Goal: Information Seeking & Learning: Learn about a topic

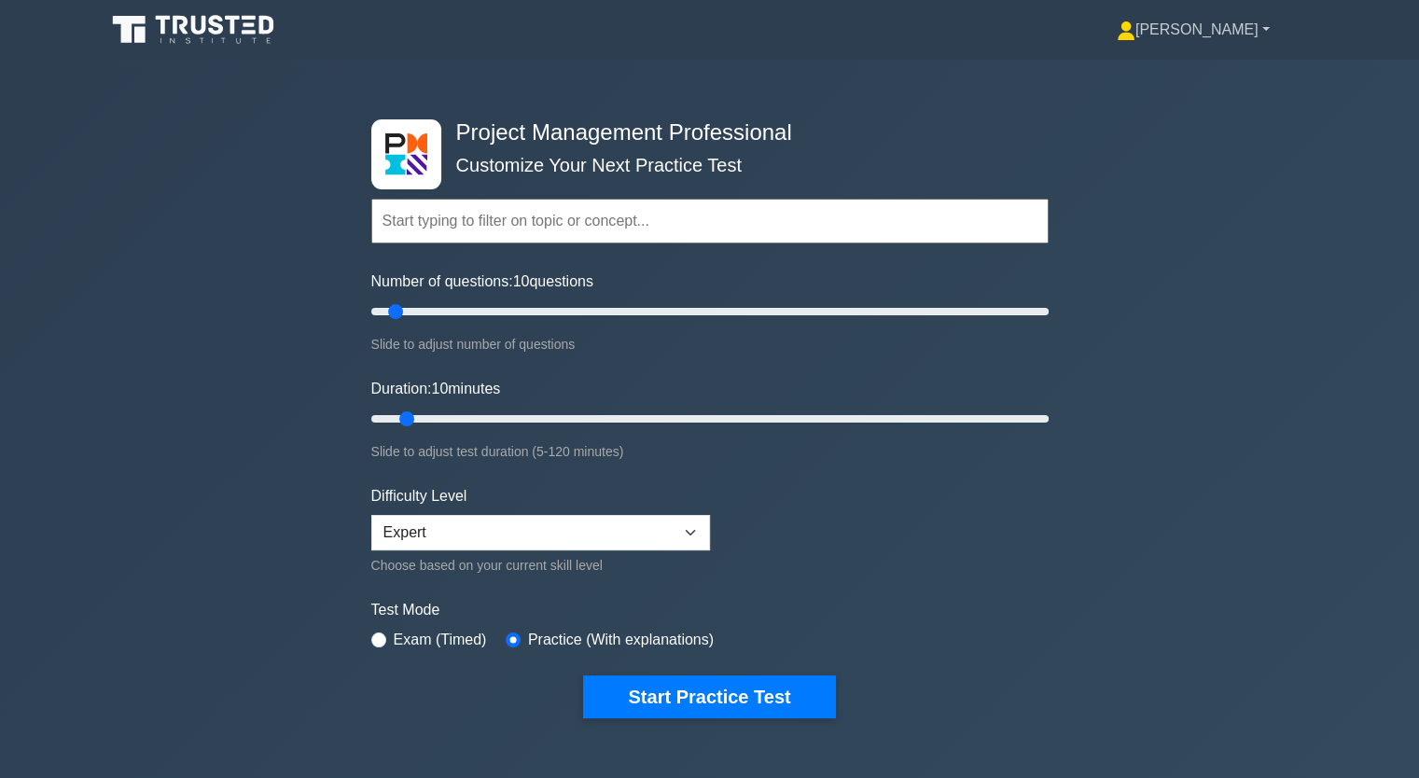
click at [1259, 28] on link "[PERSON_NAME]" at bounding box center [1193, 29] width 243 height 37
click at [1119, 76] on link "Profile" at bounding box center [1146, 74] width 147 height 30
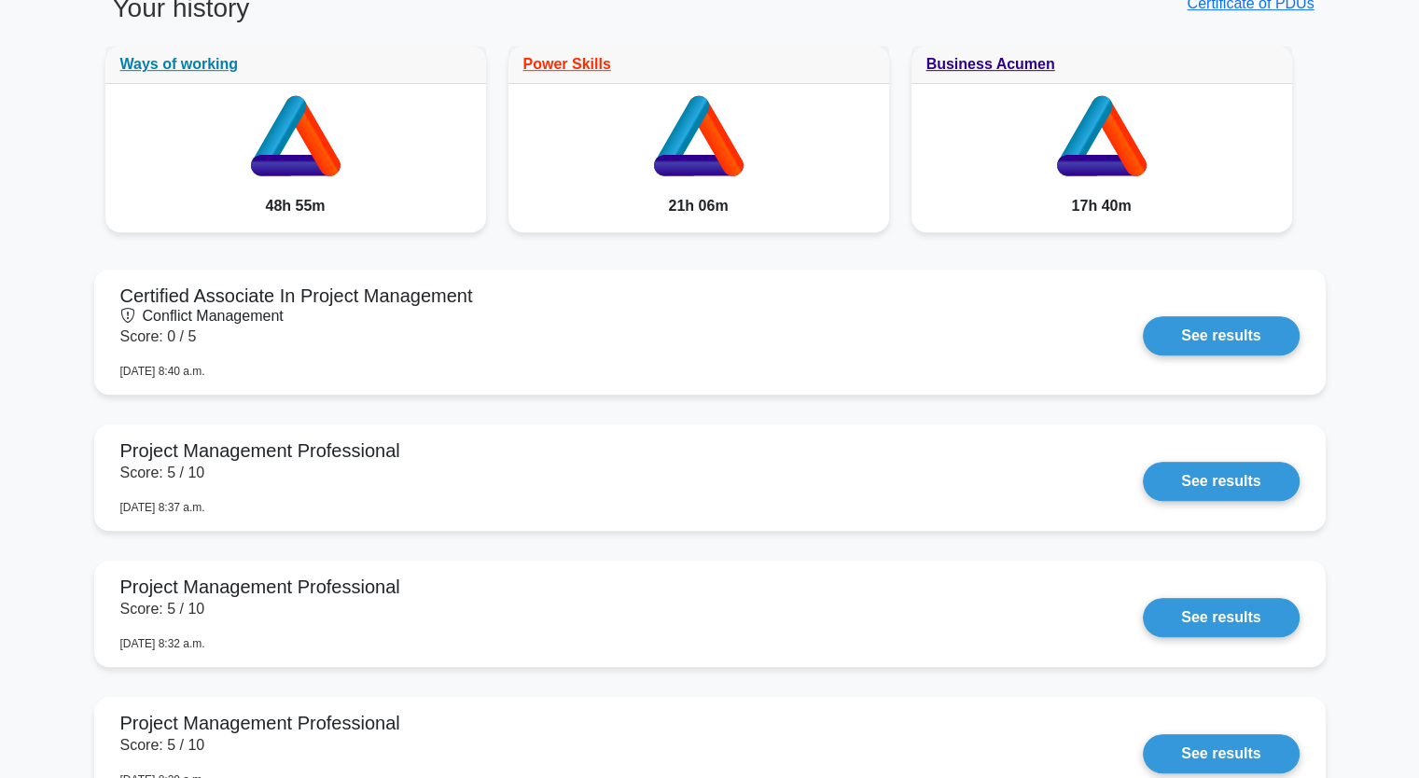
scroll to position [1045, 0]
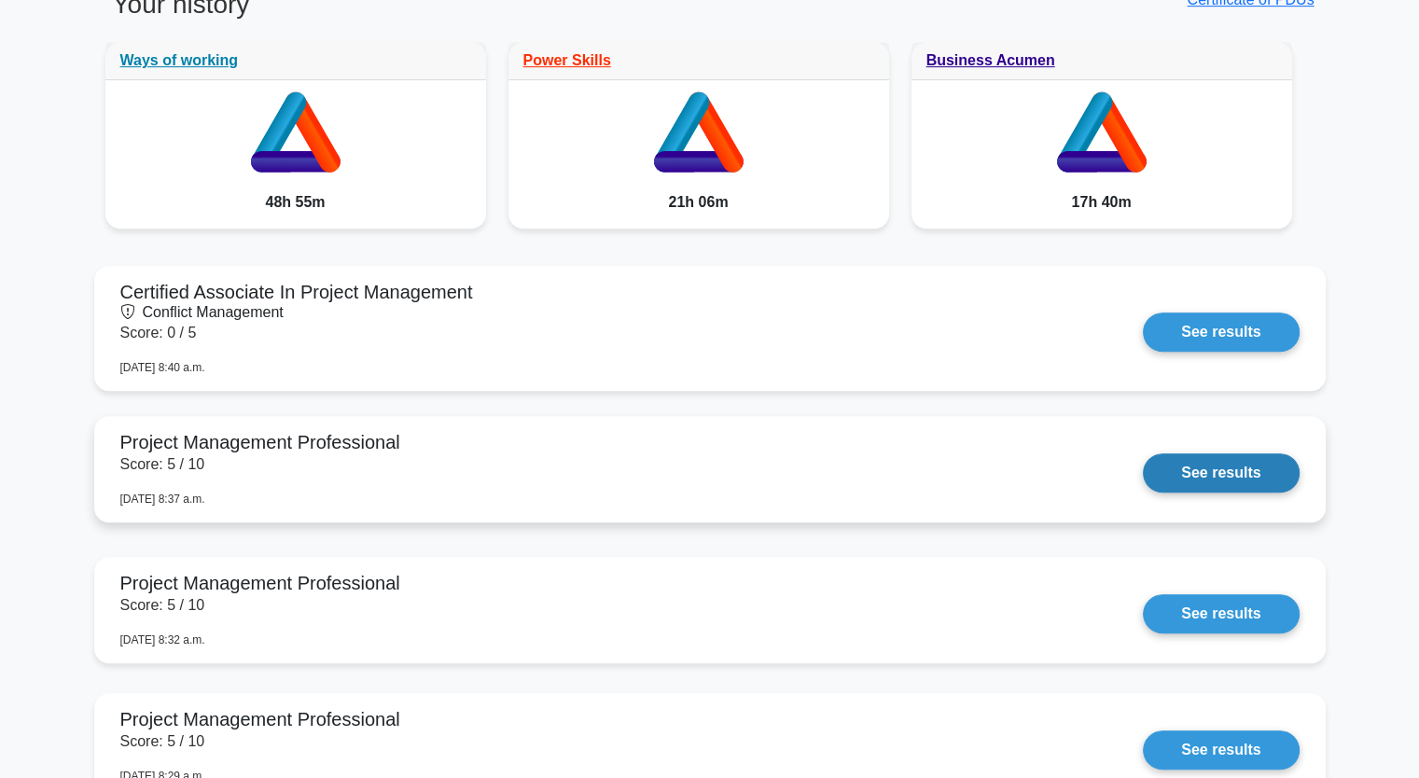
click at [1193, 478] on link "See results" at bounding box center [1221, 472] width 156 height 39
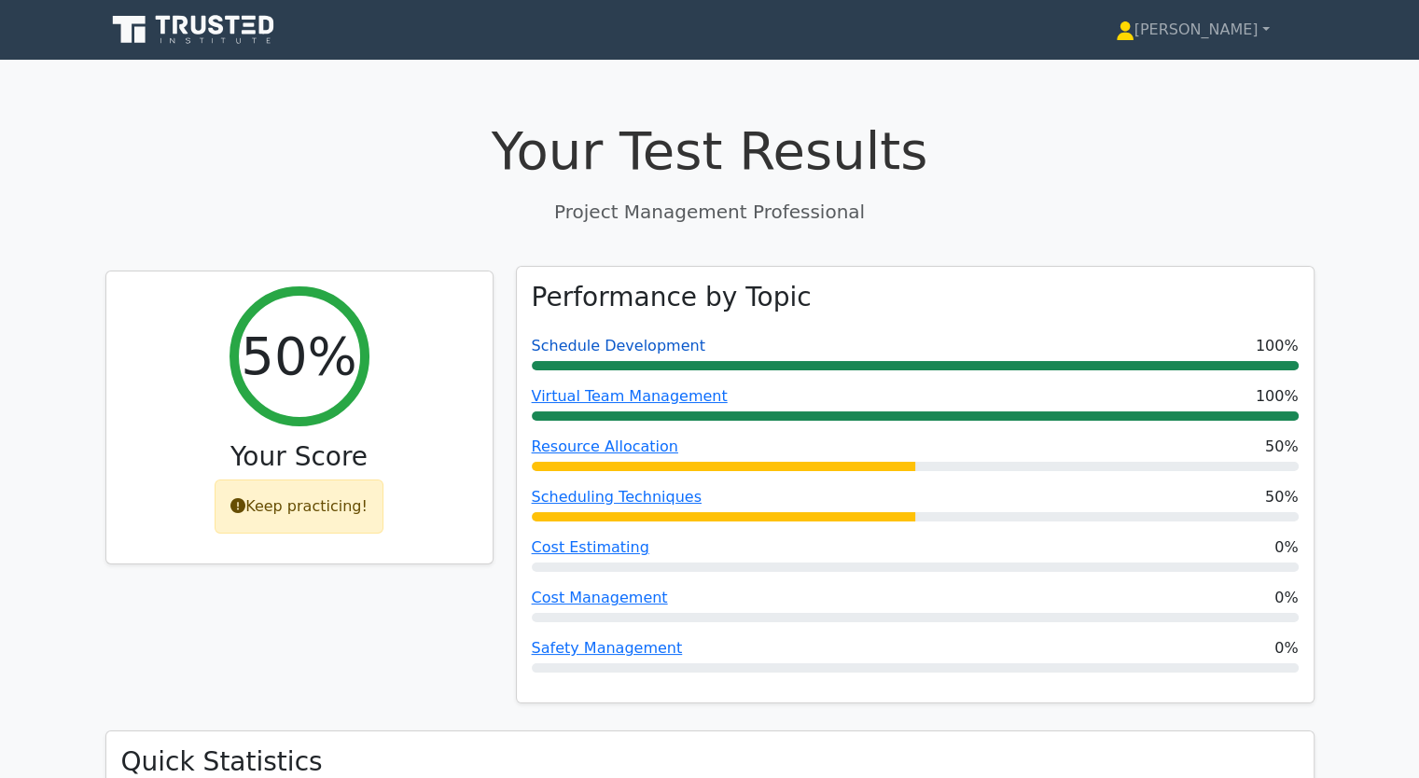
click at [618, 352] on link "Schedule Development" at bounding box center [618, 346] width 173 height 18
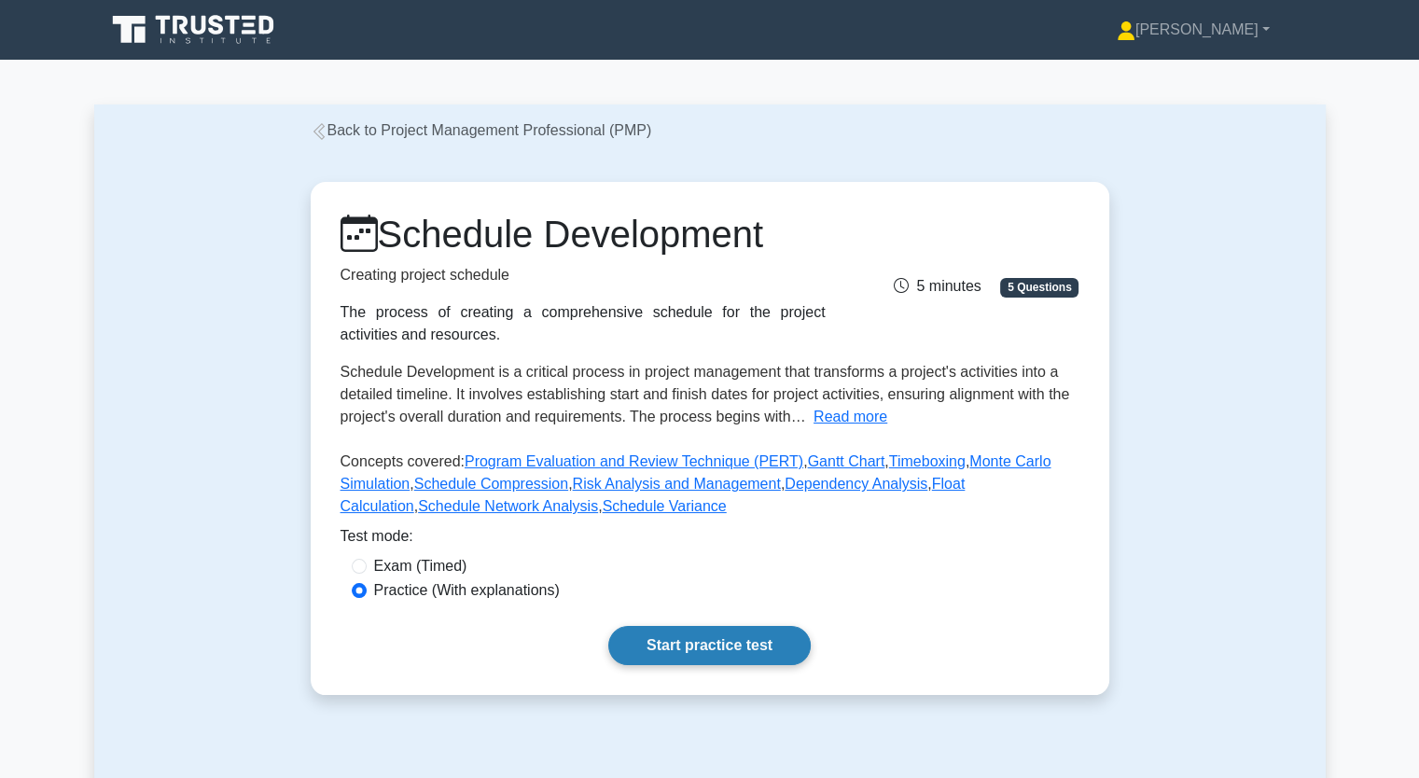
click at [716, 643] on link "Start practice test" at bounding box center [709, 645] width 202 height 39
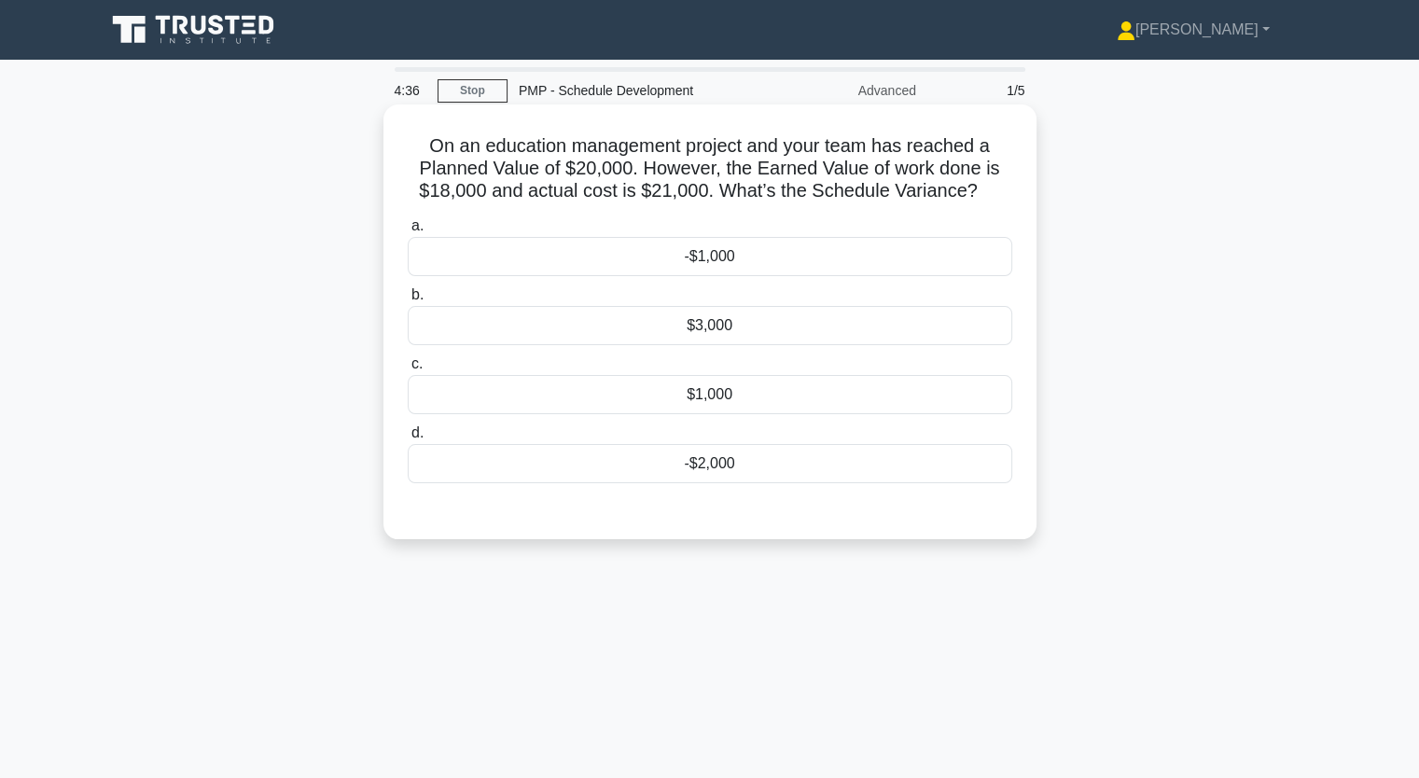
click at [704, 270] on div "-$1,000" at bounding box center [710, 256] width 604 height 39
click at [408, 232] on input "a. -$1,000" at bounding box center [408, 226] width 0 height 12
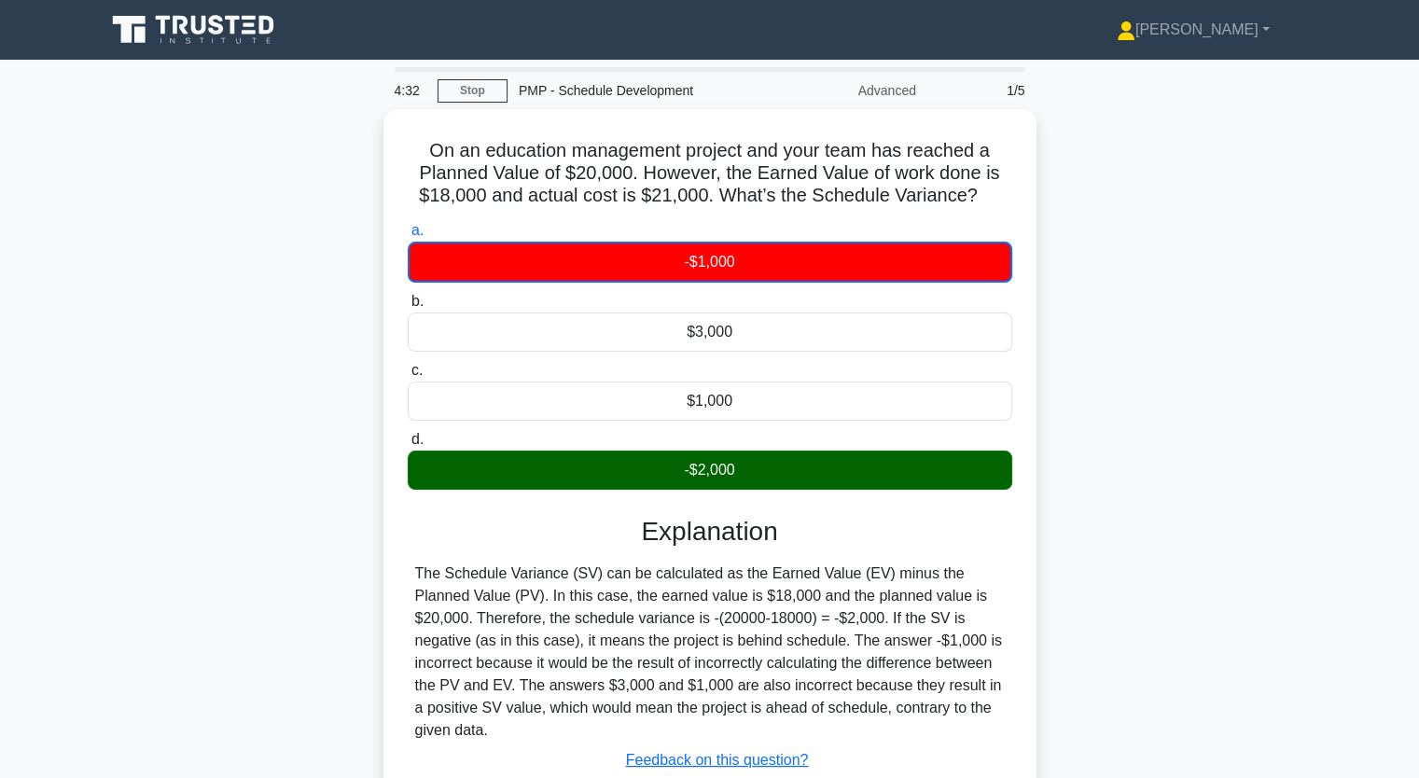
click at [408, 296] on input "b. $3,000" at bounding box center [408, 302] width 0 height 12
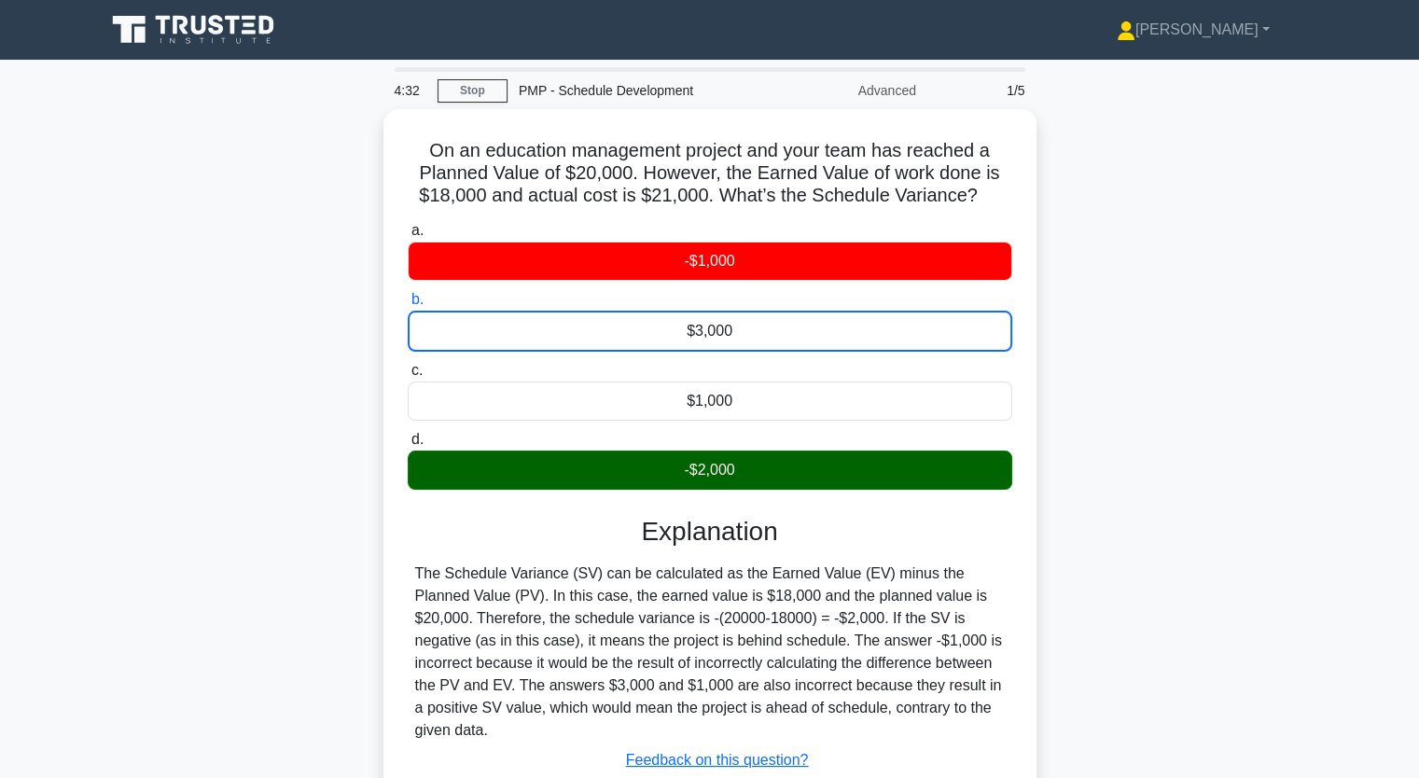
click at [408, 365] on input "c. $1,000" at bounding box center [408, 371] width 0 height 12
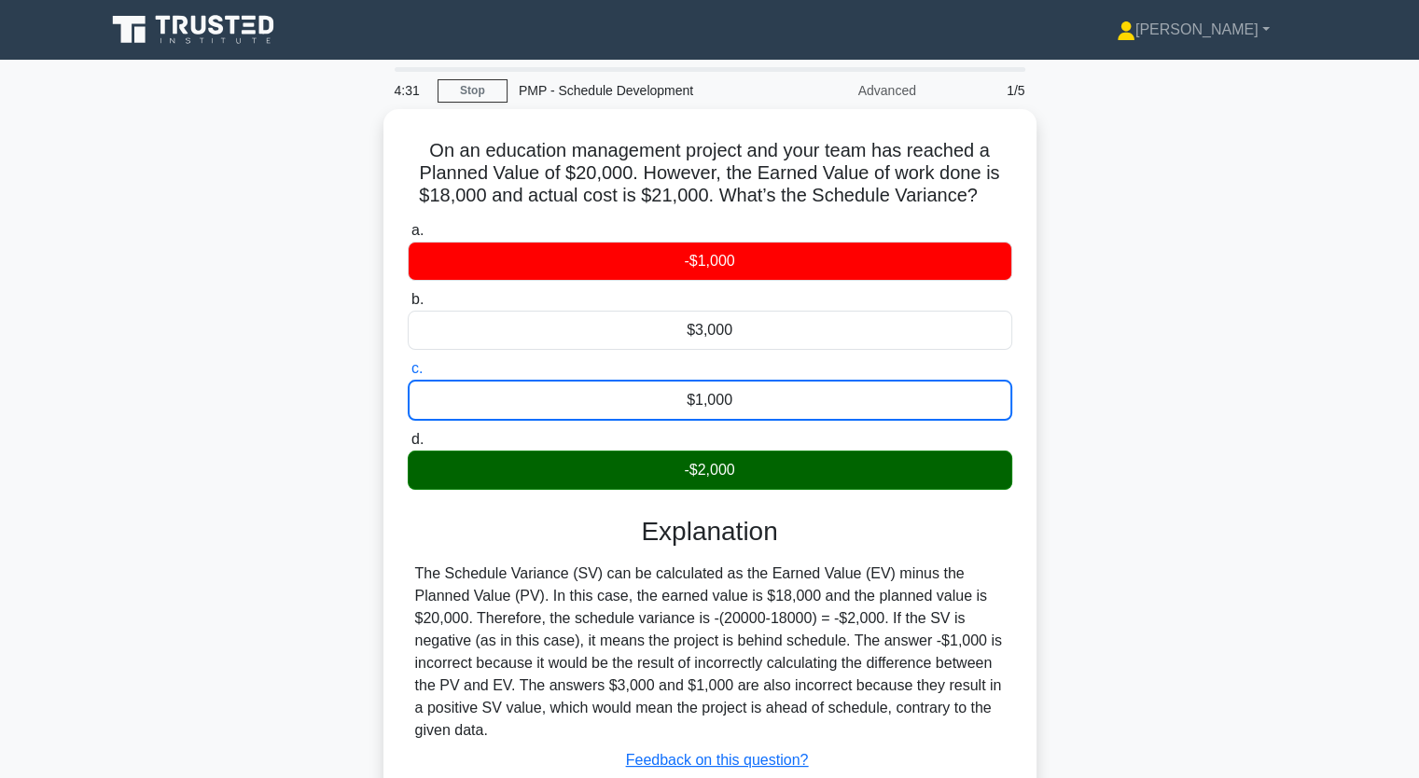
click at [261, 509] on div "On an education management project and your team has reached a Planned Value of…" at bounding box center [709, 503] width 1231 height 788
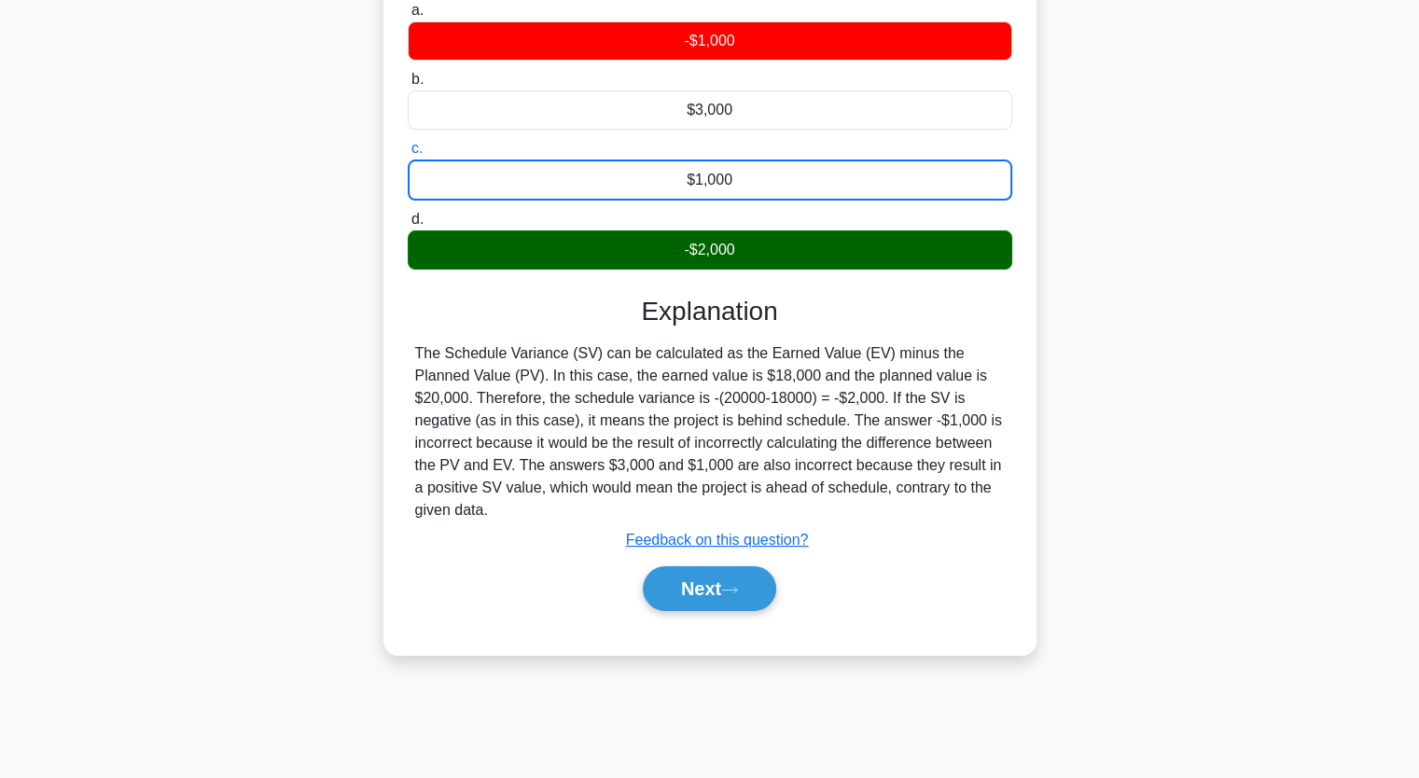
scroll to position [224, 0]
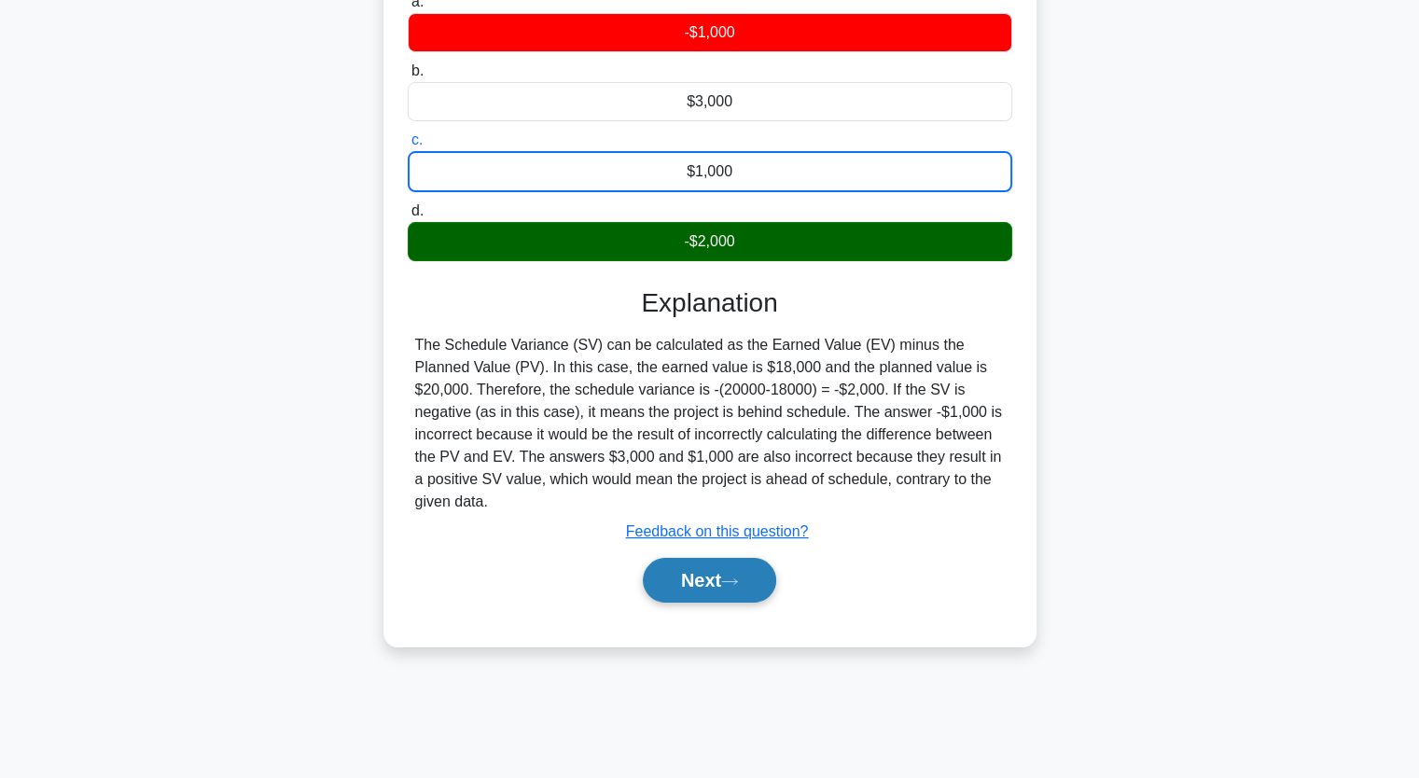
click at [729, 566] on button "Next" at bounding box center [709, 580] width 133 height 45
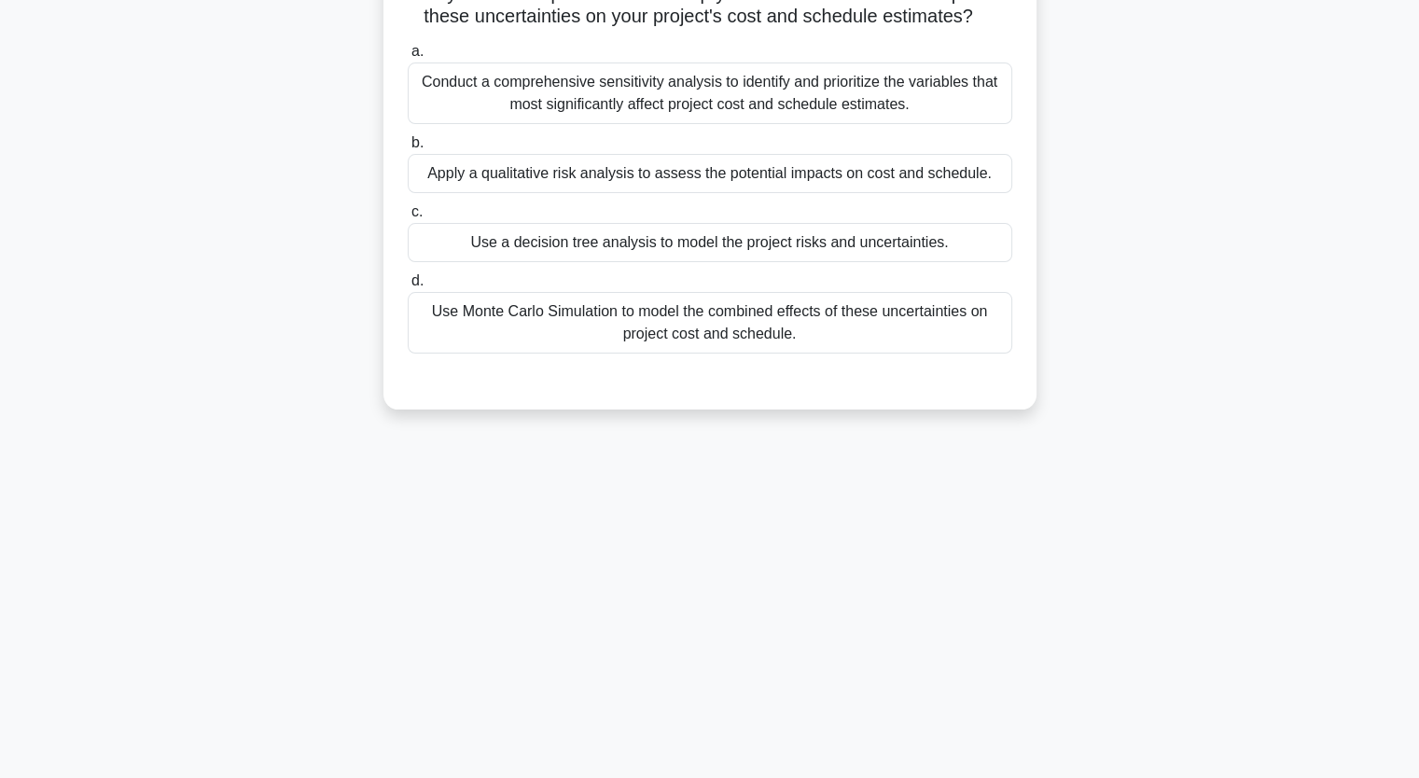
click at [220, 468] on div "3:55 Stop PMP - Schedule Development Advanced 2/5 As a project manager for the …" at bounding box center [709, 309] width 1231 height 933
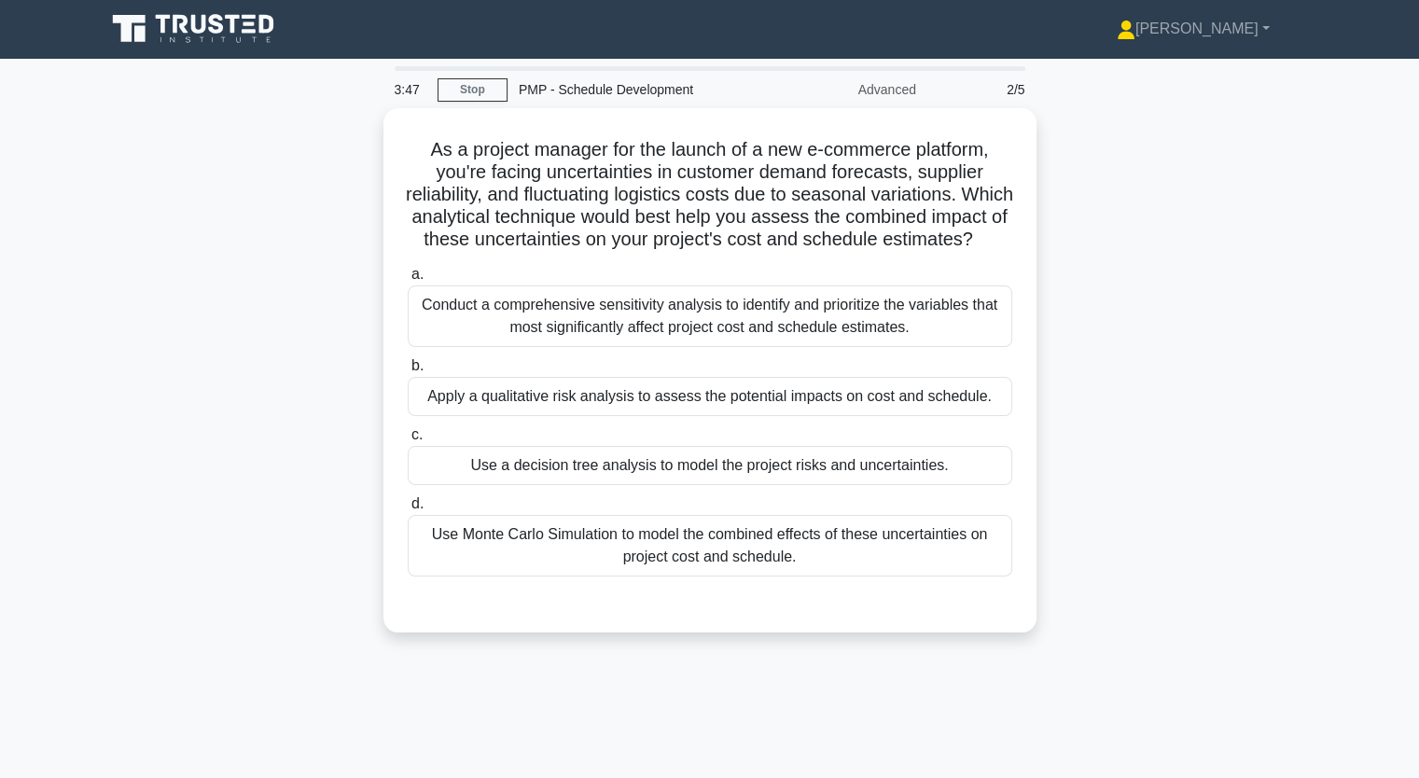
scroll to position [0, 0]
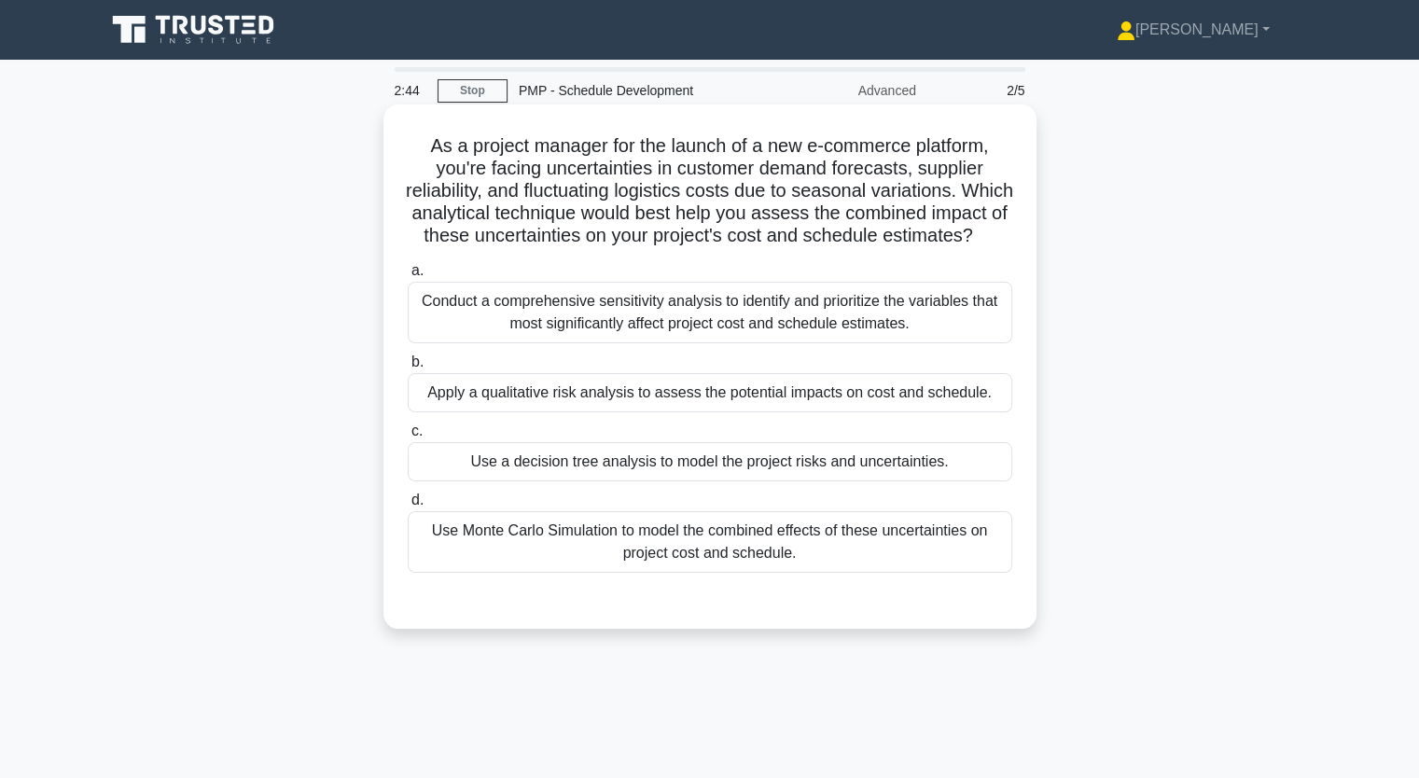
click at [537, 339] on div "Conduct a comprehensive sensitivity analysis to identify and prioritize the var…" at bounding box center [710, 313] width 604 height 62
click at [408, 277] on input "a. Conduct a comprehensive sensitivity analysis to identify and prioritize the …" at bounding box center [408, 271] width 0 height 12
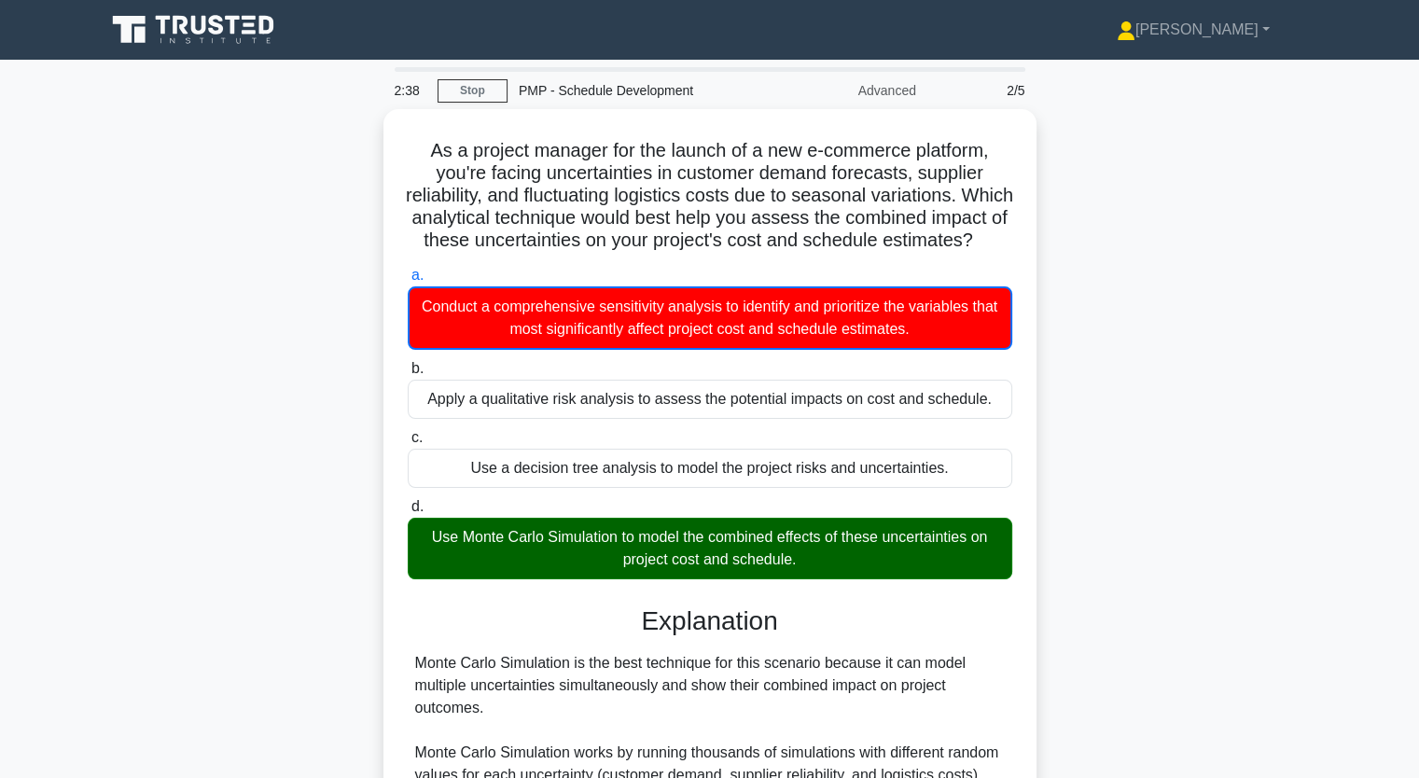
click at [408, 363] on input "b. Apply a qualitative risk analysis to assess the potential impacts on cost an…" at bounding box center [408, 369] width 0 height 12
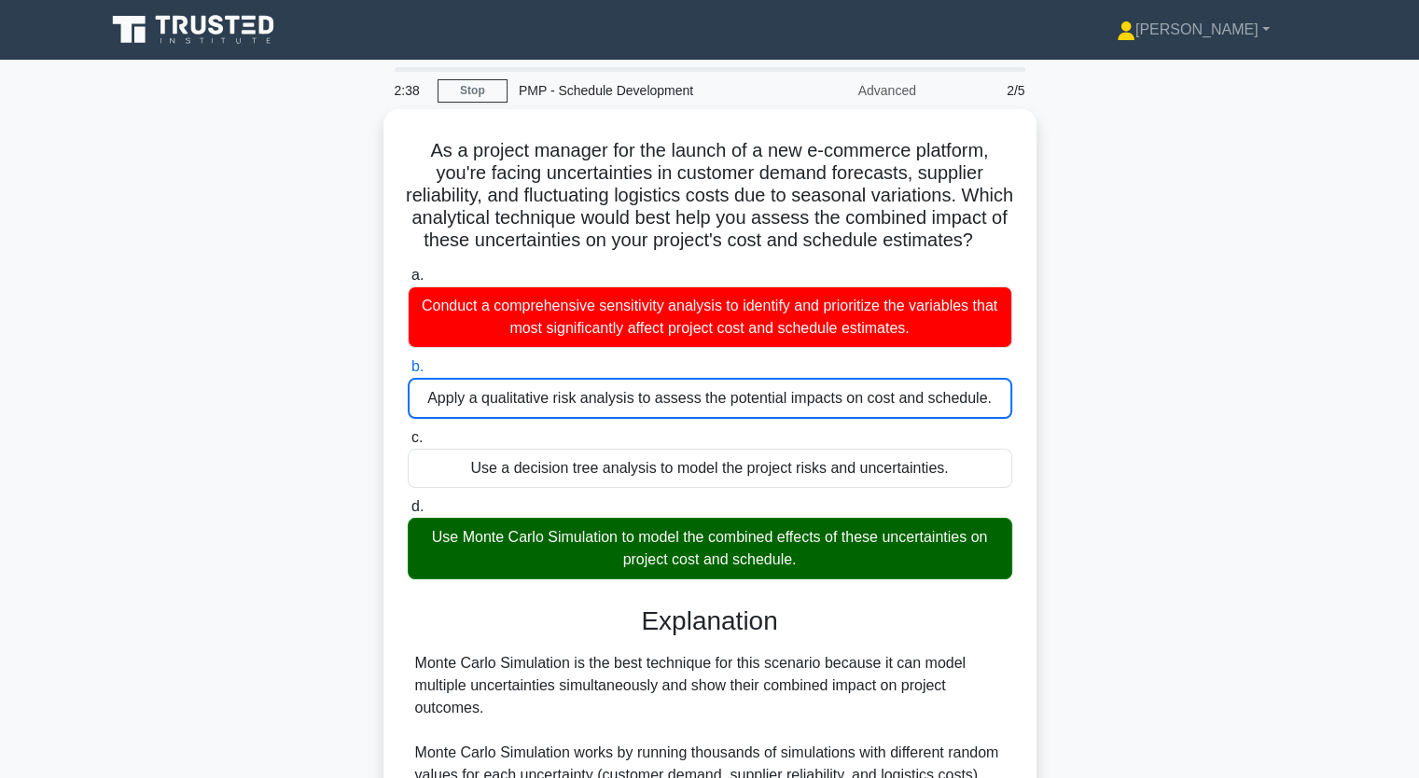
click at [408, 432] on input "c. Use a decision tree analysis to model the project risks and uncertainties." at bounding box center [408, 438] width 0 height 12
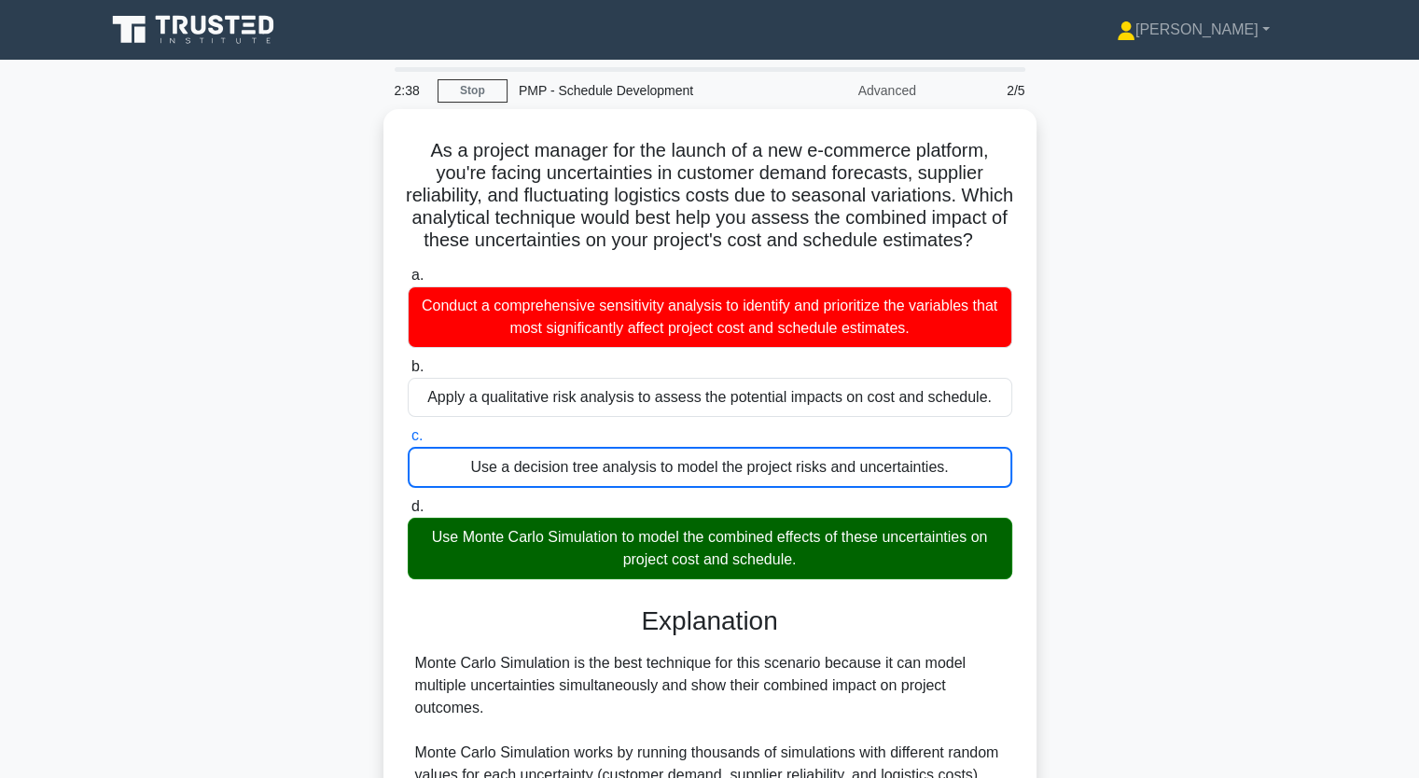
click at [408, 501] on input "d. Use Monte Carlo Simulation to model the combined effects of these uncertaint…" at bounding box center [408, 507] width 0 height 12
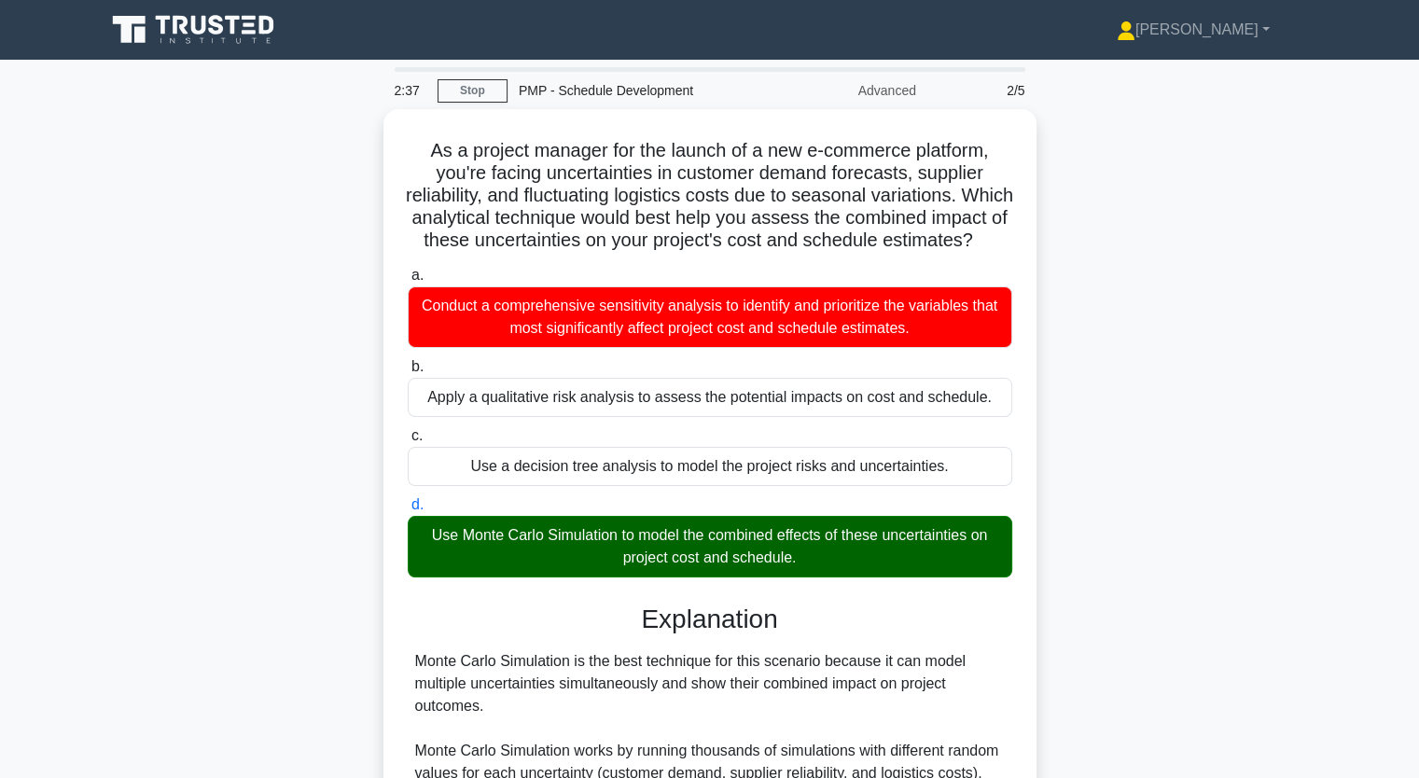
click at [408, 270] on input "a. Conduct a comprehensive sensitivity analysis to identify and prioritize the …" at bounding box center [408, 276] width 0 height 12
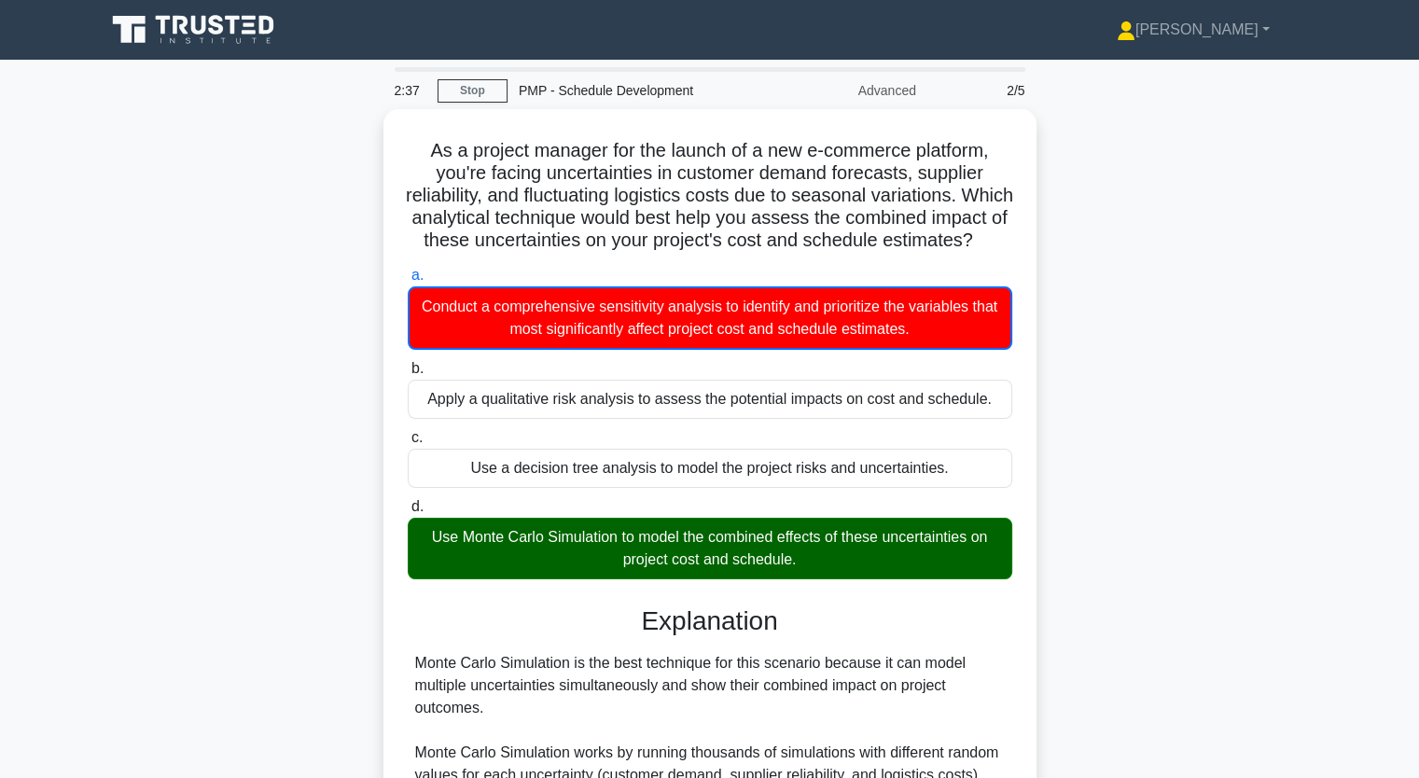
click at [408, 363] on input "b. Apply a qualitative risk analysis to assess the potential impacts on cost an…" at bounding box center [408, 369] width 0 height 12
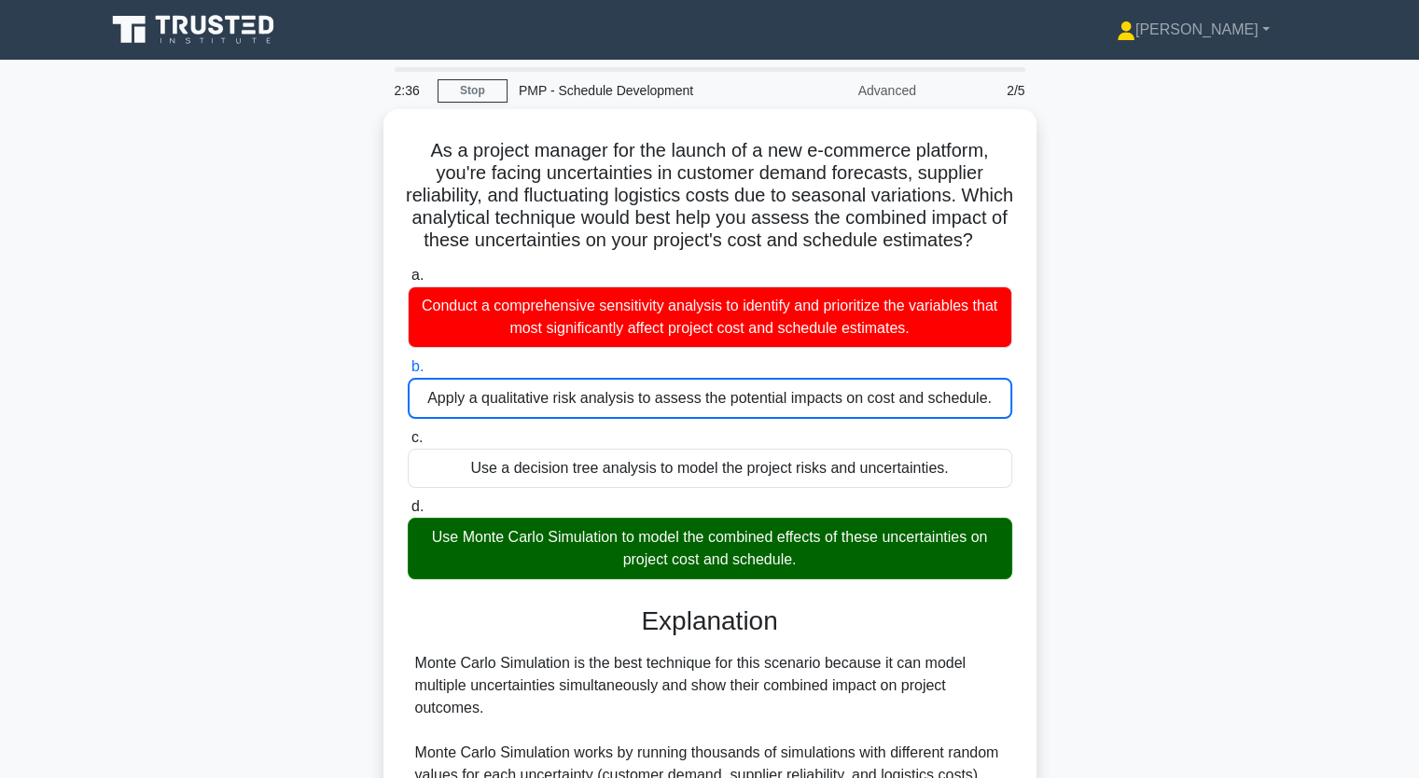
click at [164, 549] on div "As a project manager for the launch of a new e-commerce platform, you're facing…" at bounding box center [709, 716] width 1231 height 1214
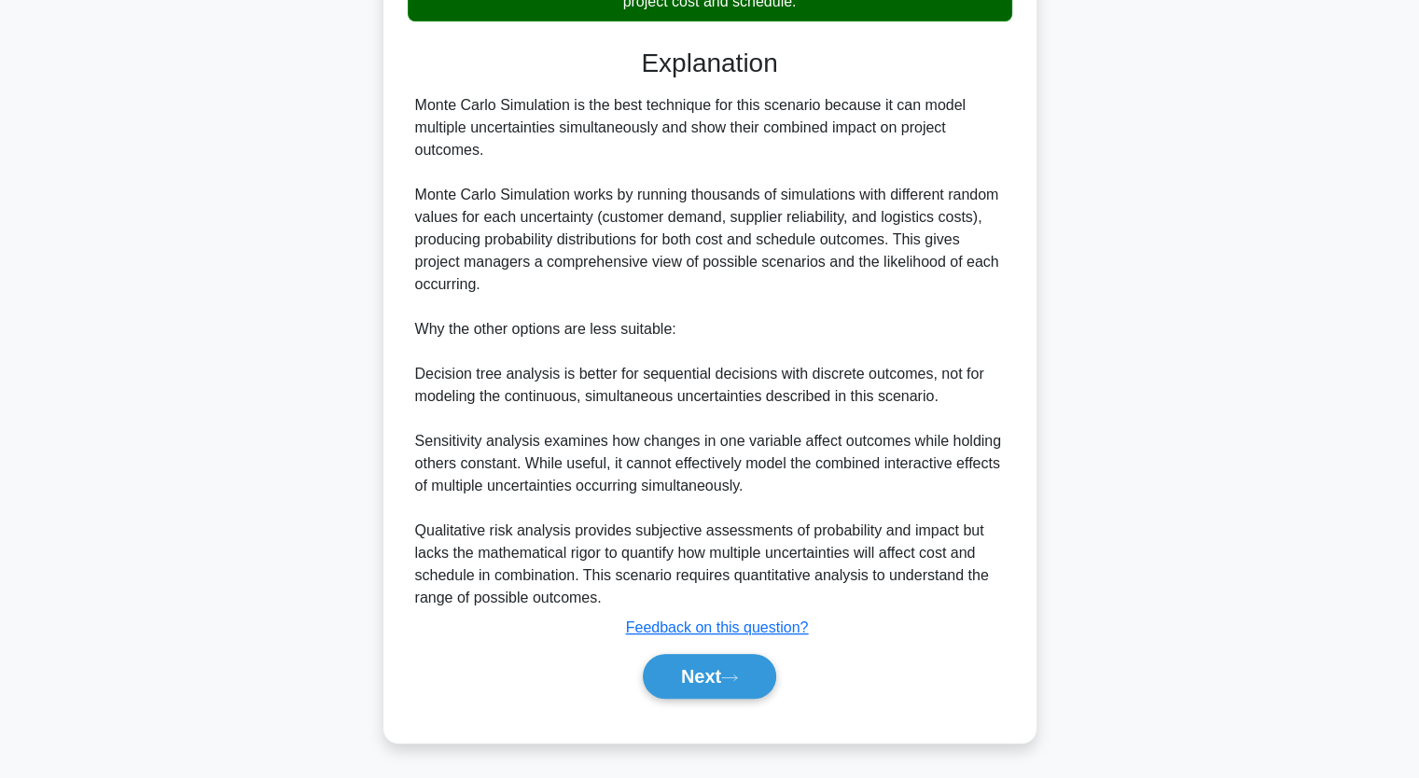
scroll to position [575, 0]
click at [705, 676] on button "Next" at bounding box center [709, 676] width 133 height 45
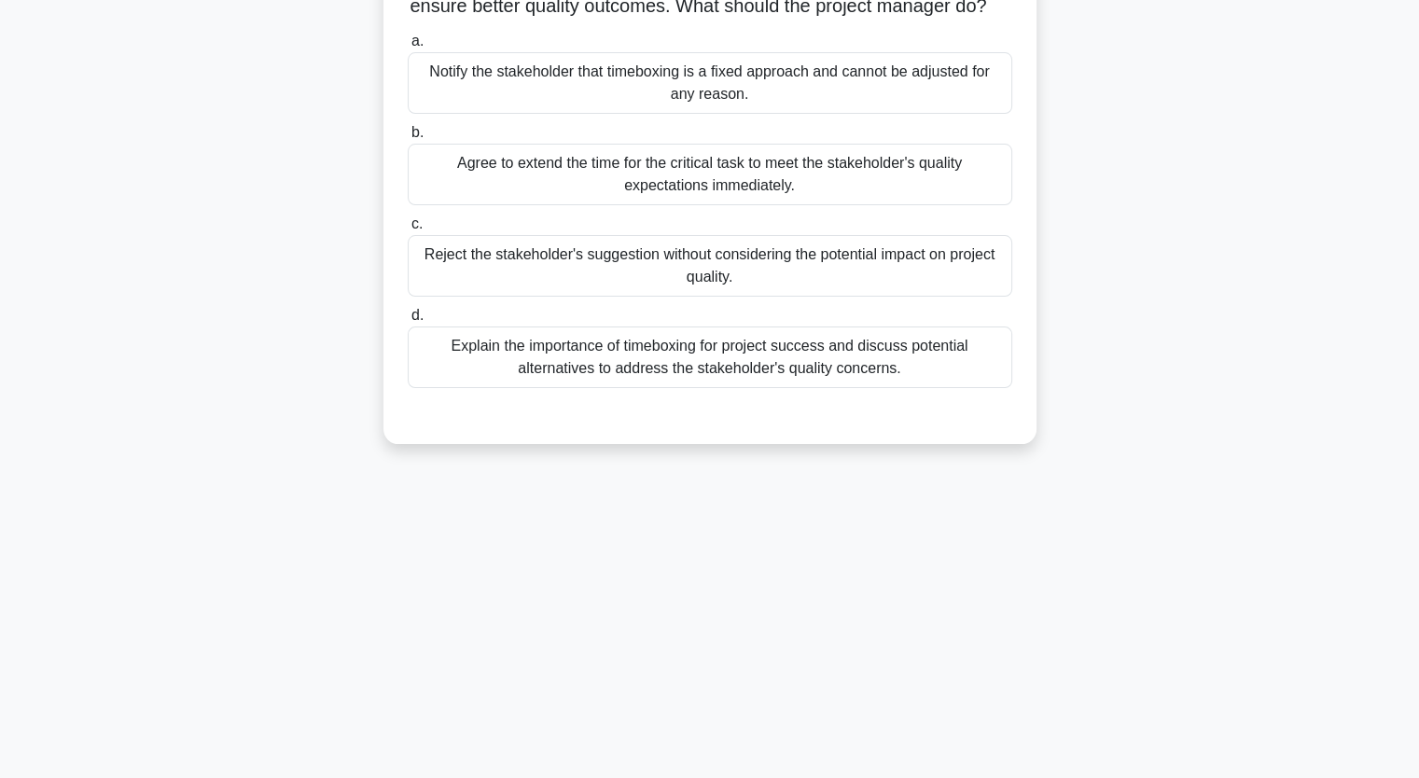
click at [580, 413] on div "a. Notify the stakeholder that timeboxing is a fixed approach and cannot be adj…" at bounding box center [710, 223] width 608 height 395
click at [563, 109] on div "Notify the stakeholder that timeboxing is a fixed approach and cannot be adjust…" at bounding box center [710, 83] width 604 height 62
click at [408, 48] on input "a. Notify the stakeholder that timeboxing is a fixed approach and cannot be adj…" at bounding box center [408, 41] width 0 height 12
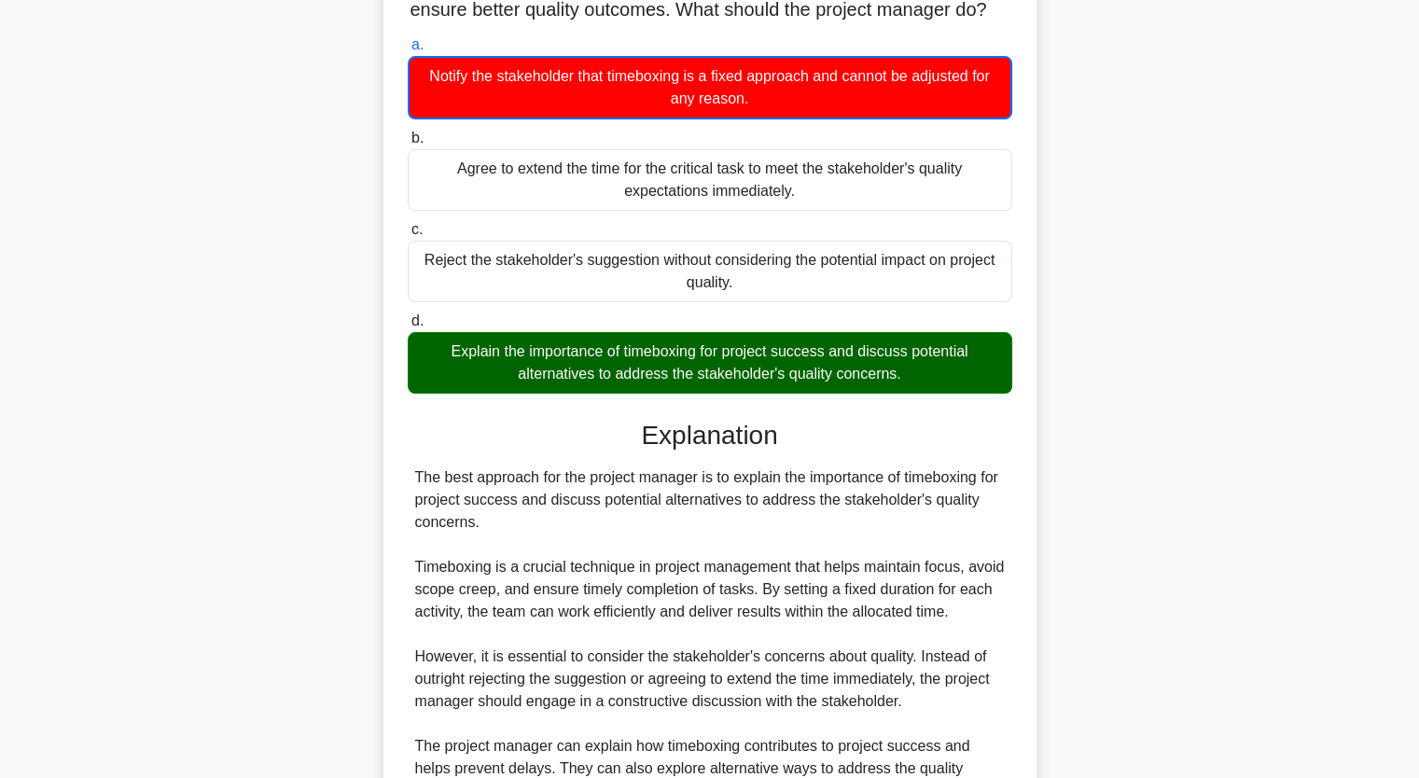
click at [291, 483] on div "During a project, the team decides to implement timeboxing to ensure a constrai…" at bounding box center [709, 541] width 1231 height 1325
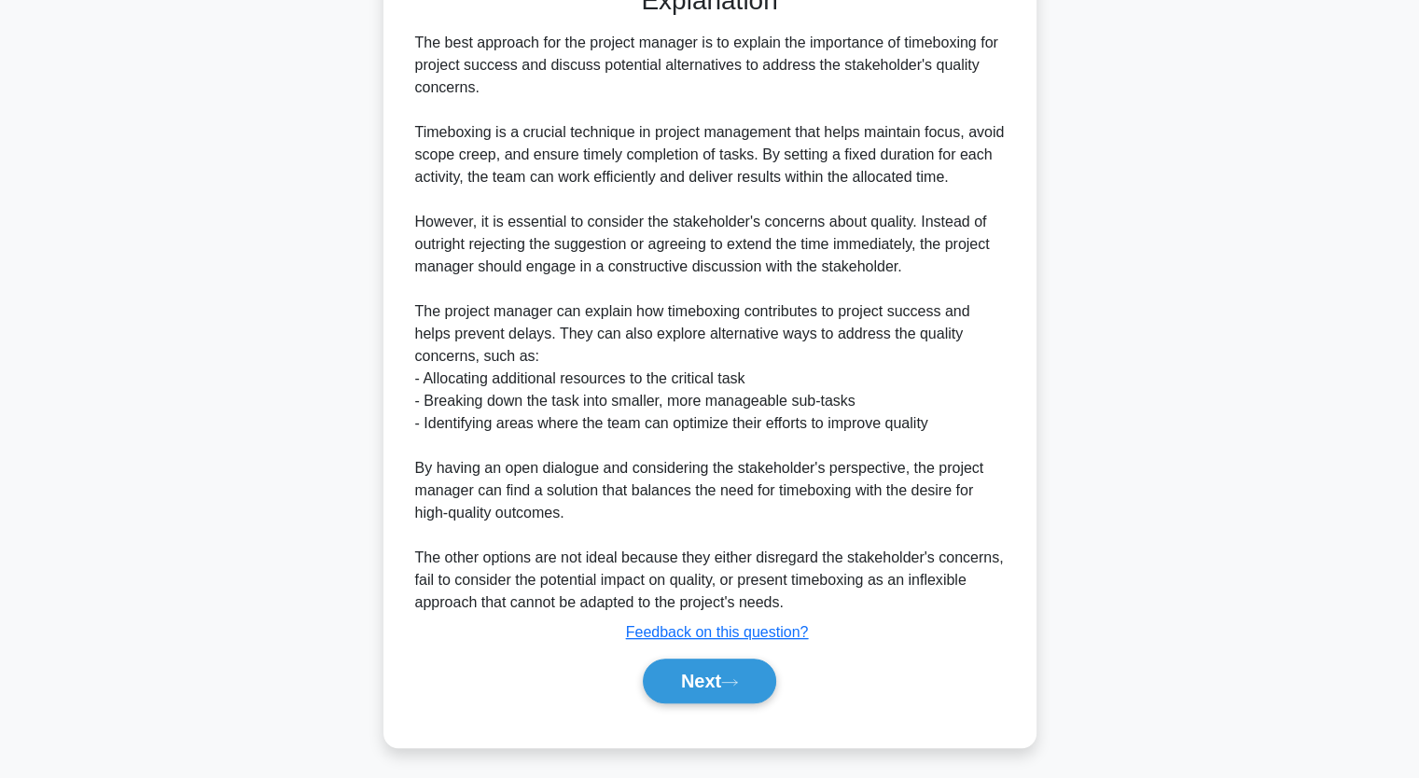
scroll to position [687, 0]
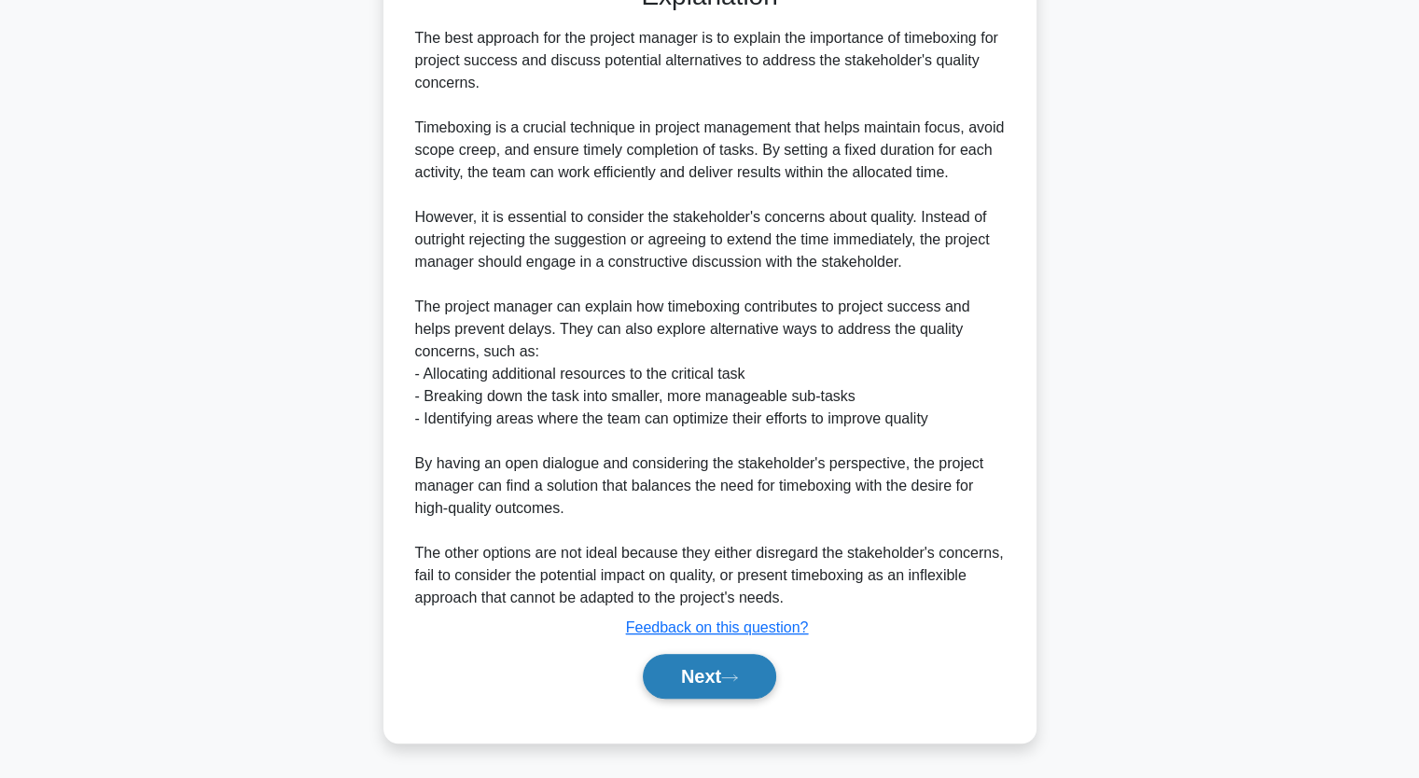
click at [726, 673] on button "Next" at bounding box center [709, 676] width 133 height 45
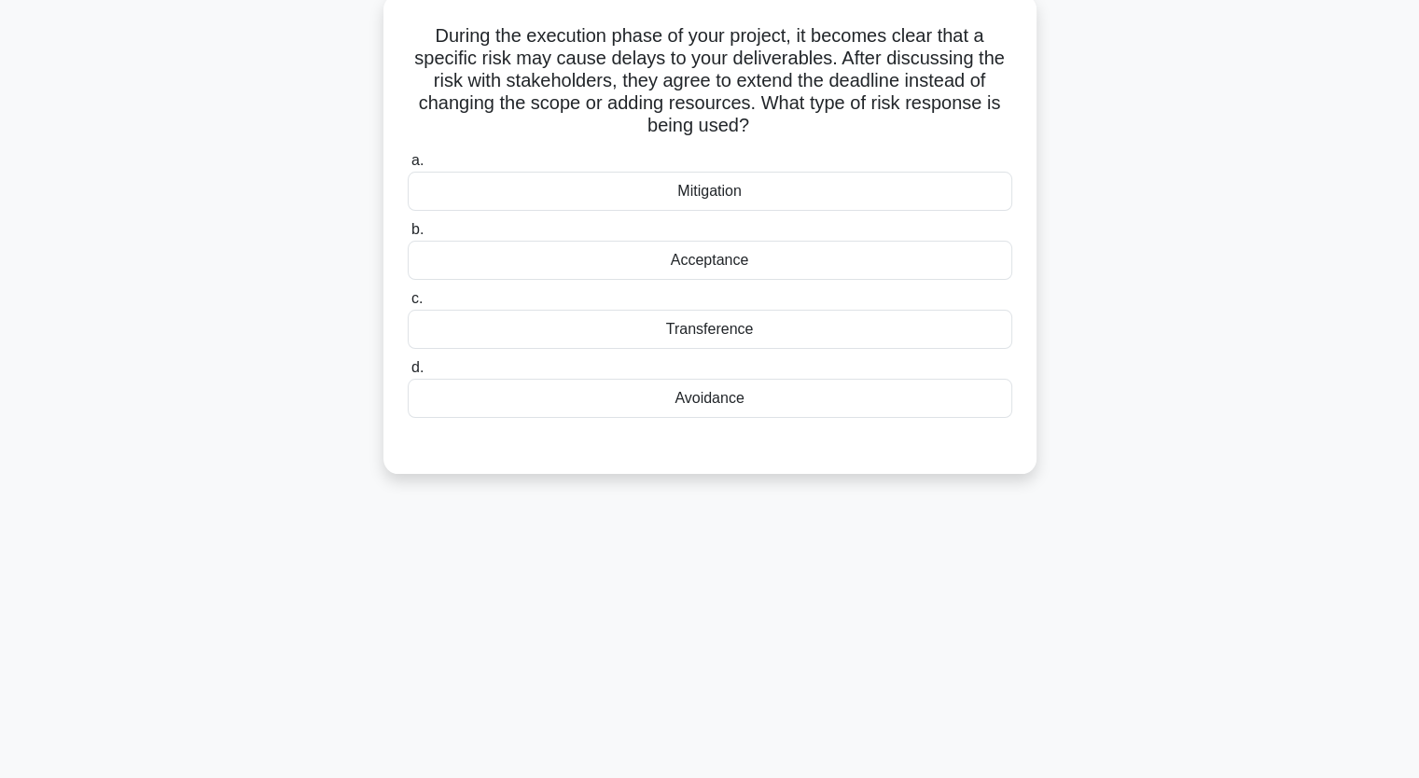
scroll to position [81, 0]
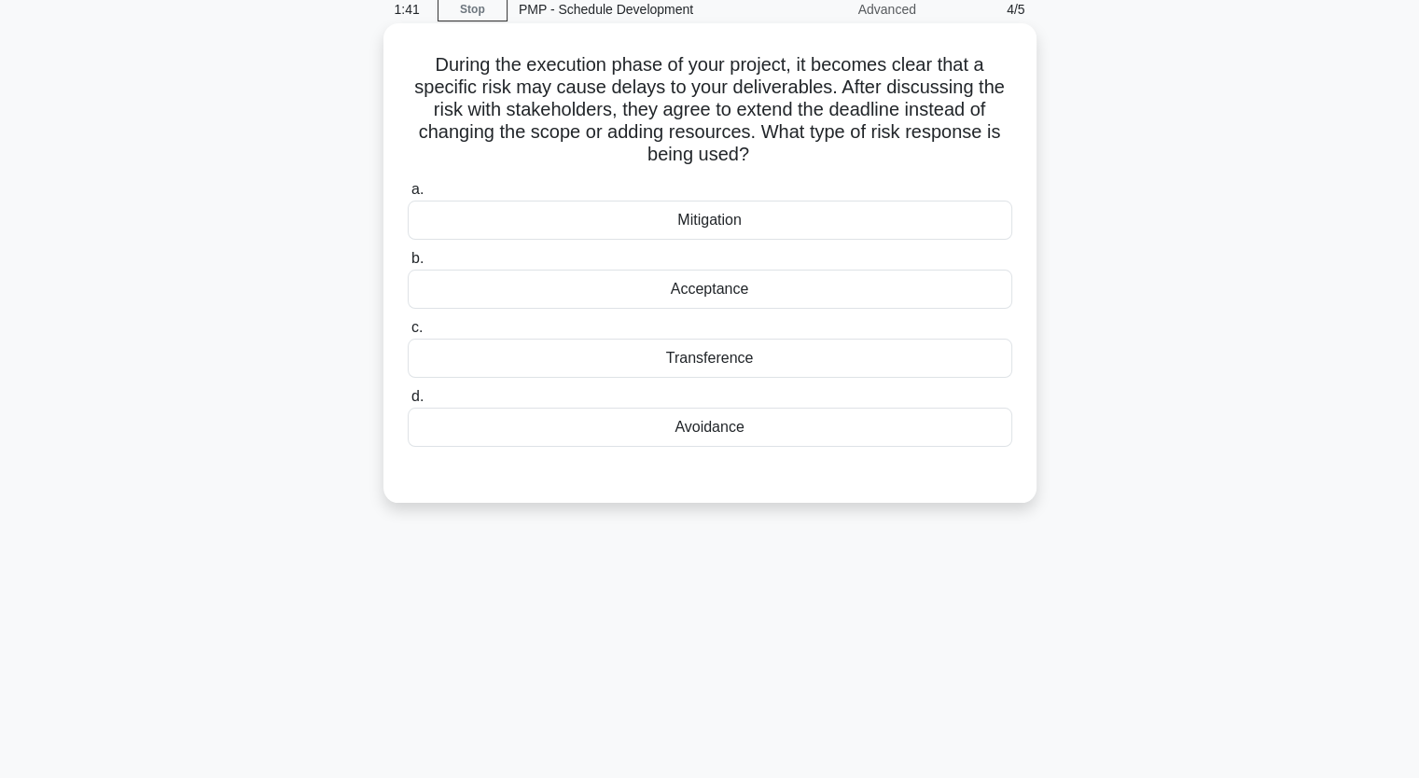
click at [706, 437] on div "Avoidance" at bounding box center [710, 427] width 604 height 39
click at [408, 403] on input "d. Avoidance" at bounding box center [408, 397] width 0 height 12
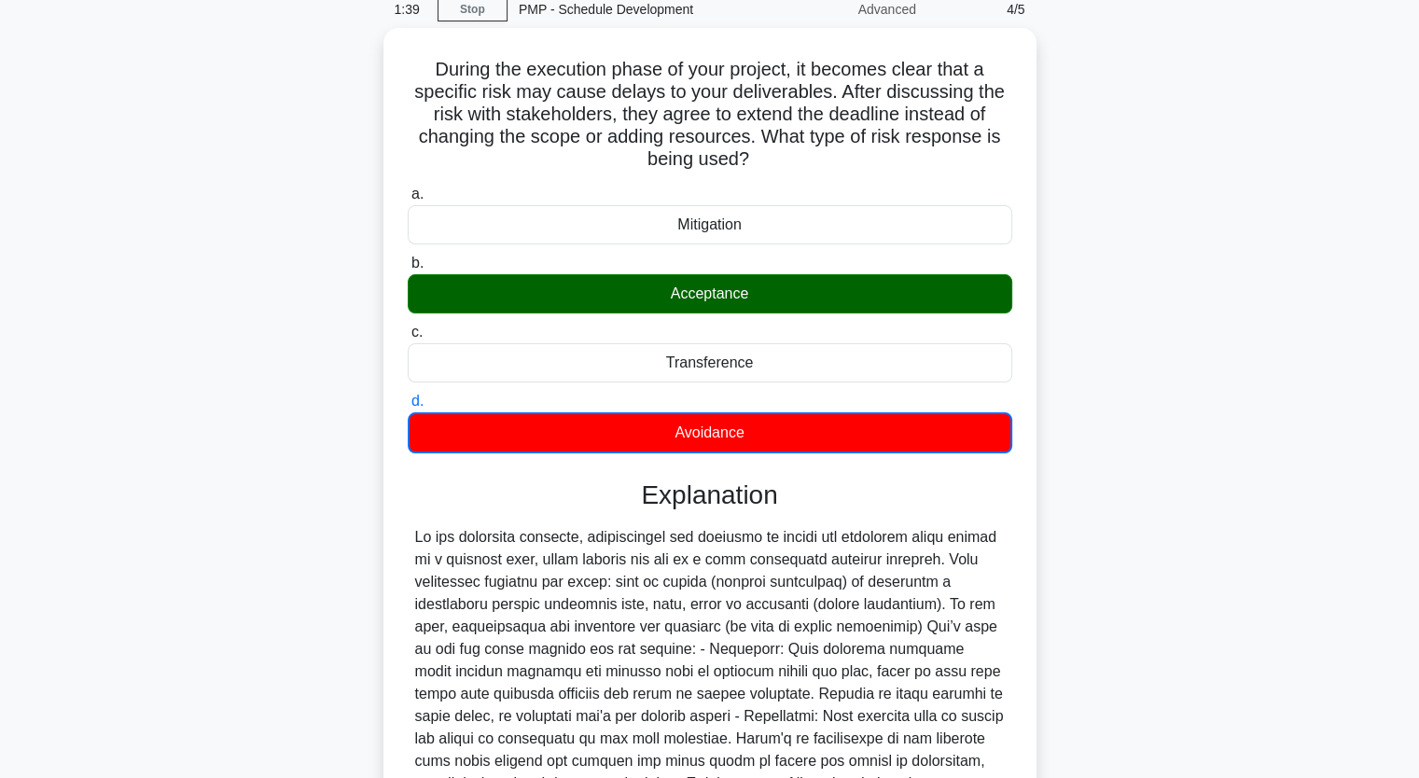
click at [222, 395] on div "During the execution phase of your project, it becomes clear that a specific ri…" at bounding box center [709, 534] width 1231 height 1012
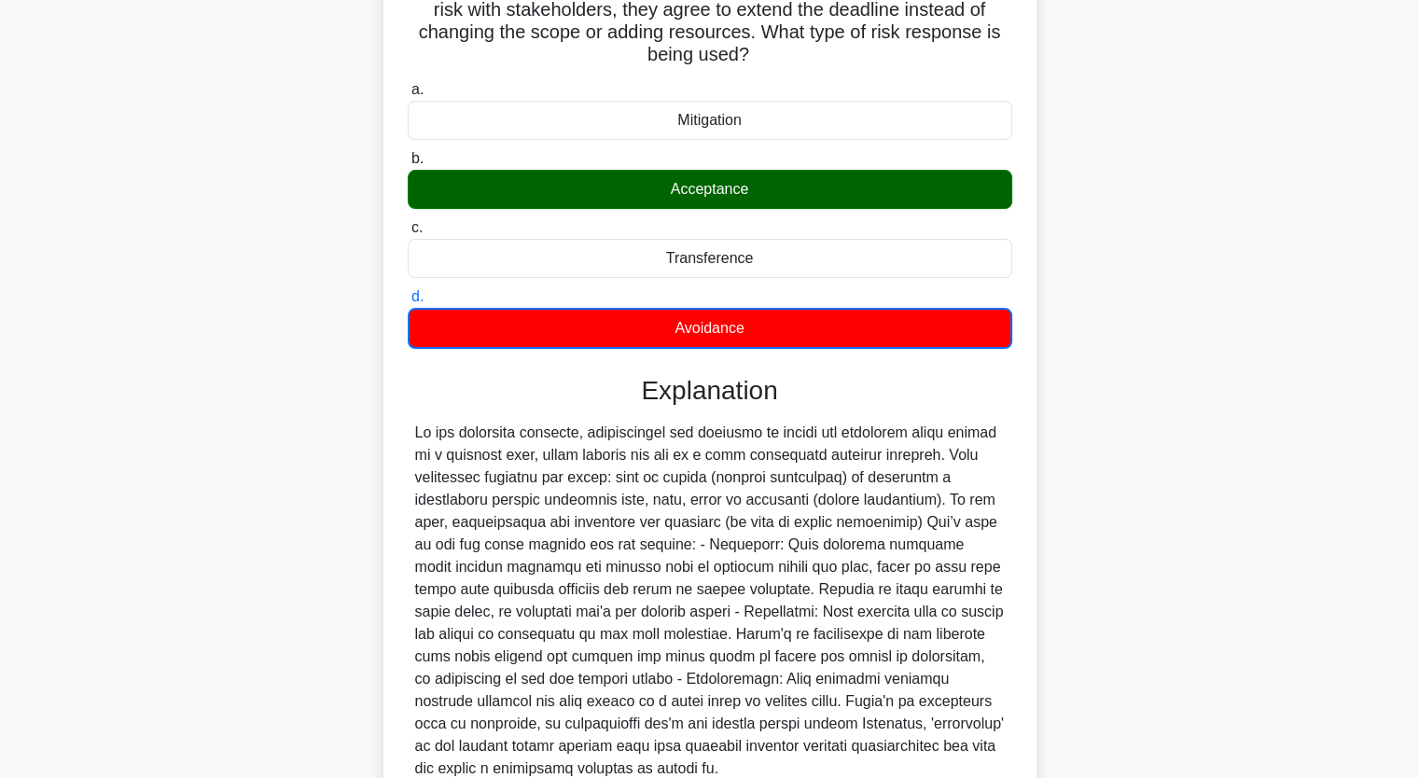
scroll to position [351, 0]
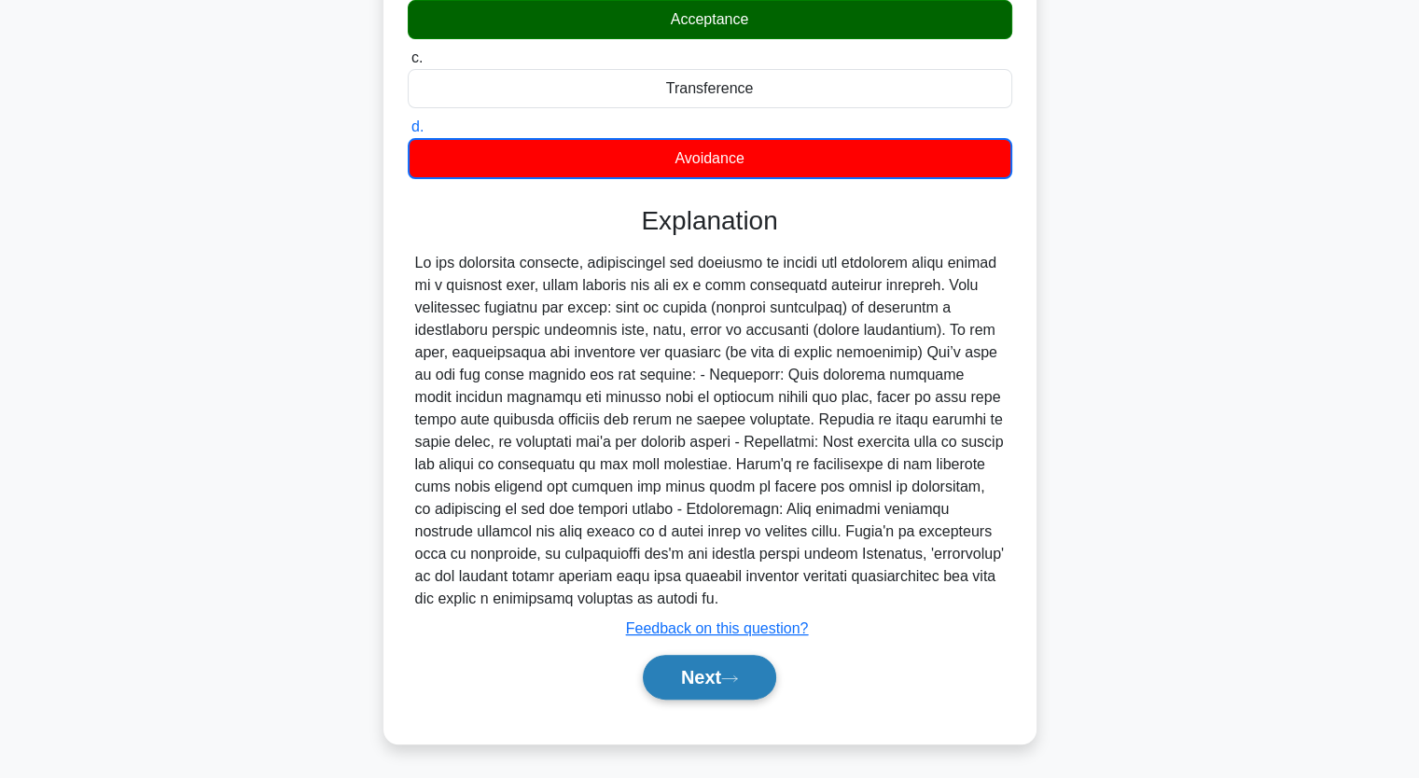
click at [727, 673] on button "Next" at bounding box center [709, 677] width 133 height 45
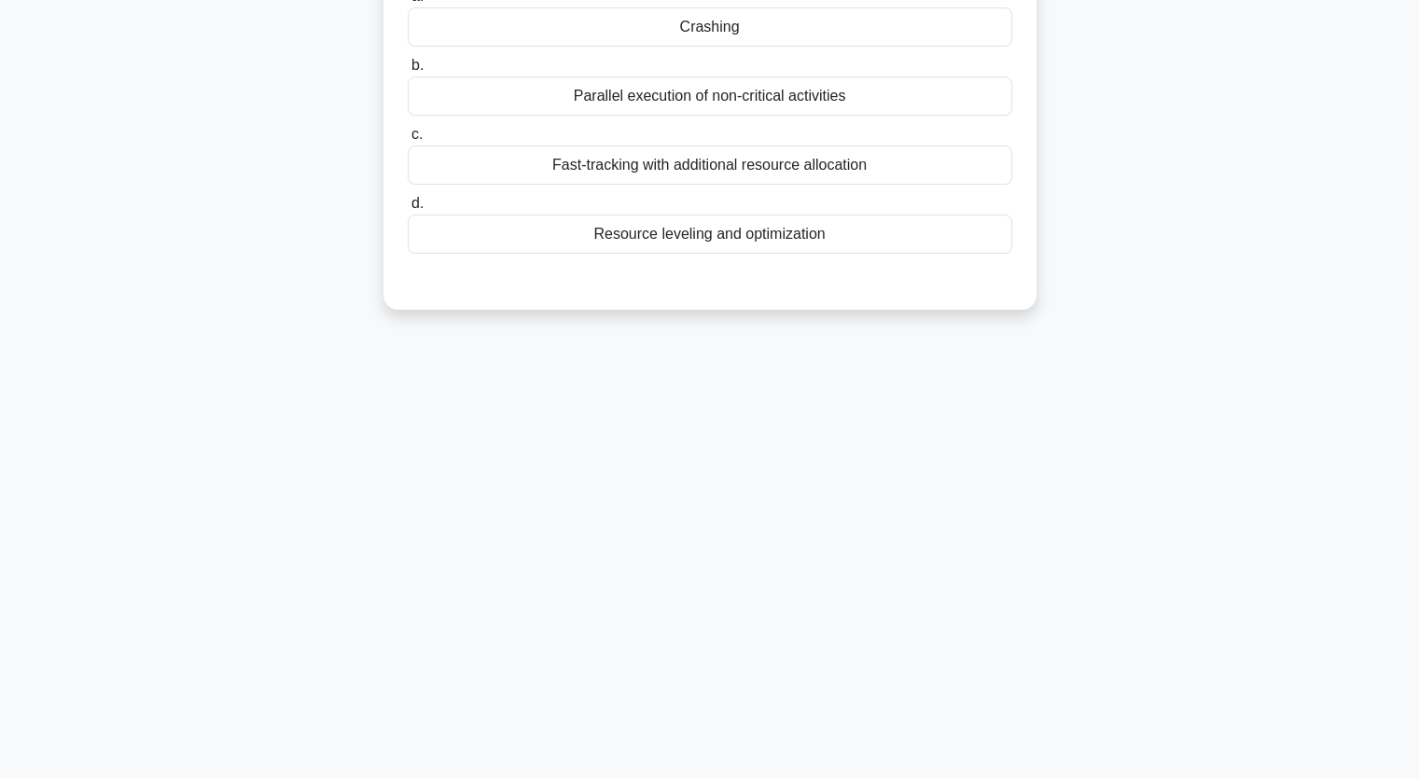
click at [675, 171] on div "Fast-tracking with additional resource allocation" at bounding box center [710, 165] width 604 height 39
click at [408, 141] on input "c. Fast-tracking with additional resource allocation" at bounding box center [408, 135] width 0 height 12
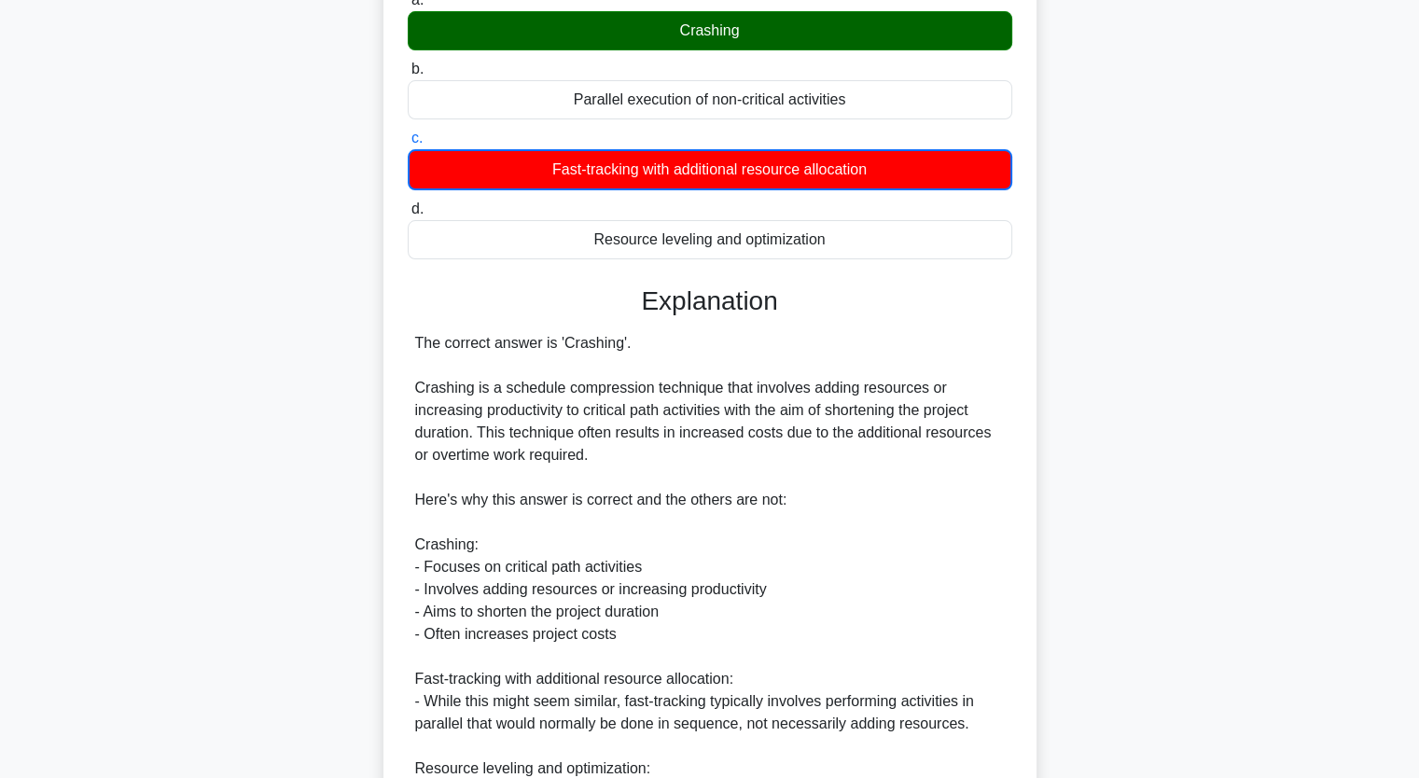
click at [326, 354] on div "Which schedule compression technique involves adding resources or increasing pr…" at bounding box center [709, 474] width 1231 height 1191
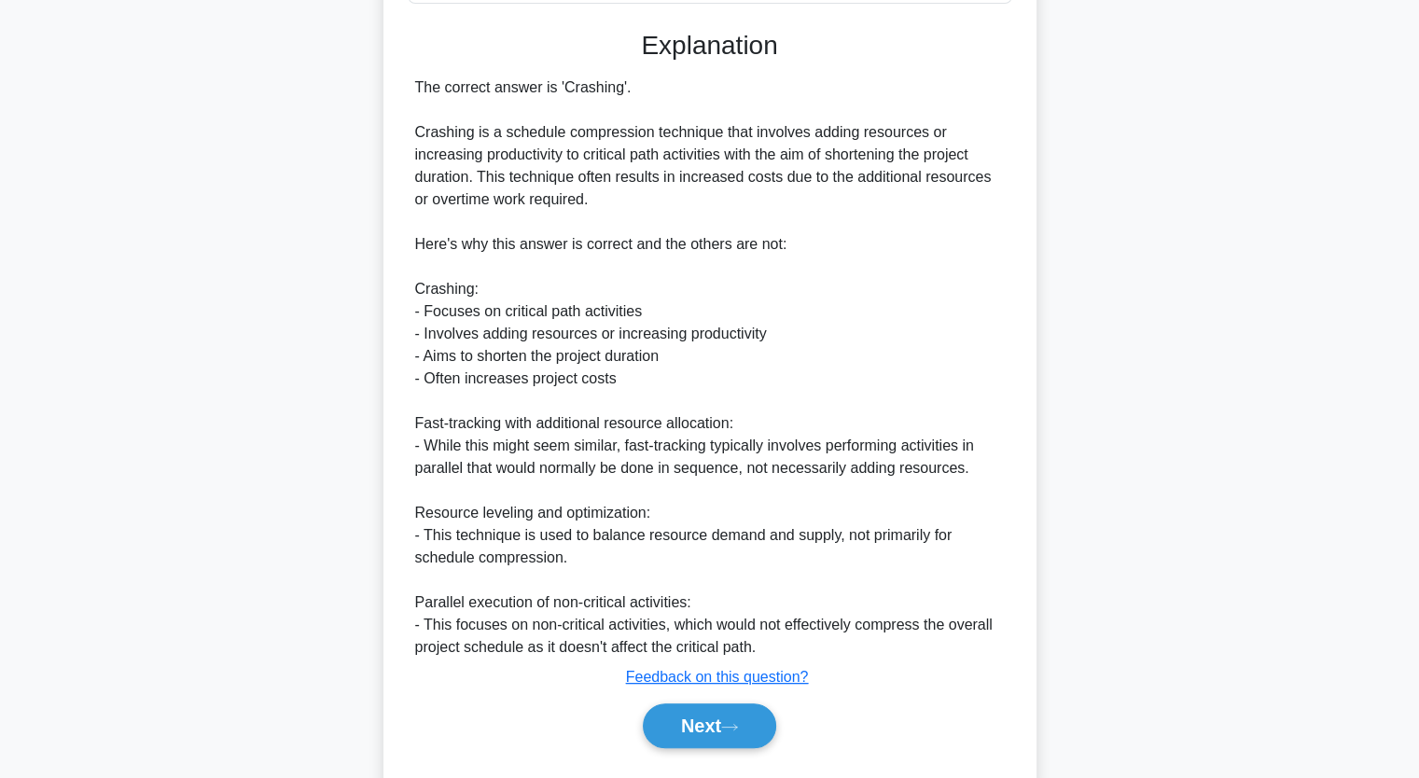
scroll to position [530, 0]
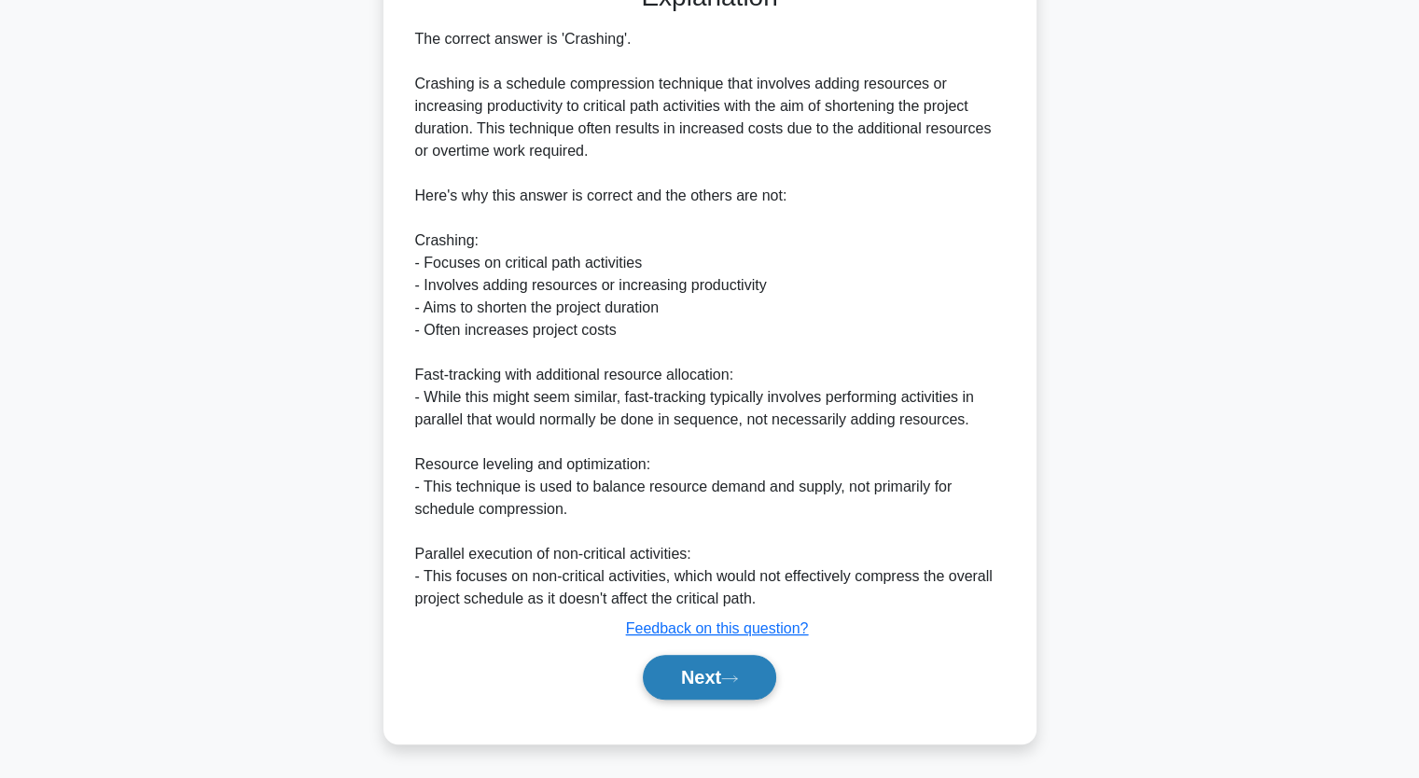
click at [691, 665] on button "Next" at bounding box center [709, 677] width 133 height 45
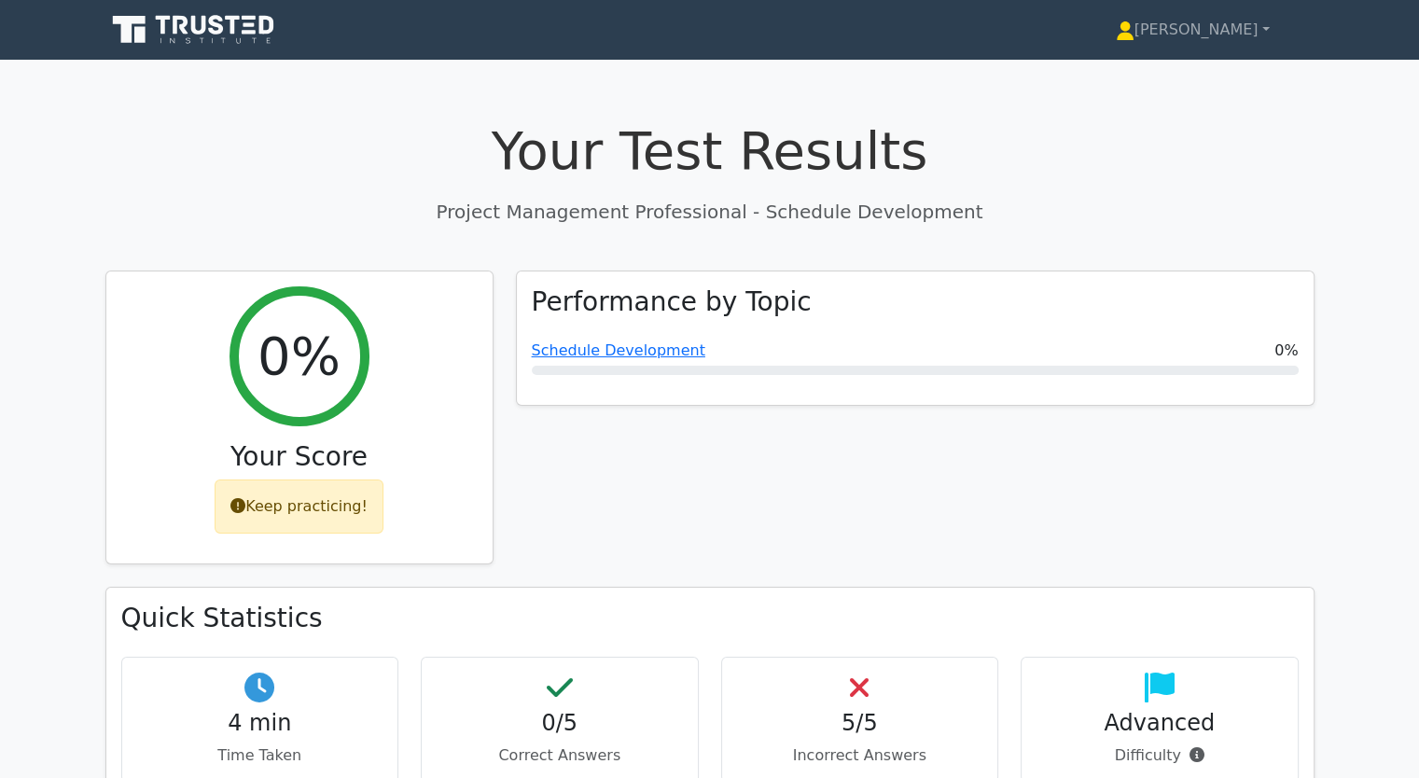
click at [617, 342] on link "Schedule Development" at bounding box center [618, 350] width 173 height 18
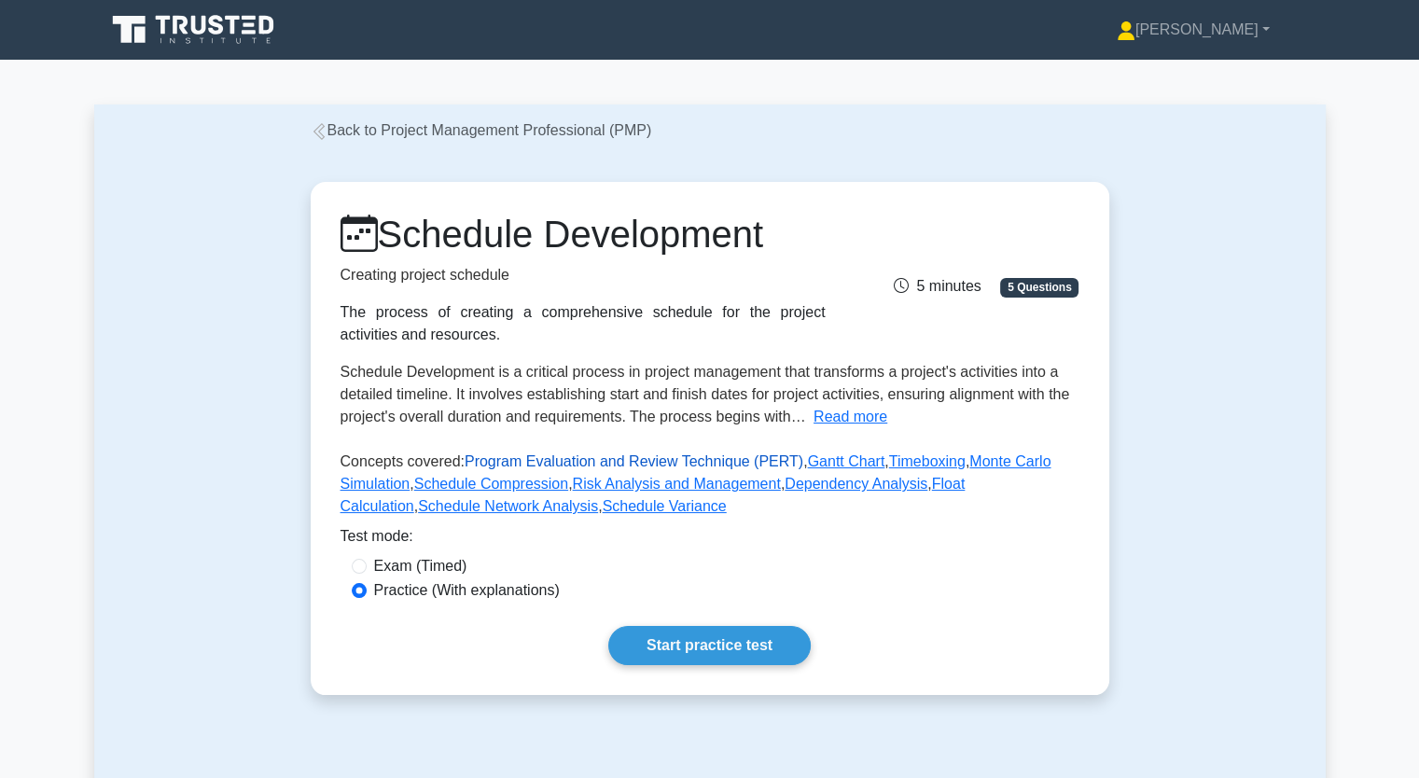
click at [664, 464] on link "Program Evaluation and Review Technique (PERT)" at bounding box center [634, 461] width 339 height 16
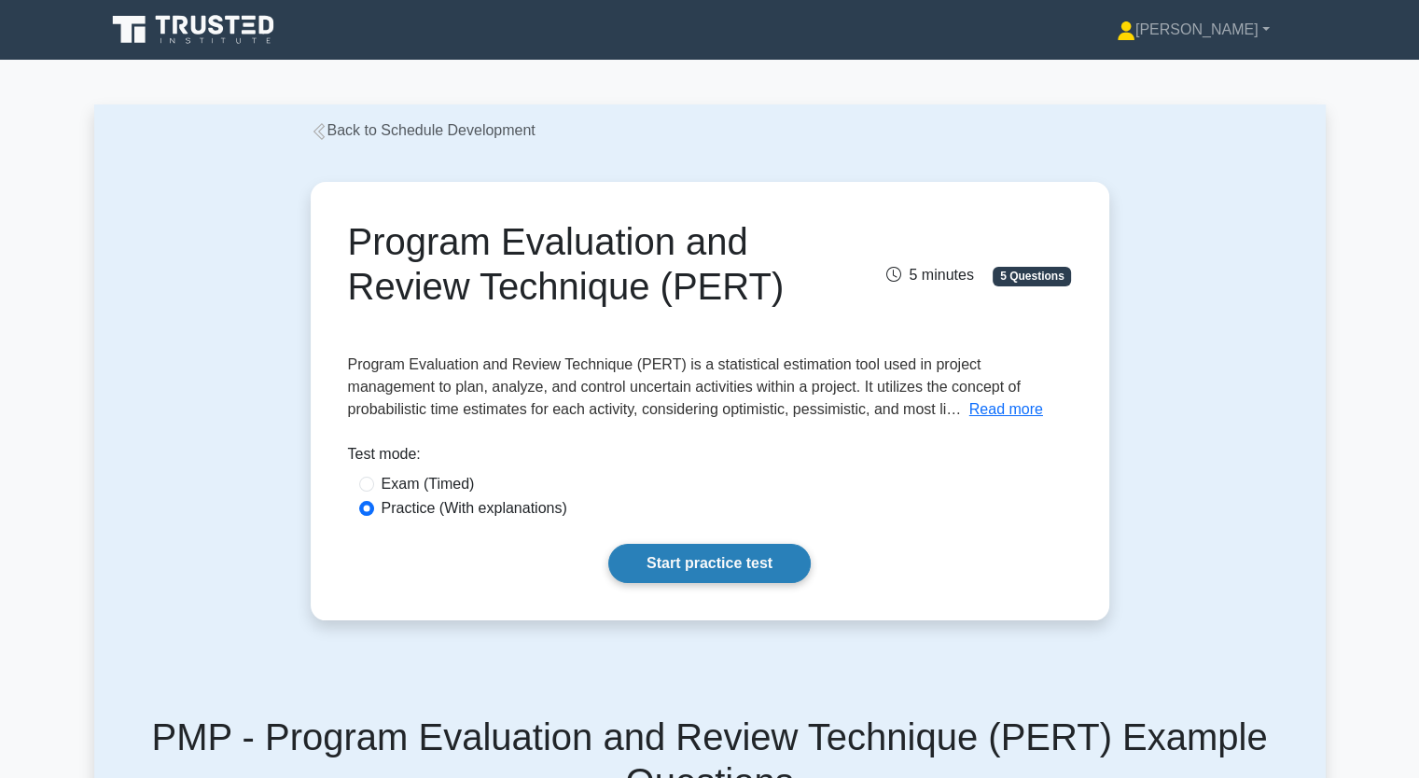
click at [651, 562] on link "Start practice test" at bounding box center [709, 563] width 202 height 39
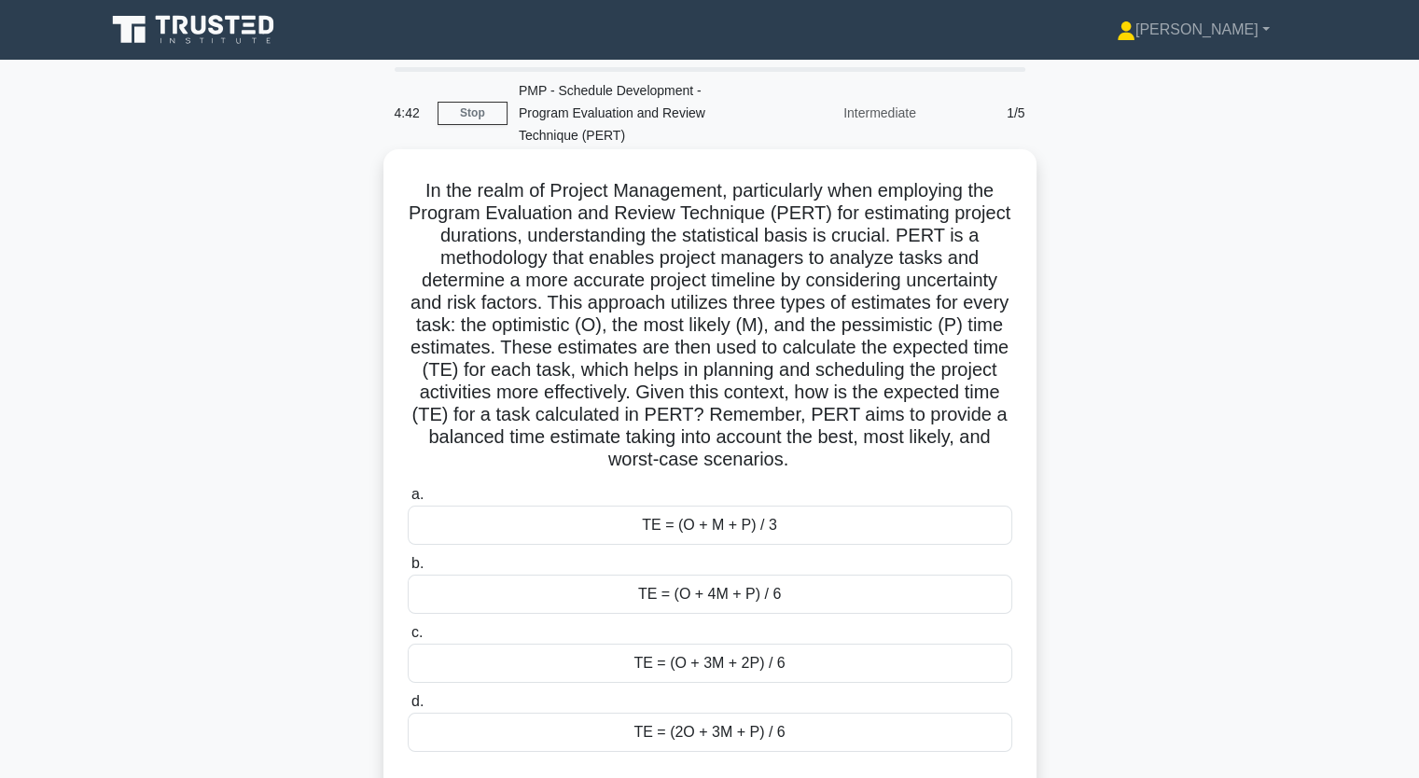
click at [697, 575] on div "TE = (O + 4M + P) / 6" at bounding box center [710, 594] width 604 height 39
click at [408, 569] on input "b. TE = (O + 4M + P) / 6" at bounding box center [408, 564] width 0 height 12
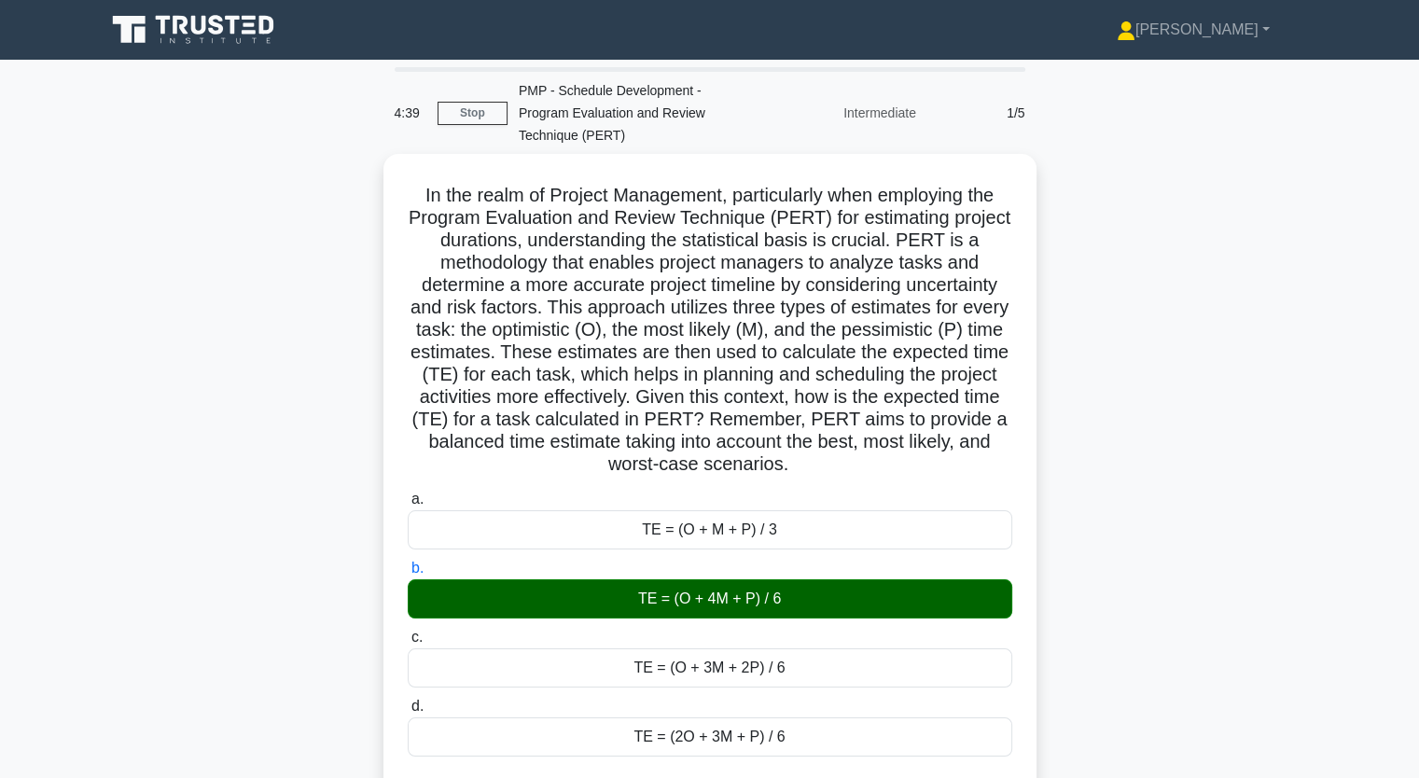
click at [408, 631] on input "c. TE = (O + 3M + 2P) / 6" at bounding box center [408, 637] width 0 height 12
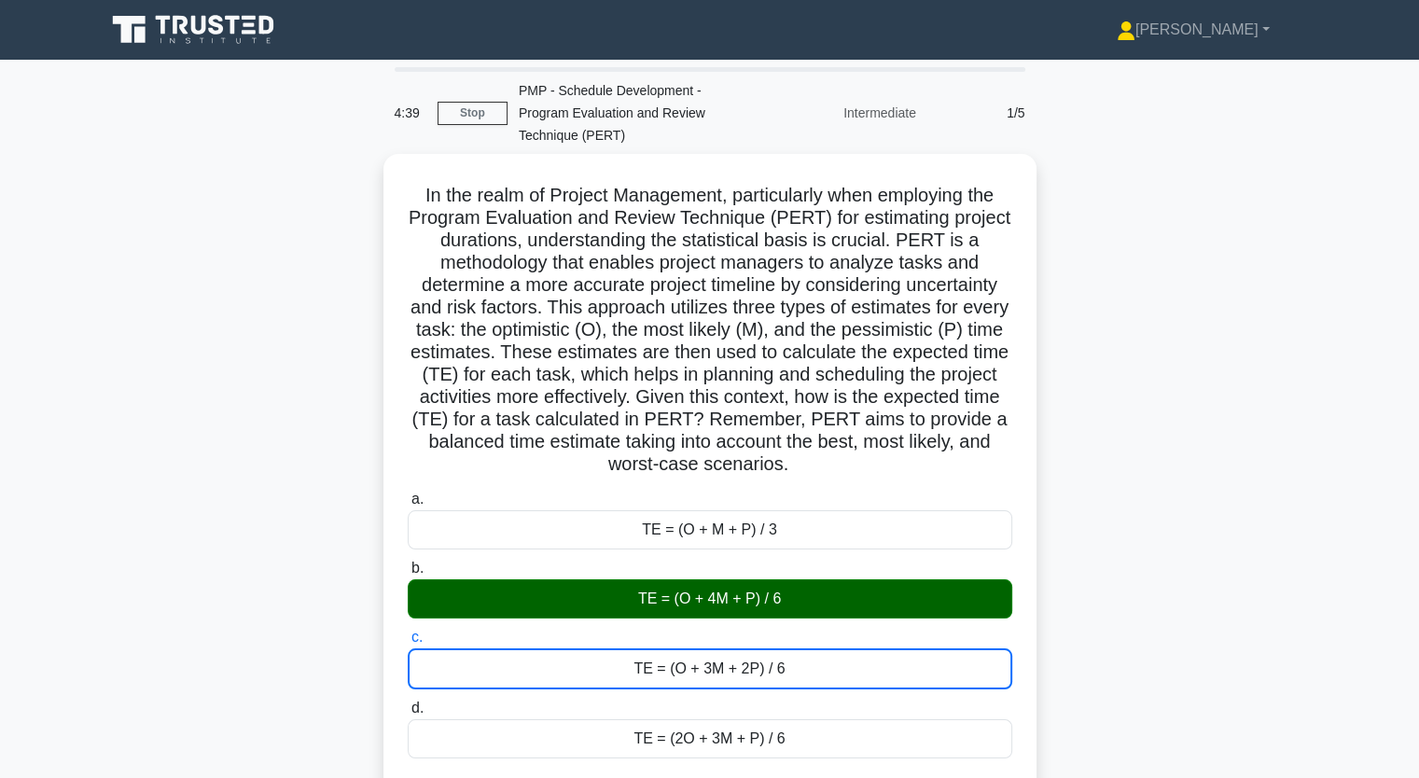
click at [408, 702] on input "d. TE = (2O + 3M + P) / 6" at bounding box center [408, 708] width 0 height 12
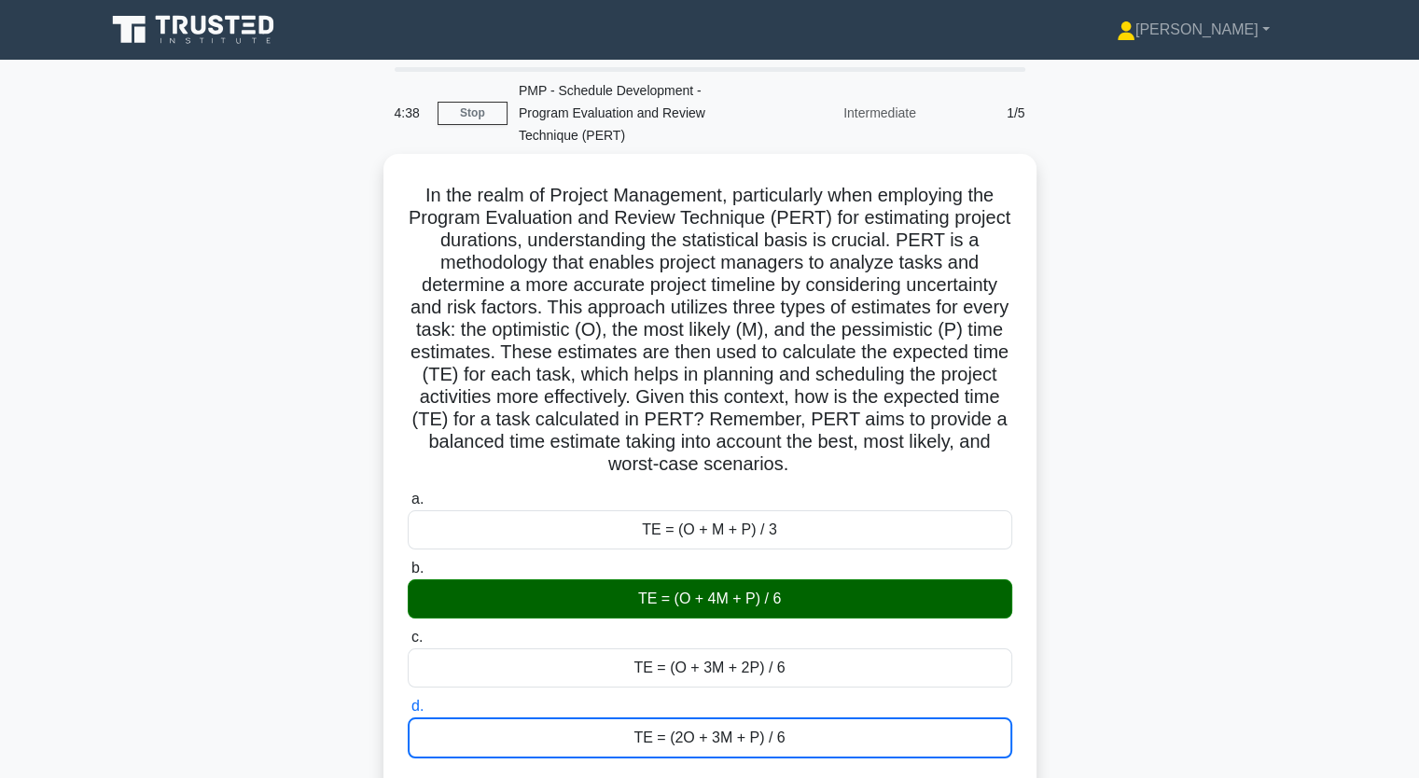
click at [408, 493] on input "a. TE = (O + M + P) / 3" at bounding box center [408, 499] width 0 height 12
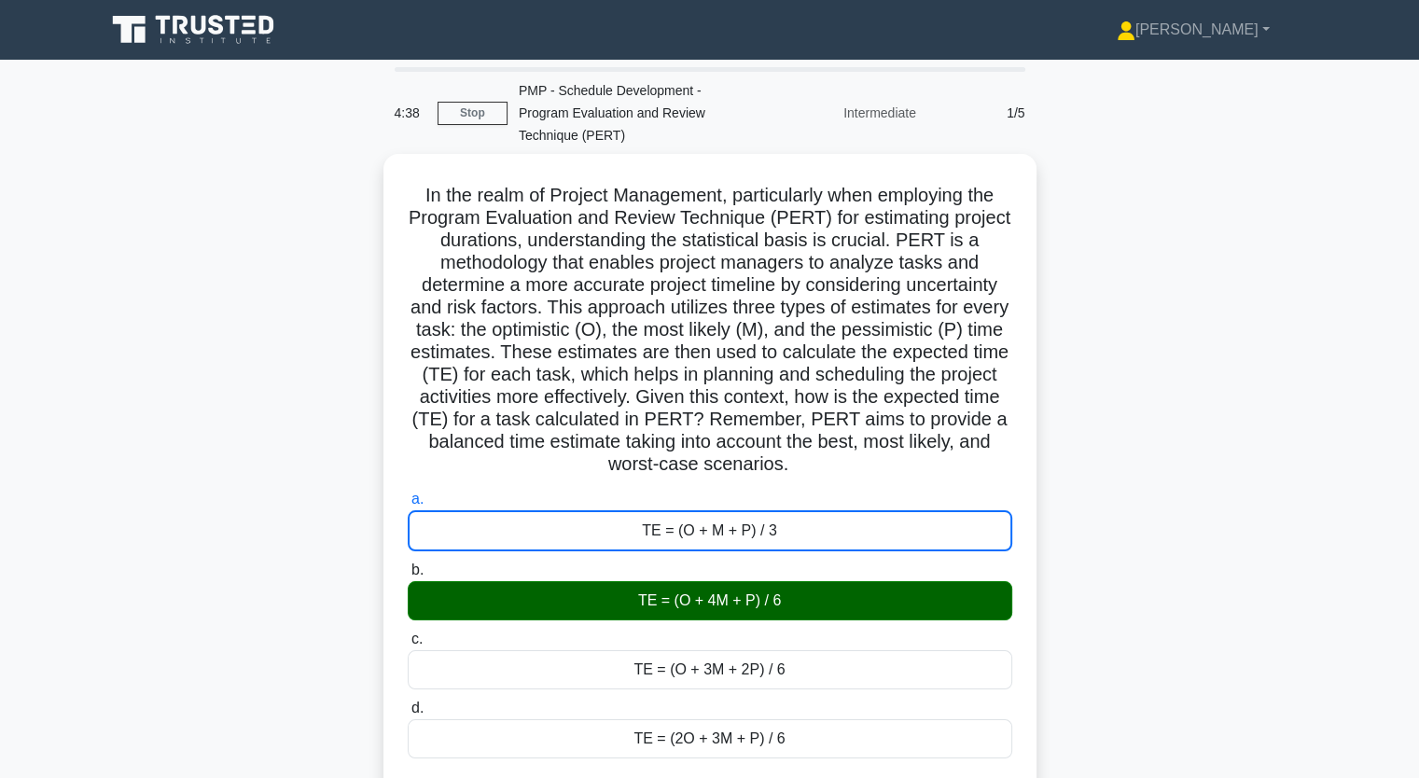
click at [408, 564] on input "b. TE = (O + 4M + P) / 6" at bounding box center [408, 570] width 0 height 12
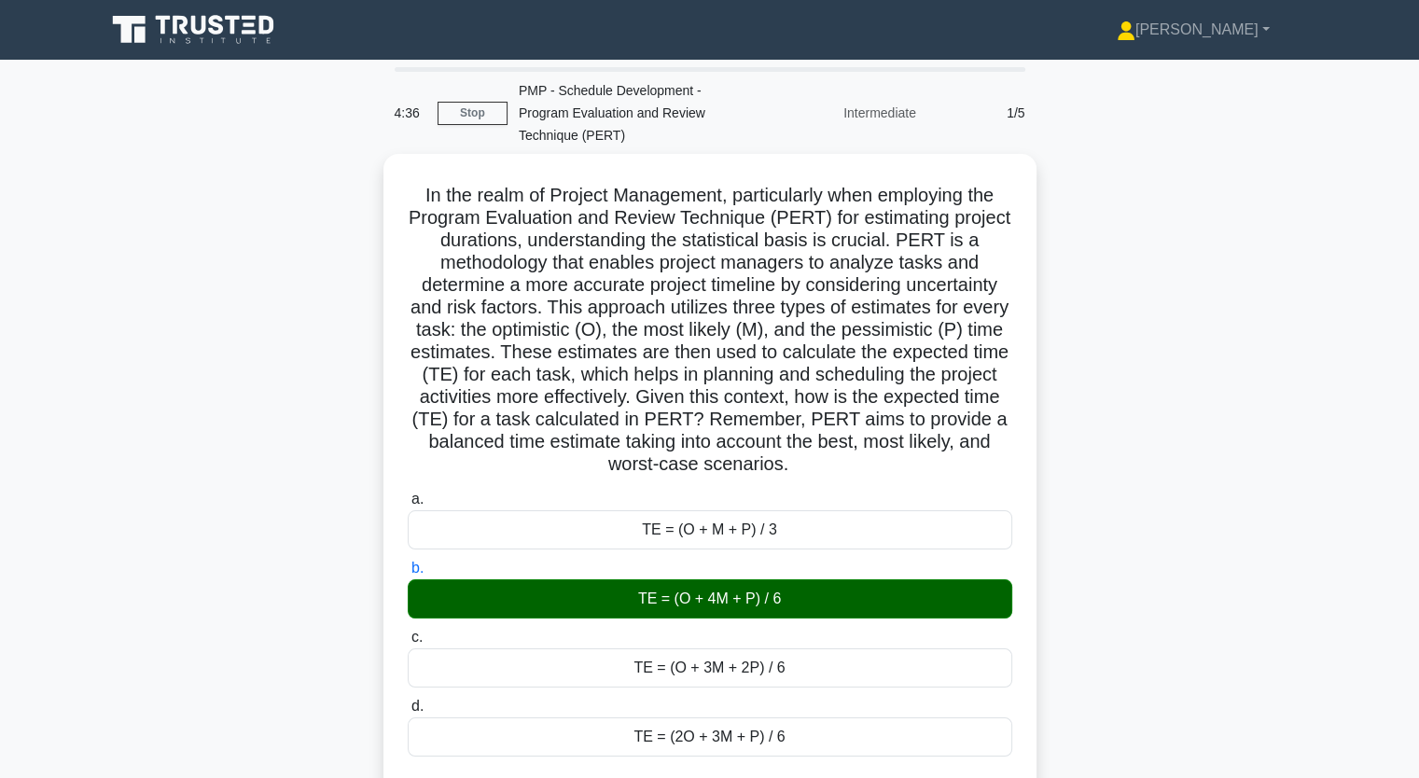
click at [1213, 425] on div "In the realm of Project Management, particularly when employing the Program Eva…" at bounding box center [709, 760] width 1231 height 1212
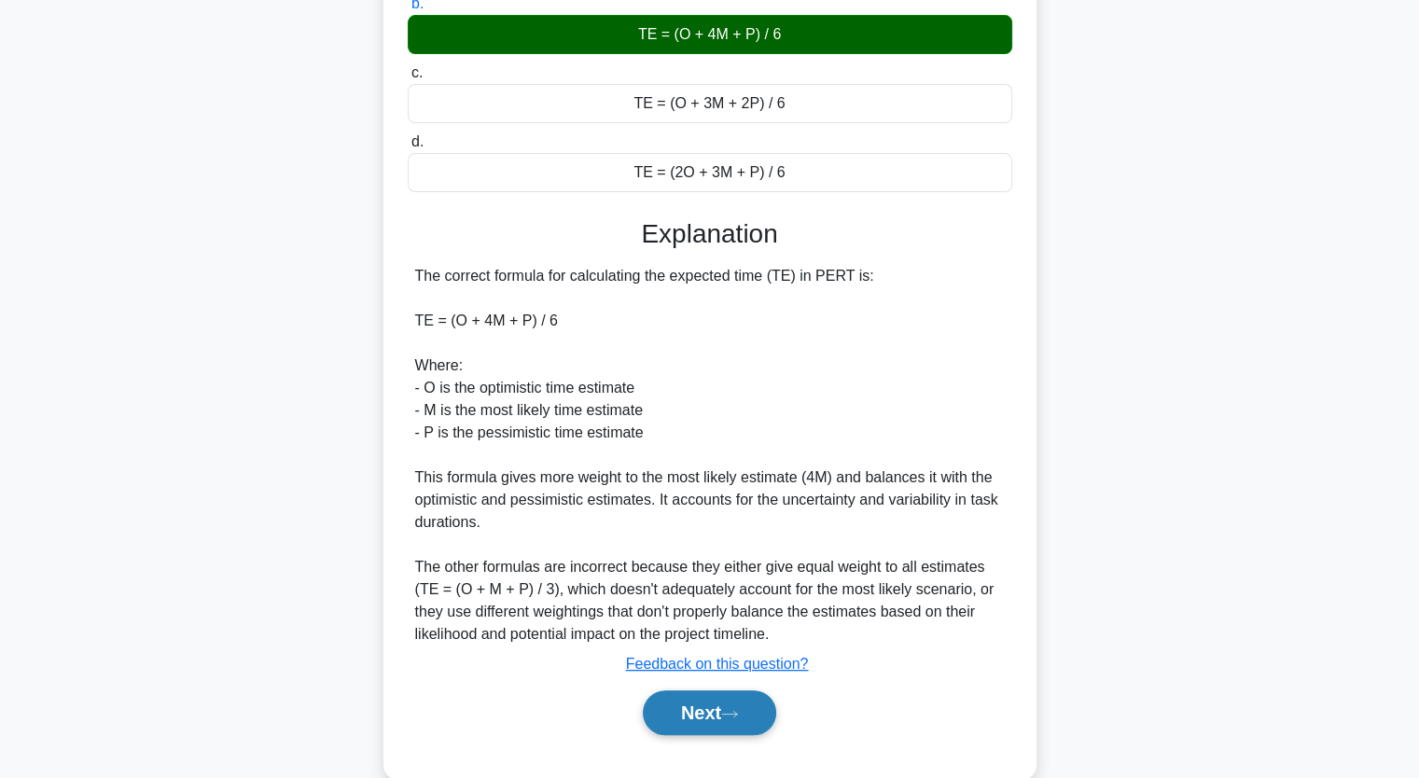
scroll to position [573, 0]
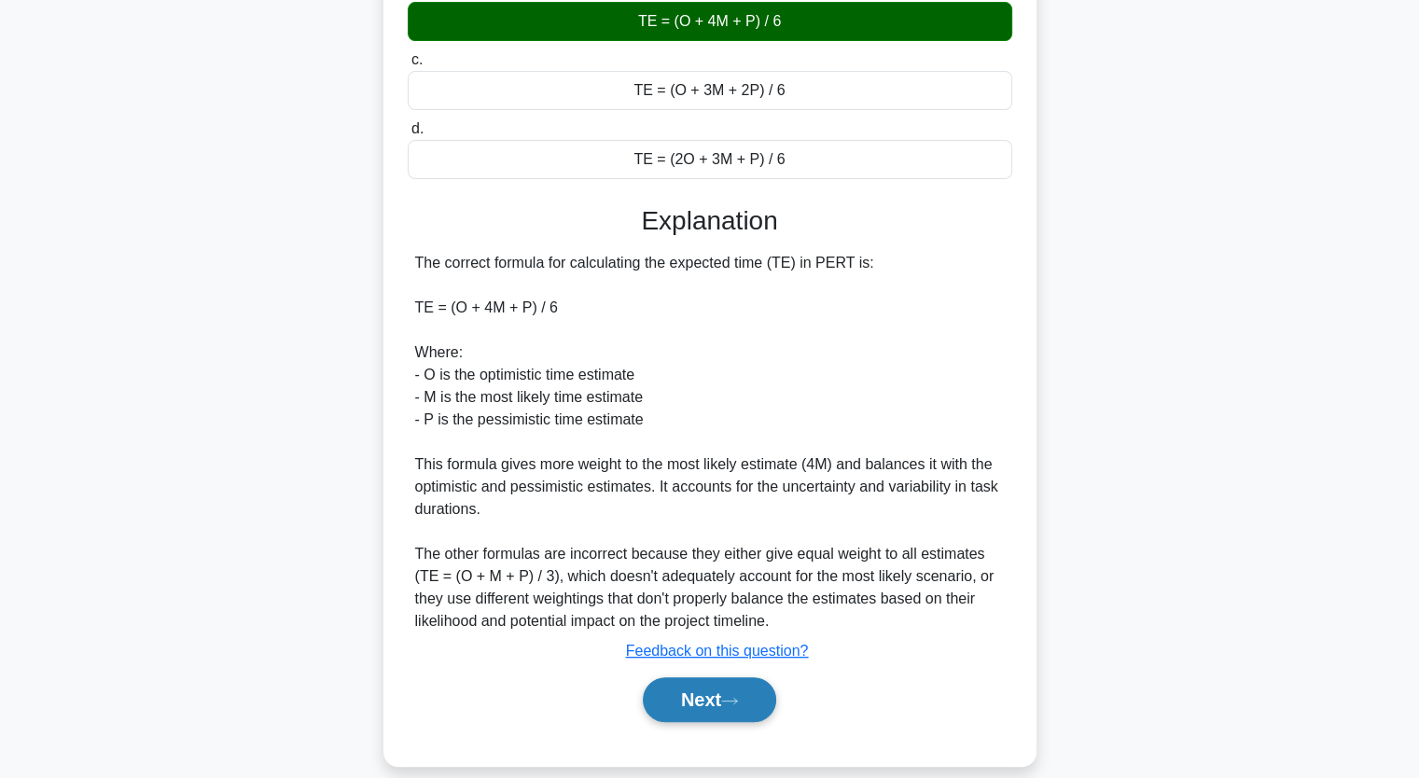
click at [735, 696] on icon at bounding box center [729, 701] width 17 height 10
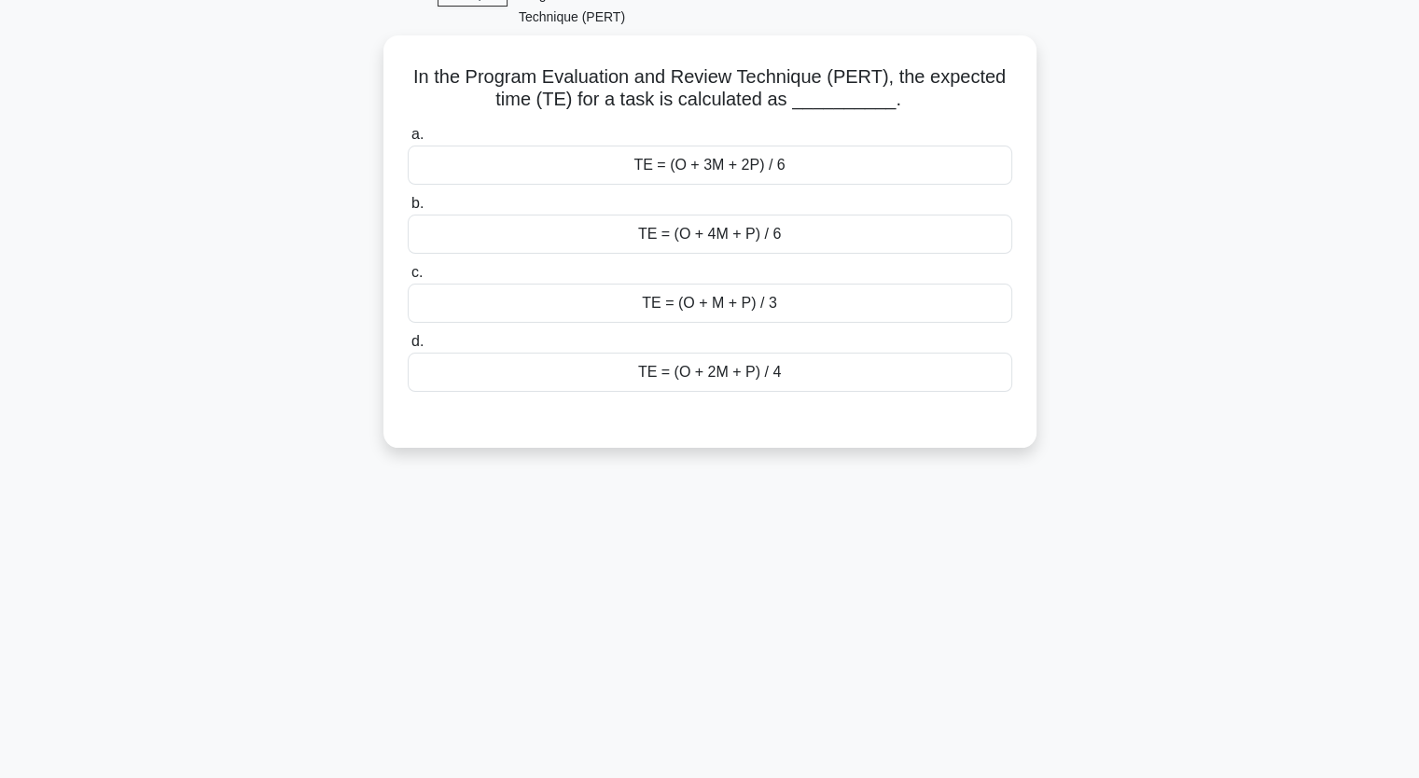
scroll to position [81, 0]
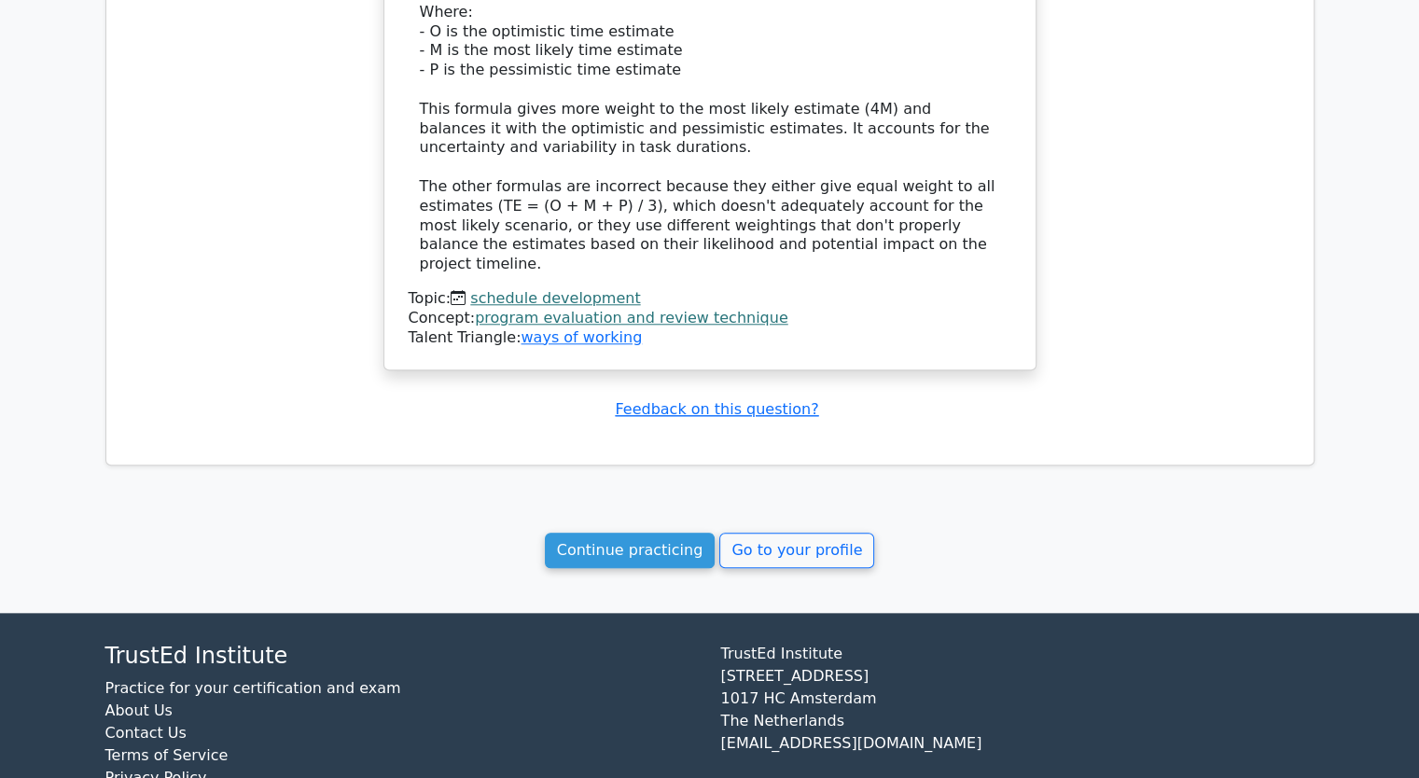
scroll to position [1783, 0]
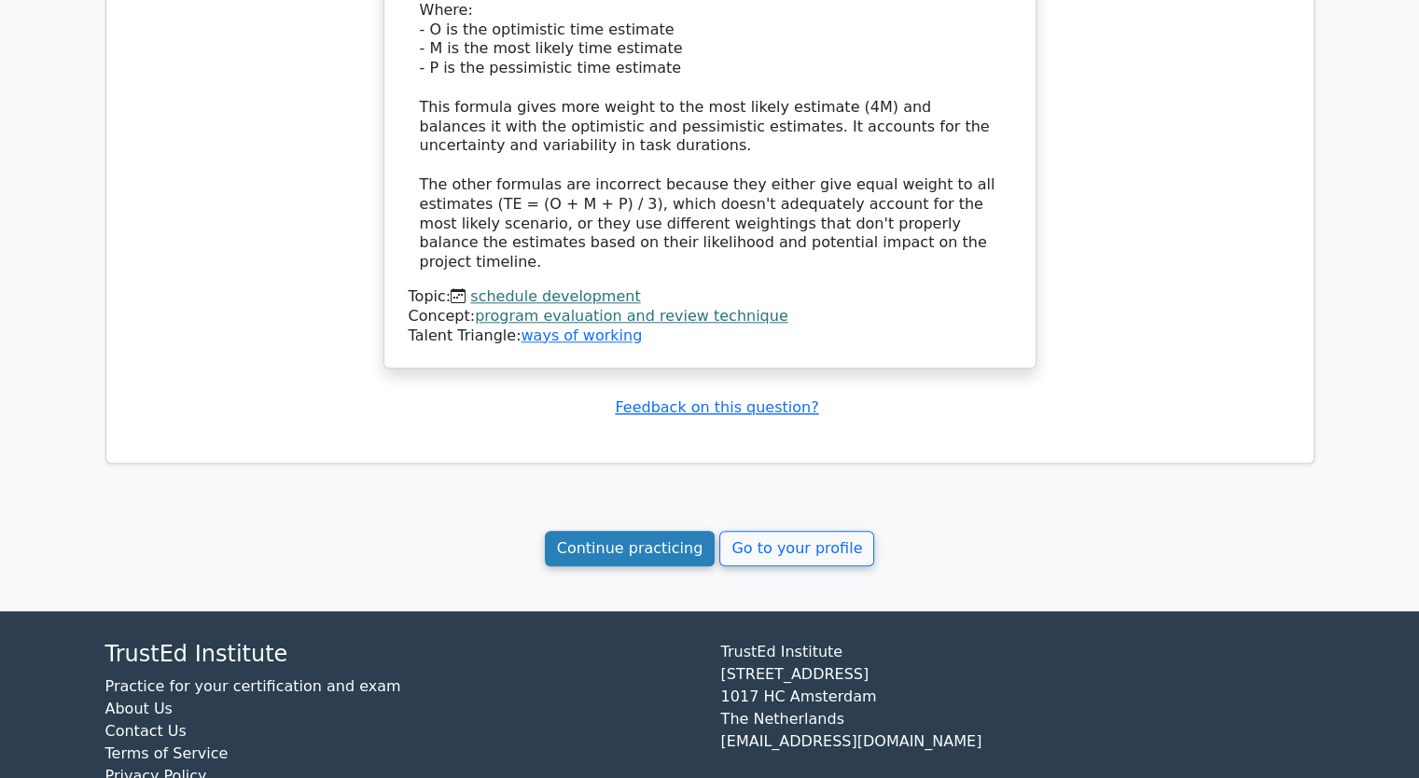
click at [645, 531] on link "Continue practicing" at bounding box center [630, 548] width 171 height 35
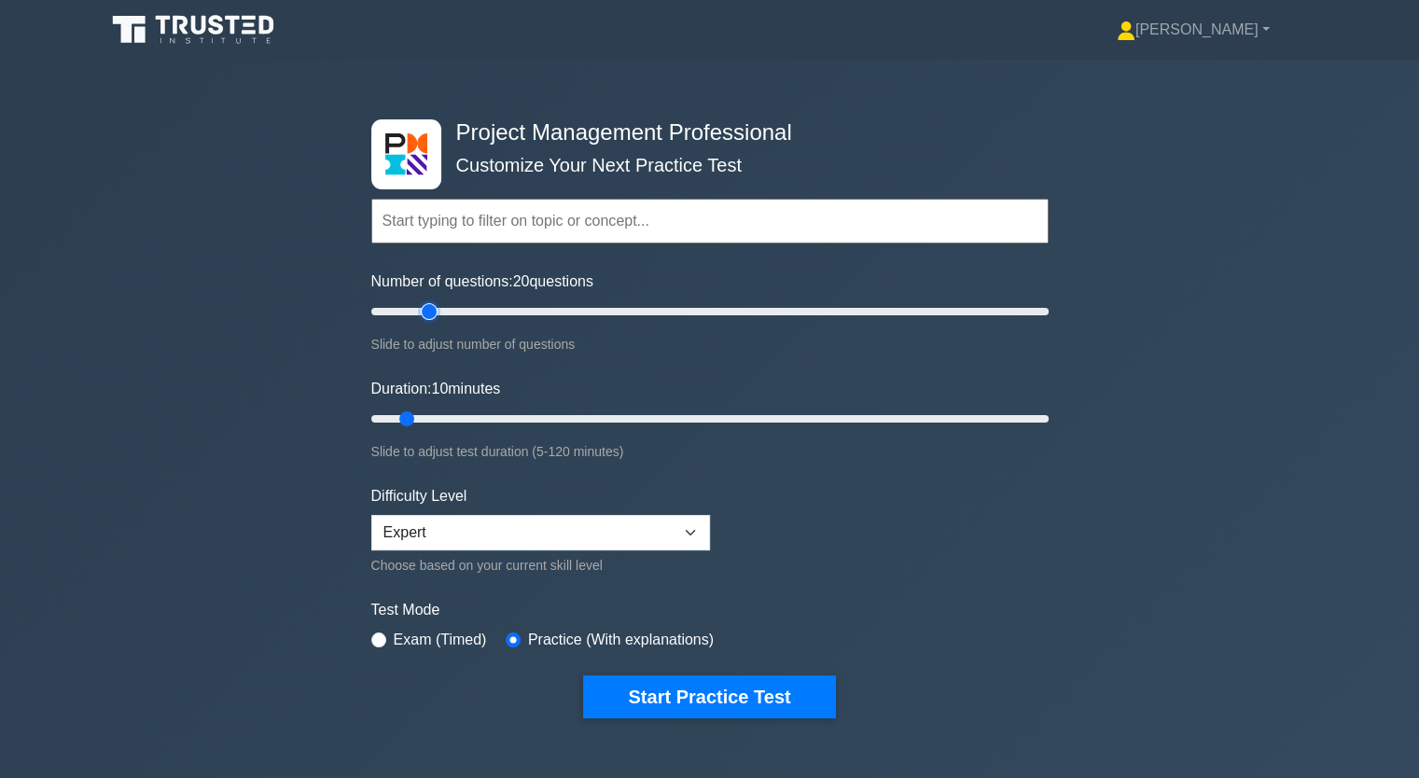
type input "20"
click at [421, 311] on input "Number of questions: 20 questions" at bounding box center [709, 311] width 677 height 22
click at [849, 501] on form "Topics Scope Management Time Management Cost Management Quality Management Risk…" at bounding box center [709, 430] width 677 height 576
click at [761, 699] on button "Start Practice Test" at bounding box center [709, 696] width 252 height 43
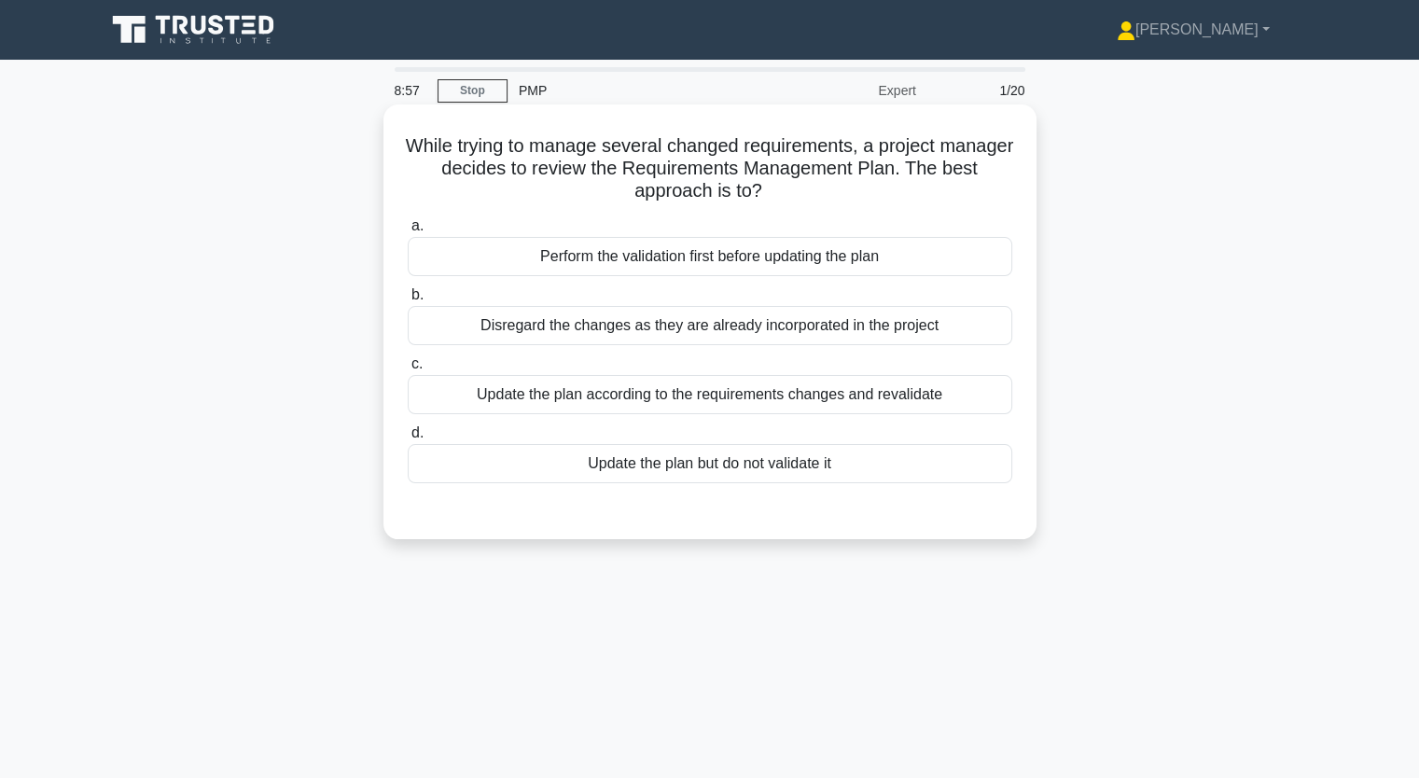
click at [607, 397] on div "Update the plan according to the requirements changes and revalidate" at bounding box center [710, 394] width 604 height 39
click at [408, 370] on input "c. Update the plan according to the requirements changes and revalidate" at bounding box center [408, 364] width 0 height 12
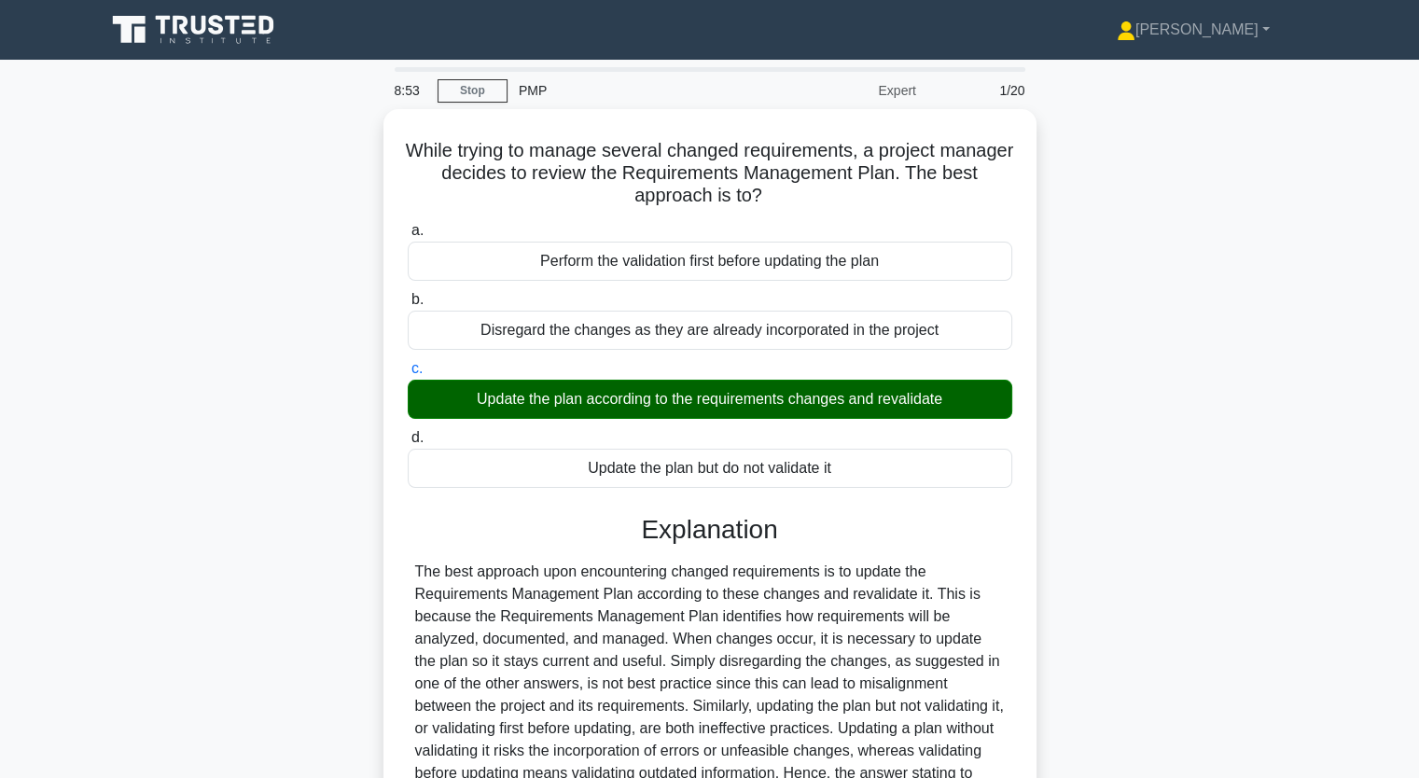
click at [408, 432] on input "d. Update the plan but do not validate it" at bounding box center [408, 438] width 0 height 12
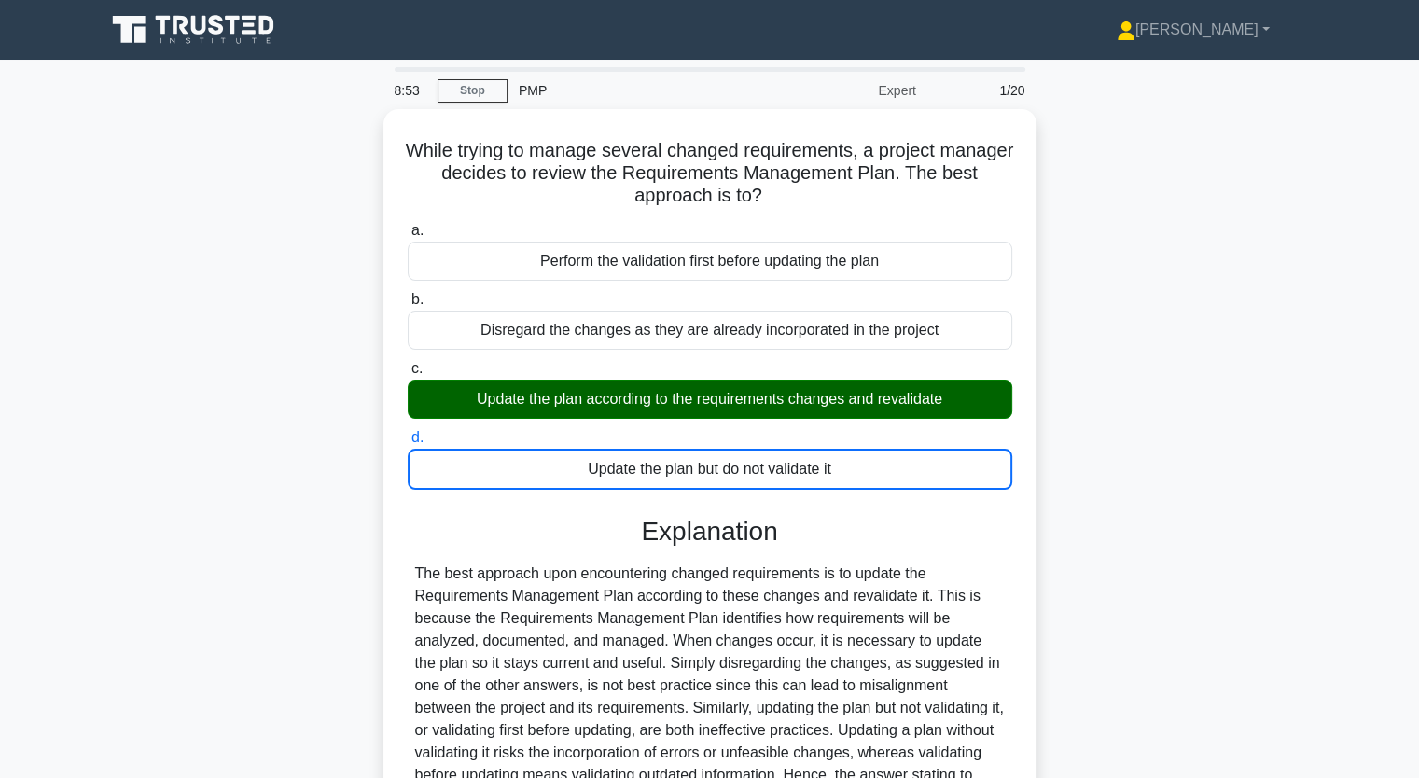
click at [408, 225] on input "a. Perform the validation first before updating the plan" at bounding box center [408, 231] width 0 height 12
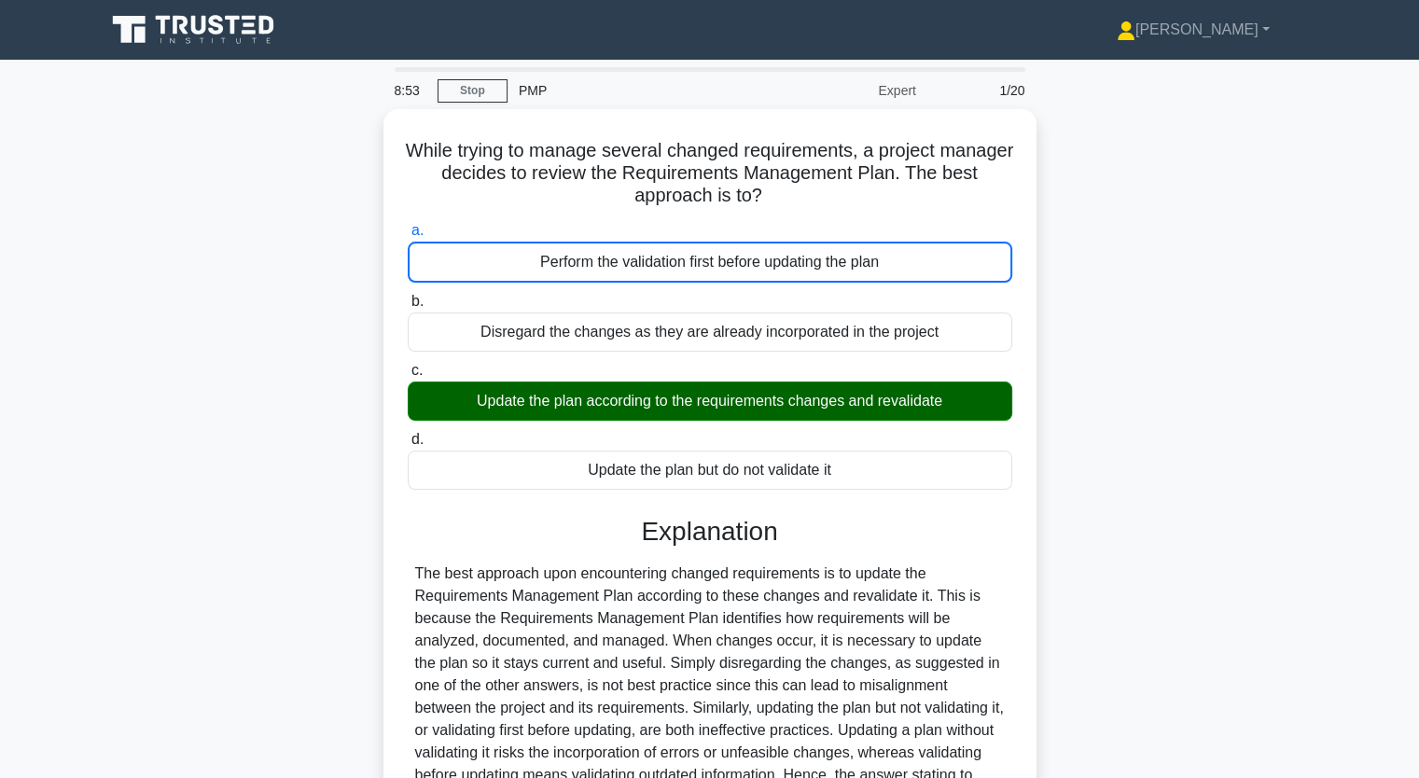
click at [408, 296] on input "b. Disregard the changes as they are already incorporated in the project" at bounding box center [408, 302] width 0 height 12
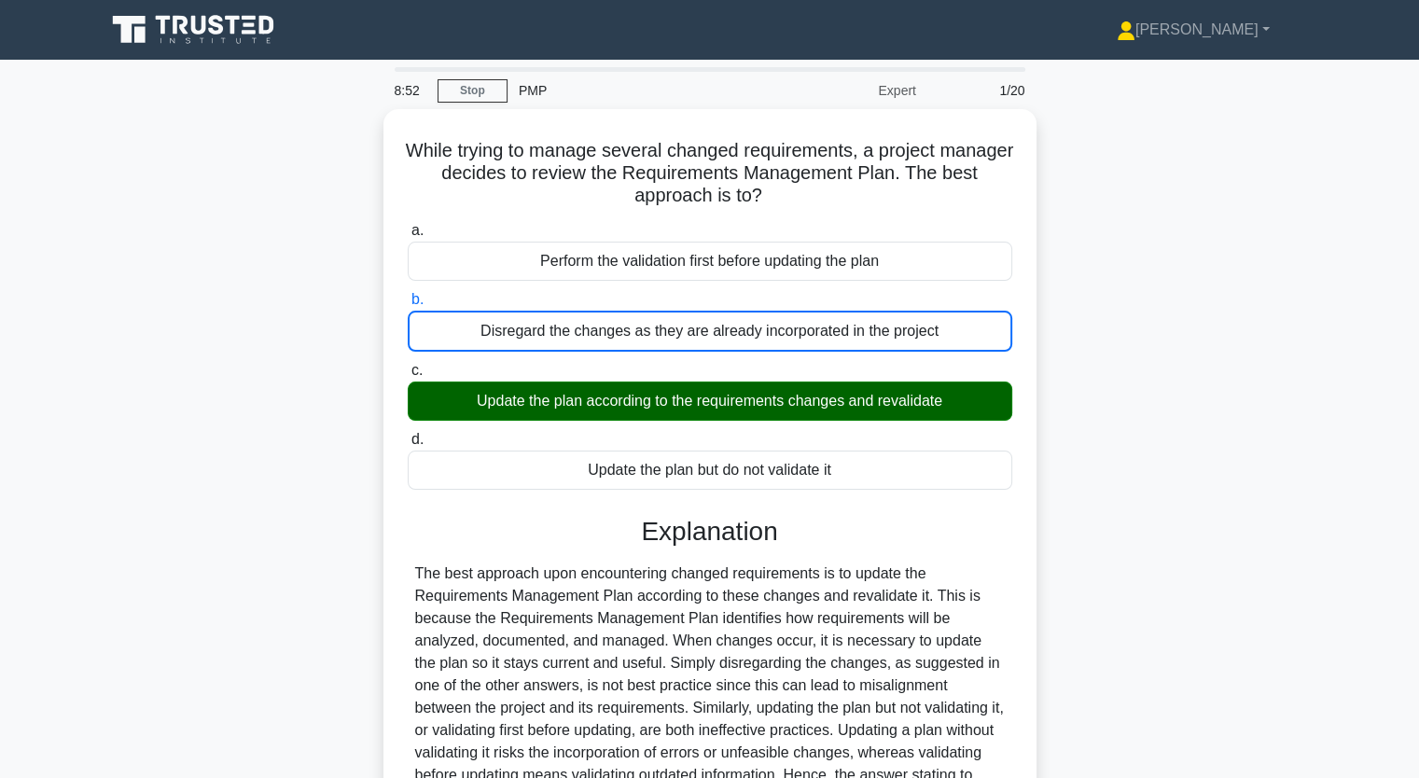
click at [315, 451] on div "While trying to manage several changed requirements, a project manager decides …" at bounding box center [709, 536] width 1231 height 855
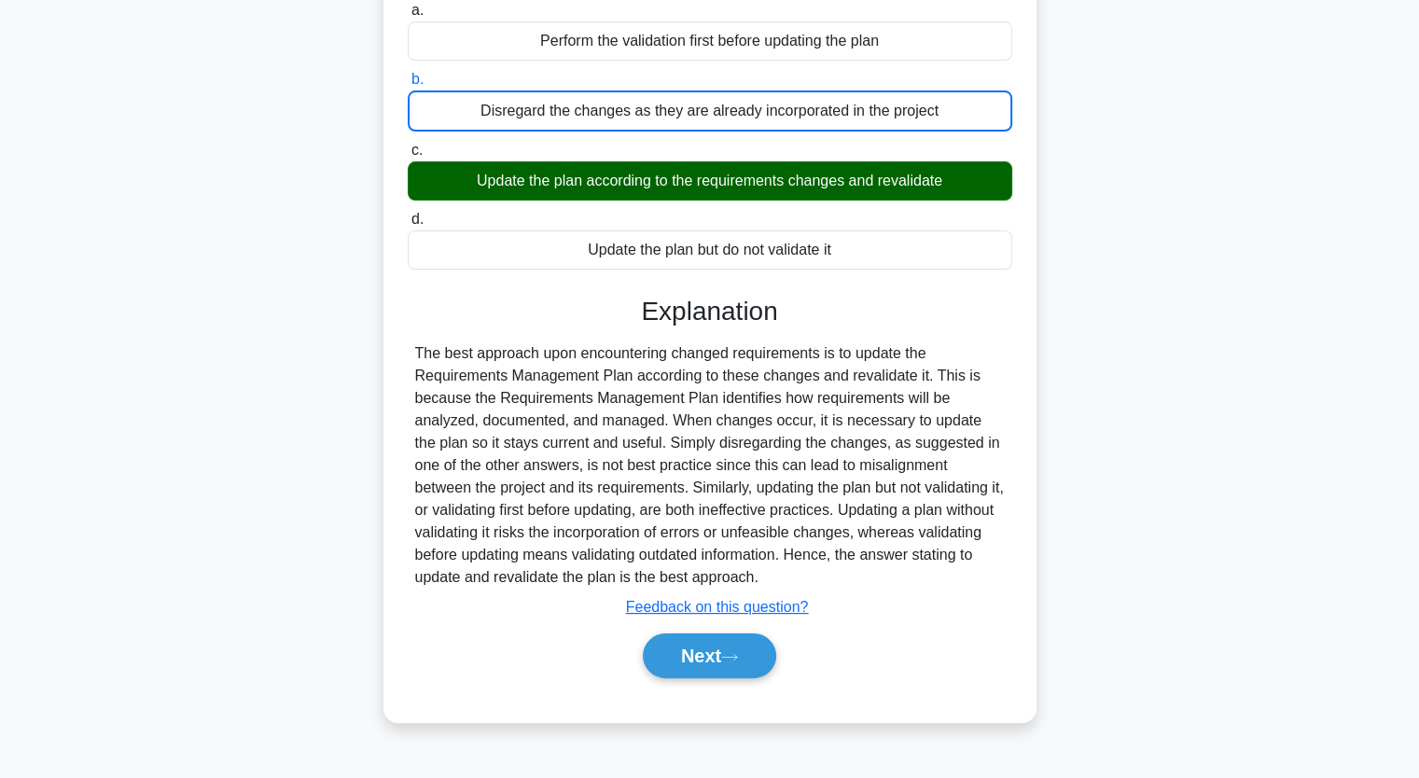
scroll to position [230, 0]
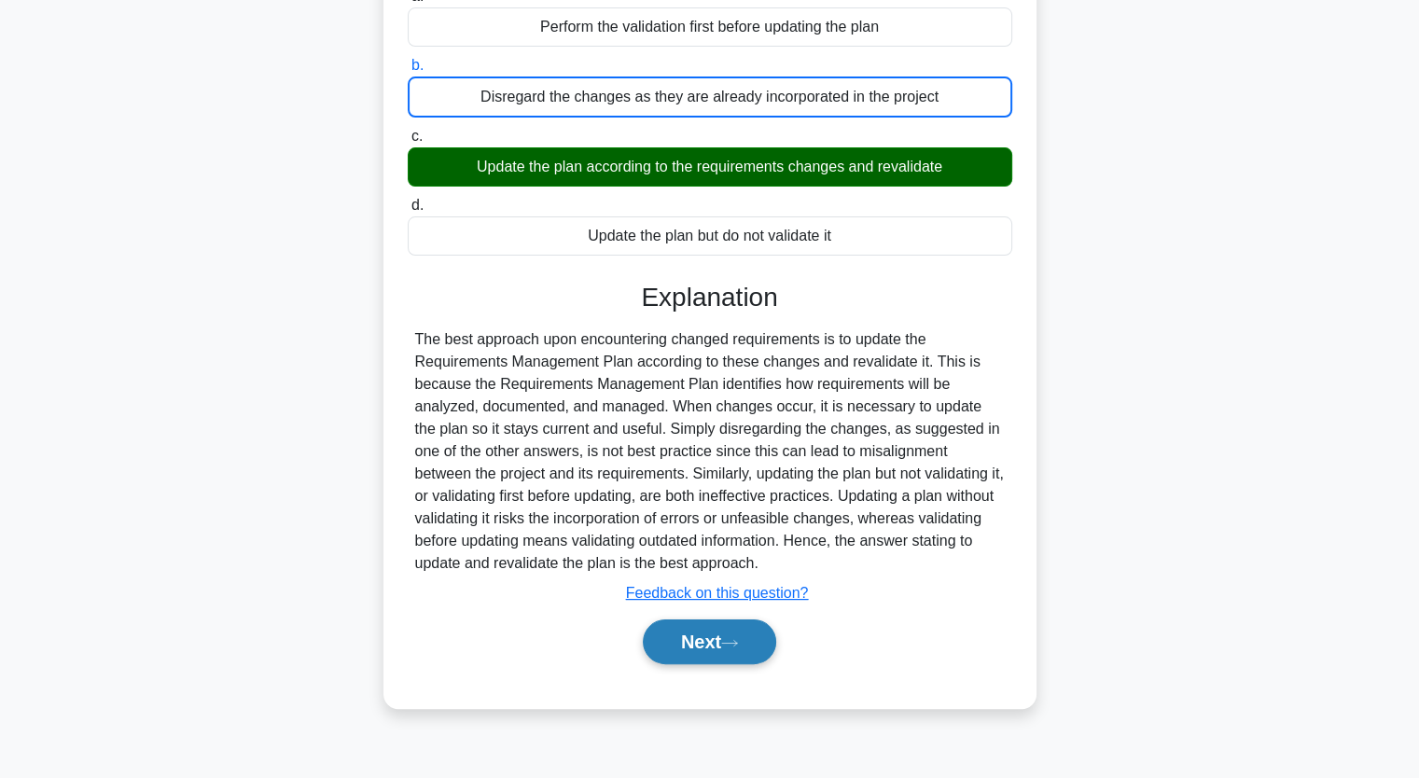
click at [709, 646] on button "Next" at bounding box center [709, 641] width 133 height 45
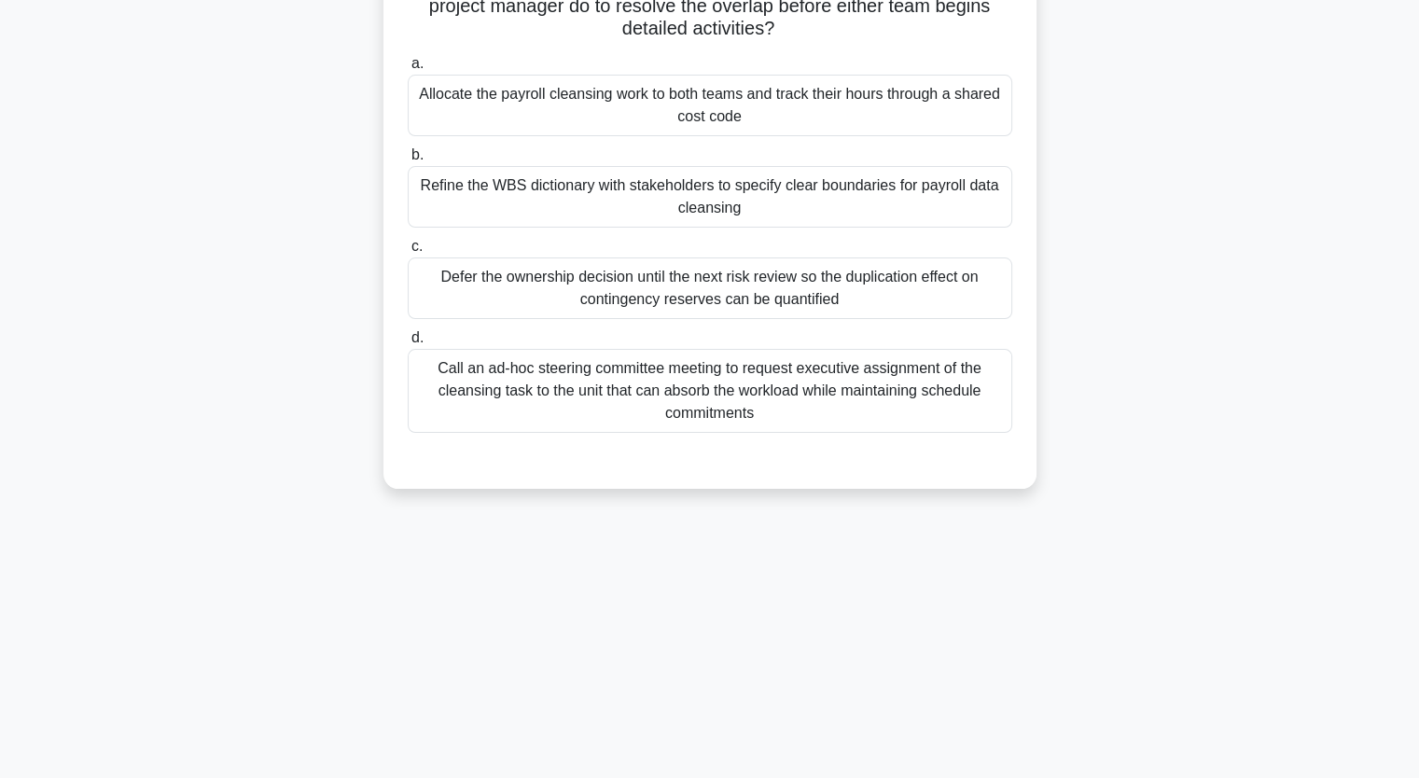
click at [462, 387] on div "Call an ad-hoc steering committee meeting to request executive assignment of th…" at bounding box center [710, 391] width 604 height 84
click at [408, 344] on input "d. Call an ad-hoc steering committee meeting to request executive assignment of…" at bounding box center [408, 338] width 0 height 12
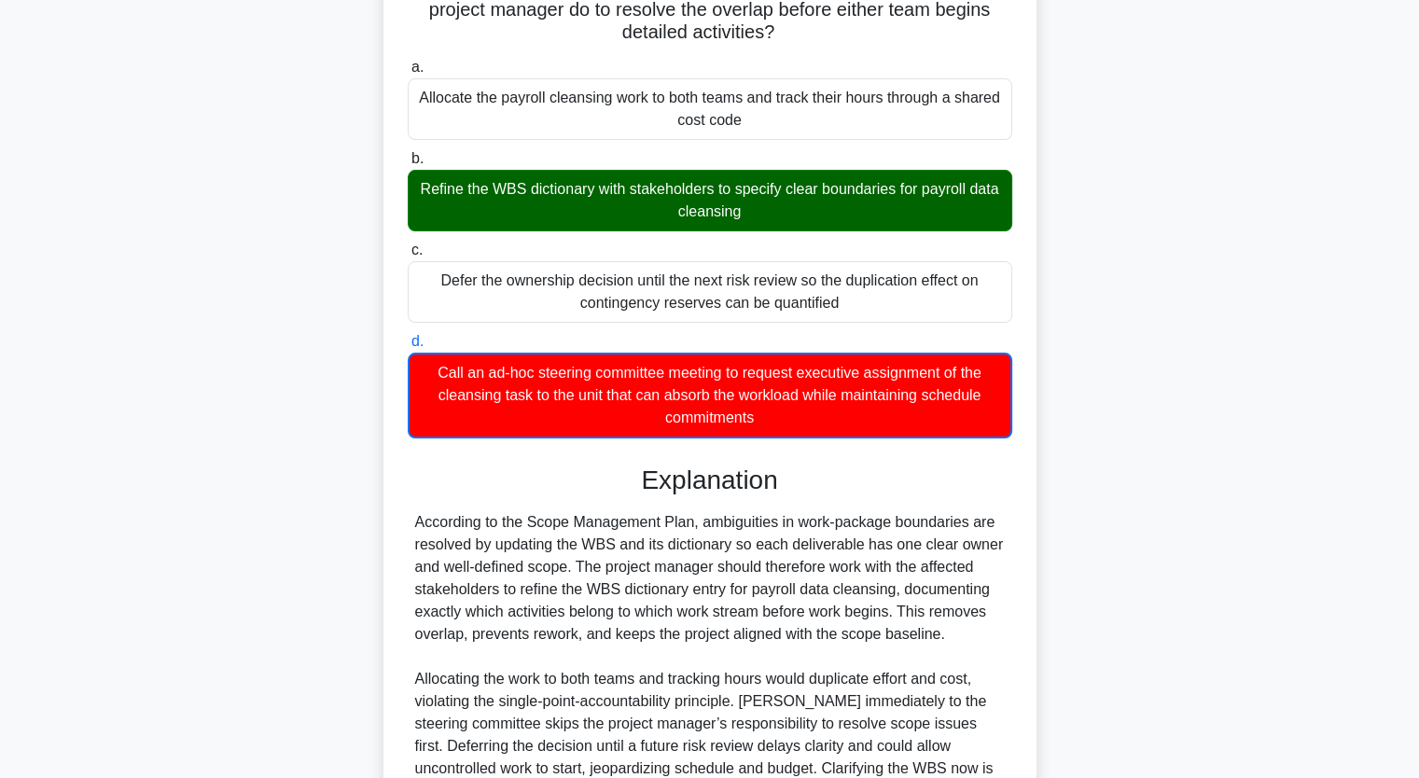
click at [408, 62] on input "a. Allocate the payroll cleansing work to both teams and track their hours thro…" at bounding box center [408, 68] width 0 height 12
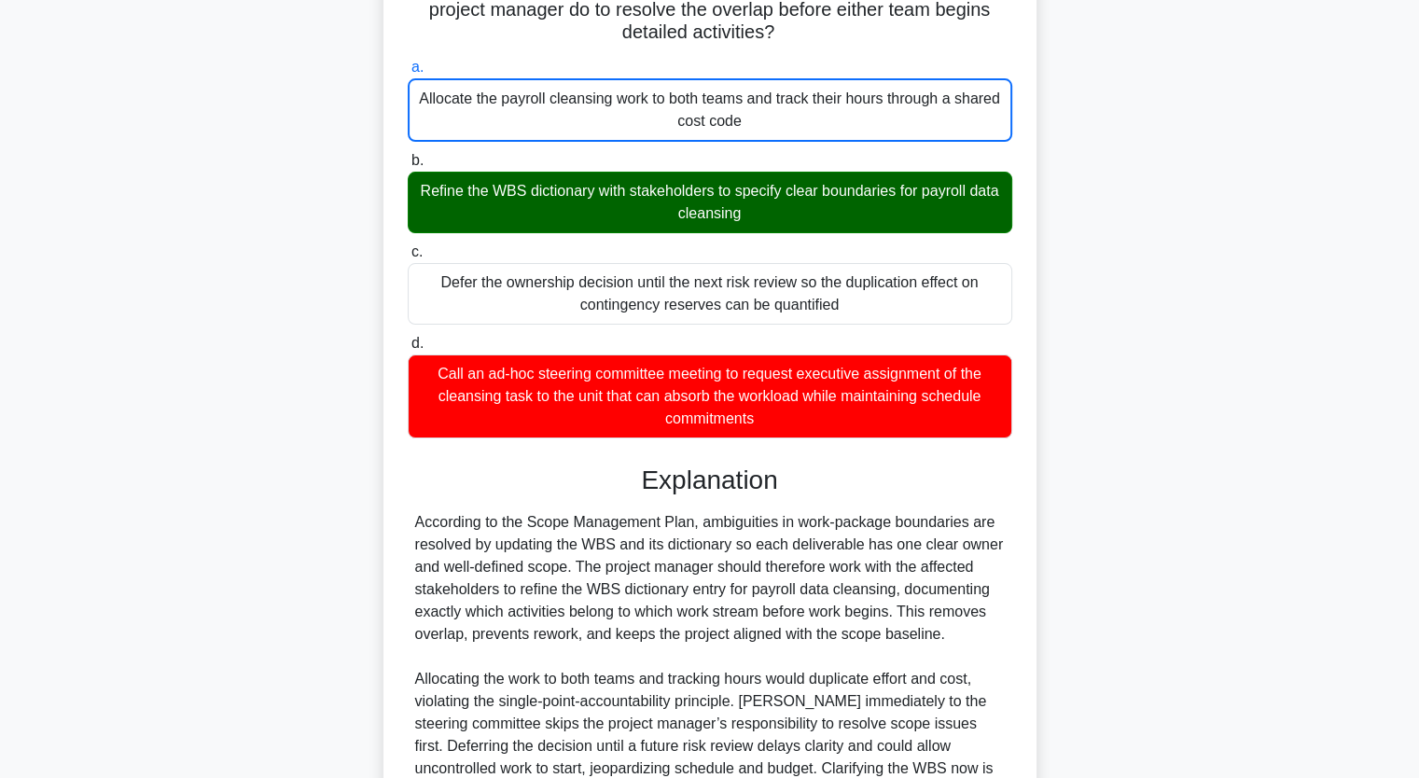
click at [408, 155] on input "b. Refine the WBS dictionary with stakeholders to specify clear boundaries for …" at bounding box center [408, 161] width 0 height 12
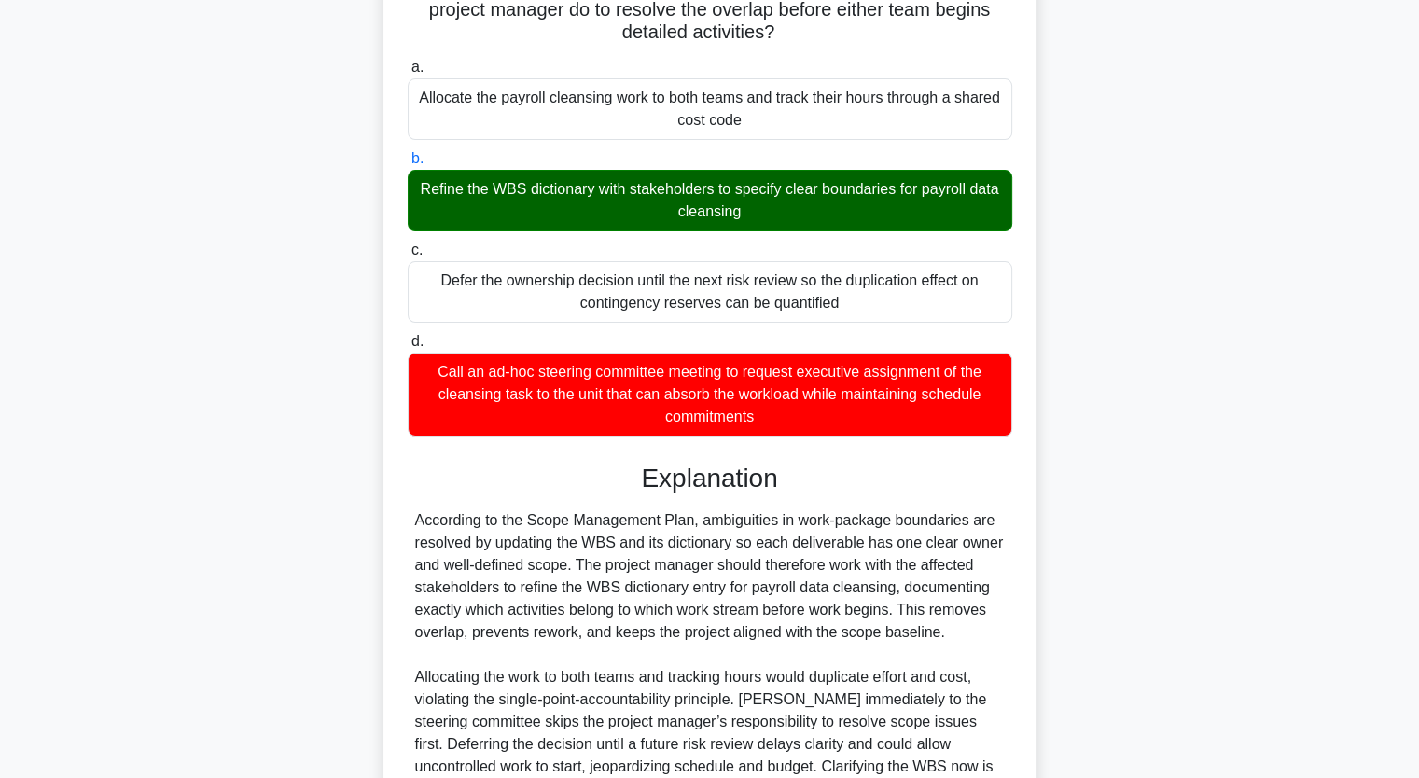
click at [408, 244] on input "c. Defer the ownership decision until the next risk review so the duplication e…" at bounding box center [408, 250] width 0 height 12
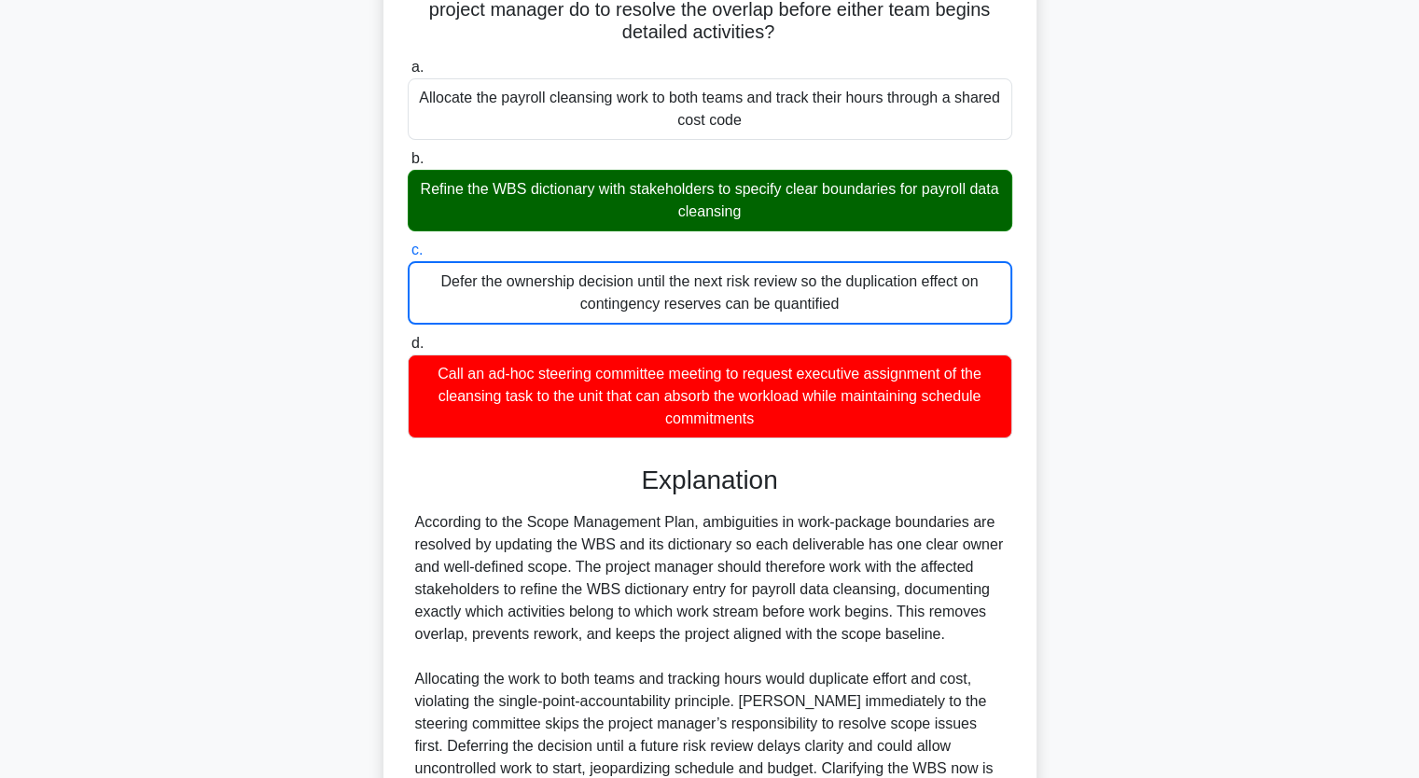
click at [408, 338] on input "d. Call an ad-hoc steering committee meeting to request executive assignment of…" at bounding box center [408, 344] width 0 height 12
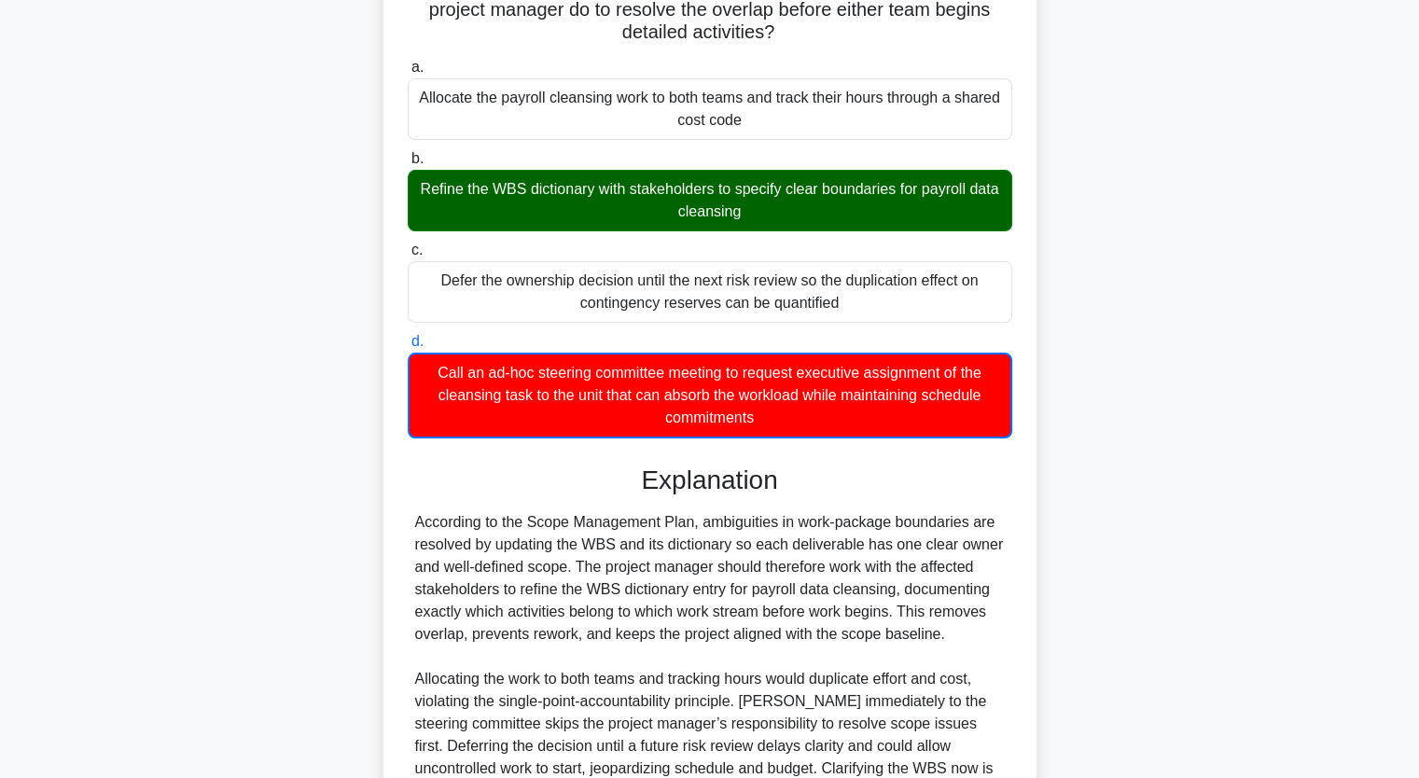
click at [408, 62] on input "a. Allocate the payroll cleansing work to both teams and track their hours thro…" at bounding box center [408, 68] width 0 height 12
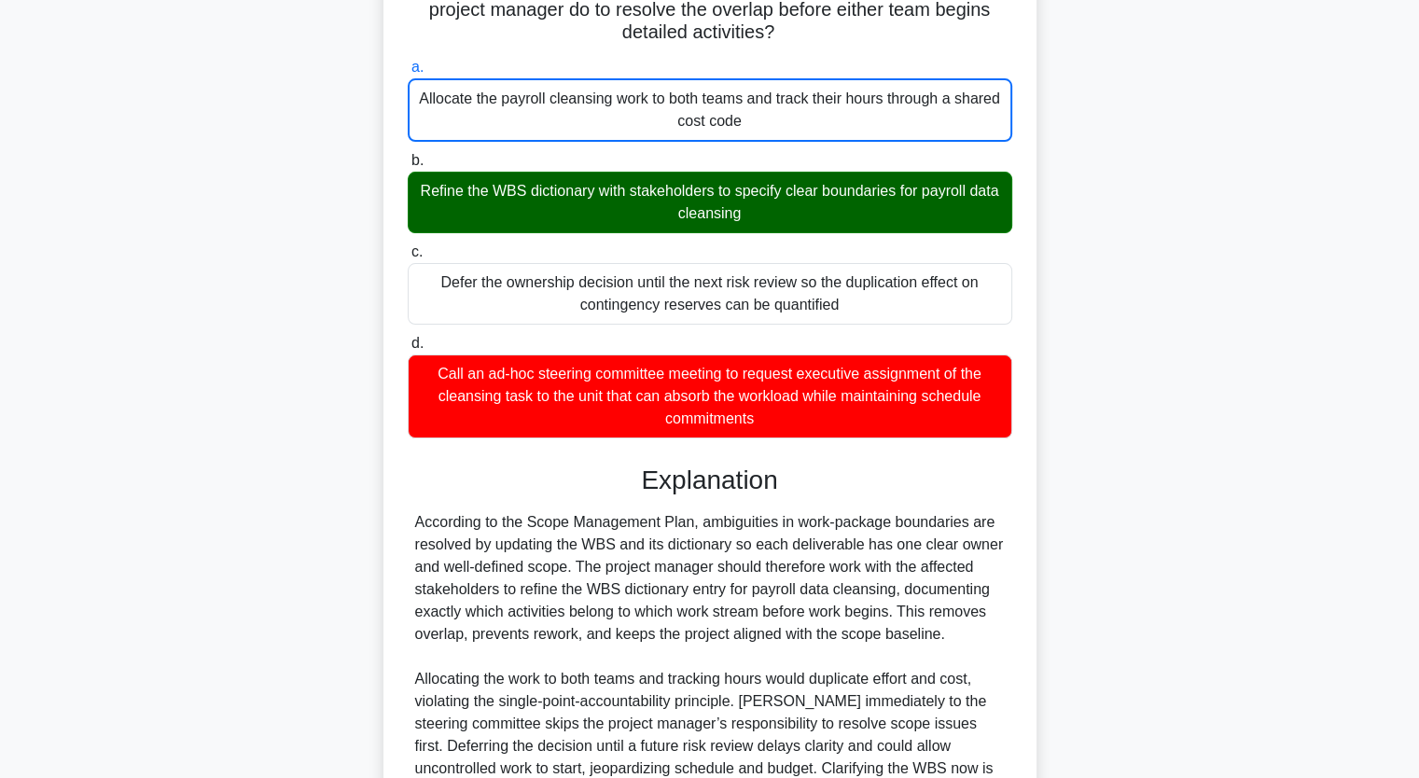
click at [408, 155] on input "b. Refine the WBS dictionary with stakeholders to specify clear boundaries for …" at bounding box center [408, 161] width 0 height 12
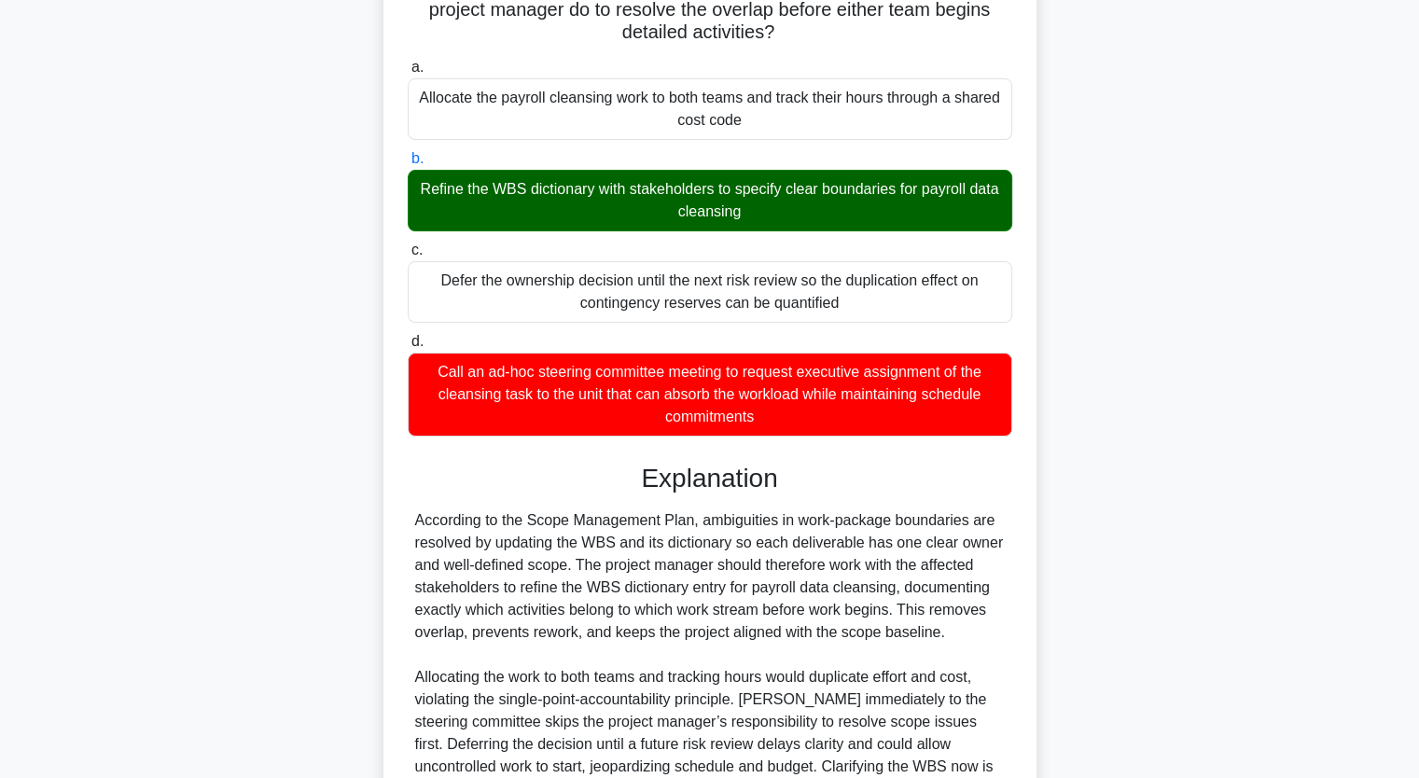
click at [408, 244] on input "c. Defer the ownership decision until the next risk review so the duplication e…" at bounding box center [408, 250] width 0 height 12
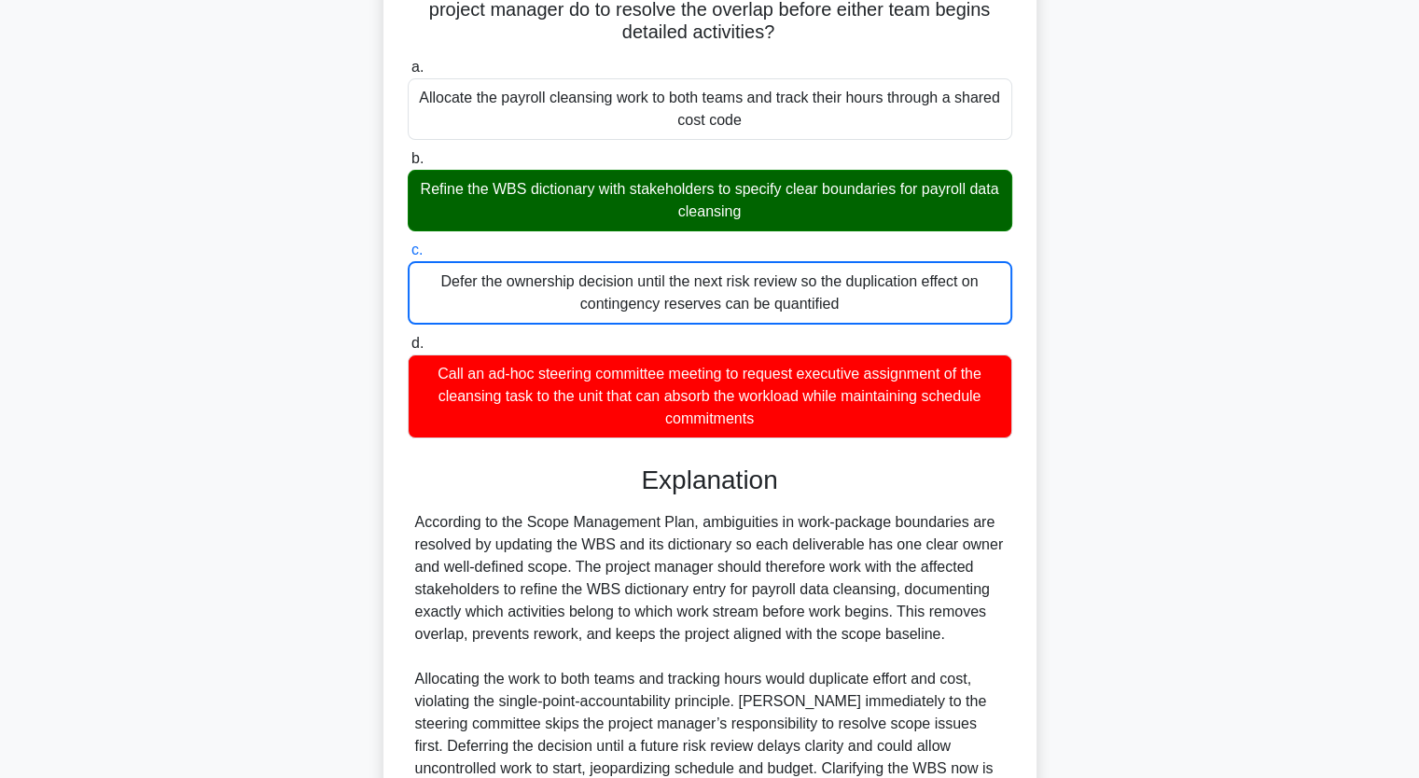
click at [408, 338] on input "d. Call an ad-hoc steering committee meeting to request executive assignment of…" at bounding box center [408, 344] width 0 height 12
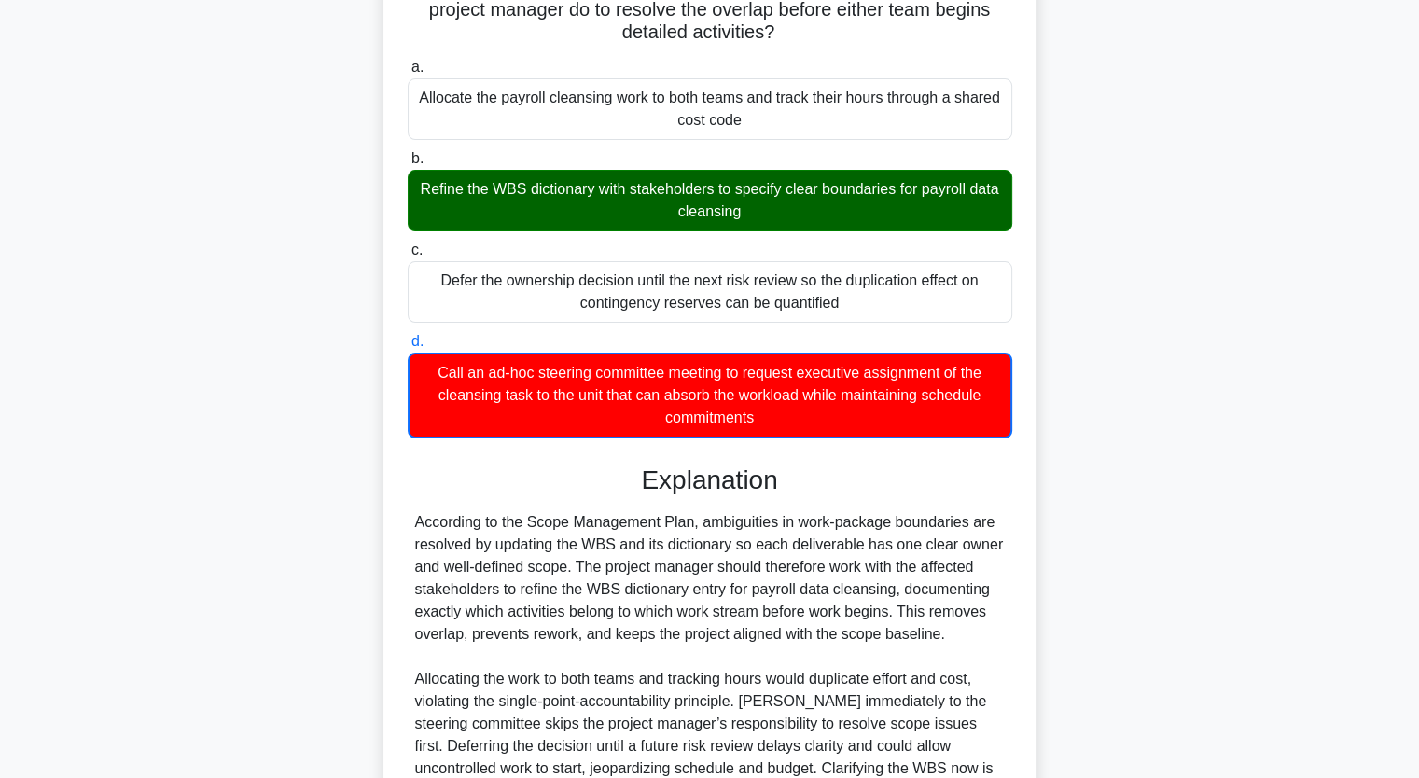
click at [408, 62] on input "a. Allocate the payroll cleansing work to both teams and track their hours thro…" at bounding box center [408, 68] width 0 height 12
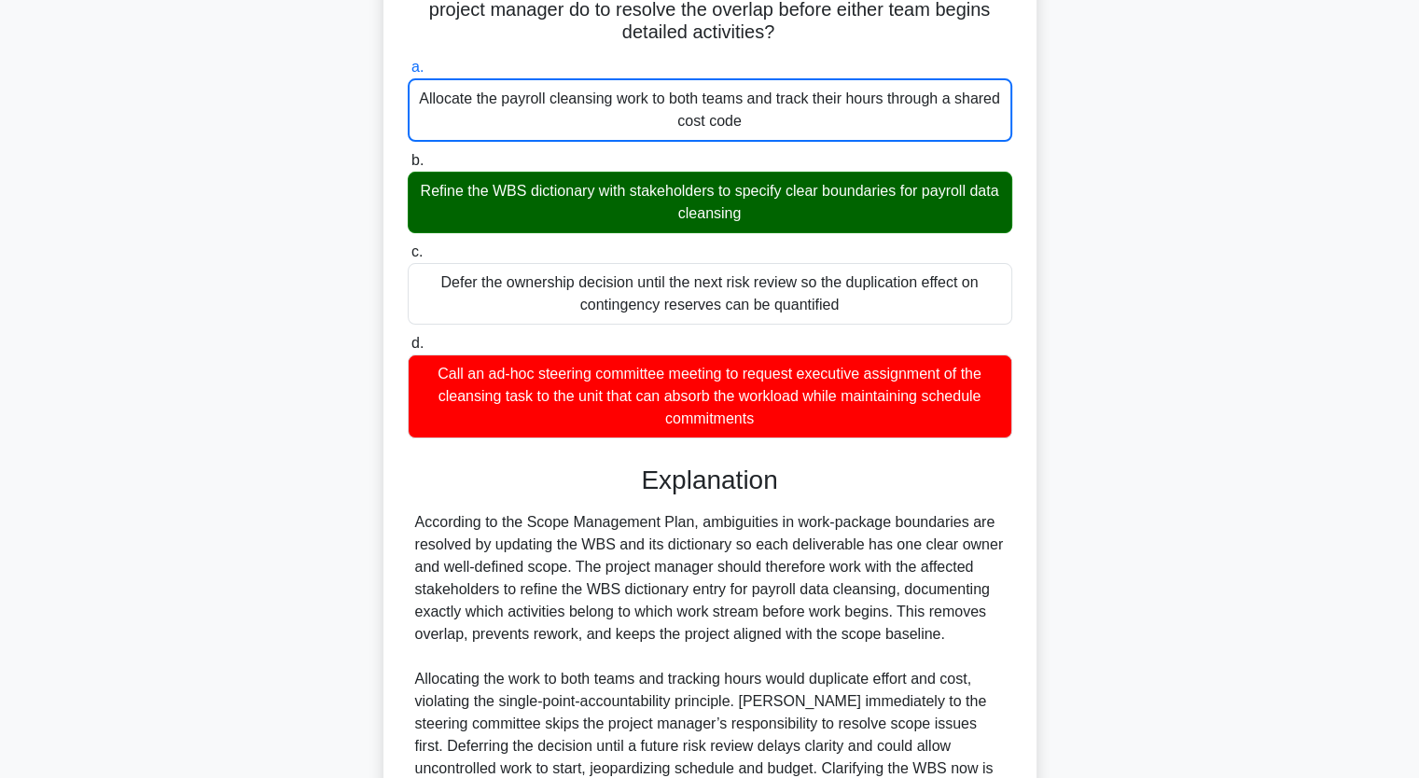
click at [298, 330] on div "During a cloud-migration project, both the finance and HR work streams claim ow…" at bounding box center [709, 418] width 1231 height 1079
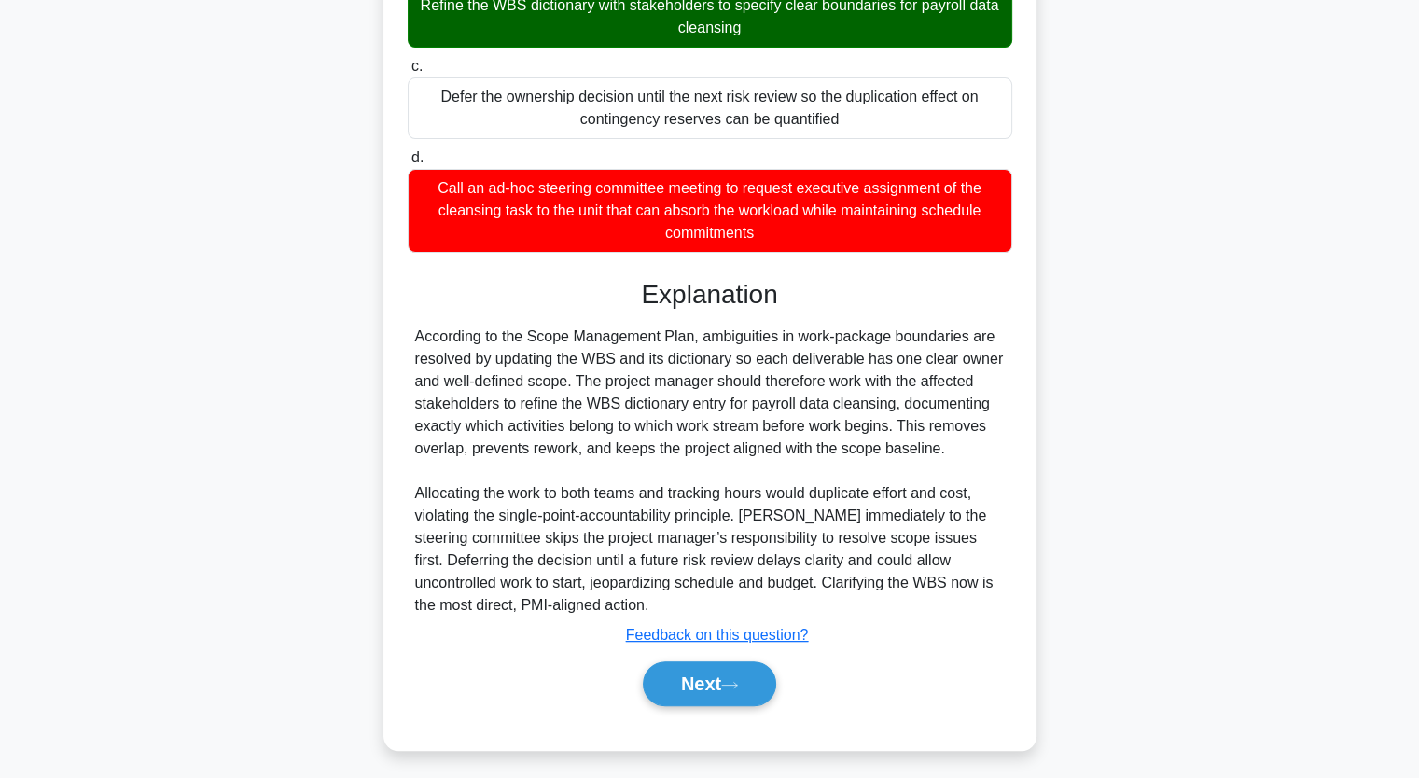
scroll to position [418, 0]
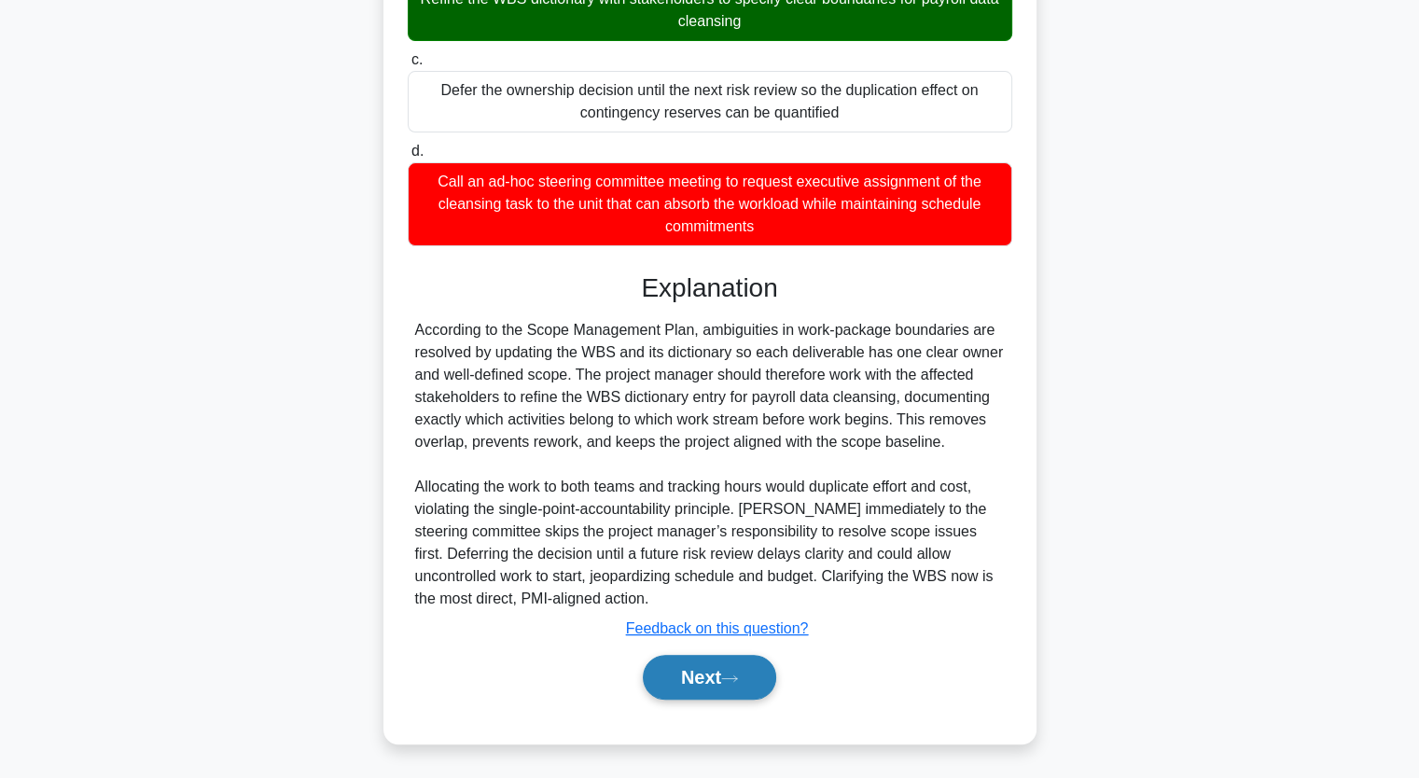
click at [680, 666] on button "Next" at bounding box center [709, 677] width 133 height 45
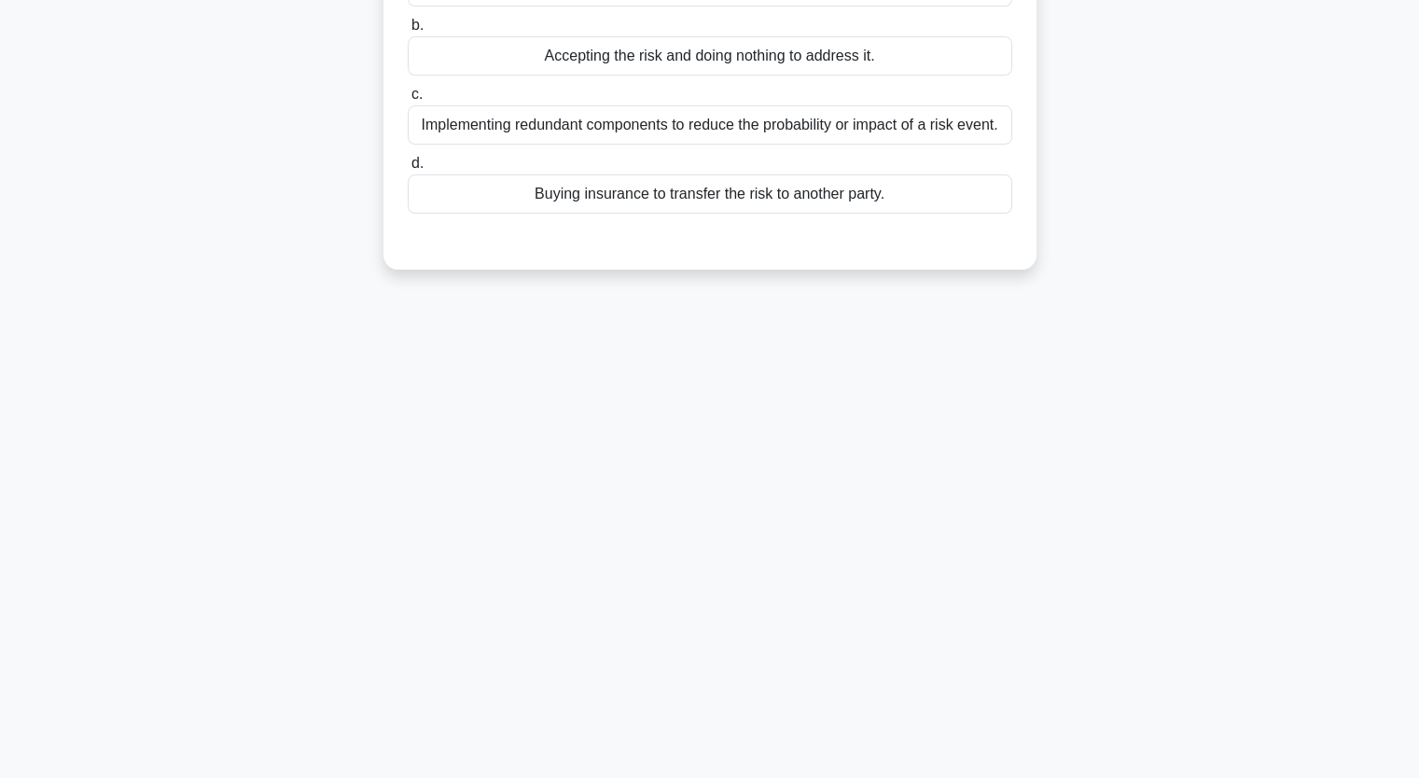
scroll to position [230, 0]
click at [128, 329] on div "8:23 Stop PMP Expert 3/20 Which of the following is an example of a mitigation …" at bounding box center [709, 304] width 1231 height 933
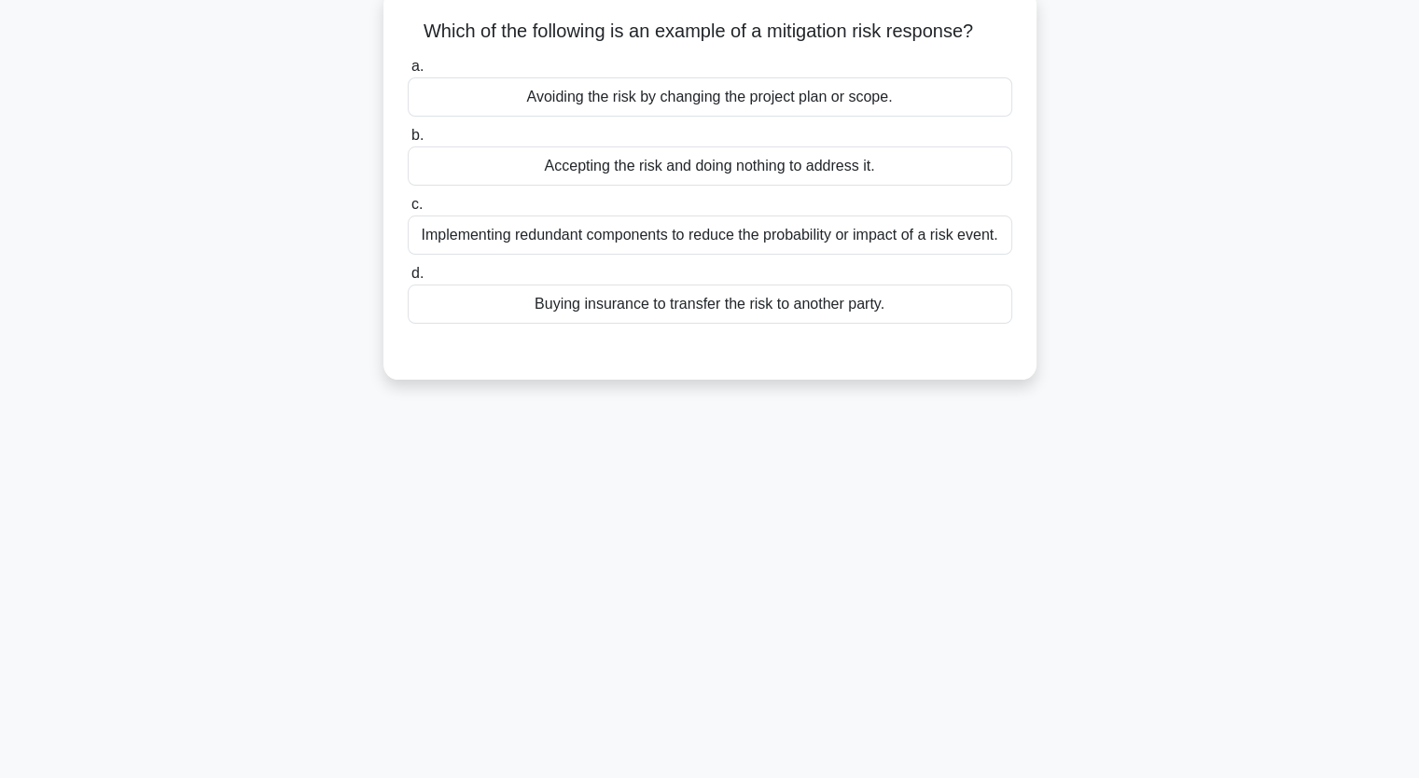
scroll to position [118, 0]
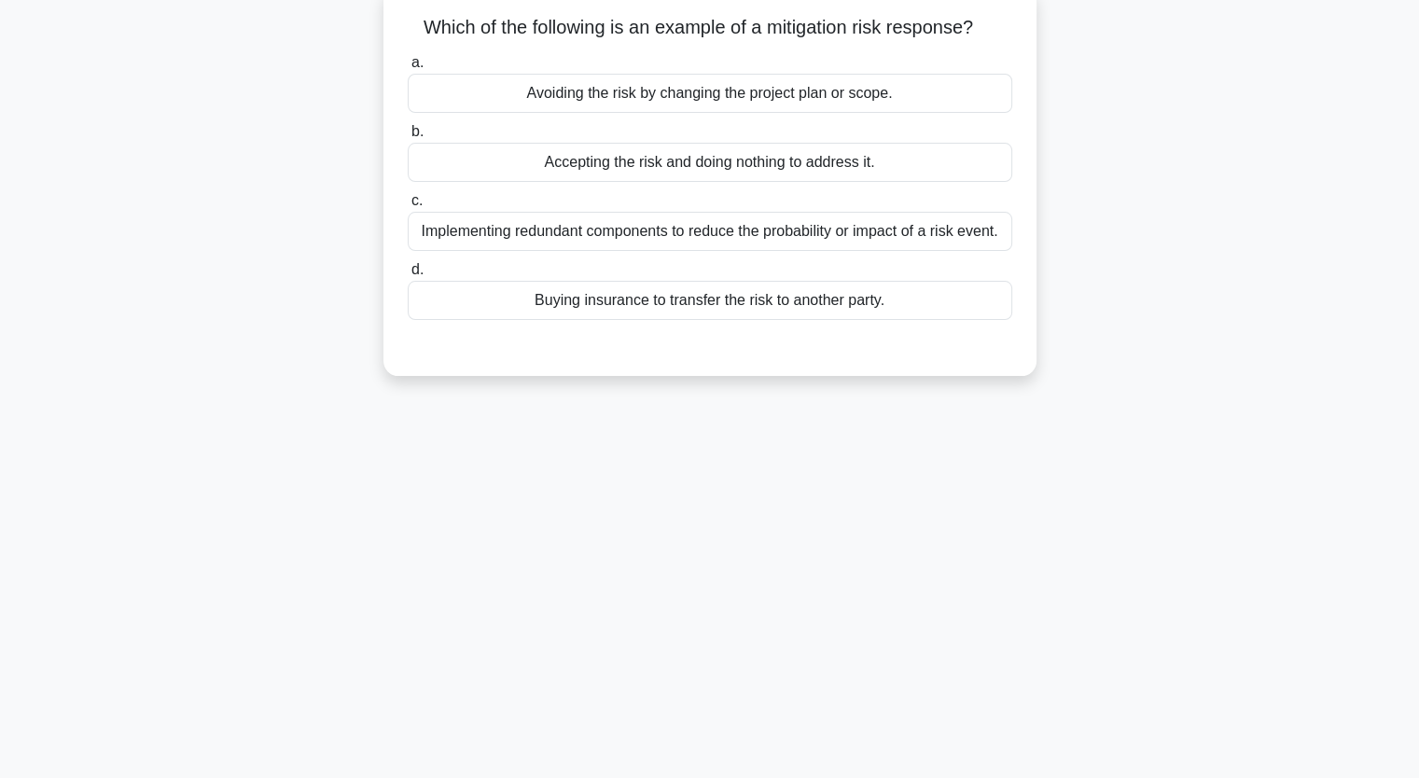
click at [569, 231] on div "Implementing redundant components to reduce the probability or impact of a risk…" at bounding box center [710, 231] width 604 height 39
click at [408, 207] on input "c. Implementing redundant components to reduce the probability or impact of a r…" at bounding box center [408, 201] width 0 height 12
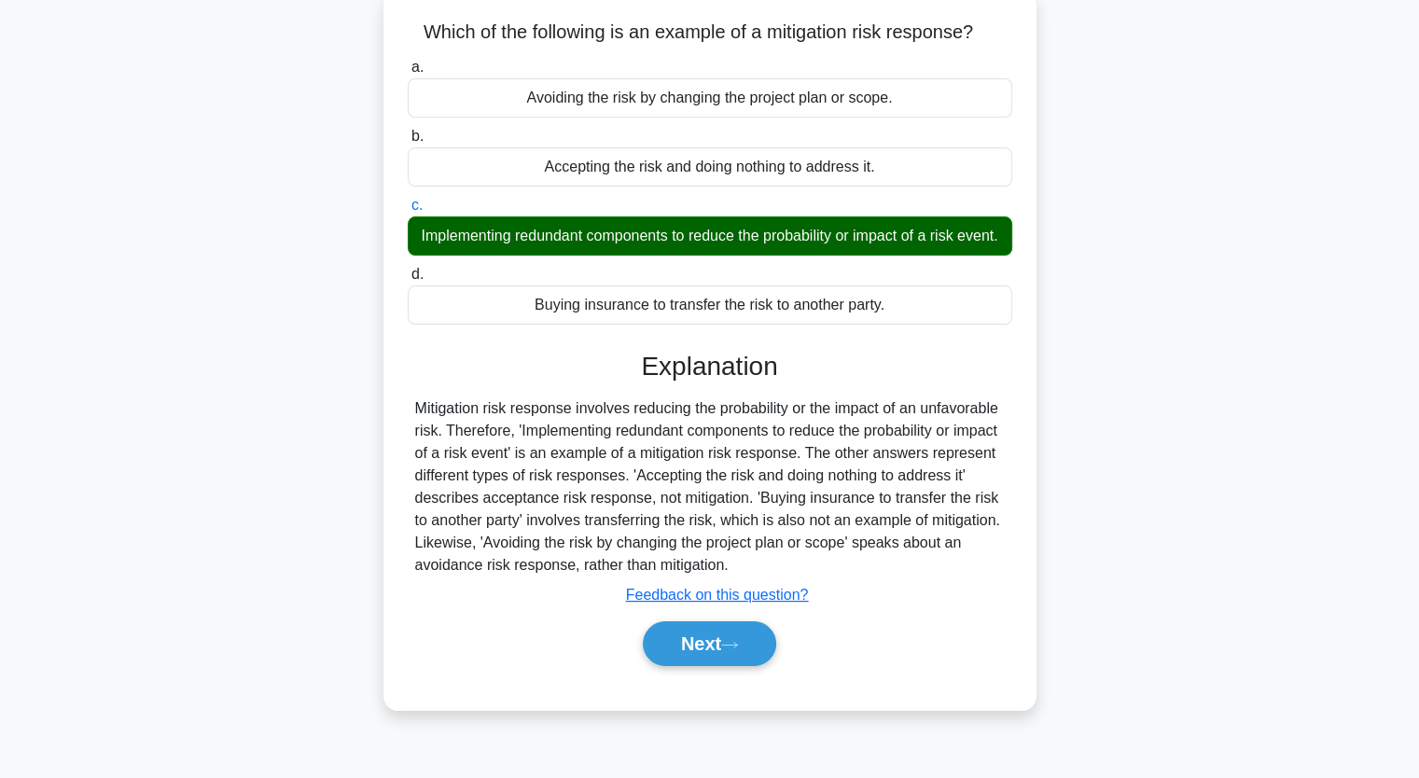
click at [408, 269] on input "d. Buying insurance to transfer the risk to another party." at bounding box center [408, 275] width 0 height 12
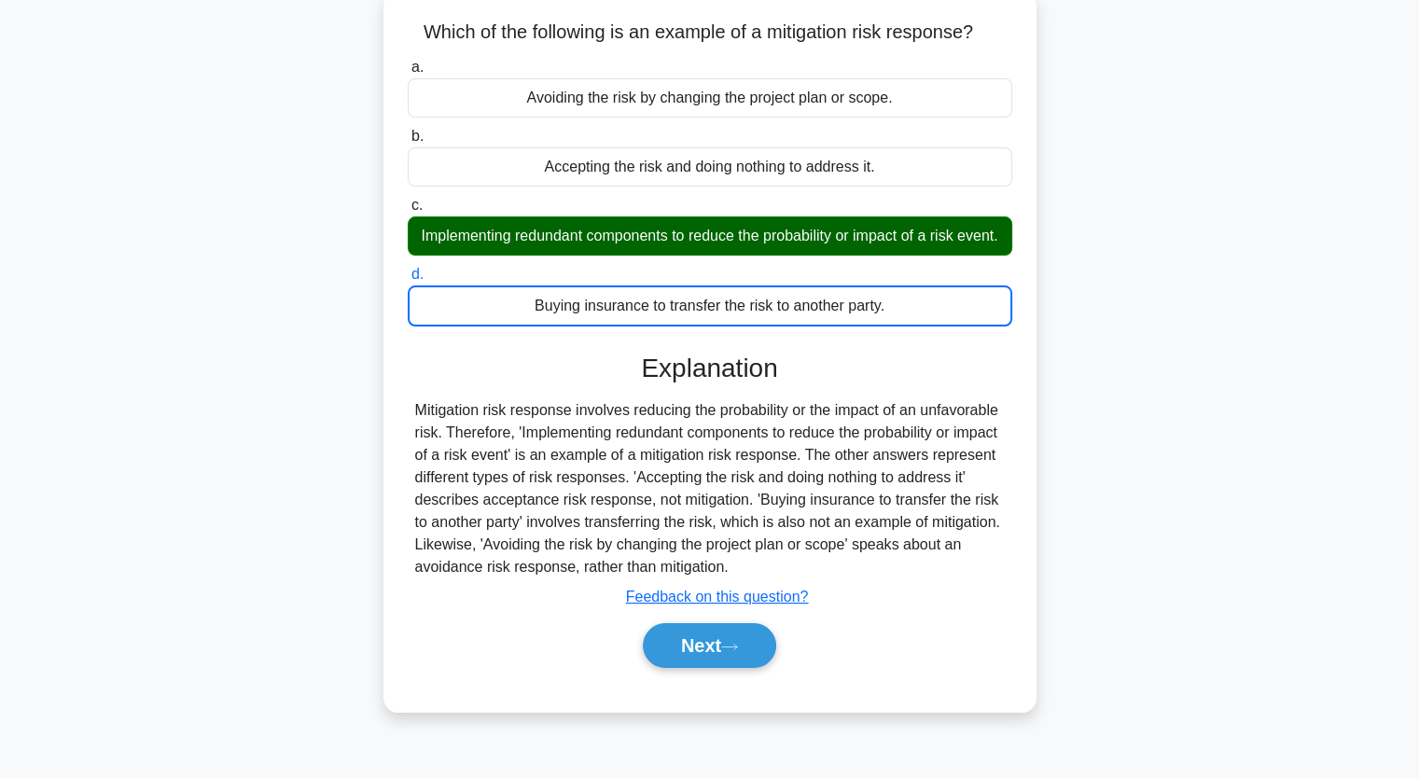
click at [408, 62] on input "a. Avoiding the risk by changing the project plan or scope." at bounding box center [408, 68] width 0 height 12
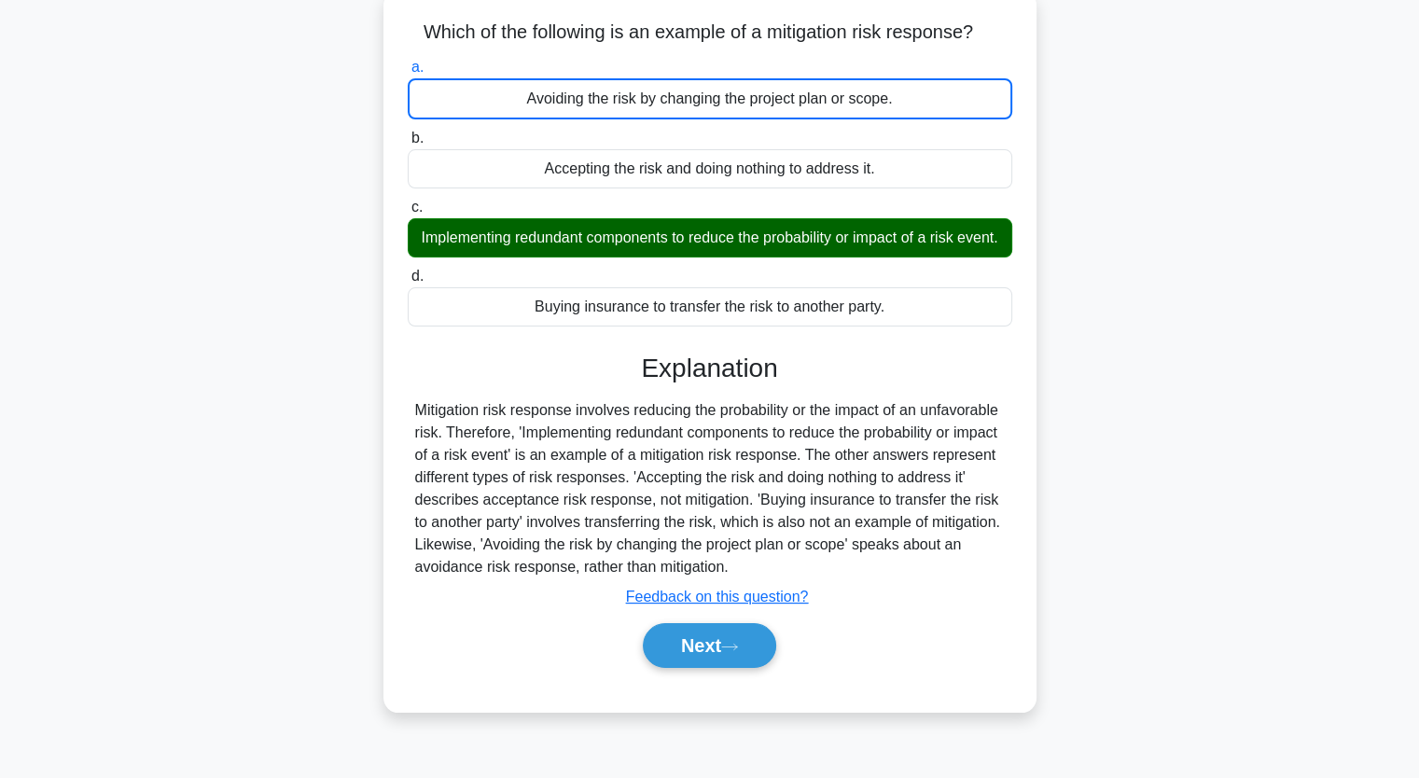
click at [408, 132] on input "b. Accepting the risk and doing nothing to address it." at bounding box center [408, 138] width 0 height 12
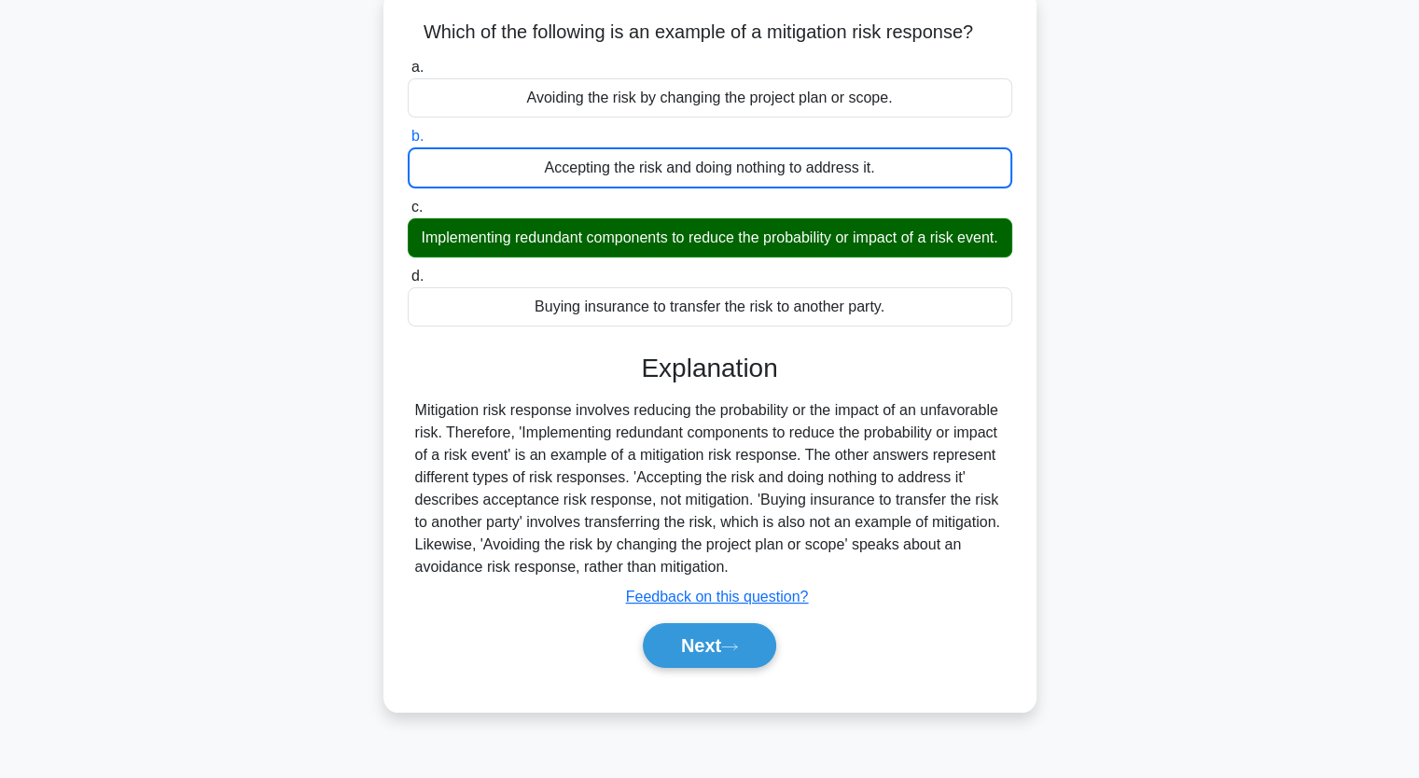
click at [408, 201] on input "c. Implementing redundant components to reduce the probability or impact of a r…" at bounding box center [408, 207] width 0 height 12
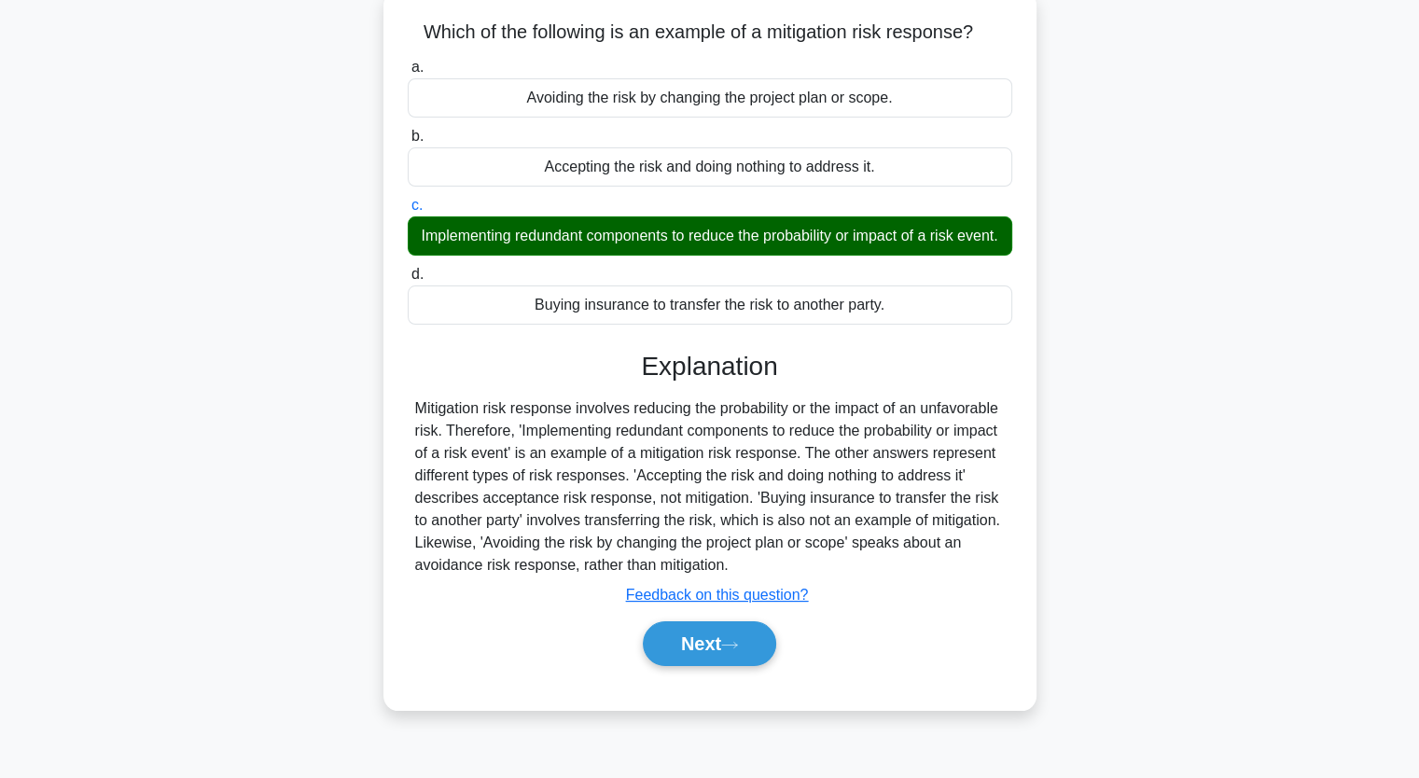
click at [408, 269] on input "d. Buying insurance to transfer the risk to another party." at bounding box center [408, 275] width 0 height 12
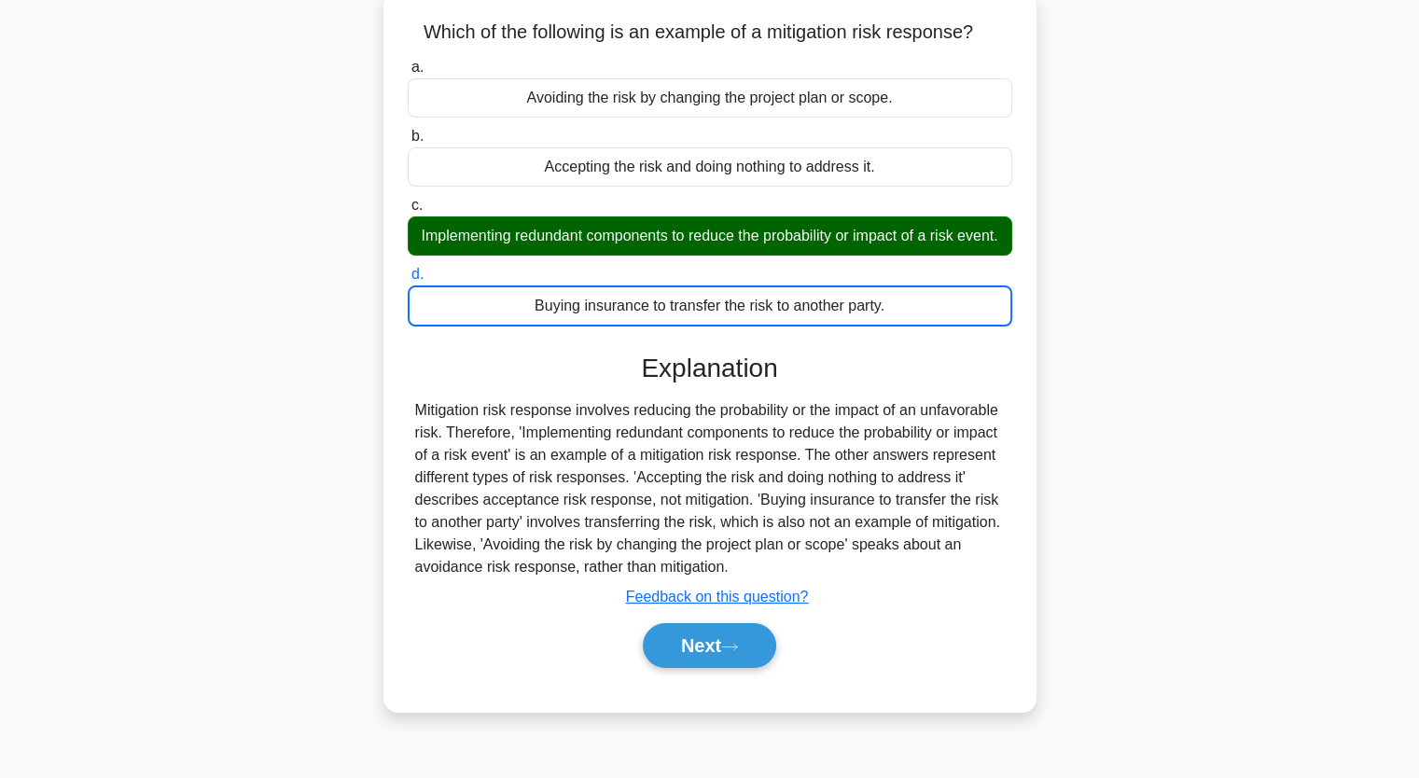
click at [408, 62] on input "a. Avoiding the risk by changing the project plan or scope." at bounding box center [408, 68] width 0 height 12
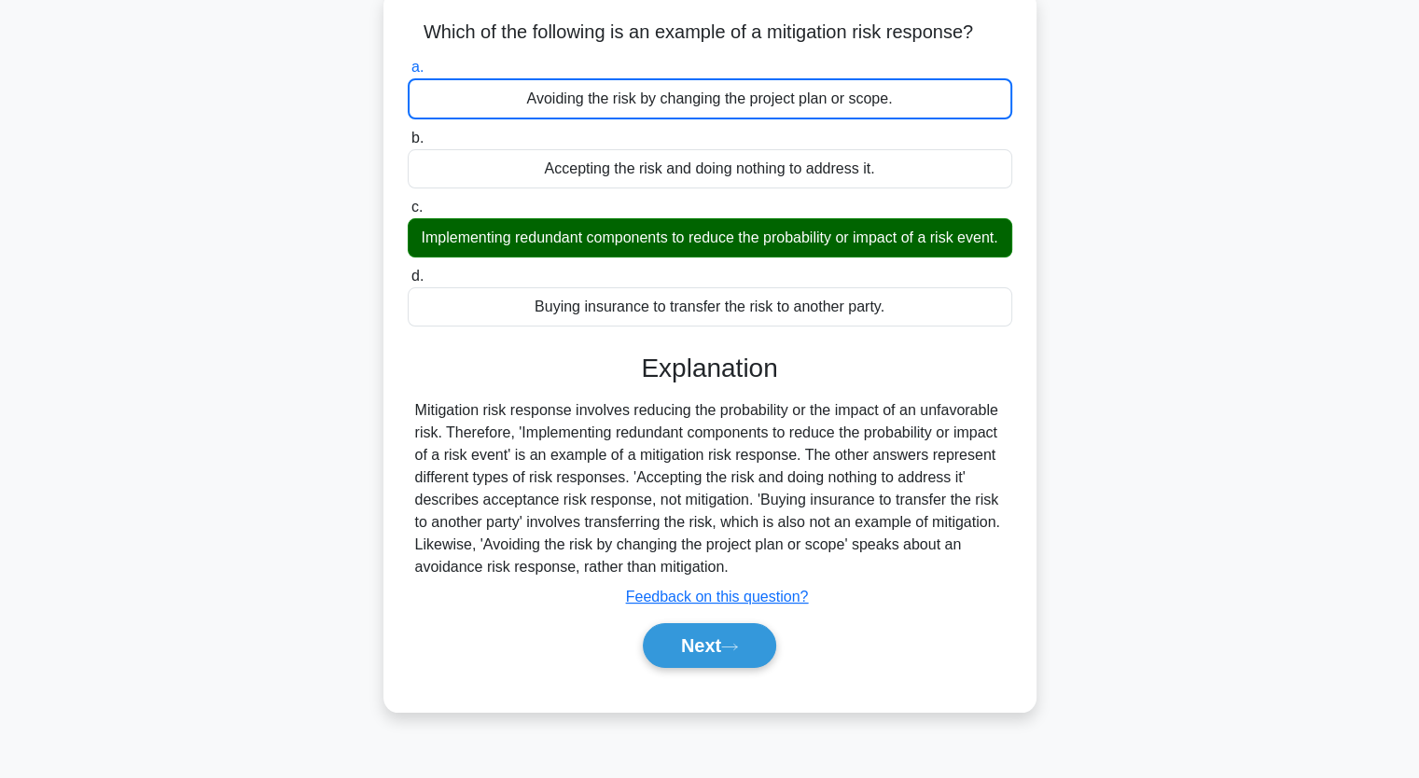
click at [408, 132] on input "b. Accepting the risk and doing nothing to address it." at bounding box center [408, 138] width 0 height 12
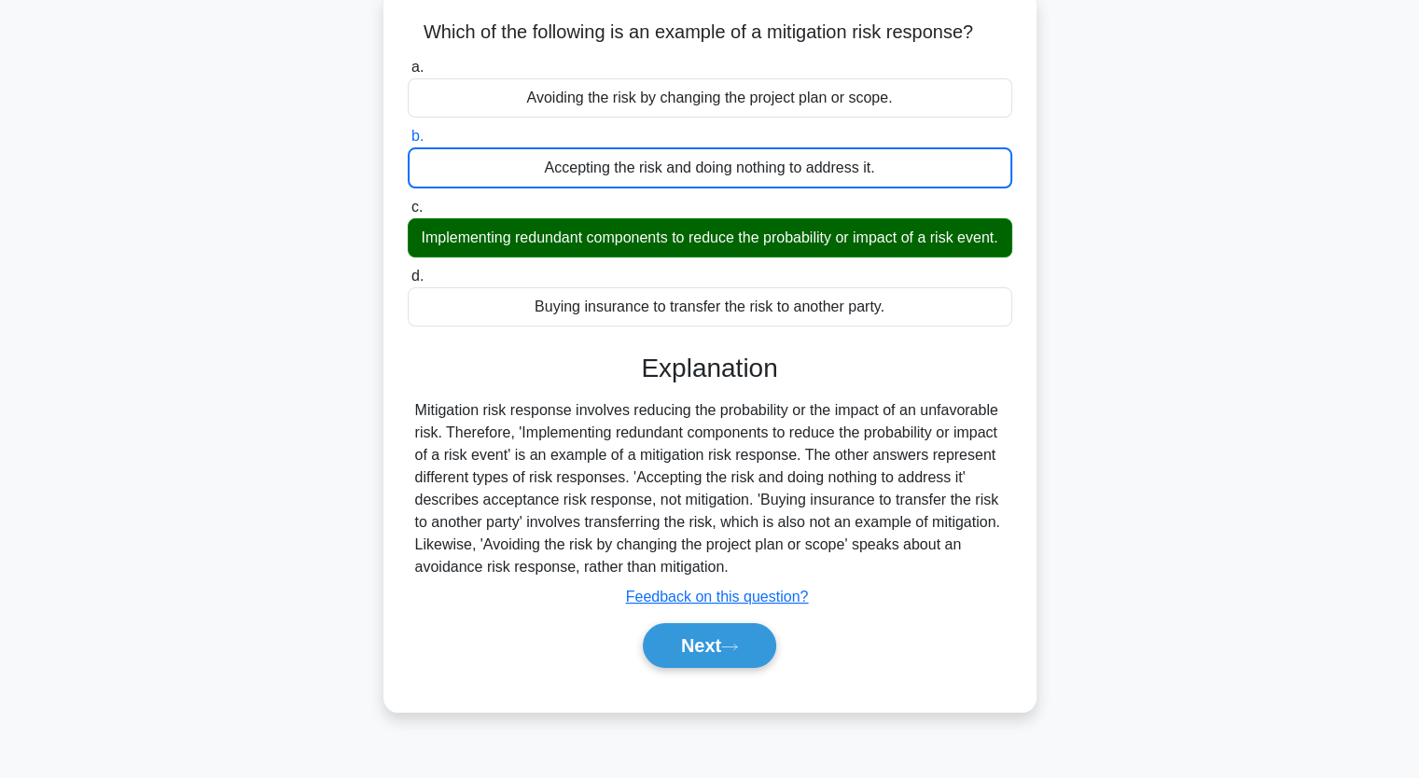
click at [408, 201] on input "c. Implementing redundant components to reduce the probability or impact of a r…" at bounding box center [408, 207] width 0 height 12
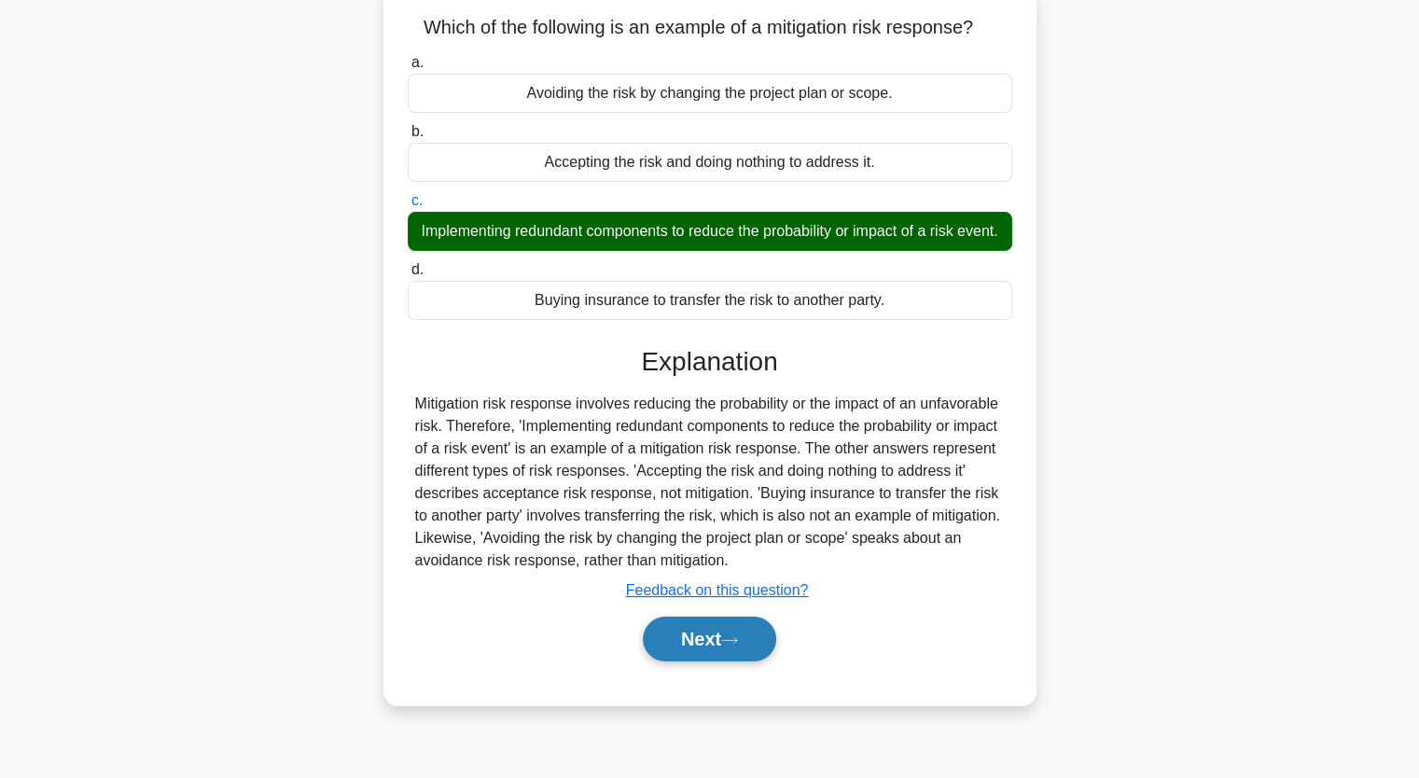
click at [689, 661] on button "Next" at bounding box center [709, 639] width 133 height 45
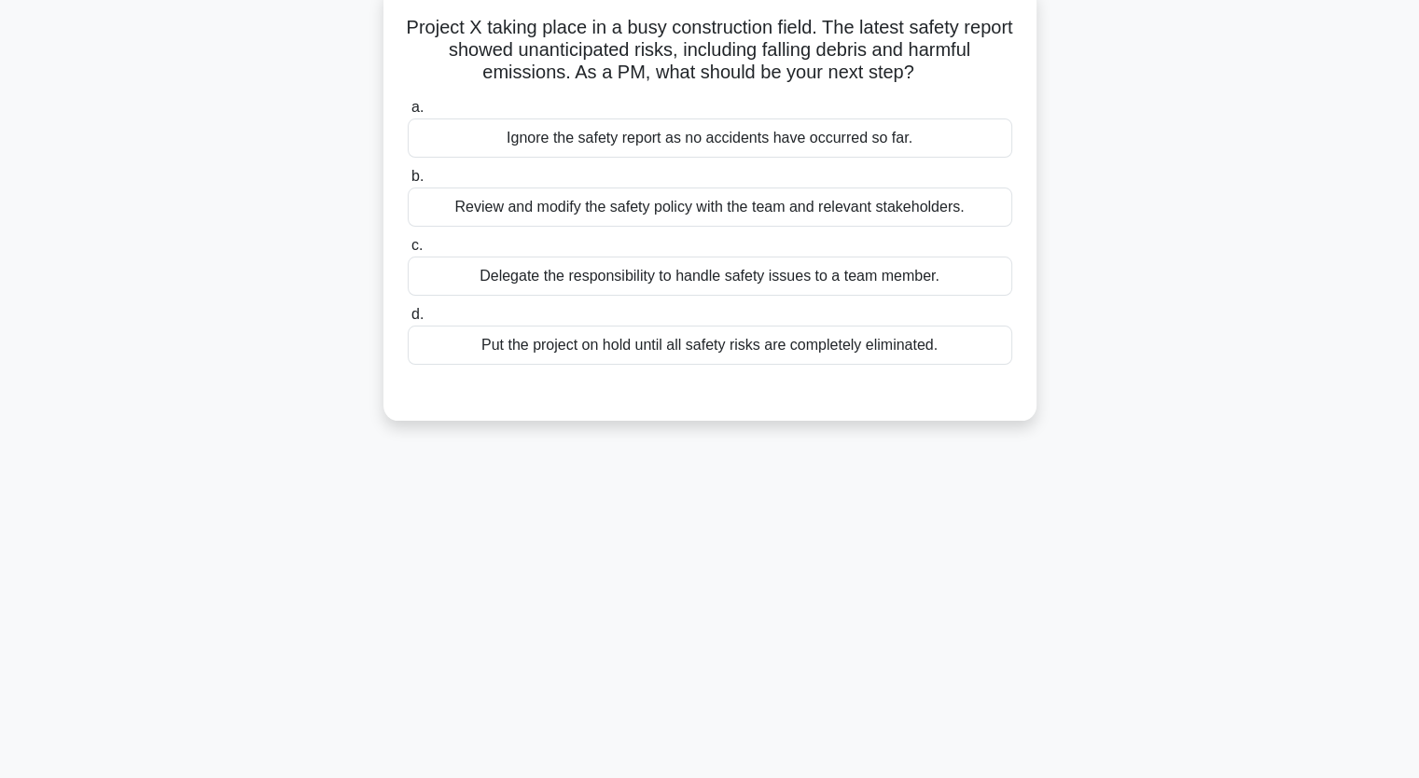
click at [567, 202] on div "Review and modify the safety policy with the team and relevant stakeholders." at bounding box center [710, 206] width 604 height 39
click at [408, 183] on input "b. Review and modify the safety policy with the team and relevant stakeholders." at bounding box center [408, 177] width 0 height 12
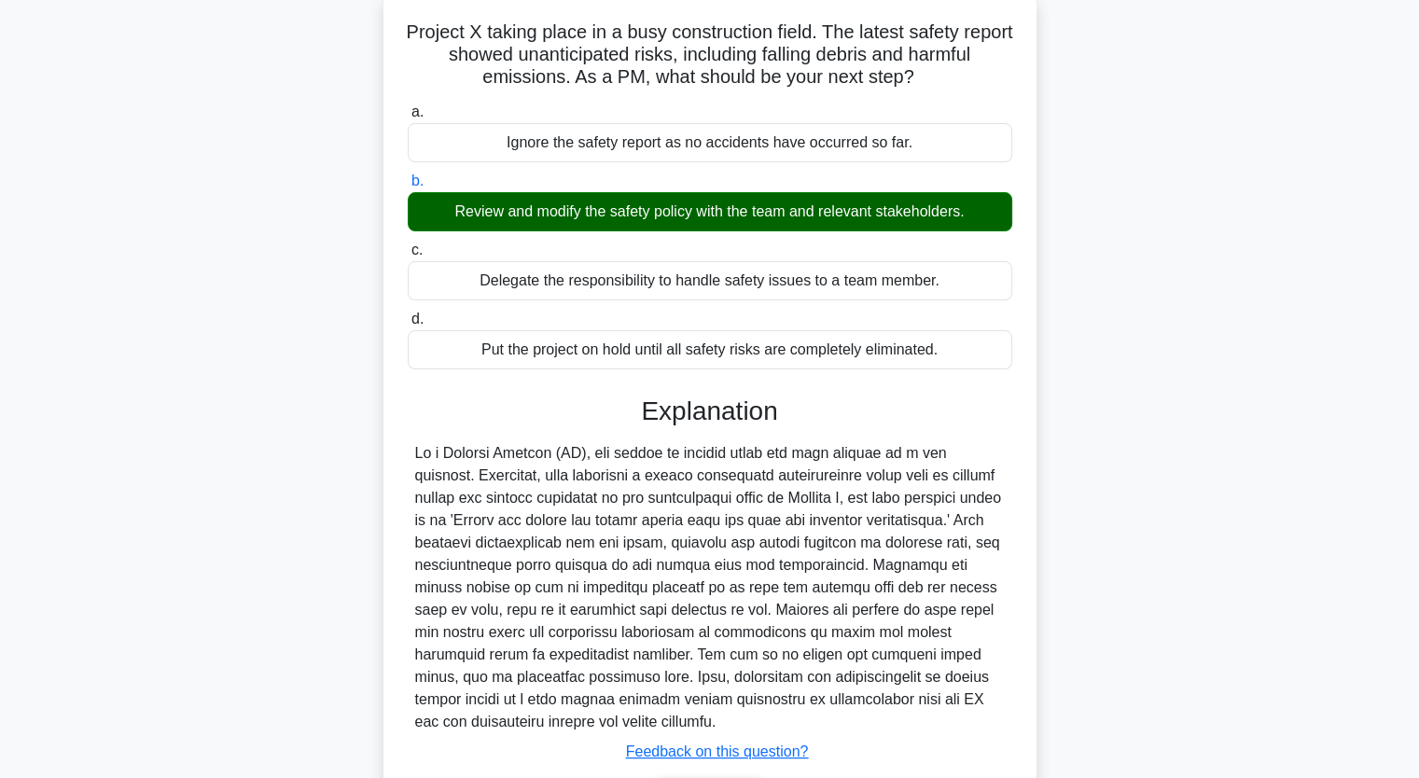
click at [264, 506] on div "Project X taking place in a busy construction field. The latest safety report s…" at bounding box center [709, 440] width 1231 height 898
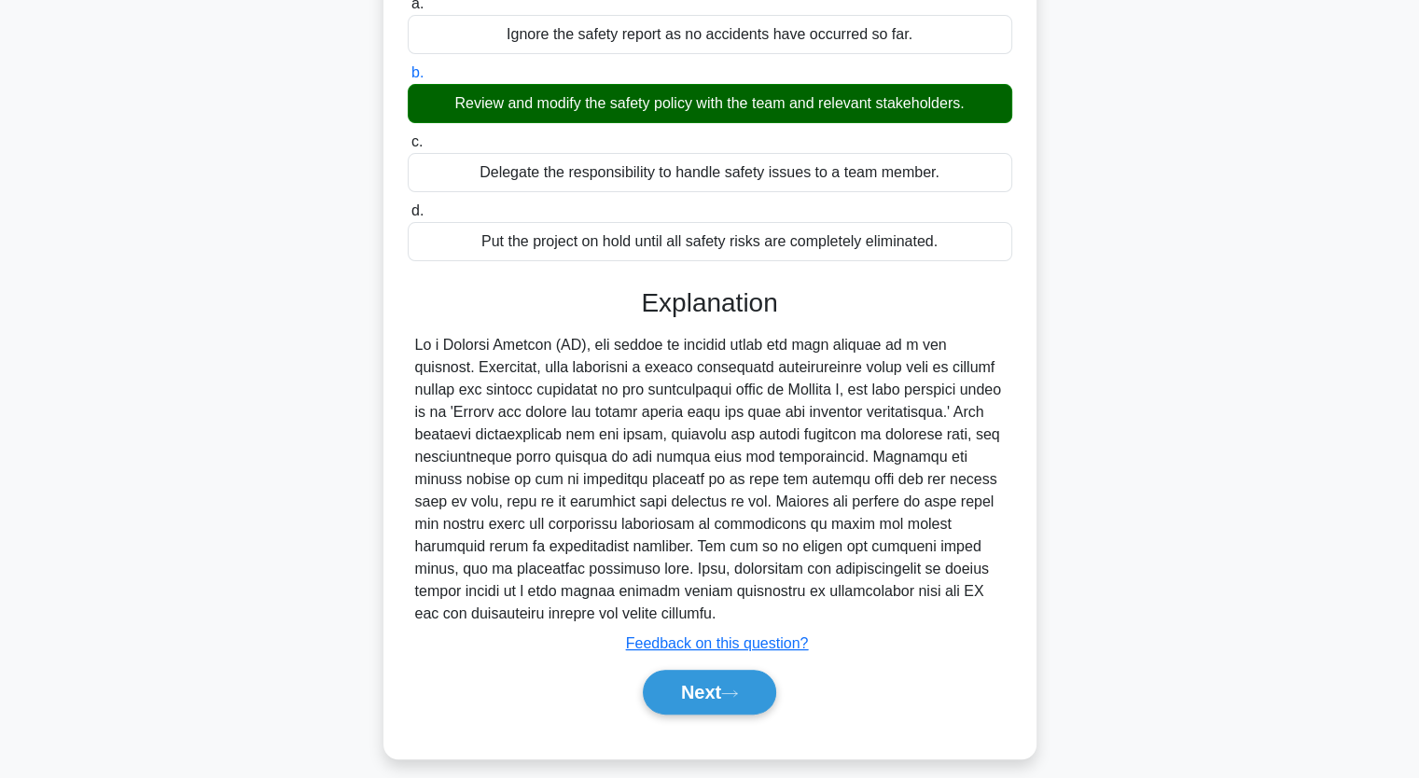
scroll to position [230, 0]
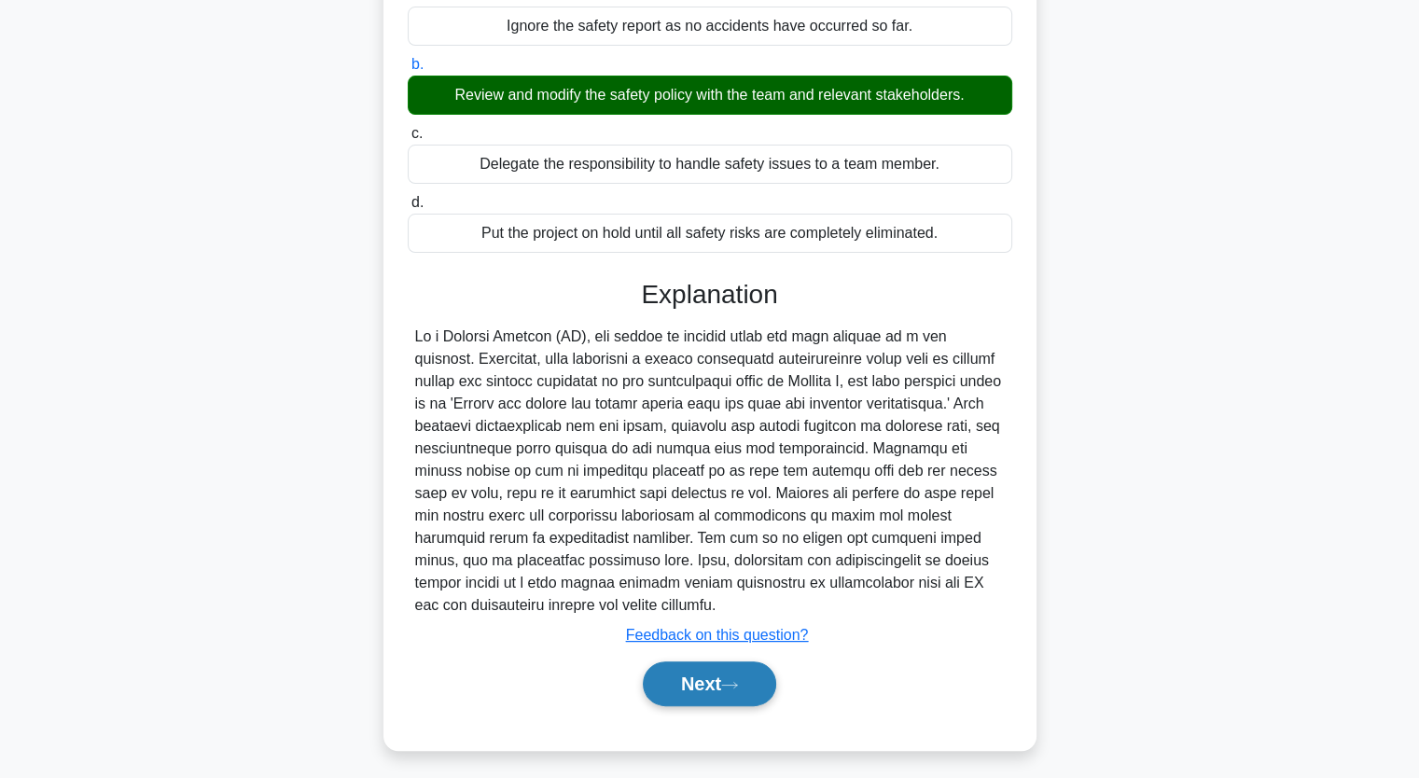
click at [691, 676] on button "Next" at bounding box center [709, 683] width 133 height 45
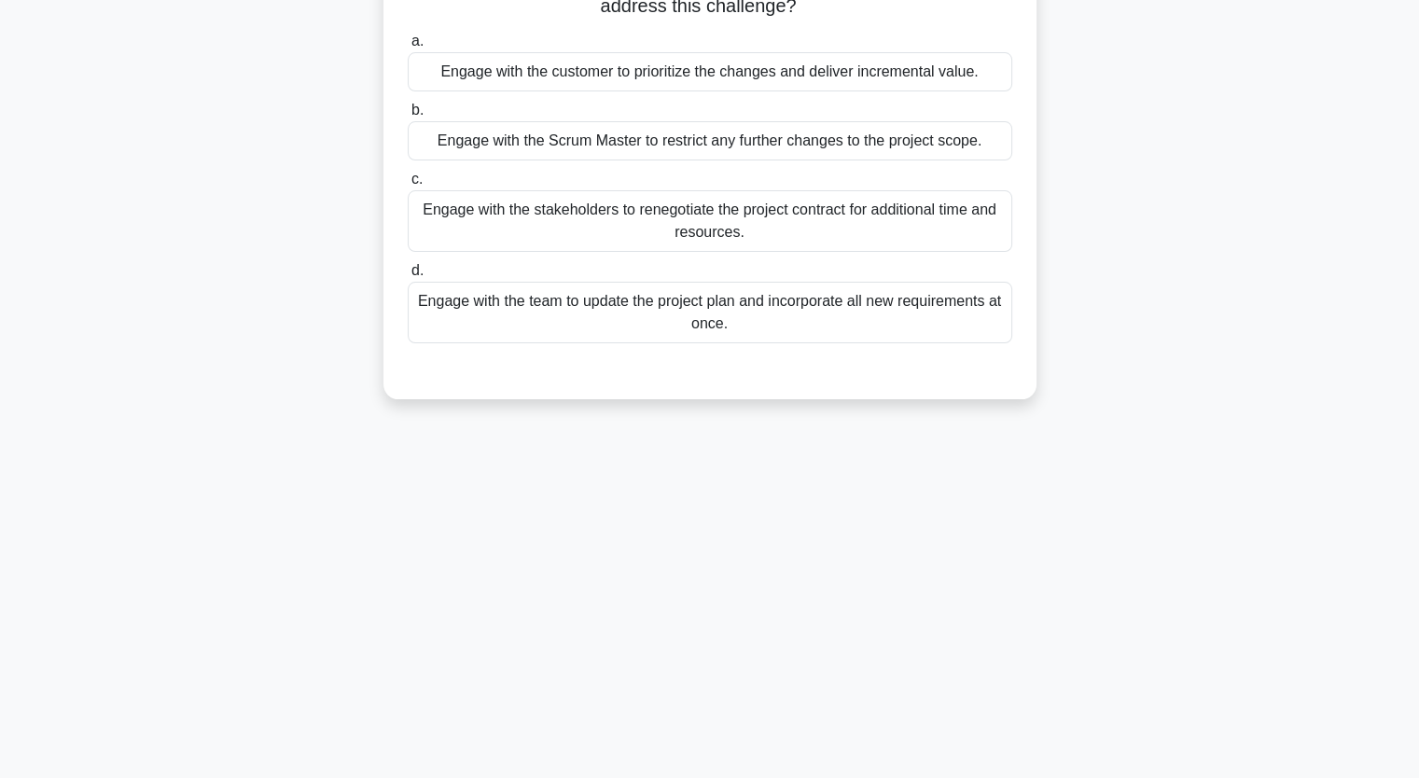
click at [519, 212] on div "Engage with the stakeholders to renegotiate the project contract for additional…" at bounding box center [710, 221] width 604 height 62
click at [408, 186] on input "c. Engage with the stakeholders to renegotiate the project contract for additio…" at bounding box center [408, 179] width 0 height 12
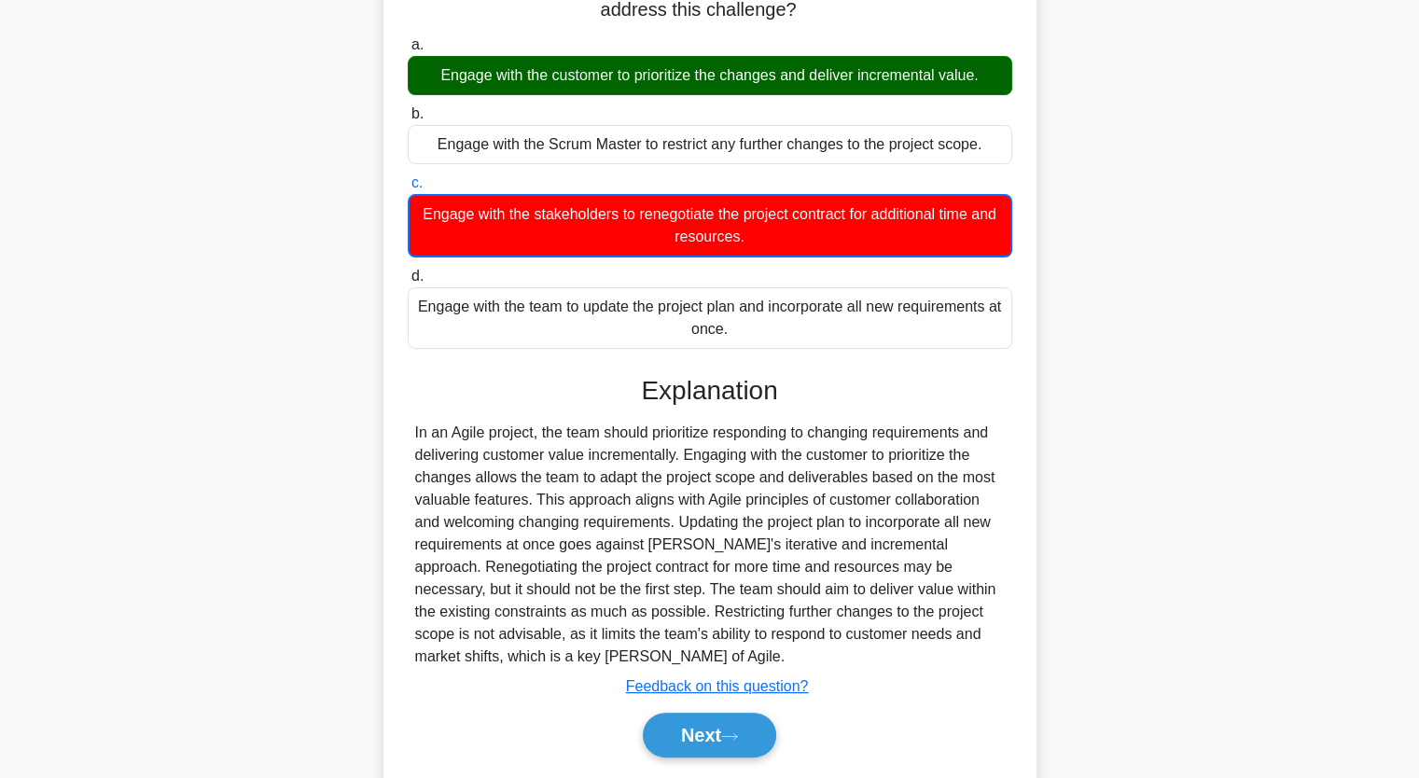
click at [252, 188] on div "During a software development project following Agile Manifesto principles, the…" at bounding box center [709, 351] width 1231 height 945
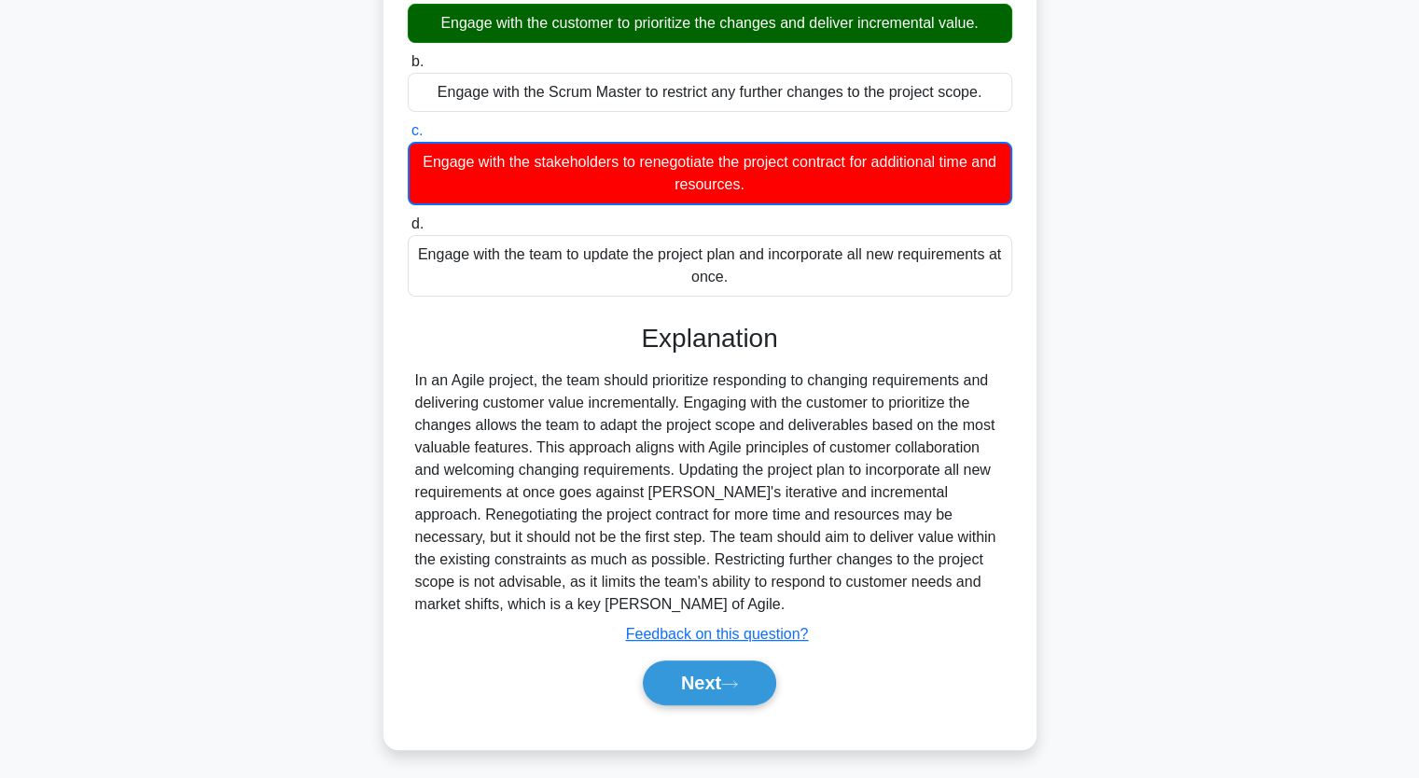
scroll to position [284, 0]
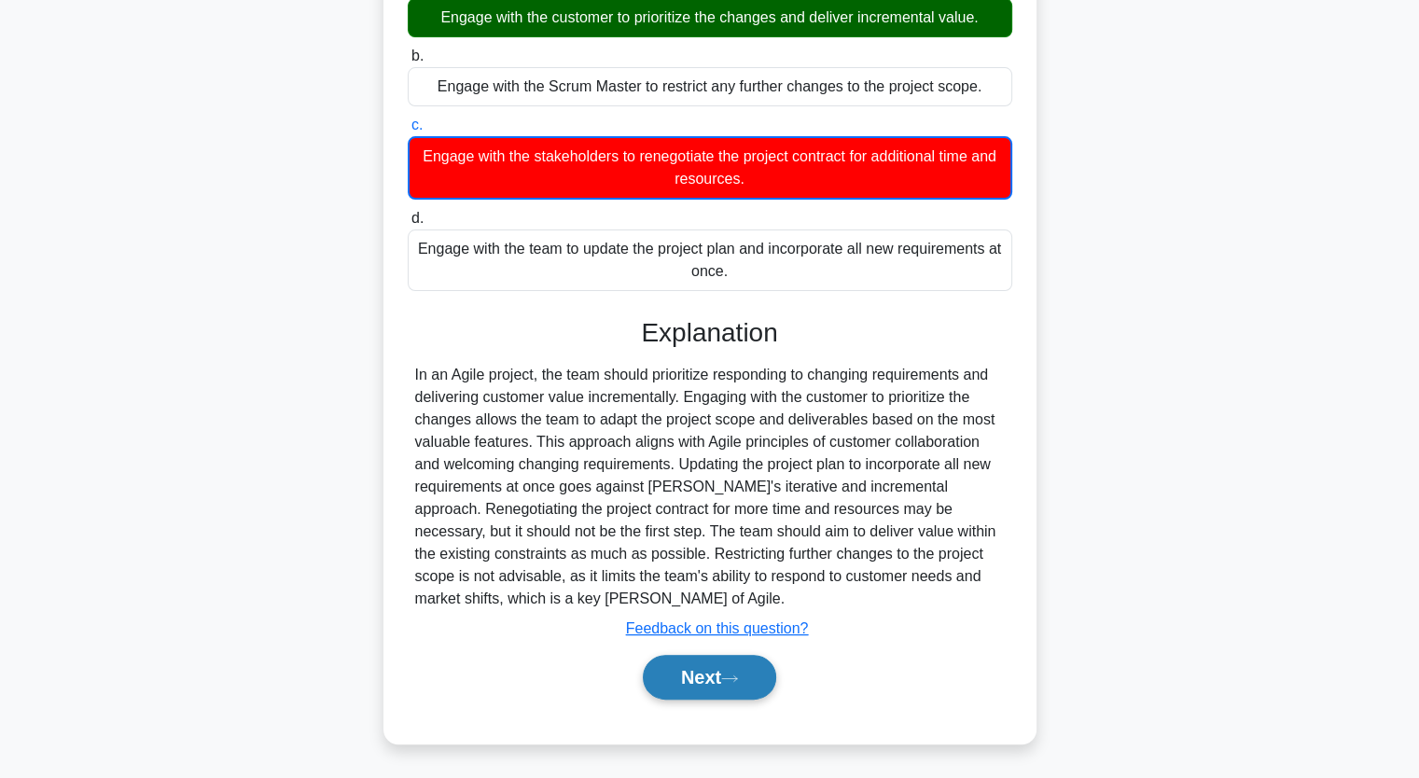
click at [711, 673] on button "Next" at bounding box center [709, 677] width 133 height 45
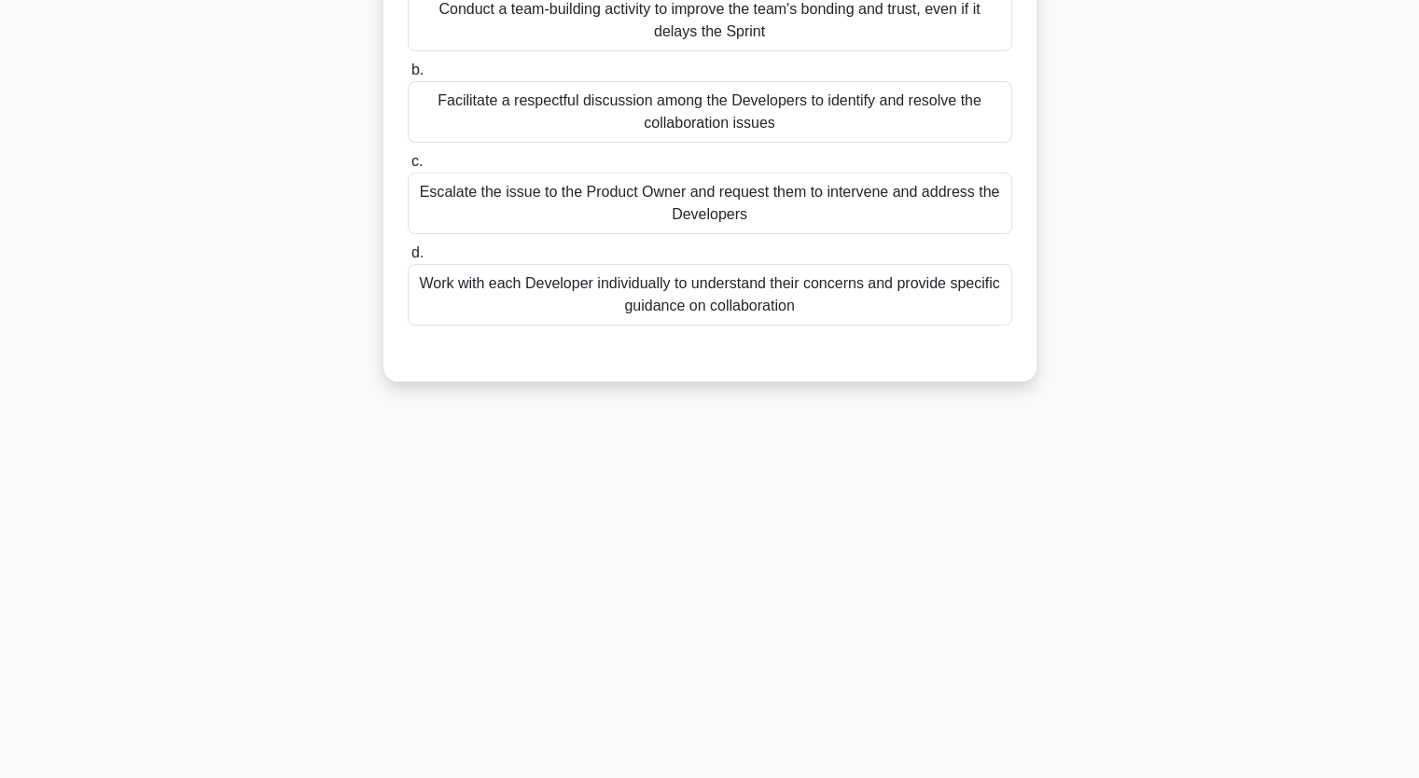
scroll to position [230, 0]
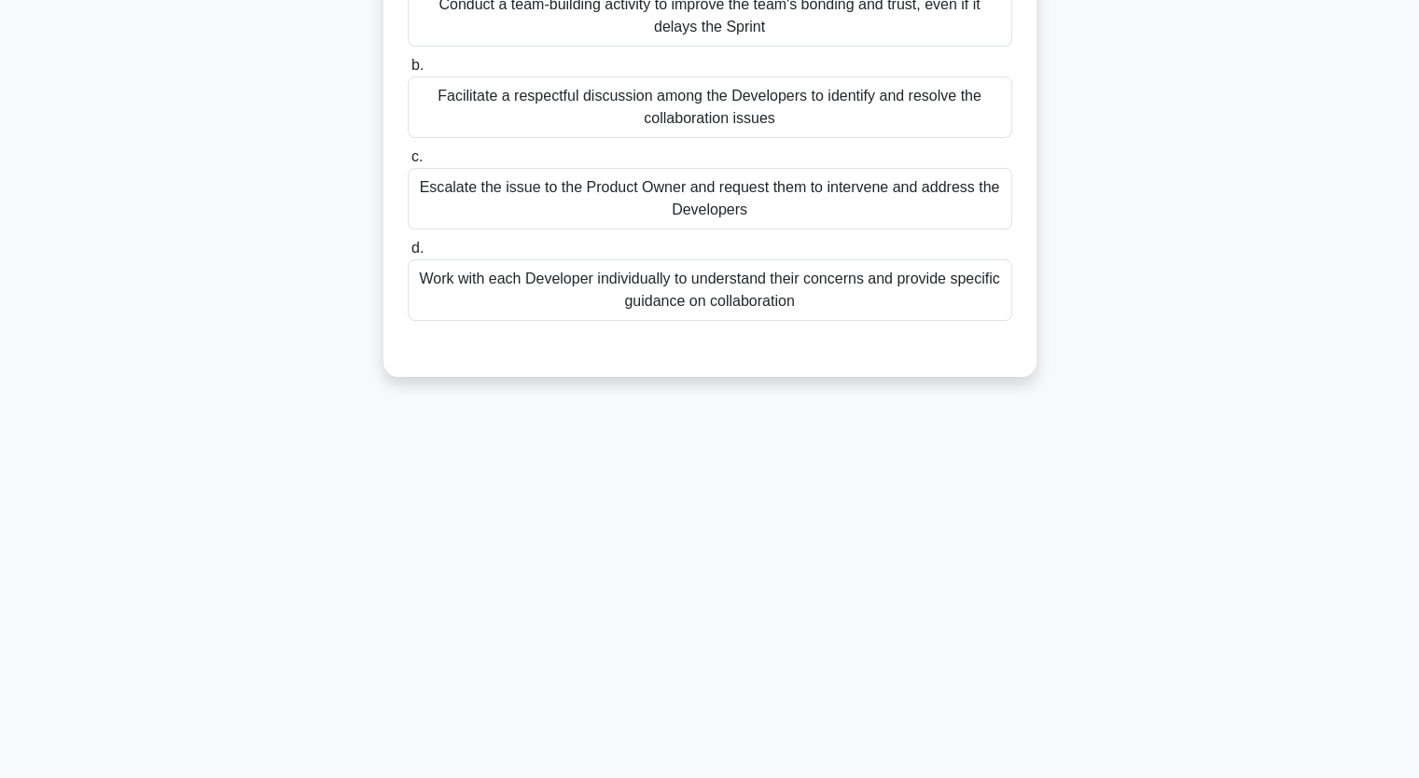
click at [494, 110] on div "Facilitate a respectful discussion among the Developers to identify and resolve…" at bounding box center [710, 107] width 604 height 62
click at [408, 72] on input "b. Facilitate a respectful discussion among the Developers to identify and reso…" at bounding box center [408, 66] width 0 height 12
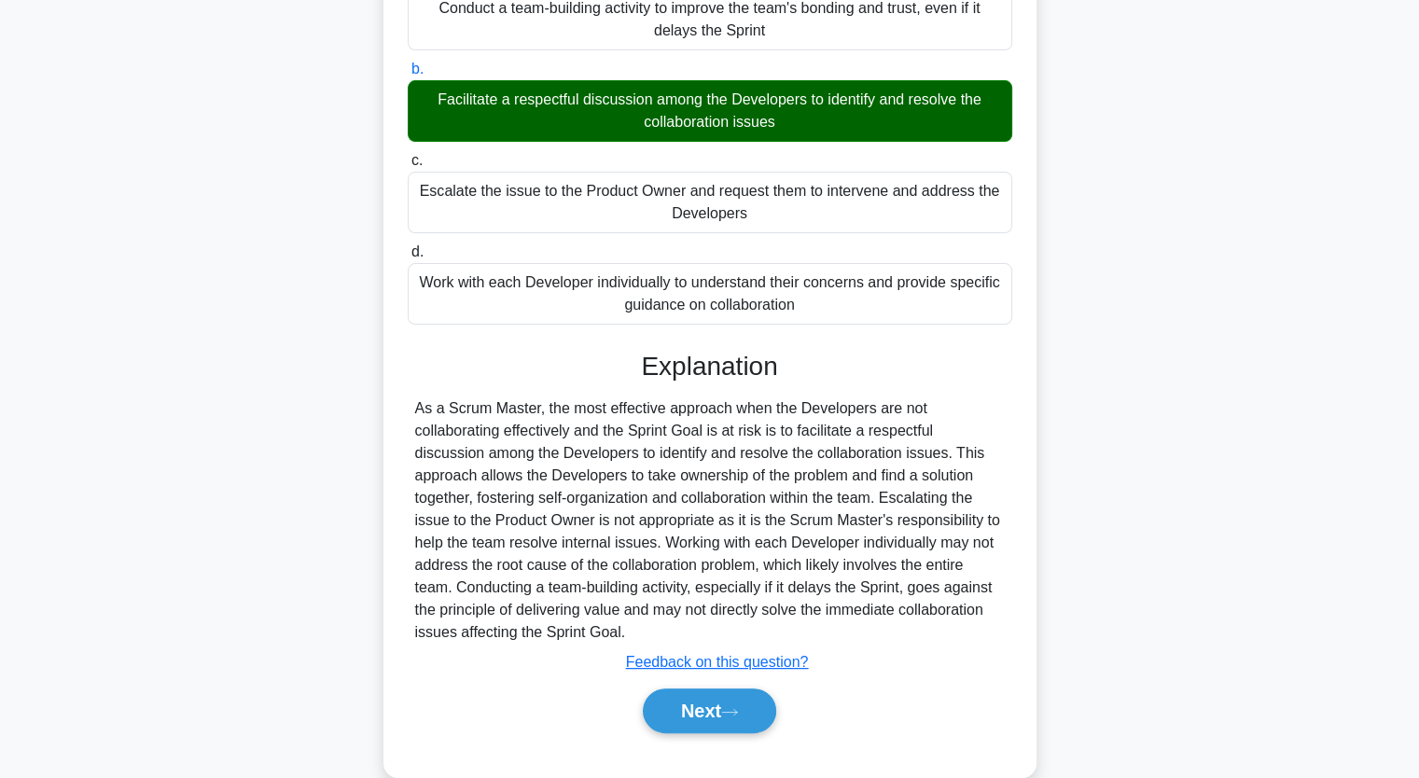
click at [408, 155] on input "c. Escalate the issue to the Product Owner and request them to intervene and ad…" at bounding box center [408, 161] width 0 height 12
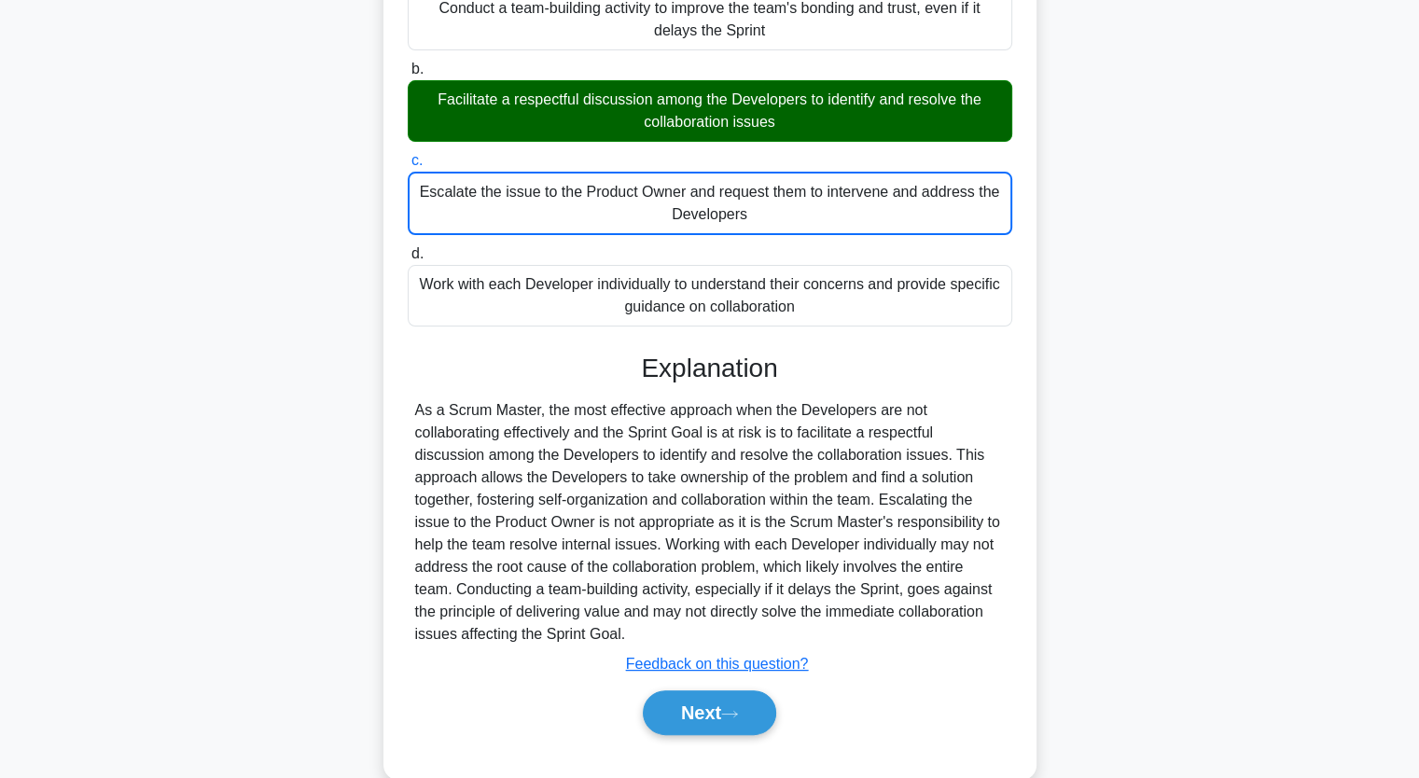
click at [310, 425] on div "As a Scrum Master, what should you do when the Developers are not collaborating…" at bounding box center [709, 340] width 1231 height 922
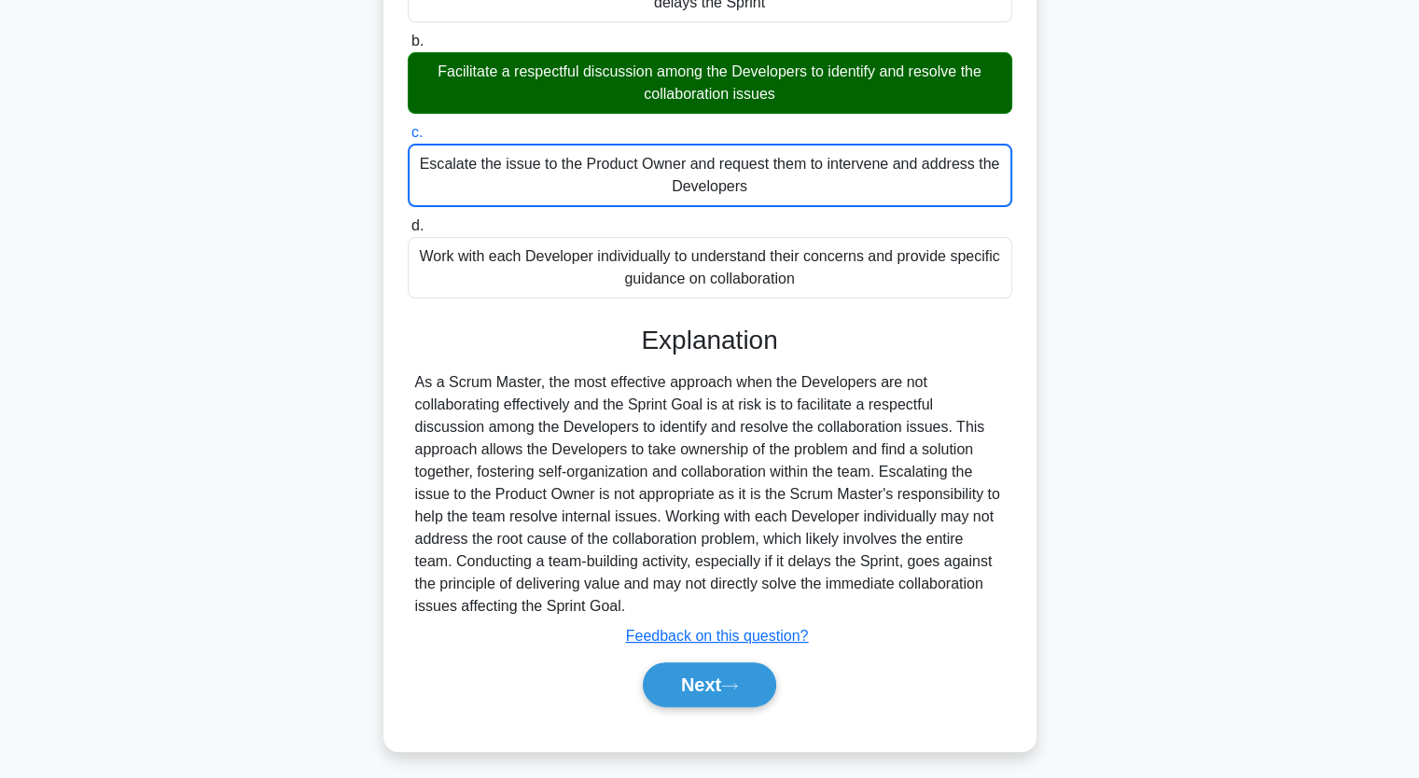
scroll to position [261, 0]
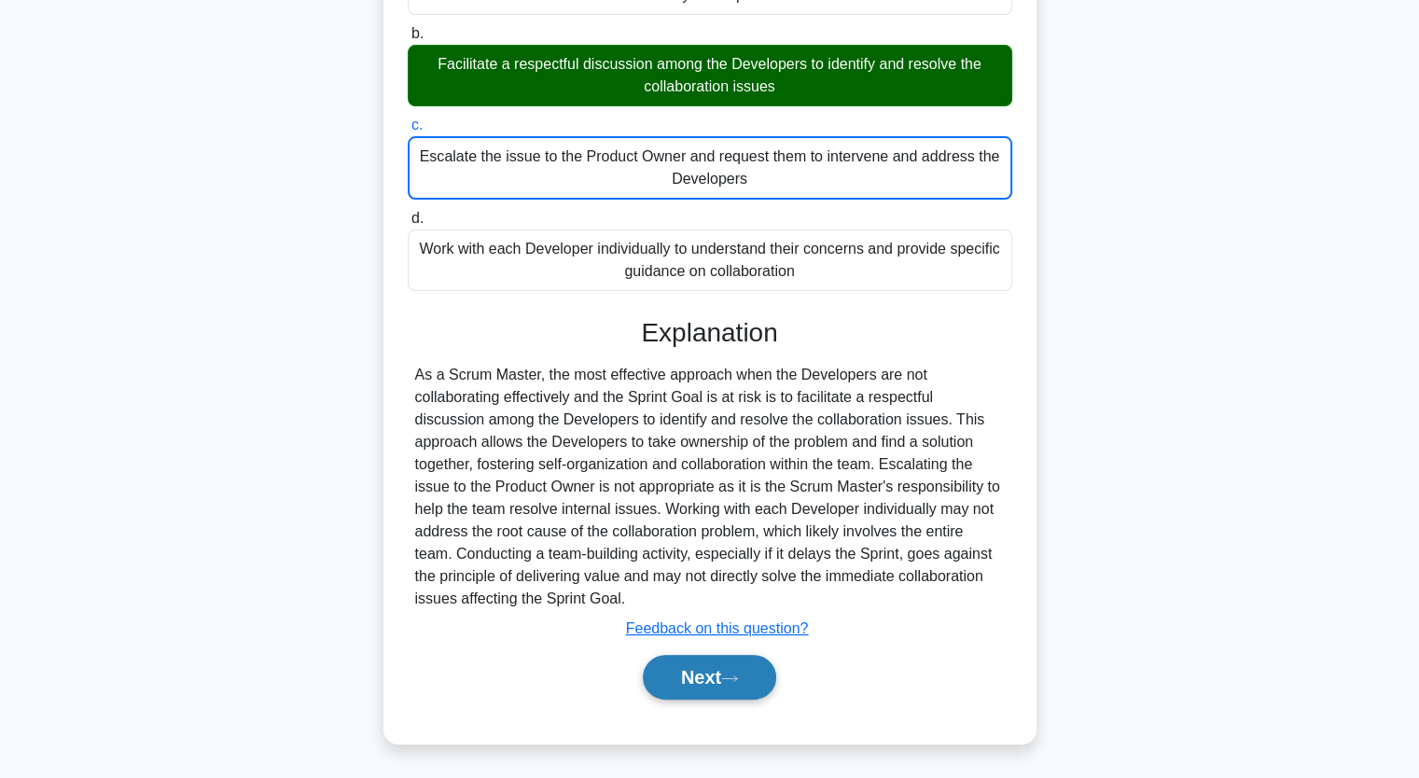
click at [714, 678] on button "Next" at bounding box center [709, 677] width 133 height 45
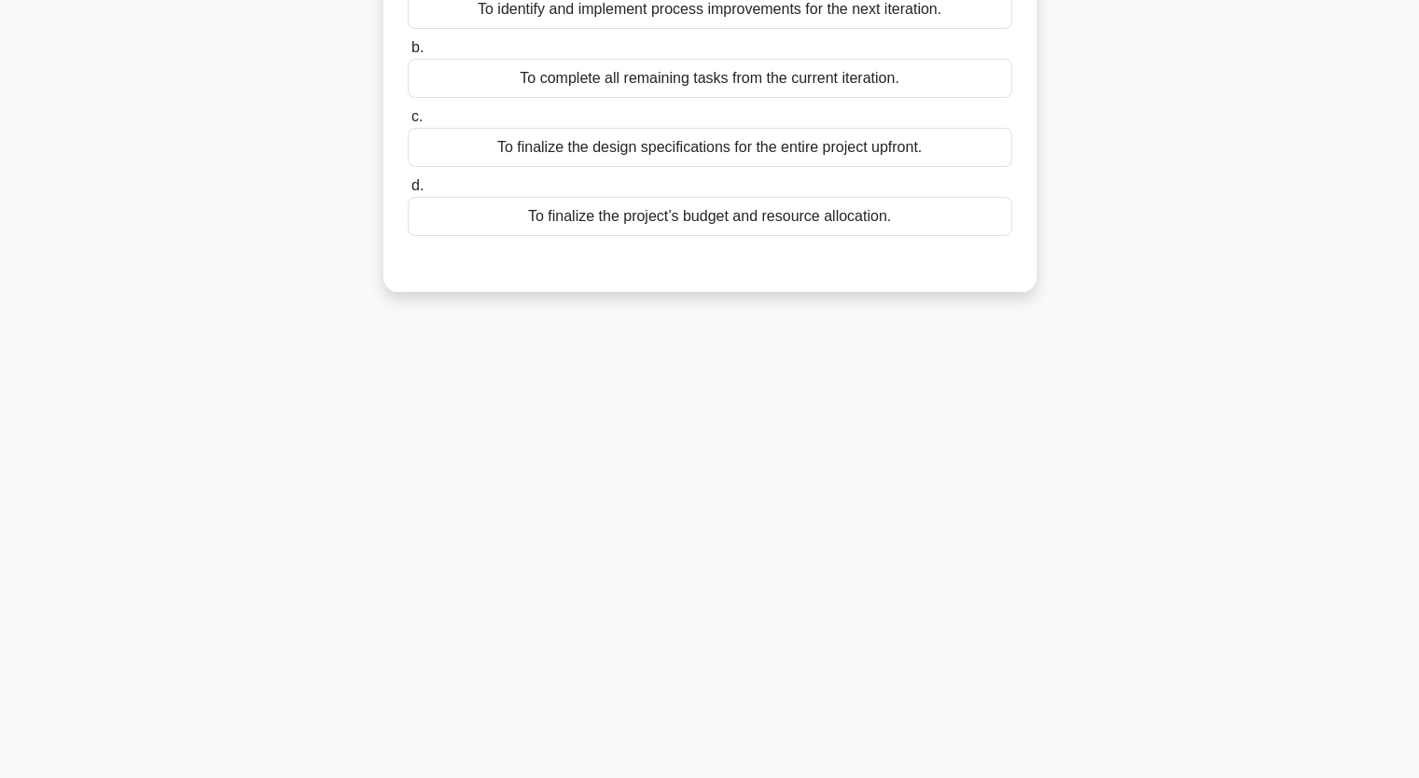
scroll to position [230, 0]
click at [214, 534] on div "6:38 Stop PMP Expert 7/20 In iterative development, what is the primary purpose…" at bounding box center [709, 304] width 1231 height 933
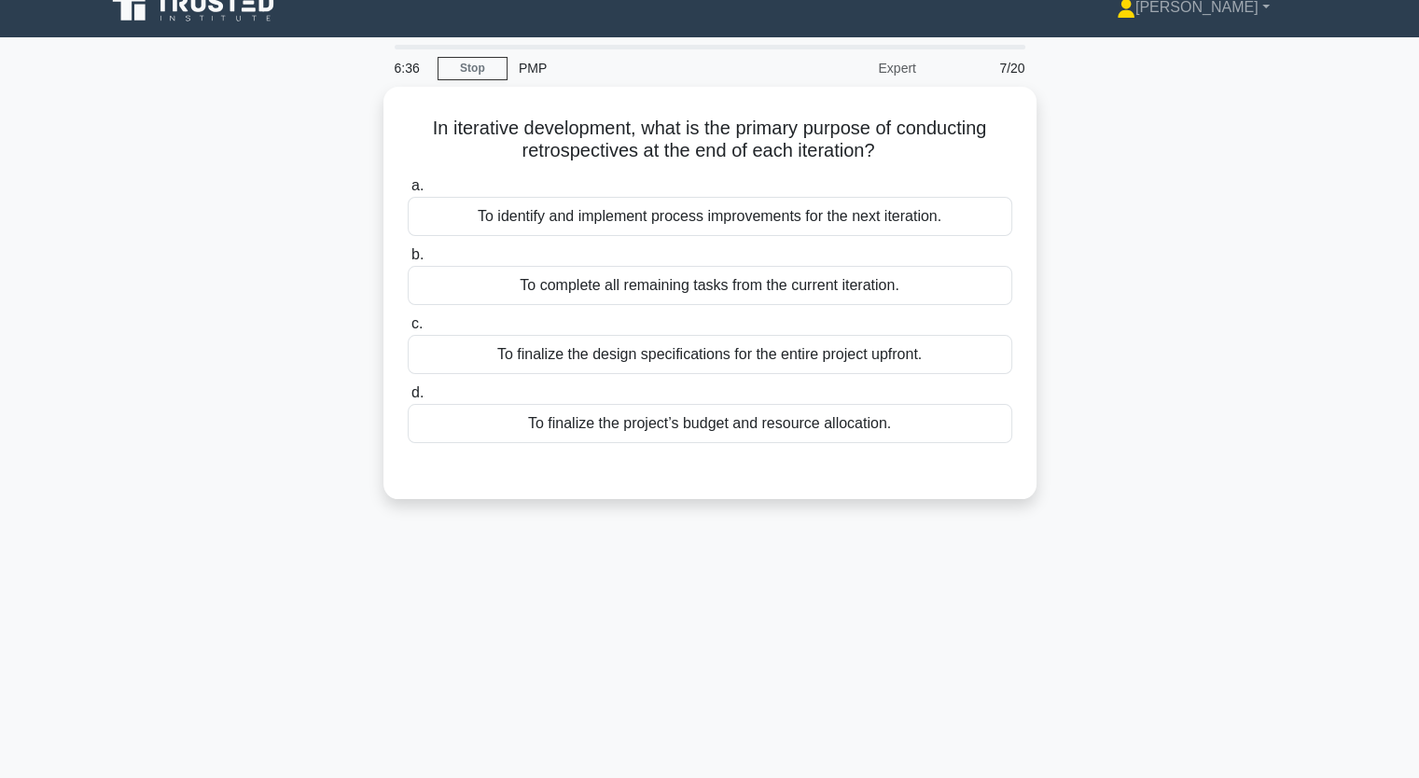
scroll to position [0, 0]
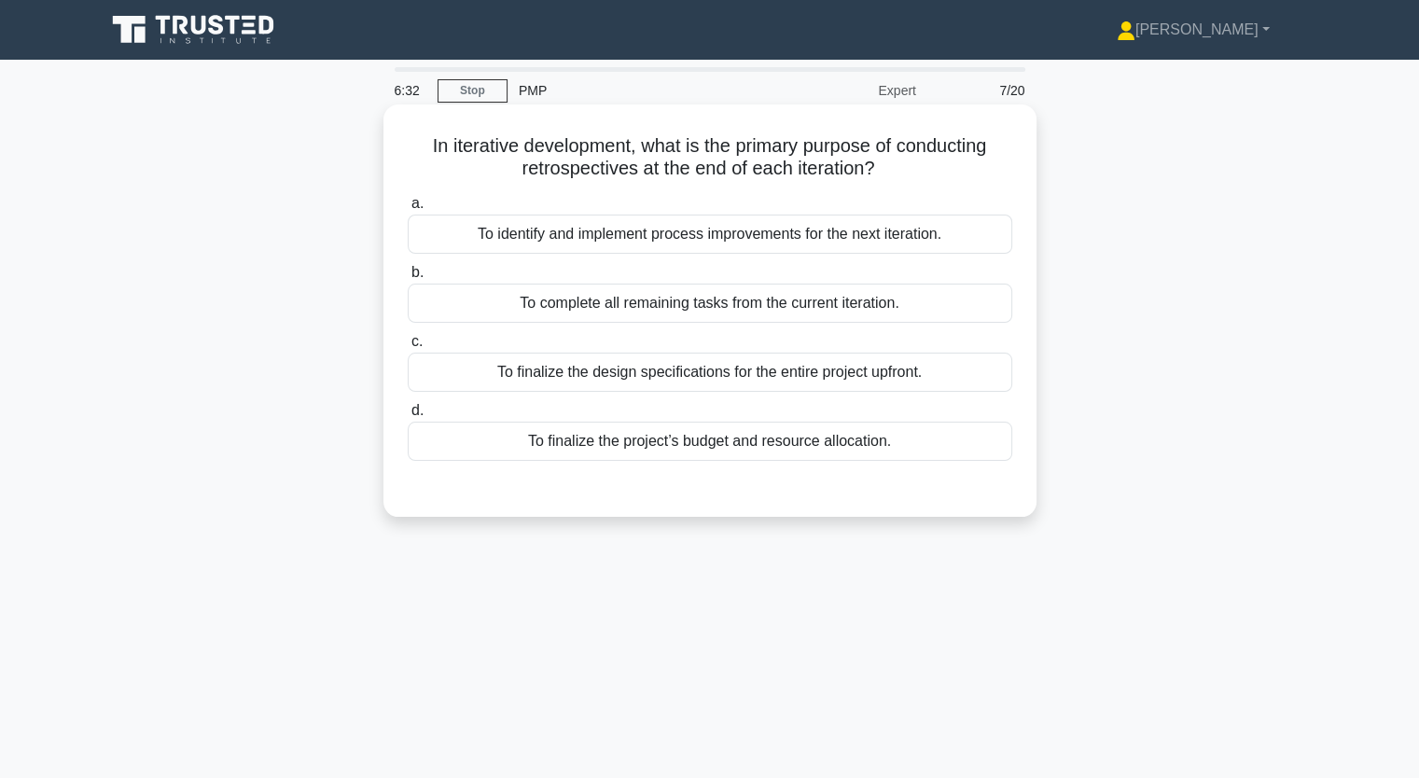
click at [596, 240] on div "To identify and implement process improvements for the next iteration." at bounding box center [710, 234] width 604 height 39
click at [408, 210] on input "a. To identify and implement process improvements for the next iteration." at bounding box center [408, 204] width 0 height 12
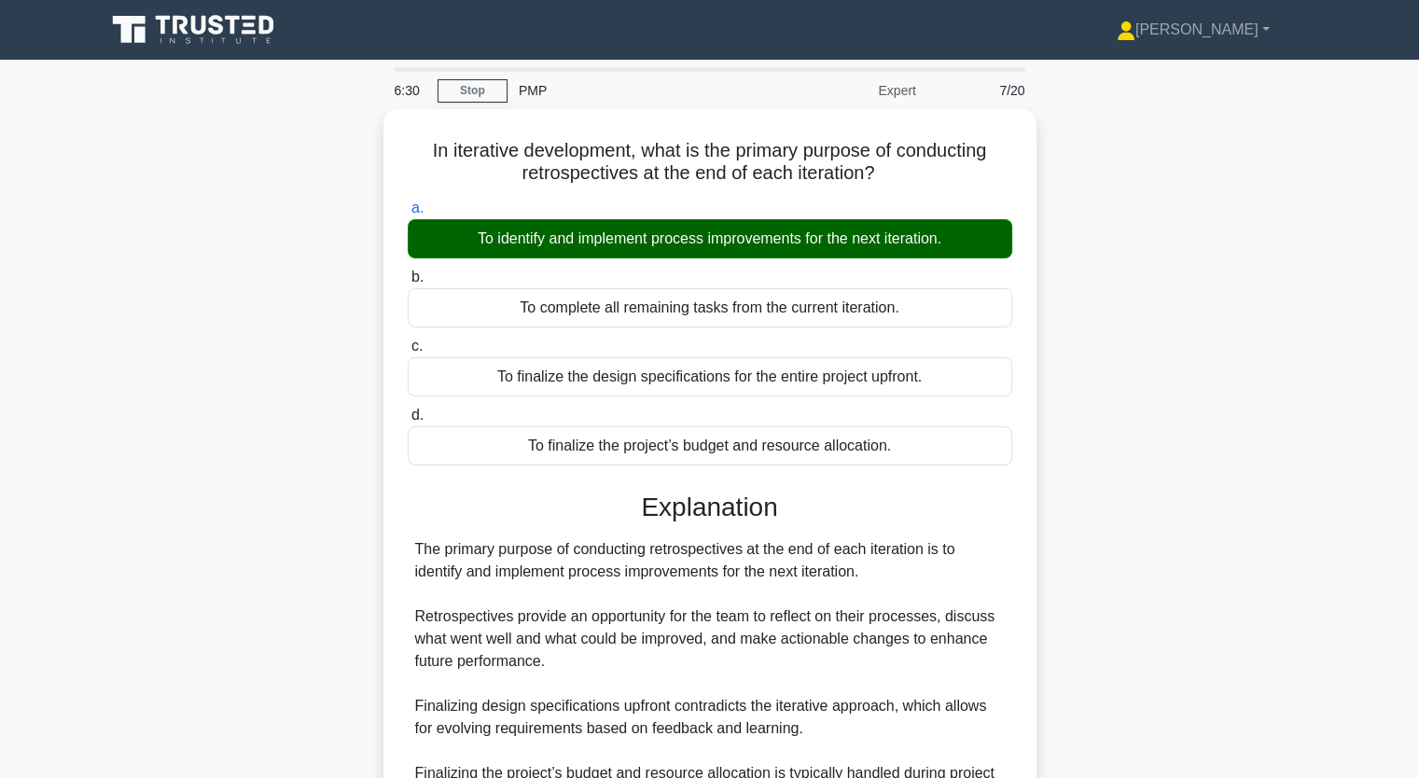
click at [249, 494] on div "In iterative development, what is the primary purpose of conducting retrospecti…" at bounding box center [709, 569] width 1231 height 921
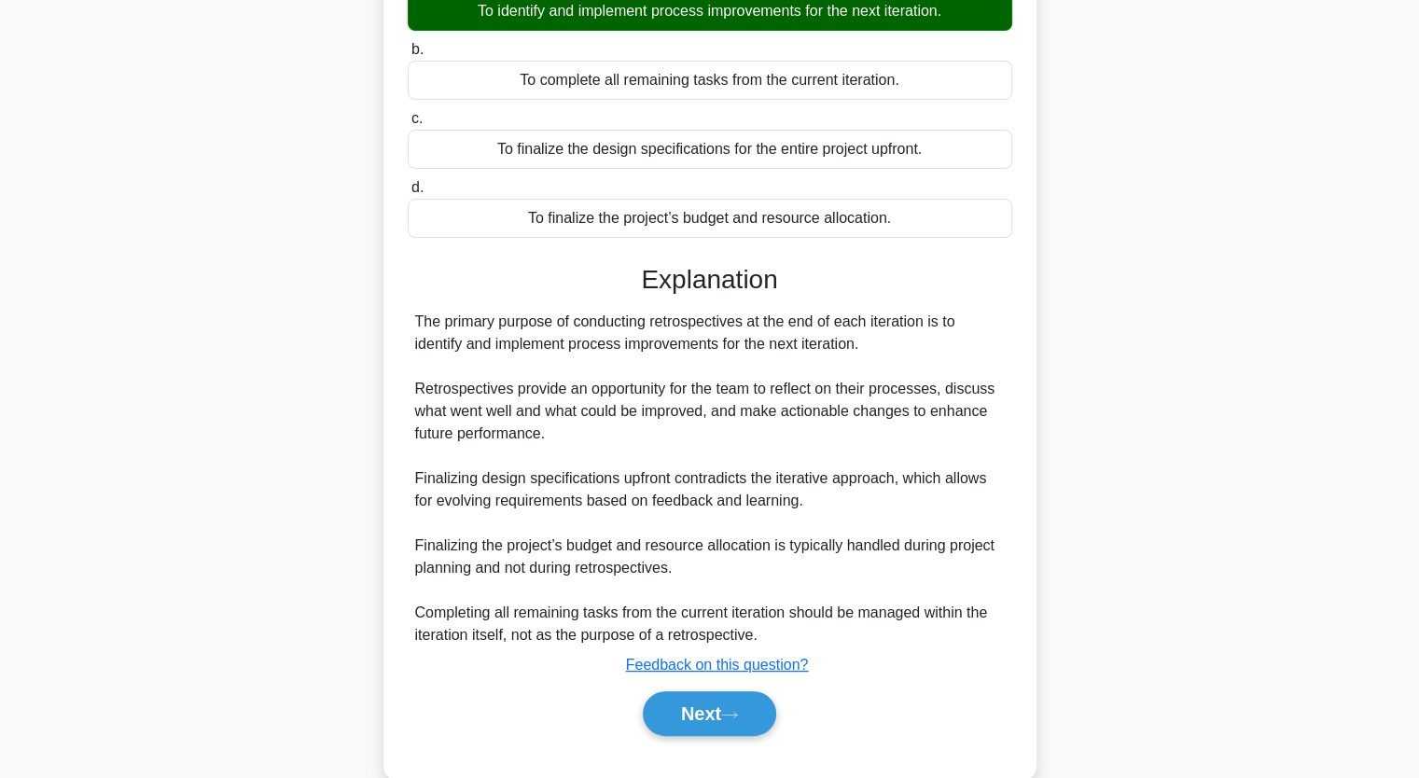
scroll to position [259, 0]
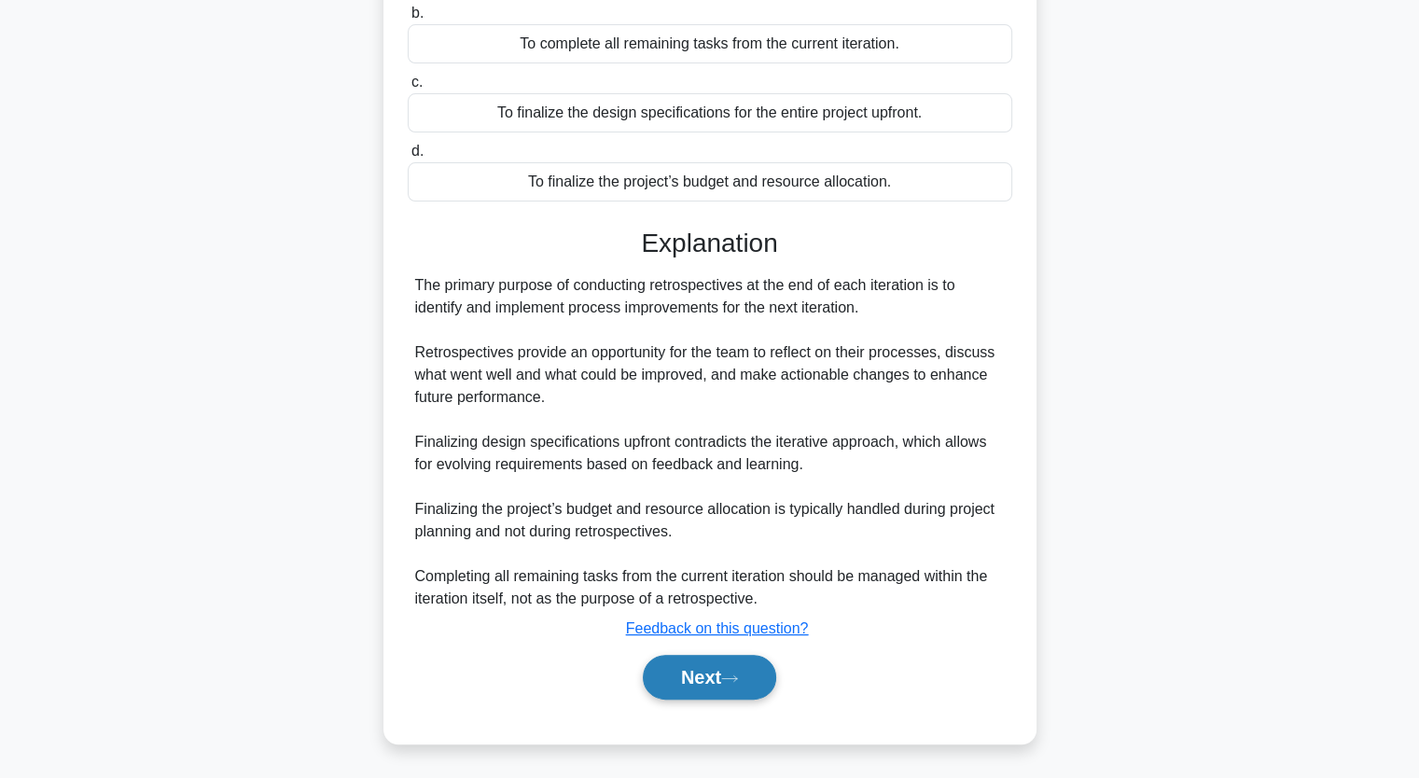
click at [688, 679] on button "Next" at bounding box center [709, 677] width 133 height 45
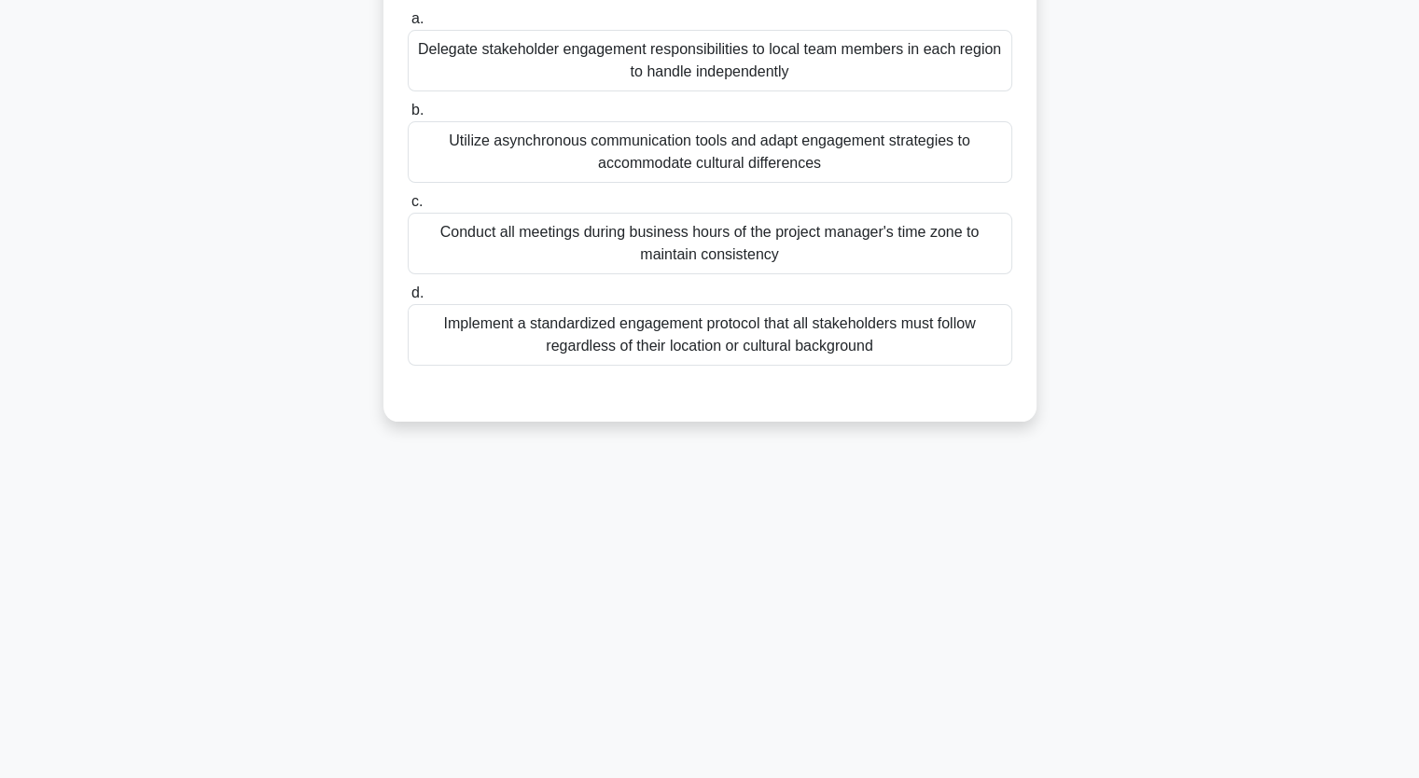
click at [549, 319] on div "Implement a standardized engagement protocol that all stakeholders must follow …" at bounding box center [710, 335] width 604 height 62
click at [408, 299] on input "d. Implement a standardized engagement protocol that all stakeholders must foll…" at bounding box center [408, 293] width 0 height 12
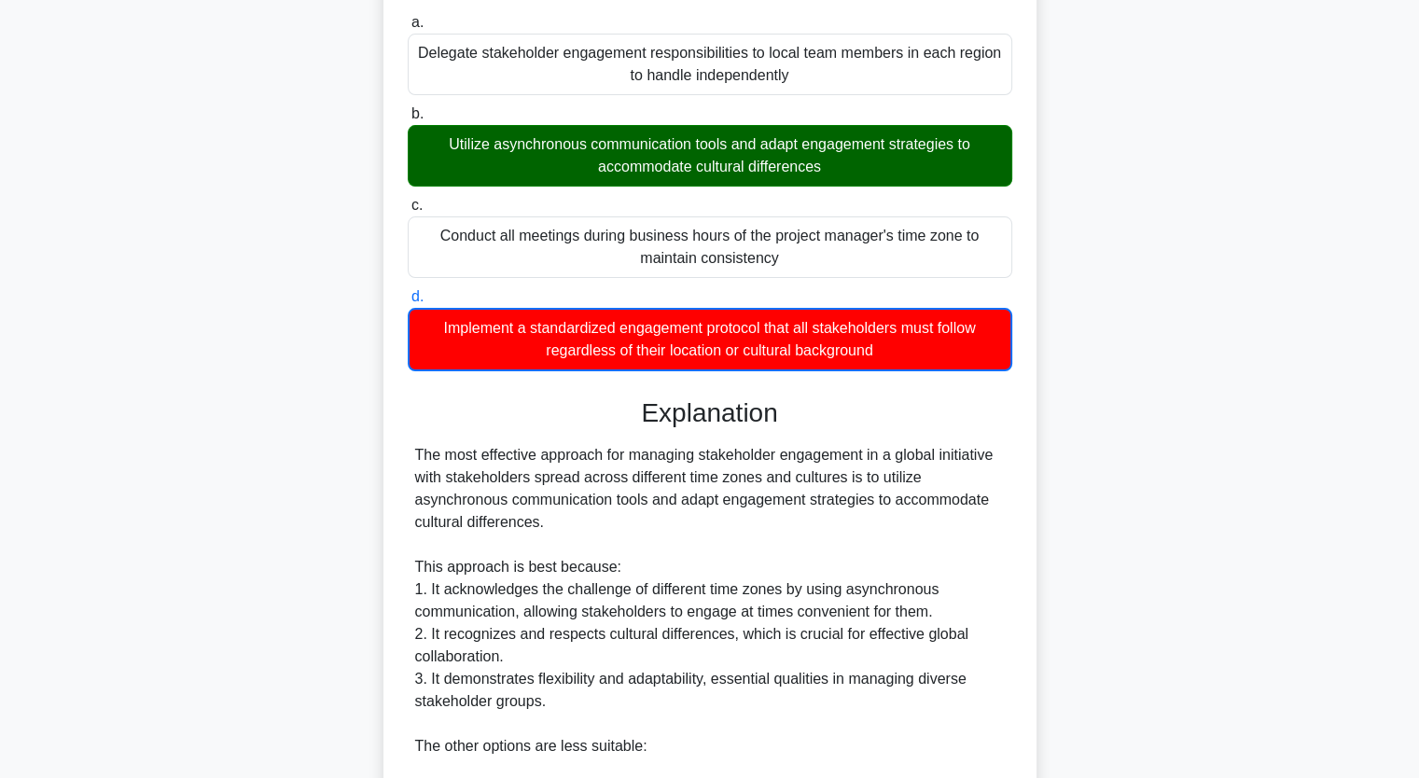
click at [186, 248] on div "A project manager is leading a global initiative where stakeholders are spread …" at bounding box center [709, 553] width 1231 height 1348
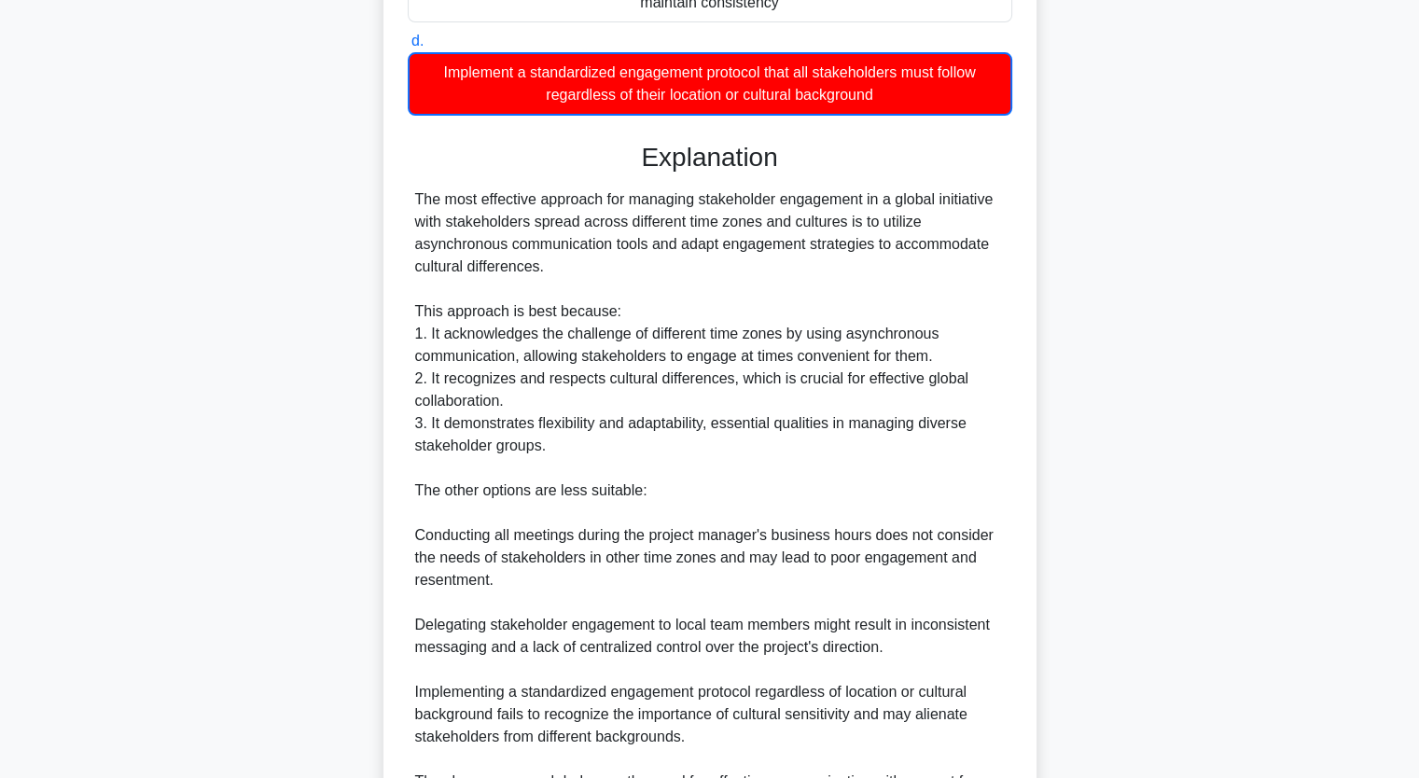
scroll to position [687, 0]
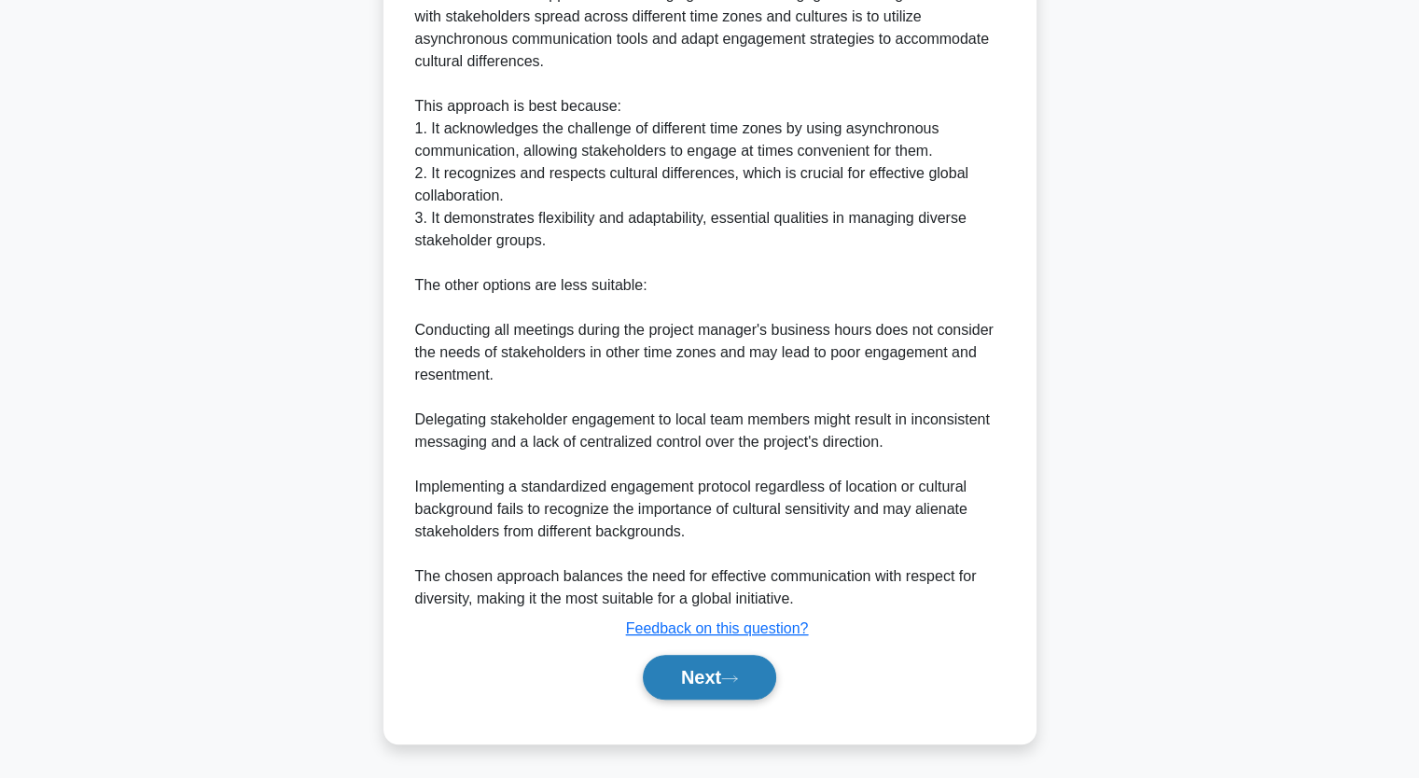
click at [722, 679] on button "Next" at bounding box center [709, 677] width 133 height 45
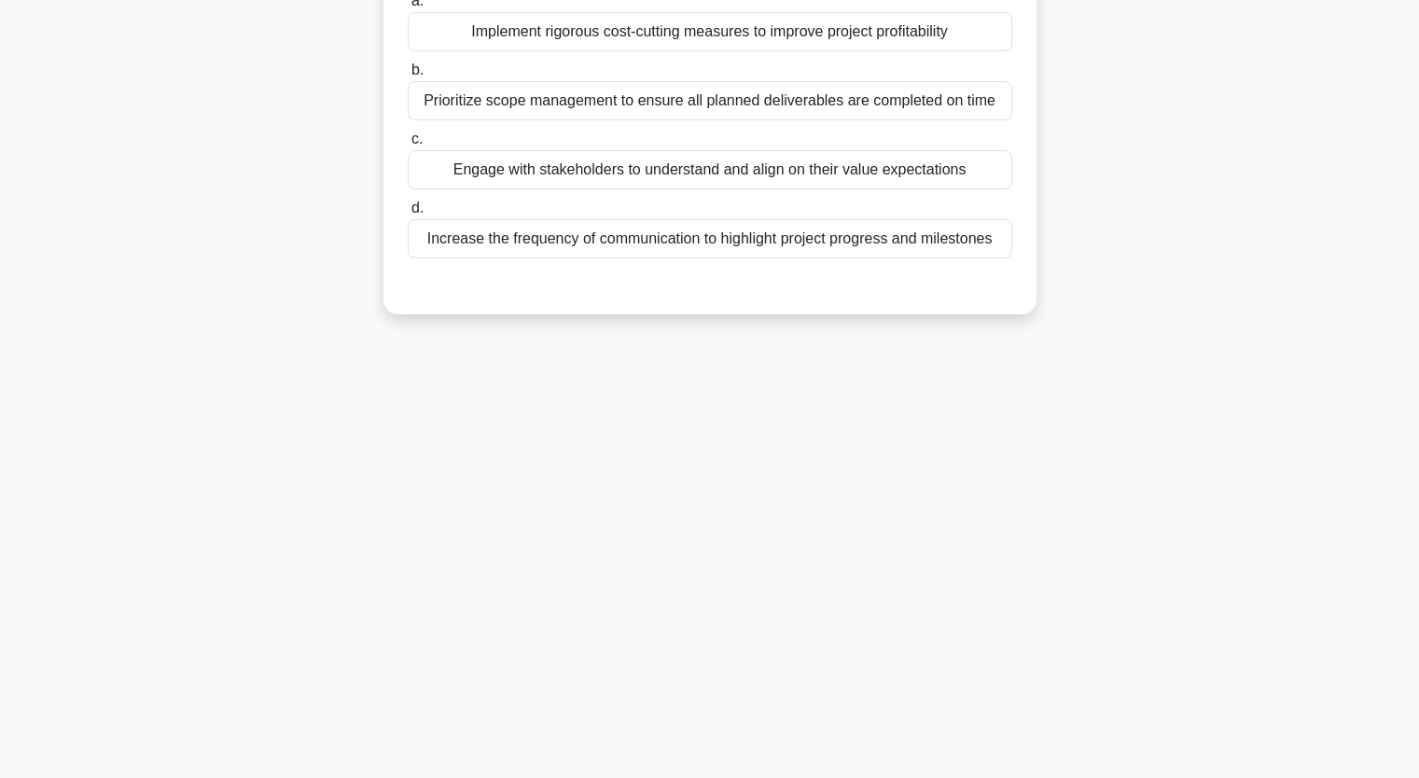
scroll to position [230, 0]
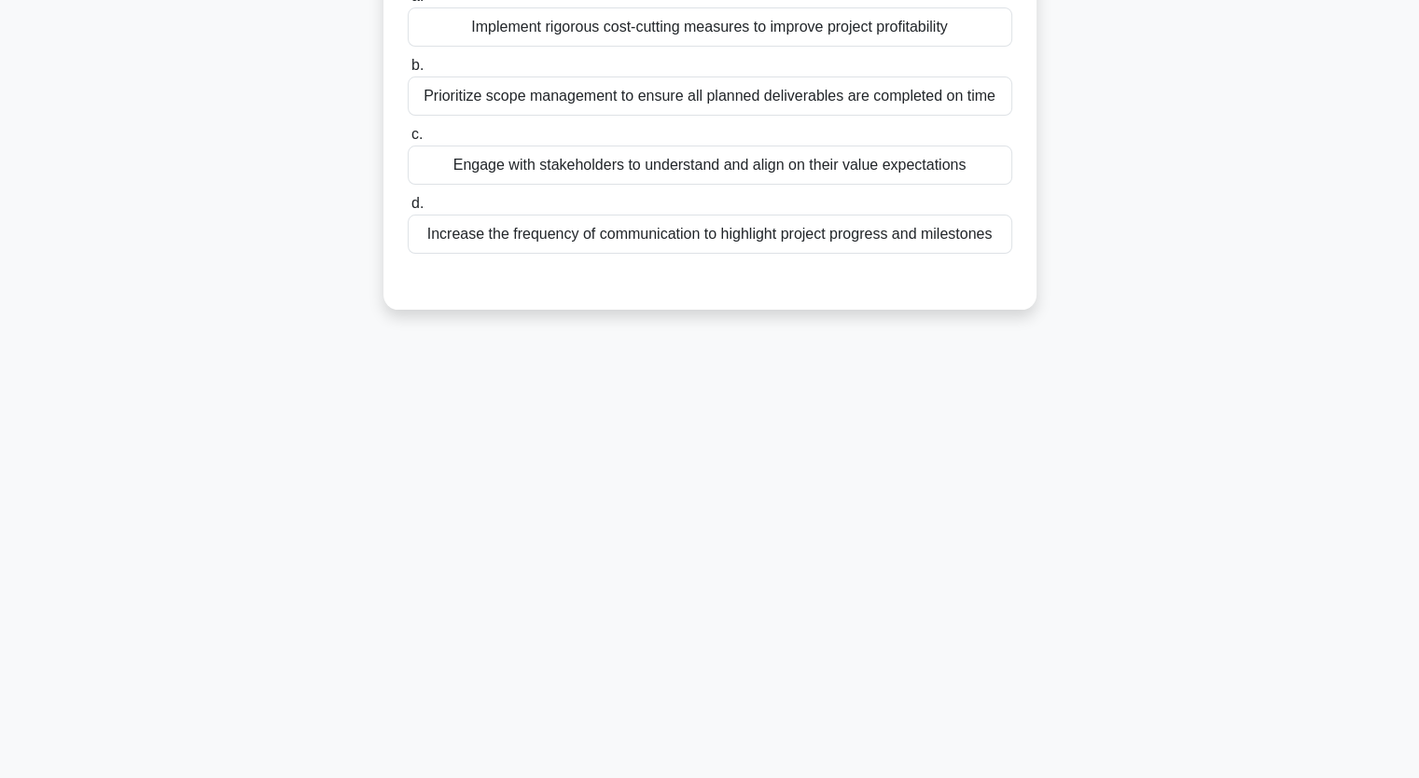
click at [548, 164] on div "Engage with stakeholders to understand and align on their value expectations" at bounding box center [710, 165] width 604 height 39
click at [408, 141] on input "c. Engage with stakeholders to understand and align on their value expectations" at bounding box center [408, 135] width 0 height 12
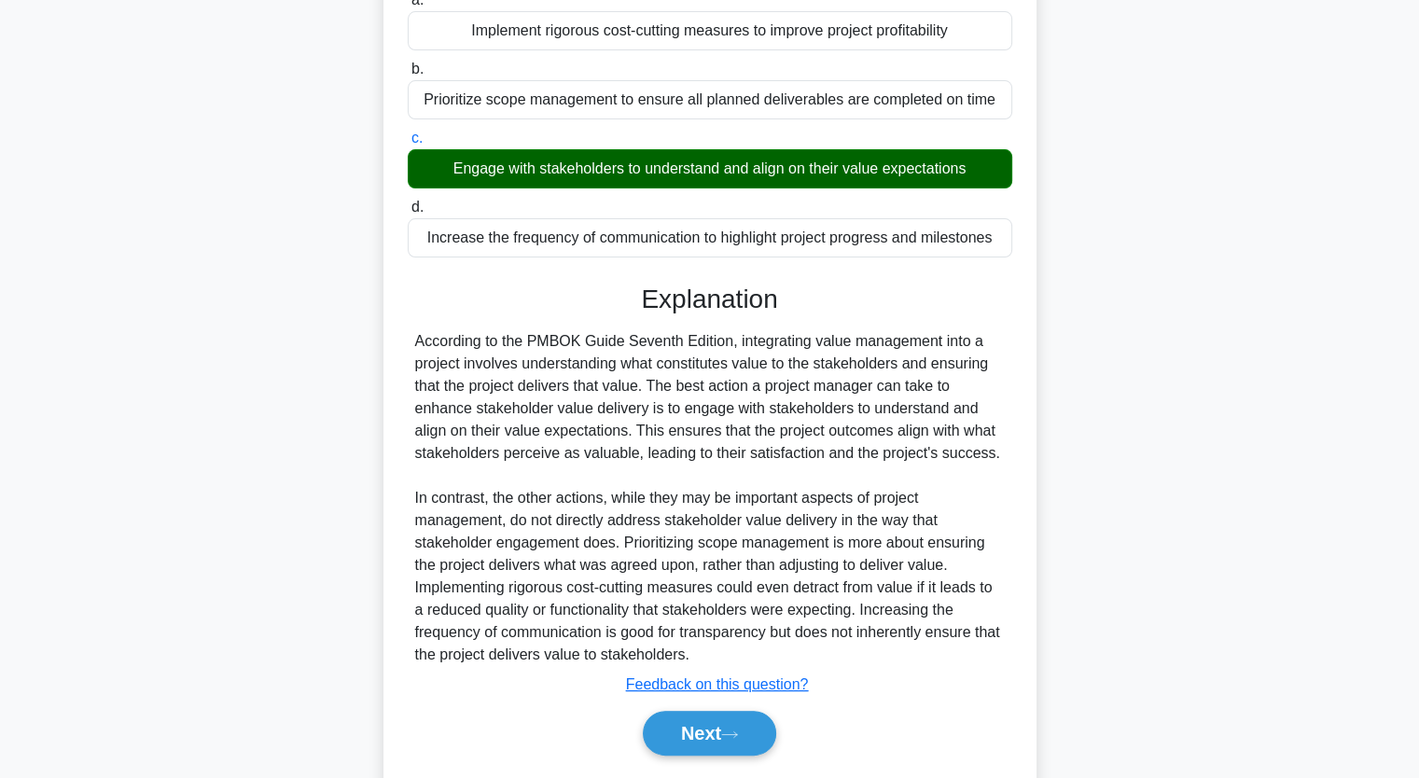
click at [291, 392] on div "When integrating value management into a project, which action should be perfor…" at bounding box center [709, 350] width 1231 height 943
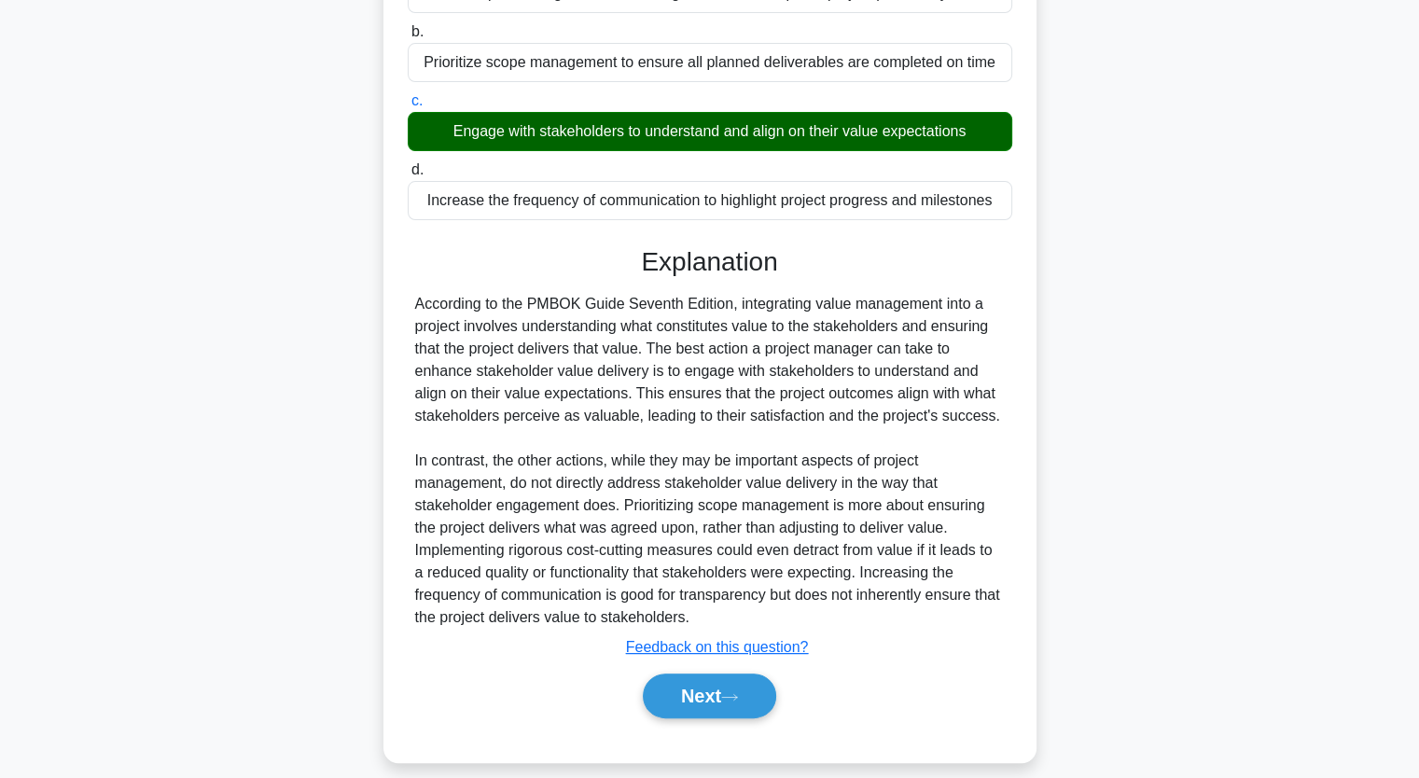
scroll to position [282, 0]
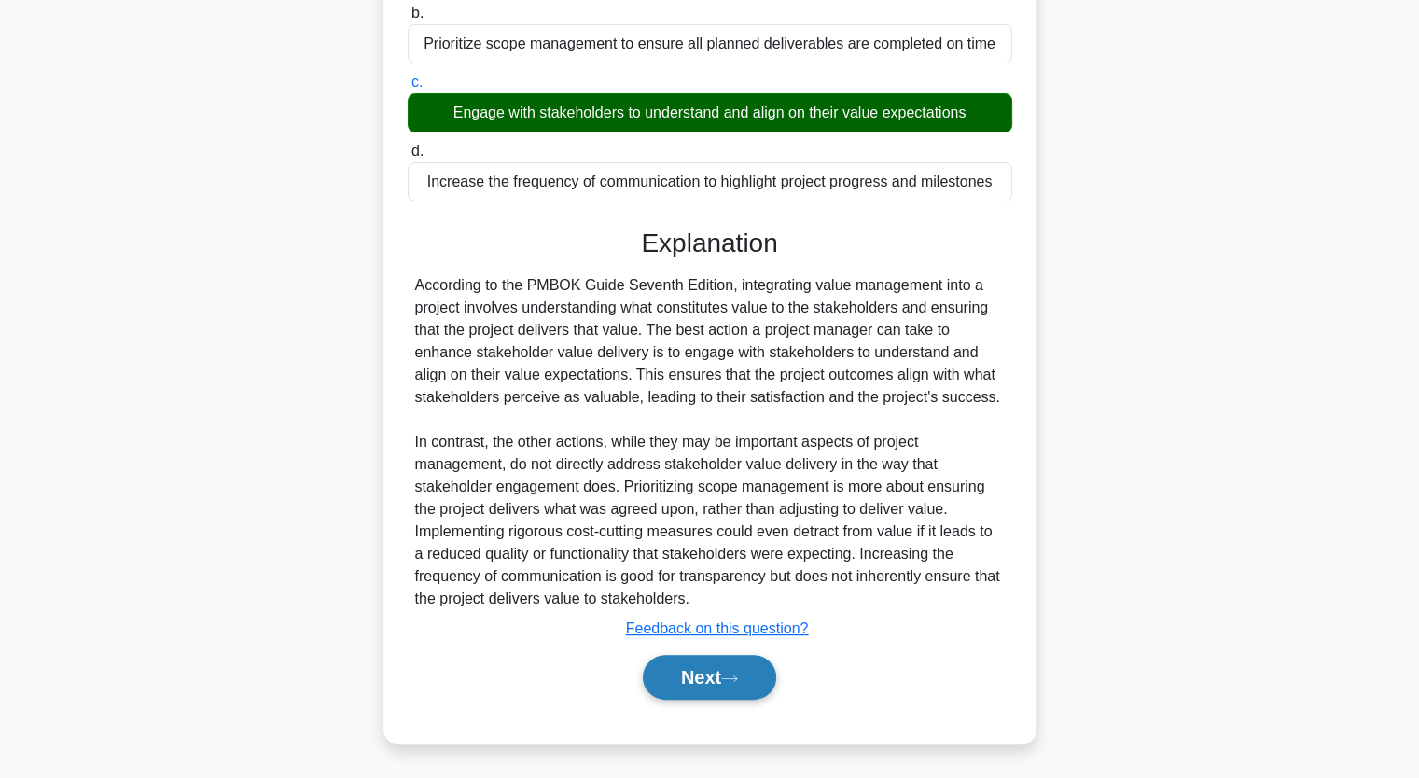
click at [690, 668] on button "Next" at bounding box center [709, 677] width 133 height 45
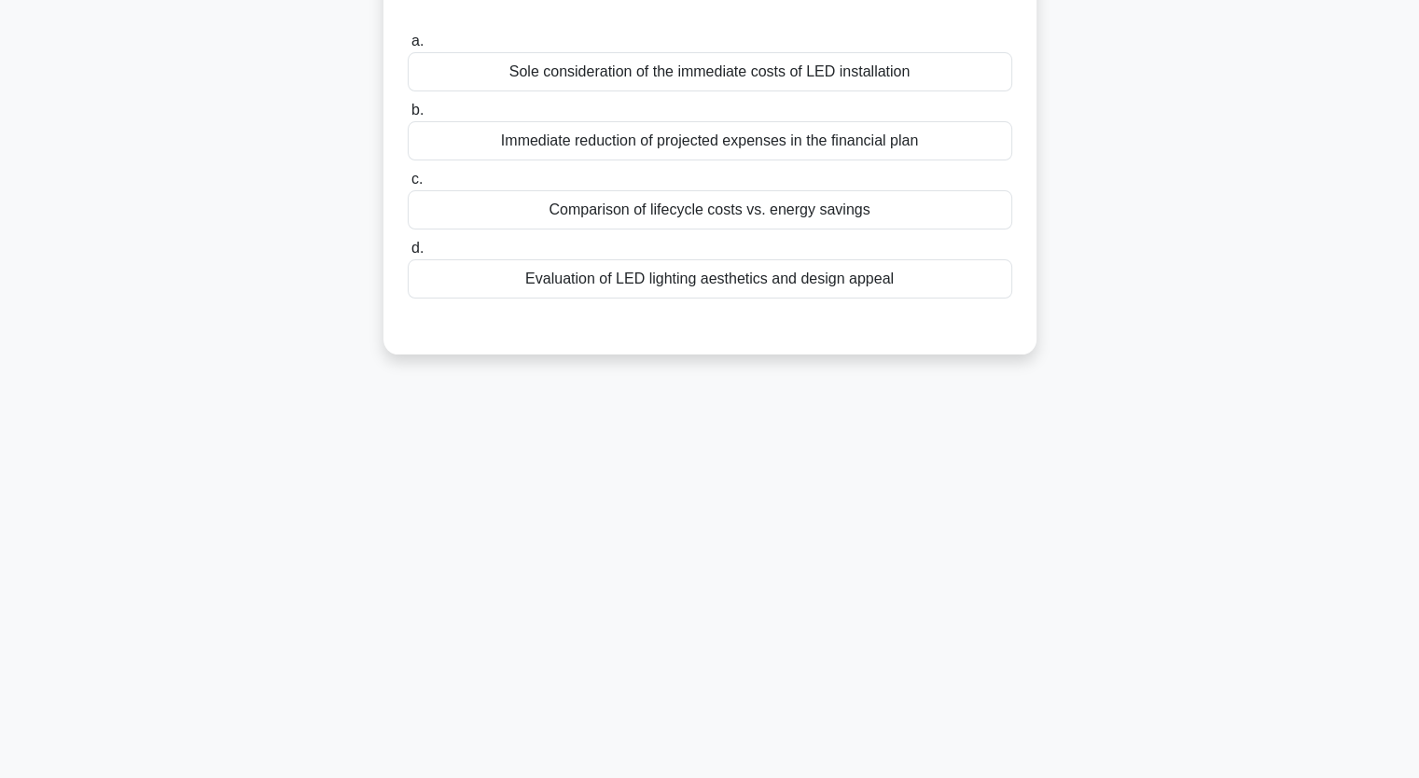
click at [627, 216] on div "Comparison of lifecycle costs vs. energy savings" at bounding box center [710, 209] width 604 height 39
click at [408, 186] on input "c. Comparison of lifecycle costs vs. energy savings" at bounding box center [408, 179] width 0 height 12
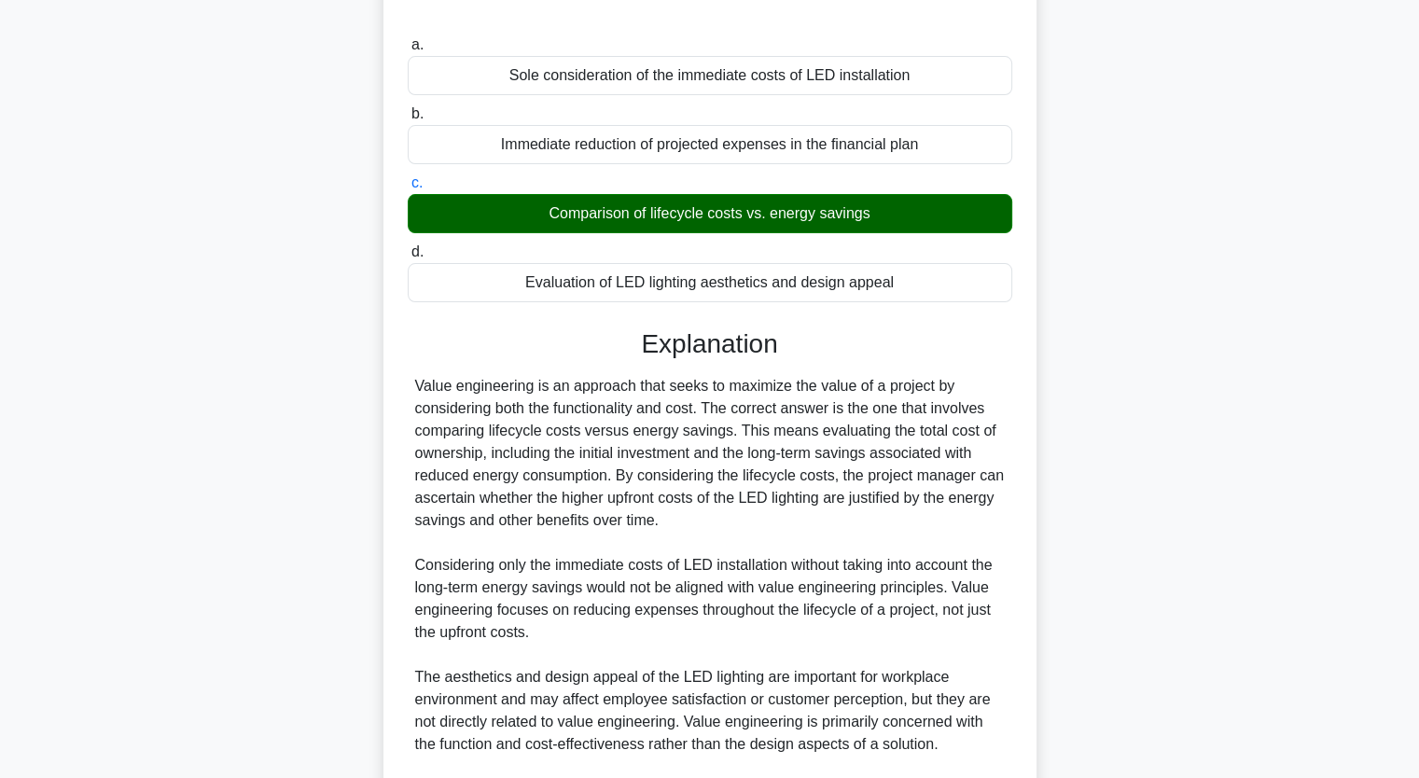
click at [243, 322] on div "In an initiative to refurbish office space, your project team suggests installi…" at bounding box center [709, 451] width 1231 height 1144
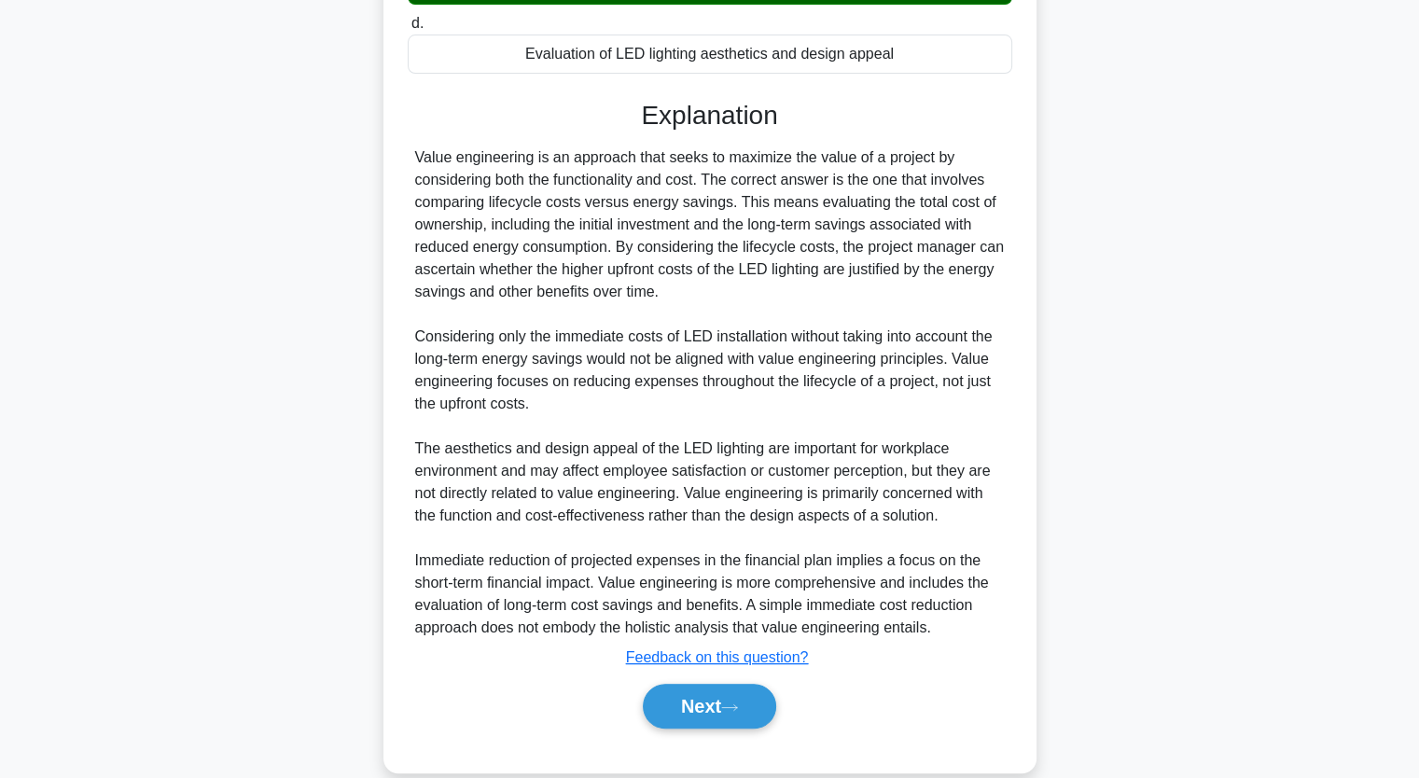
scroll to position [483, 0]
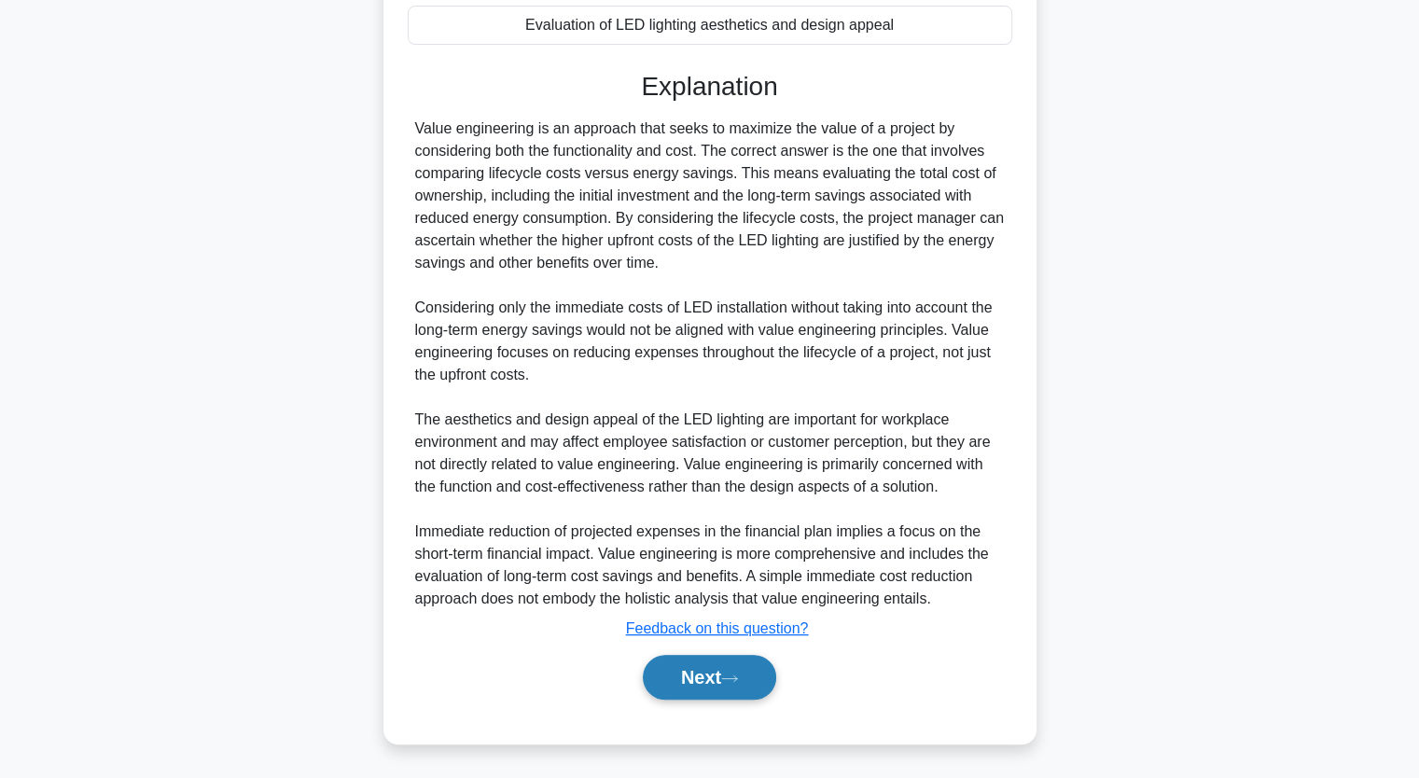
click at [751, 676] on button "Next" at bounding box center [709, 677] width 133 height 45
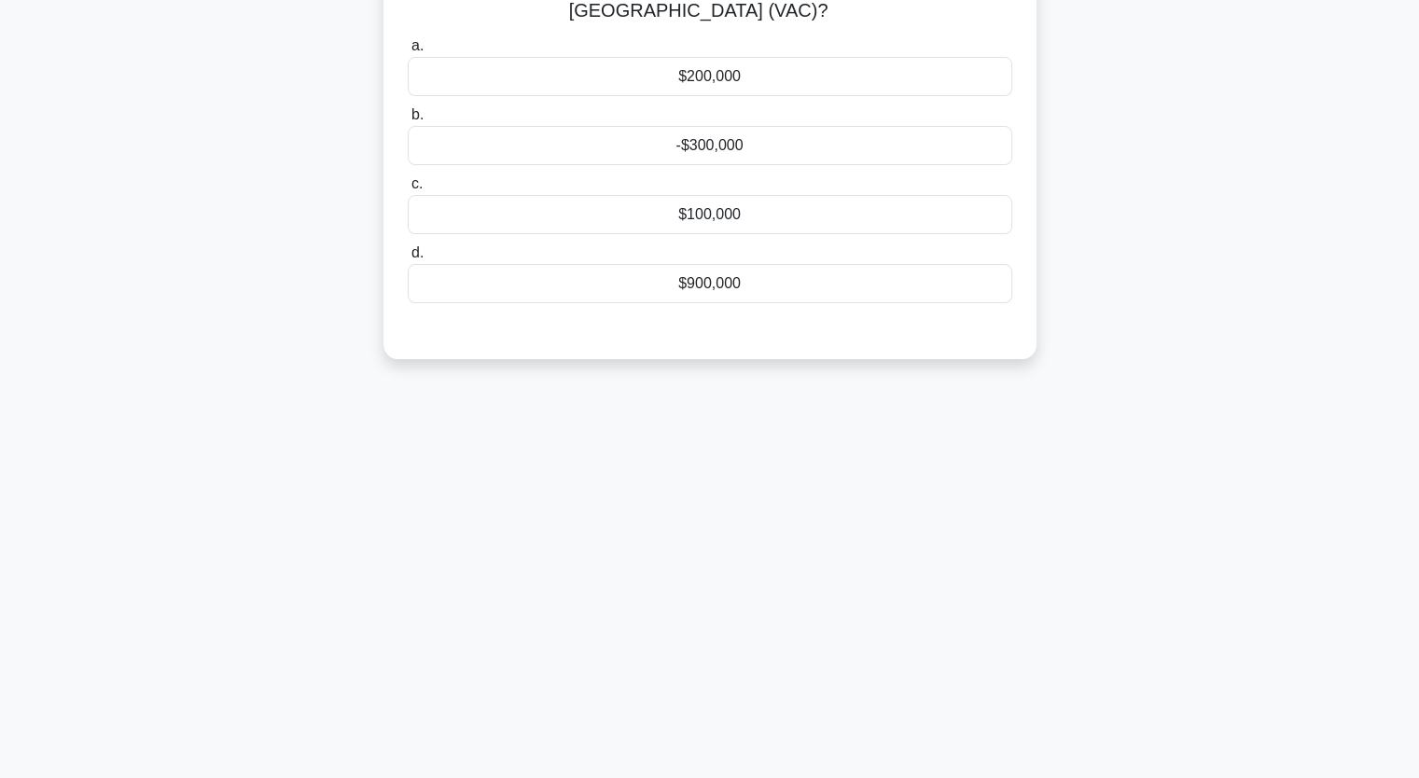
click at [264, 221] on div "A logistics project was initially awarded a budget of $2,000,000. The actual co…" at bounding box center [709, 131] width 1231 height 502
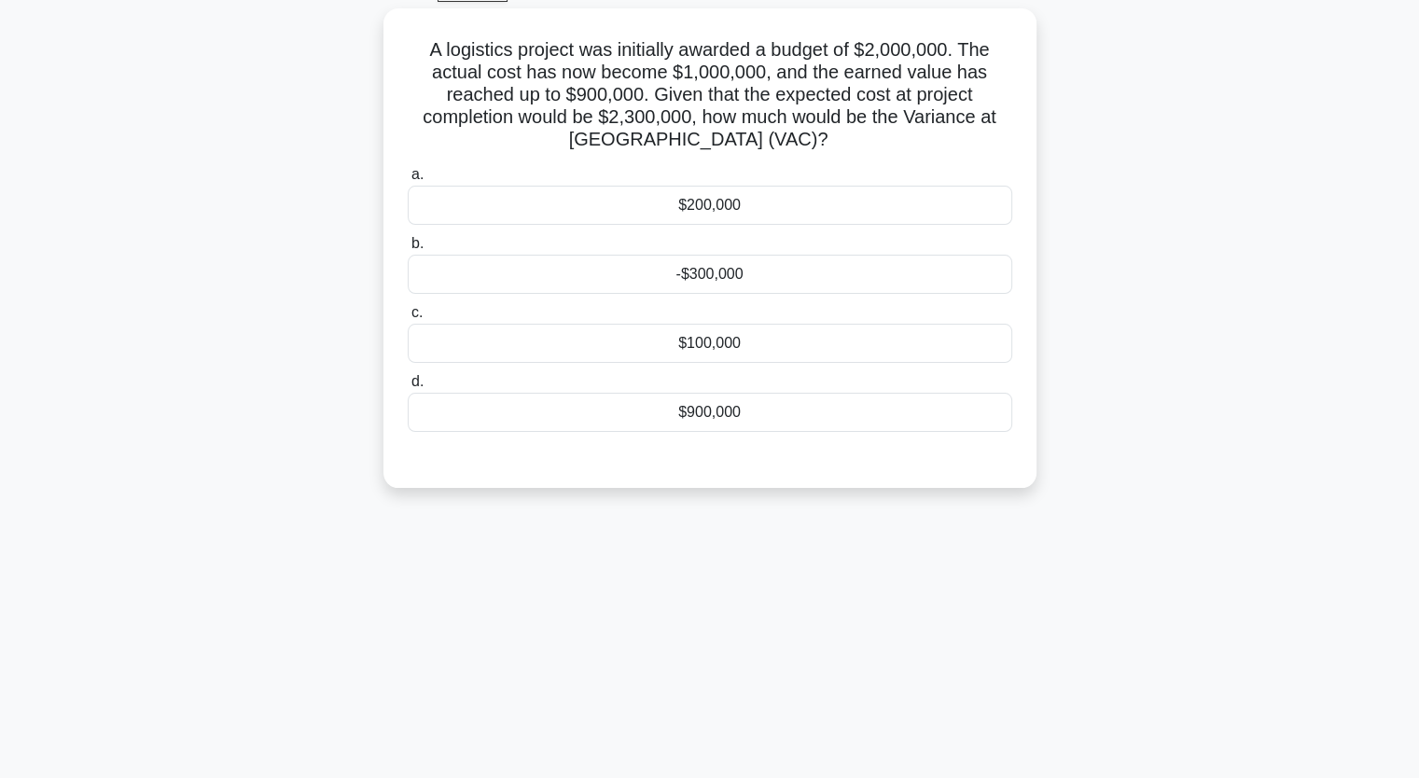
scroll to position [0, 0]
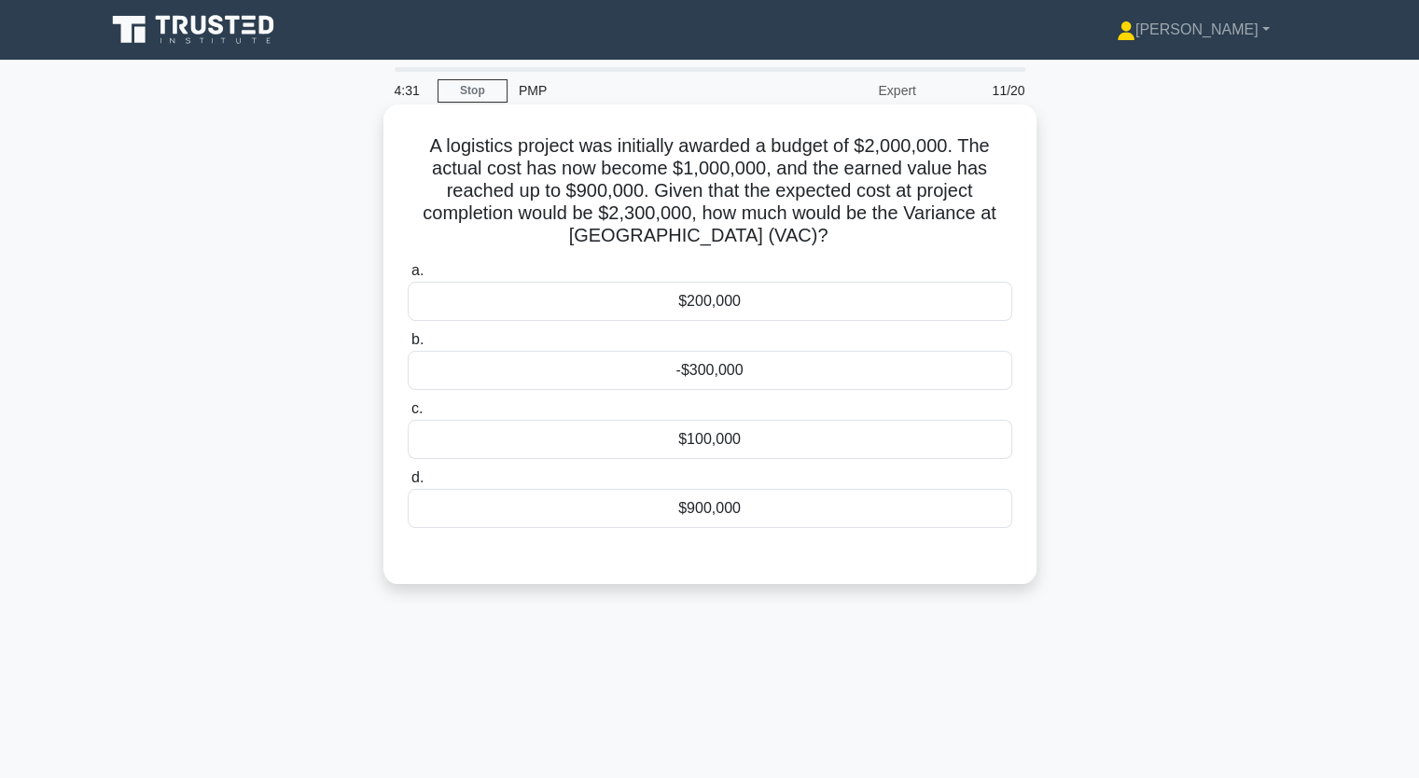
click at [707, 439] on div "$100,000" at bounding box center [710, 439] width 604 height 39
click at [408, 415] on input "c. $100,000" at bounding box center [408, 409] width 0 height 12
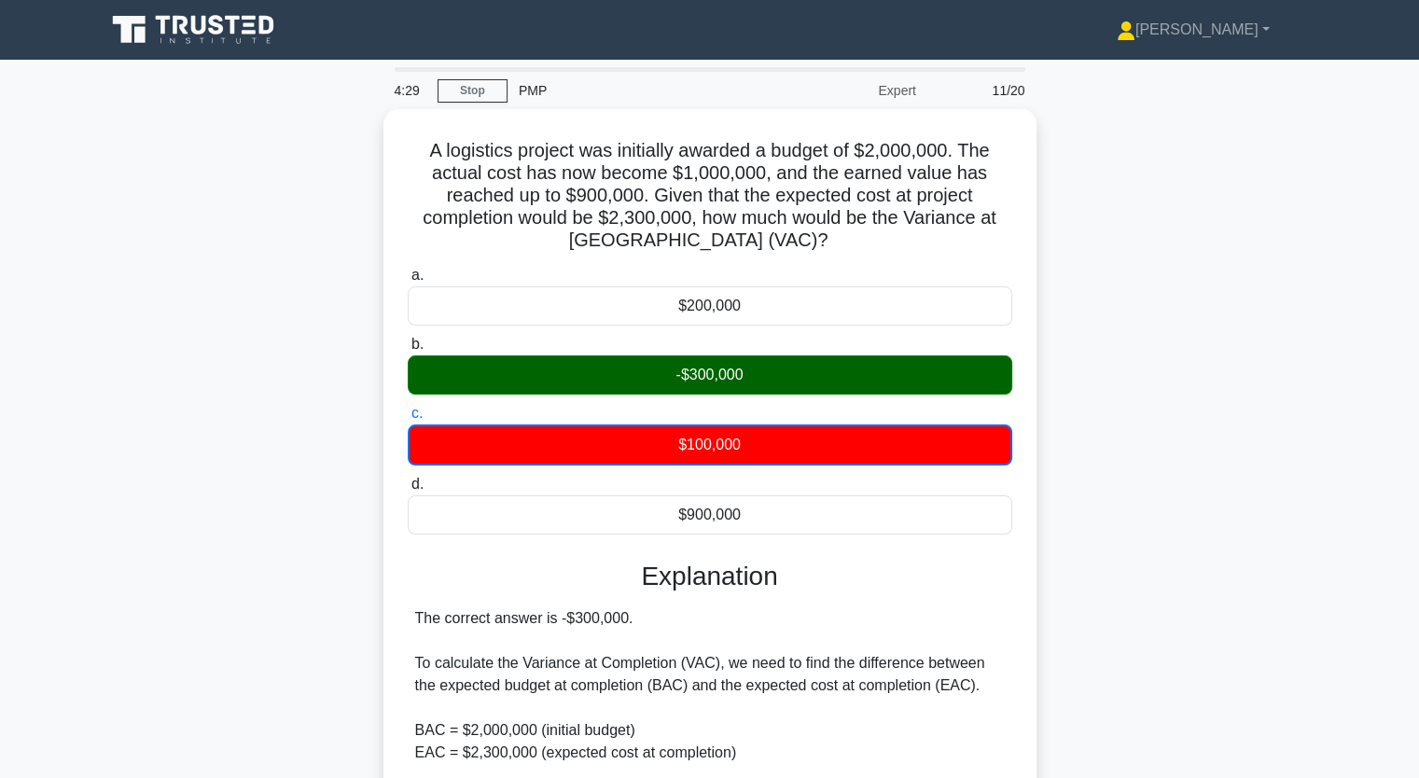
click at [248, 426] on div "A logistics project was initially awarded a budget of $2,000,000. The actual co…" at bounding box center [709, 626] width 1231 height 1034
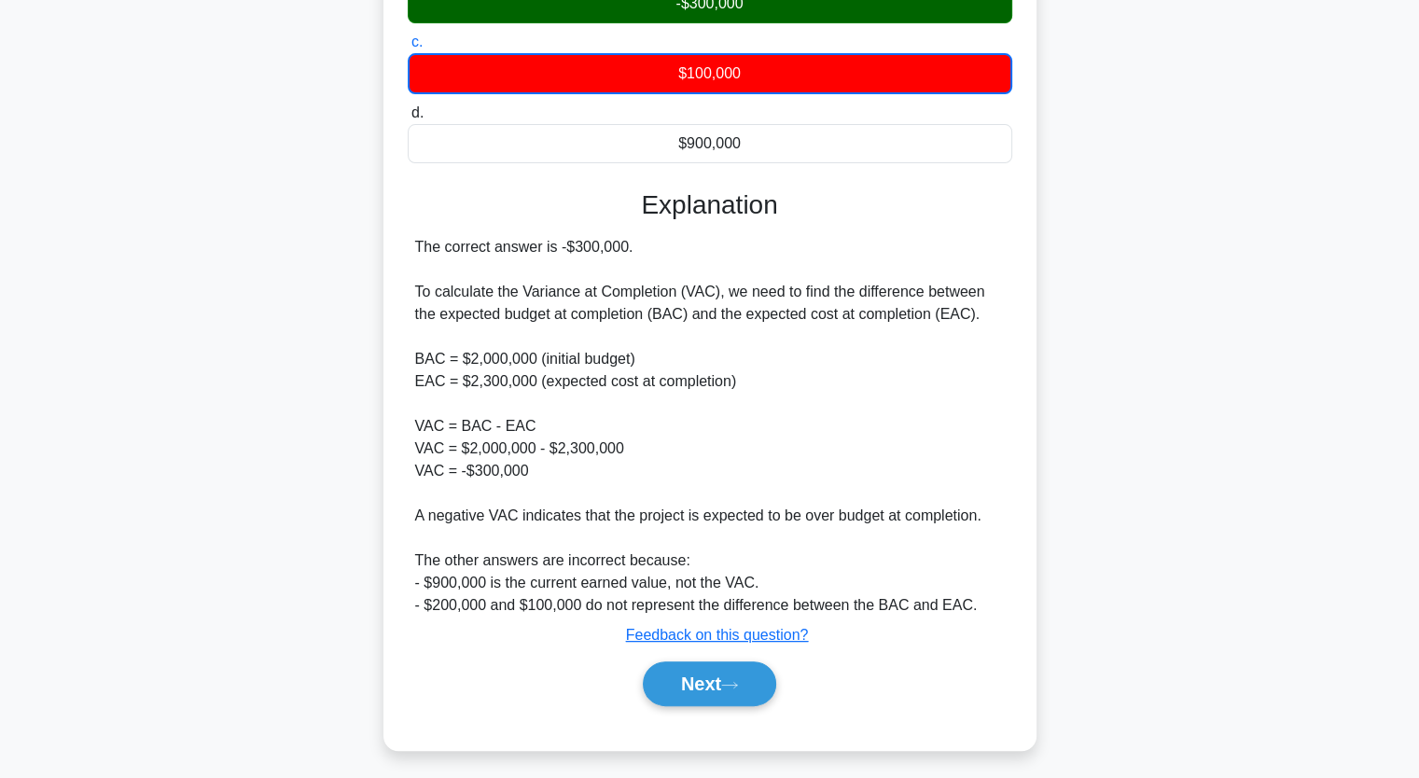
scroll to position [373, 0]
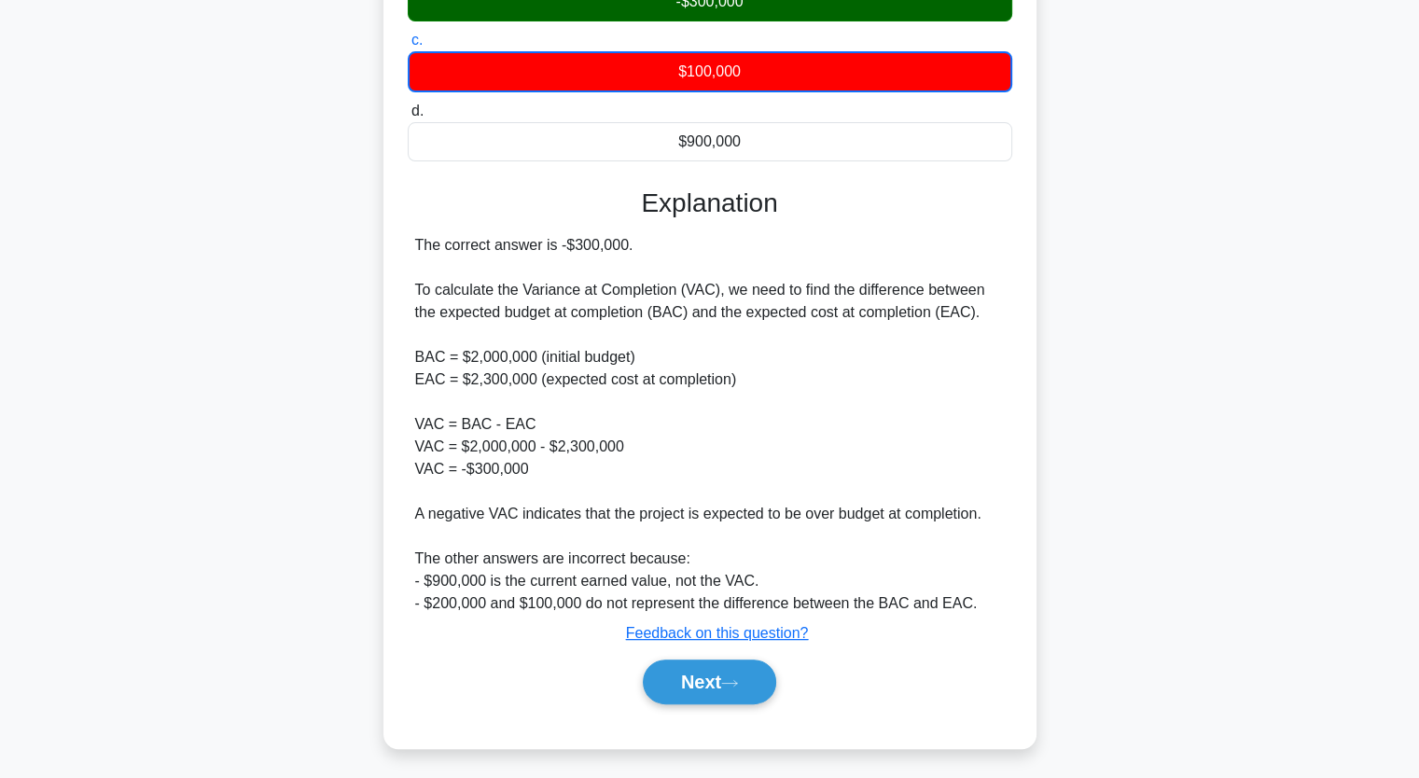
click at [195, 437] on div "A logistics project was initially awarded a budget of $2,000,000. The actual co…" at bounding box center [709, 253] width 1231 height 1034
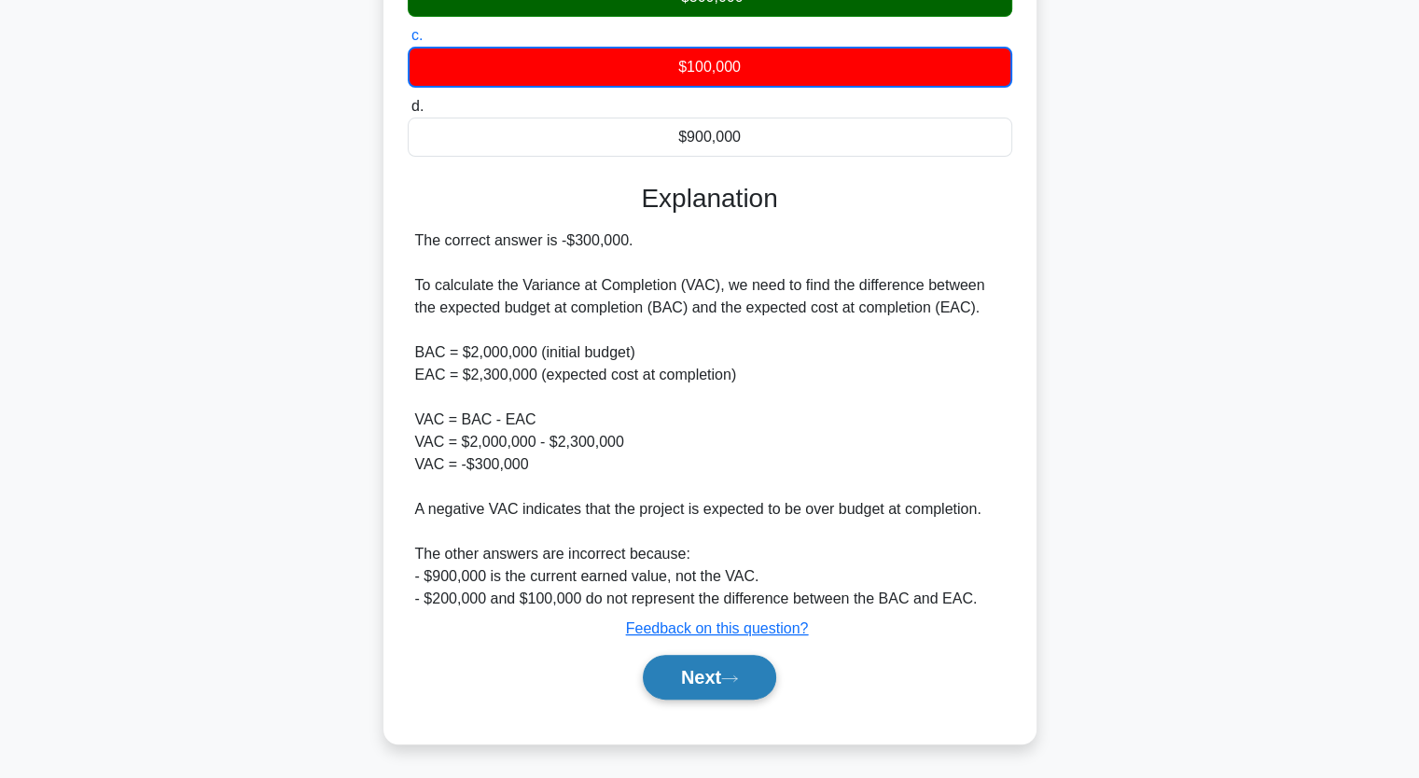
click at [727, 683] on button "Next" at bounding box center [709, 677] width 133 height 45
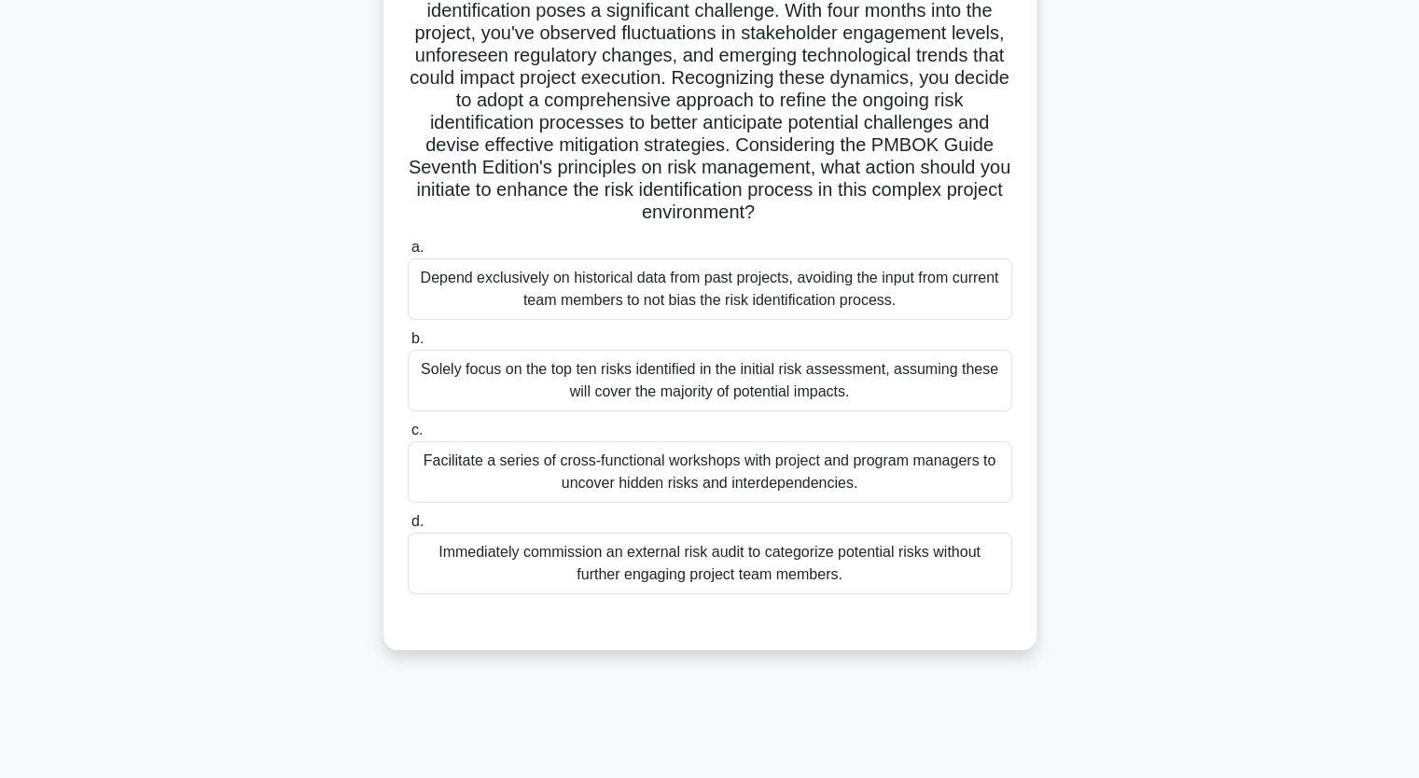
scroll to position [230, 0]
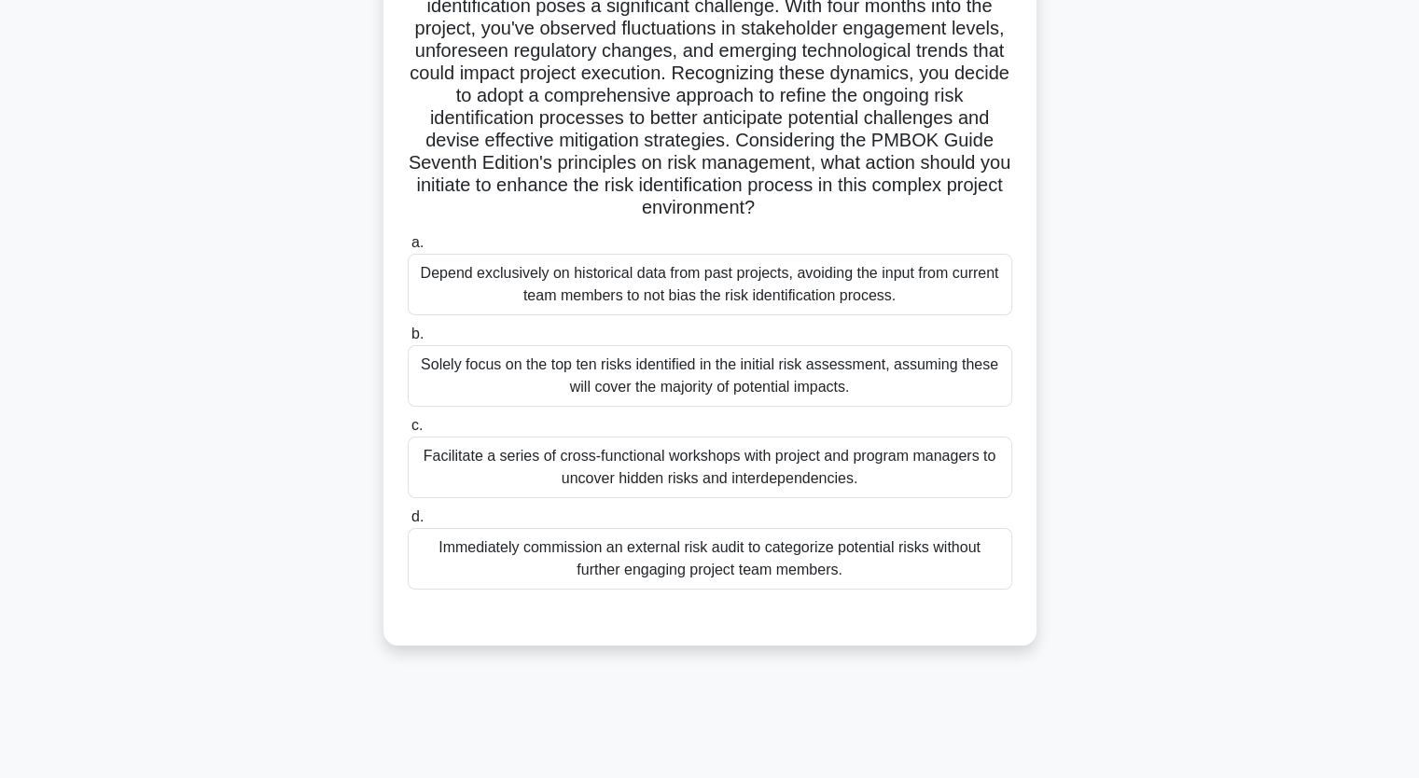
click at [661, 456] on div "Facilitate a series of cross-functional workshops with project and program mana…" at bounding box center [710, 468] width 604 height 62
click at [408, 432] on input "c. Facilitate a series of cross-functional workshops with project and program m…" at bounding box center [408, 426] width 0 height 12
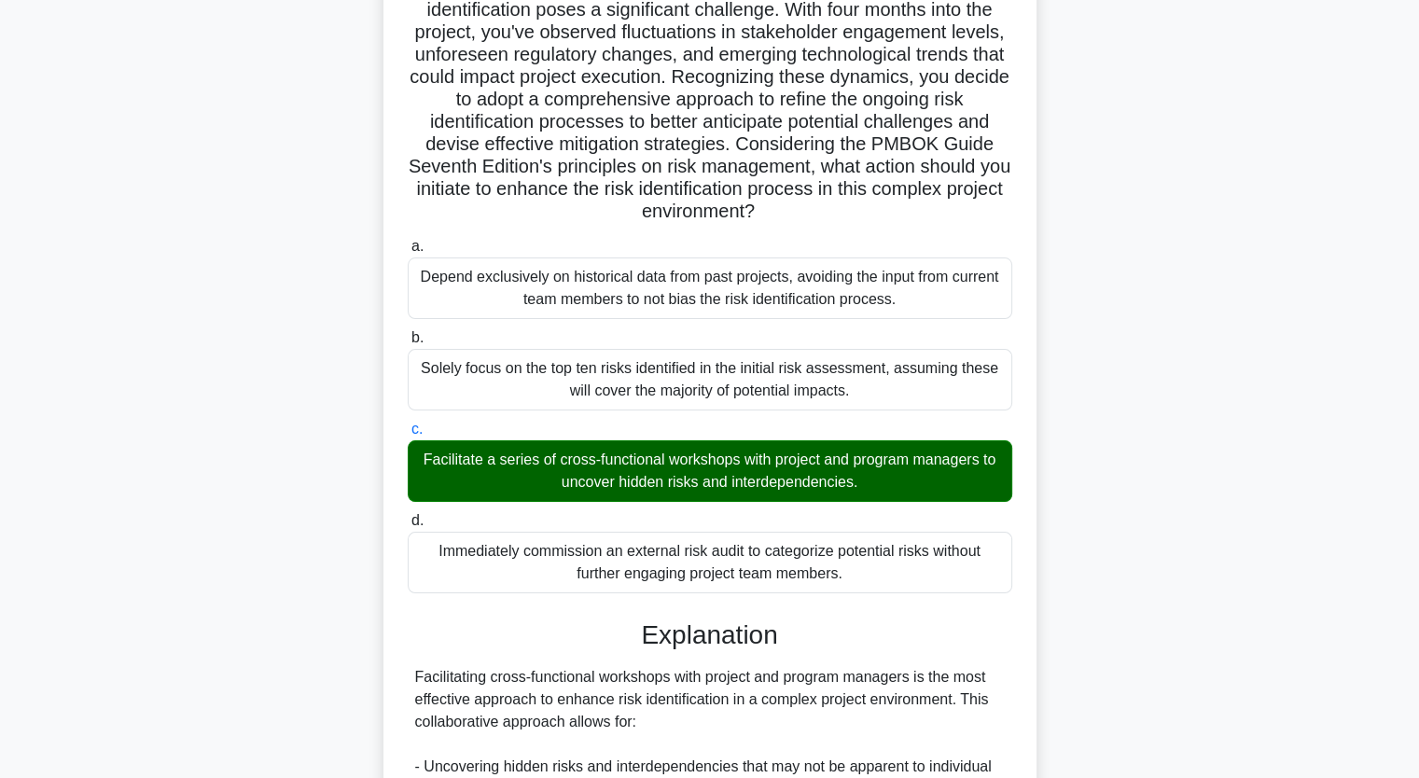
click at [408, 515] on input "d. Immediately commission an external risk audit to categorize potential risks …" at bounding box center [408, 521] width 0 height 12
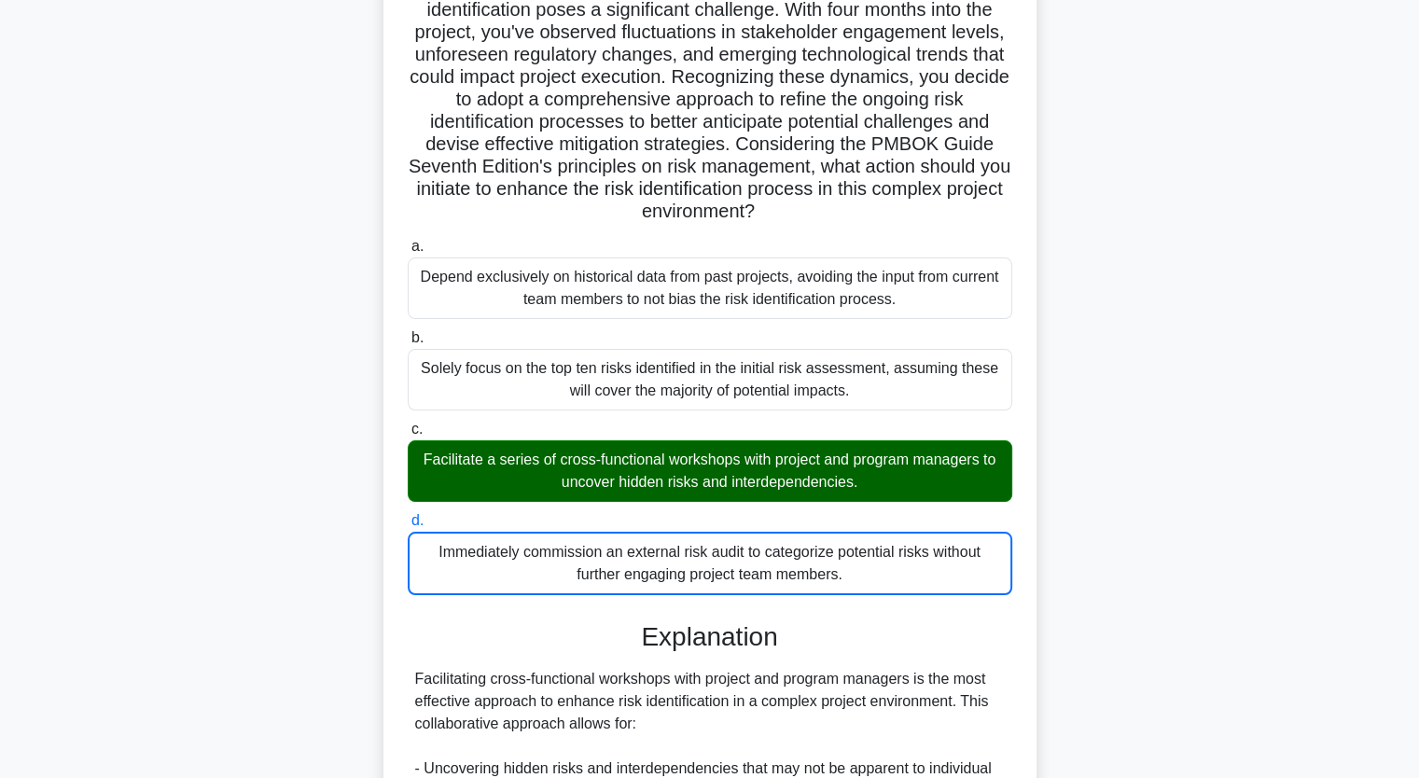
click at [408, 241] on input "a. Depend exclusively on historical data from past projects, avoiding the input…" at bounding box center [408, 247] width 0 height 12
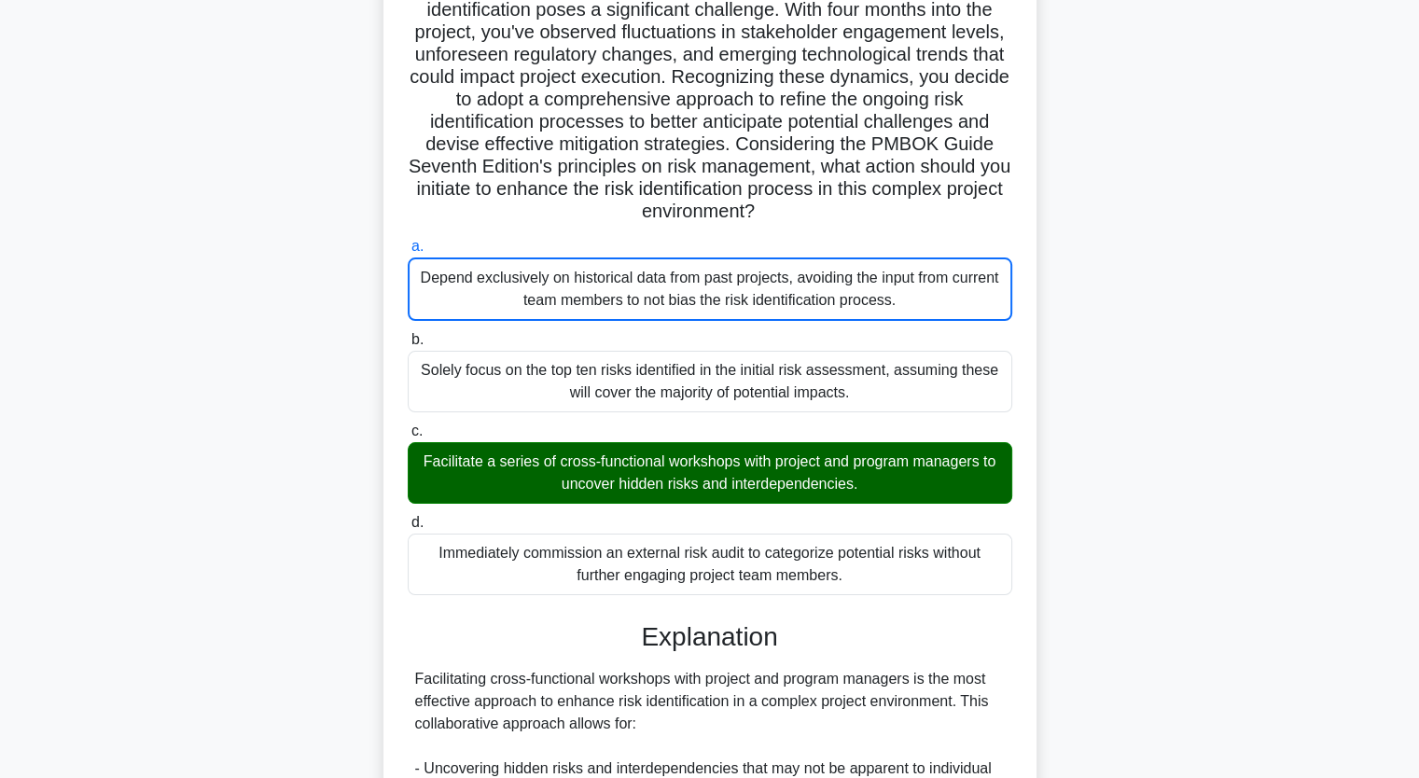
click at [408, 334] on input "b. Solely focus on the top ten risks identified in the initial risk assessment,…" at bounding box center [408, 340] width 0 height 12
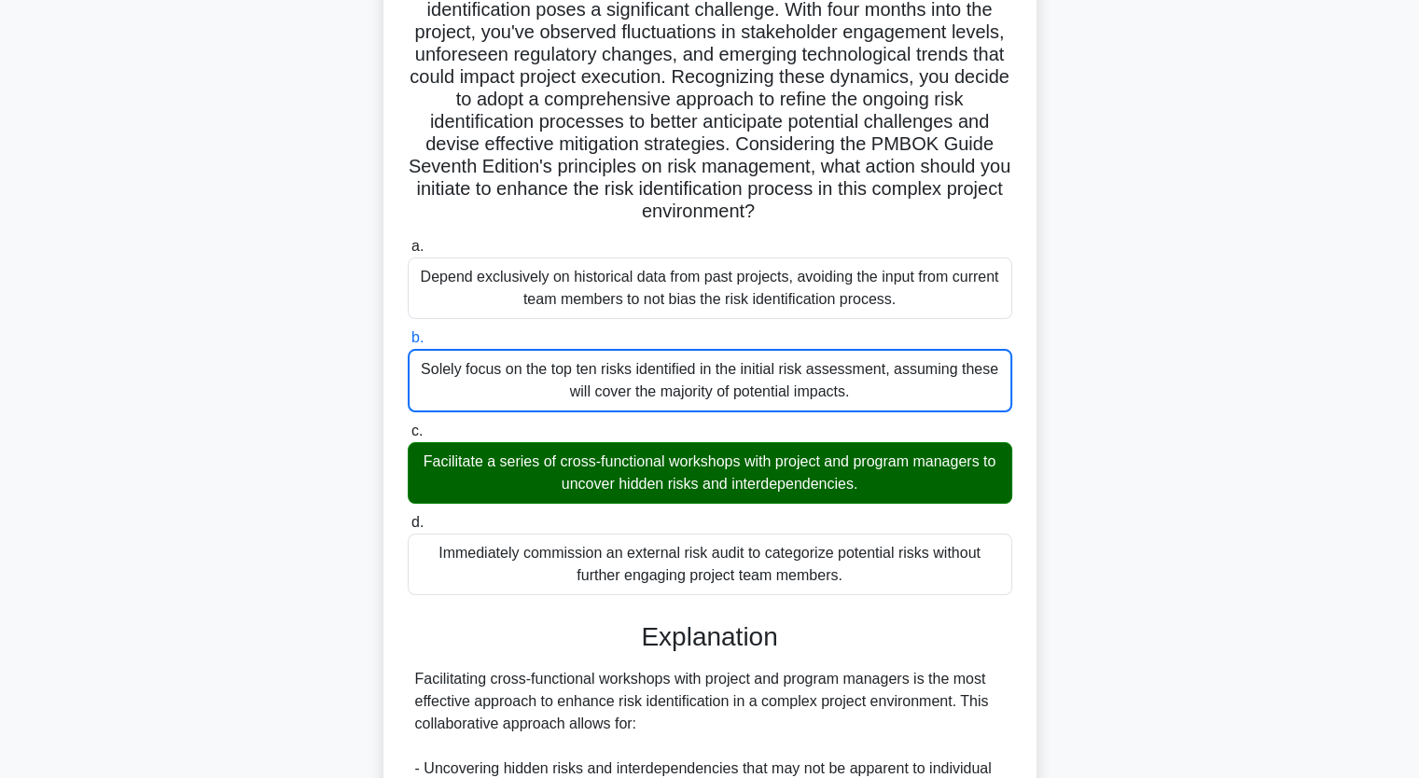
click at [408, 425] on input "c. Facilitate a series of cross-functional workshops with project and program m…" at bounding box center [408, 431] width 0 height 12
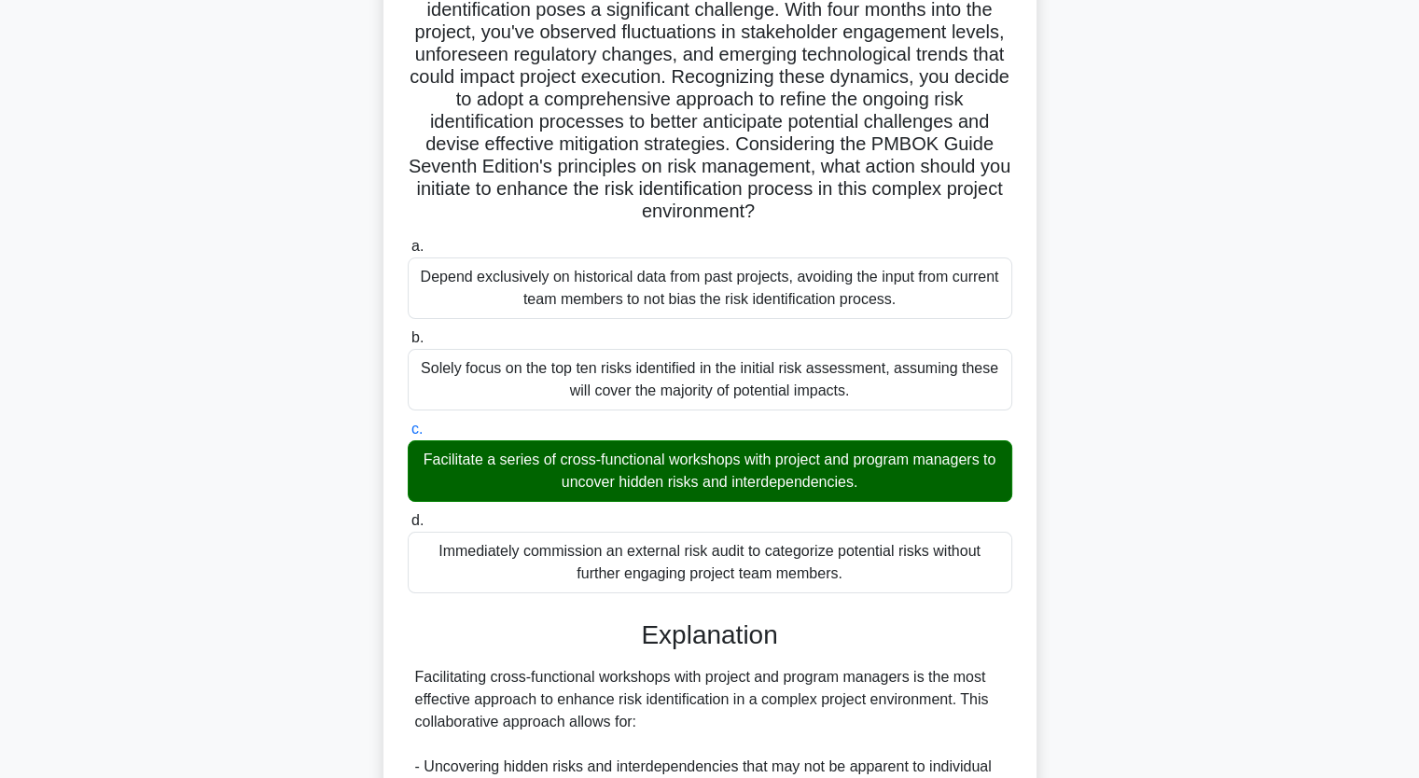
click at [180, 437] on div "You are the project manager of a large-scale IT transformation project. The pro…" at bounding box center [709, 630] width 1231 height 1503
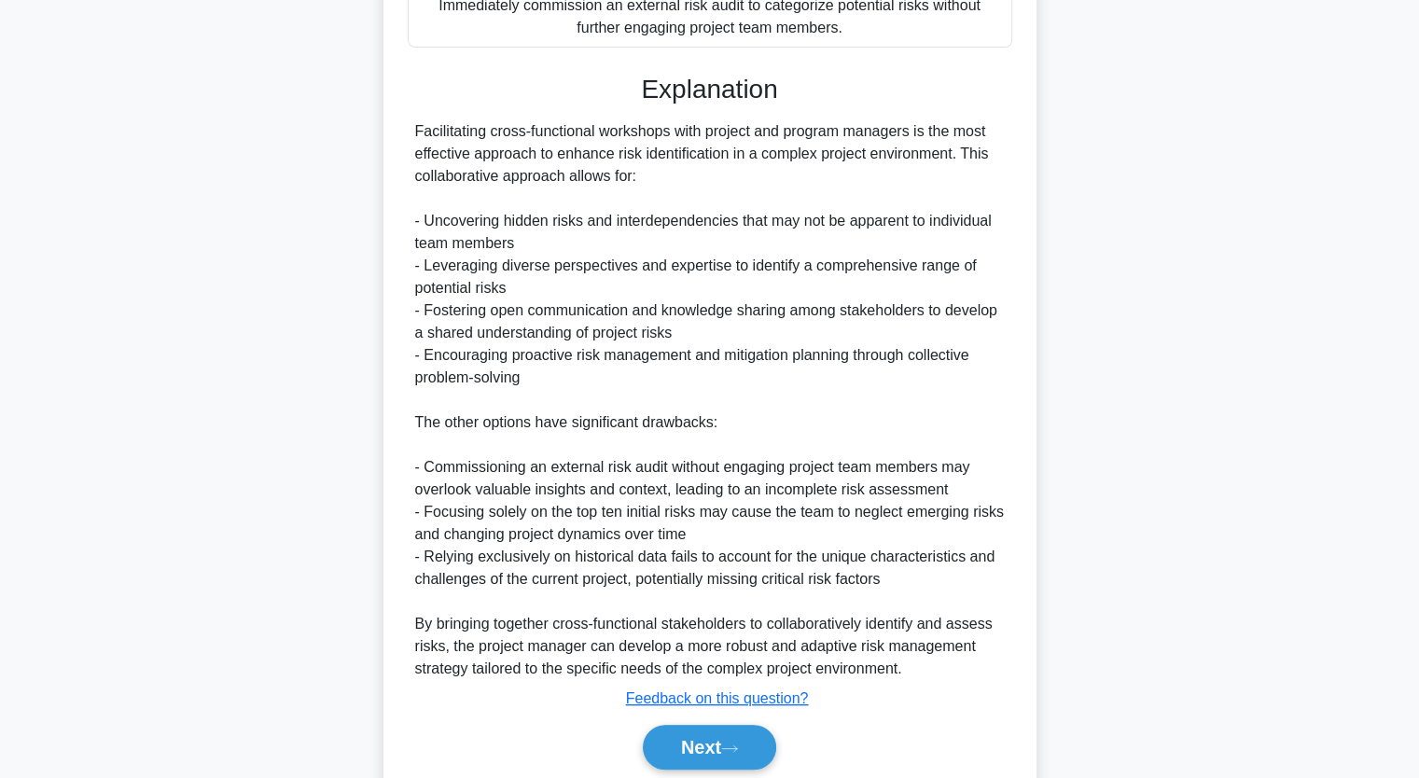
scroll to position [827, 0]
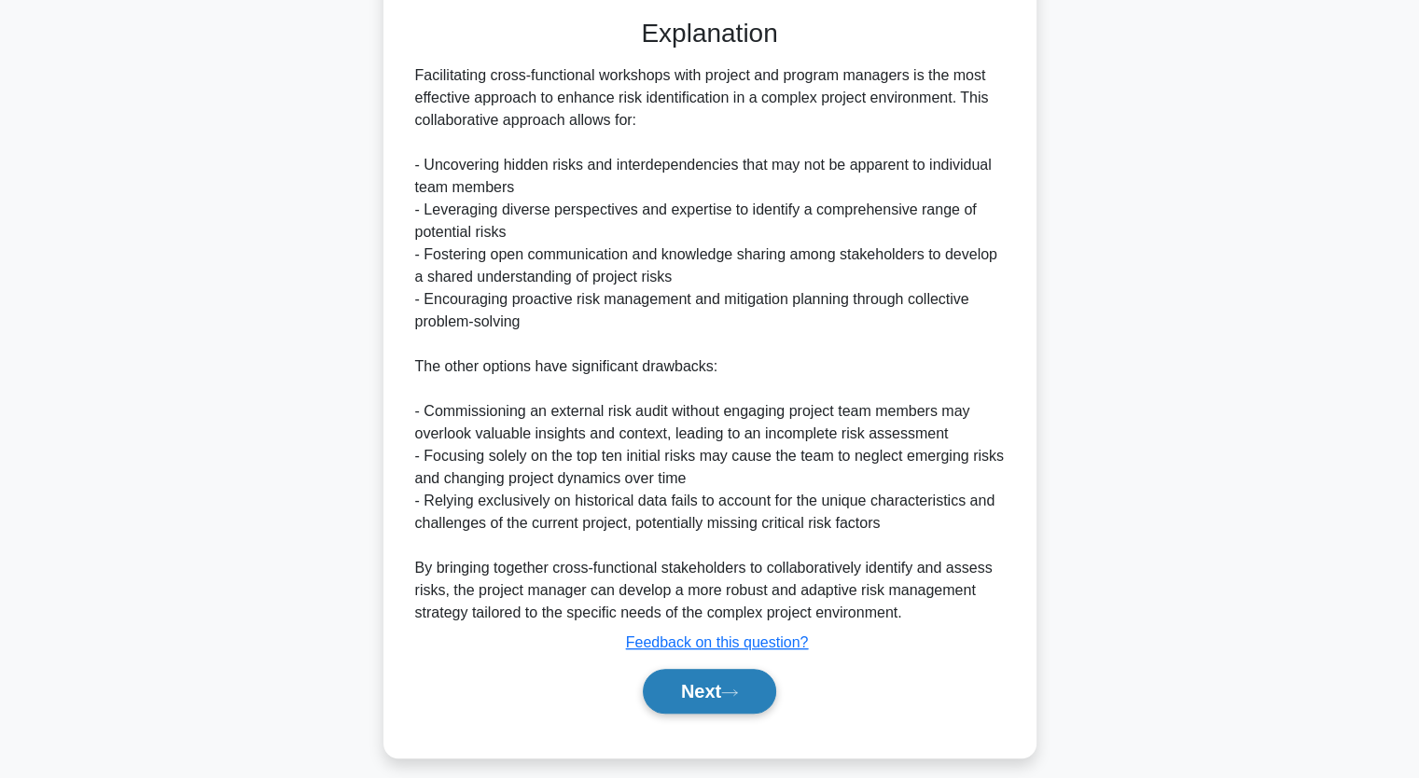
click at [705, 680] on button "Next" at bounding box center [709, 691] width 133 height 45
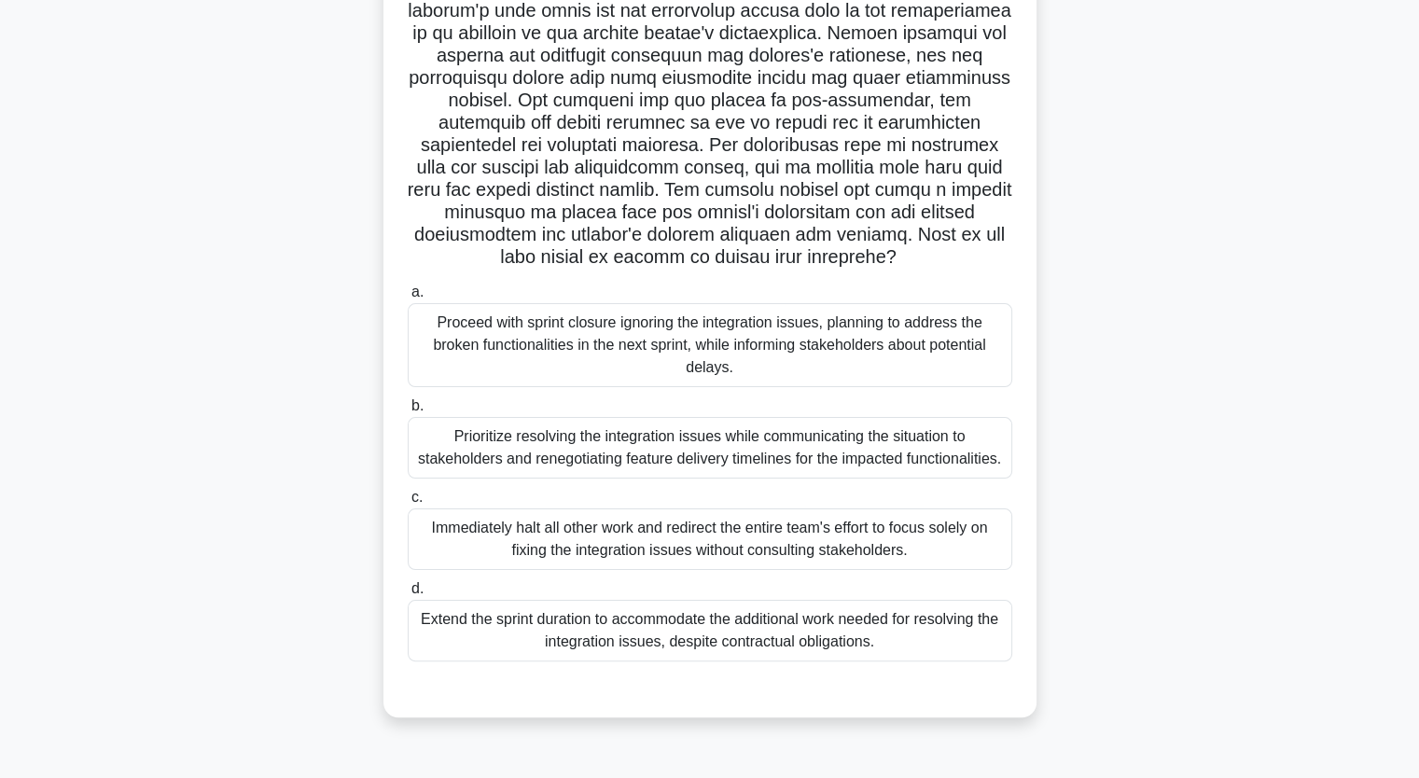
scroll to position [230, 0]
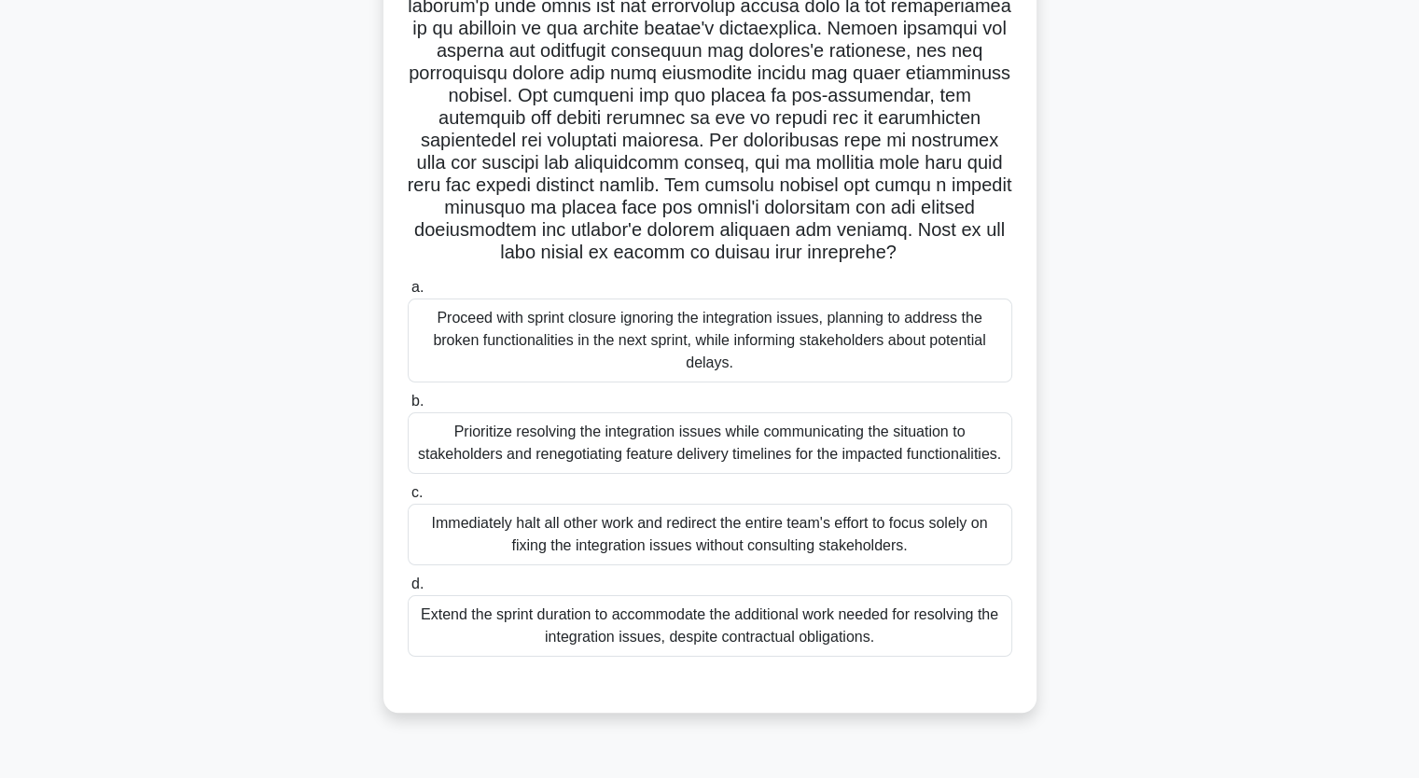
click at [597, 449] on div "Prioritize resolving the integration issues while communicating the situation t…" at bounding box center [710, 443] width 604 height 62
click at [408, 408] on input "b. Prioritize resolving the integration issues while communicating the situatio…" at bounding box center [408, 401] width 0 height 12
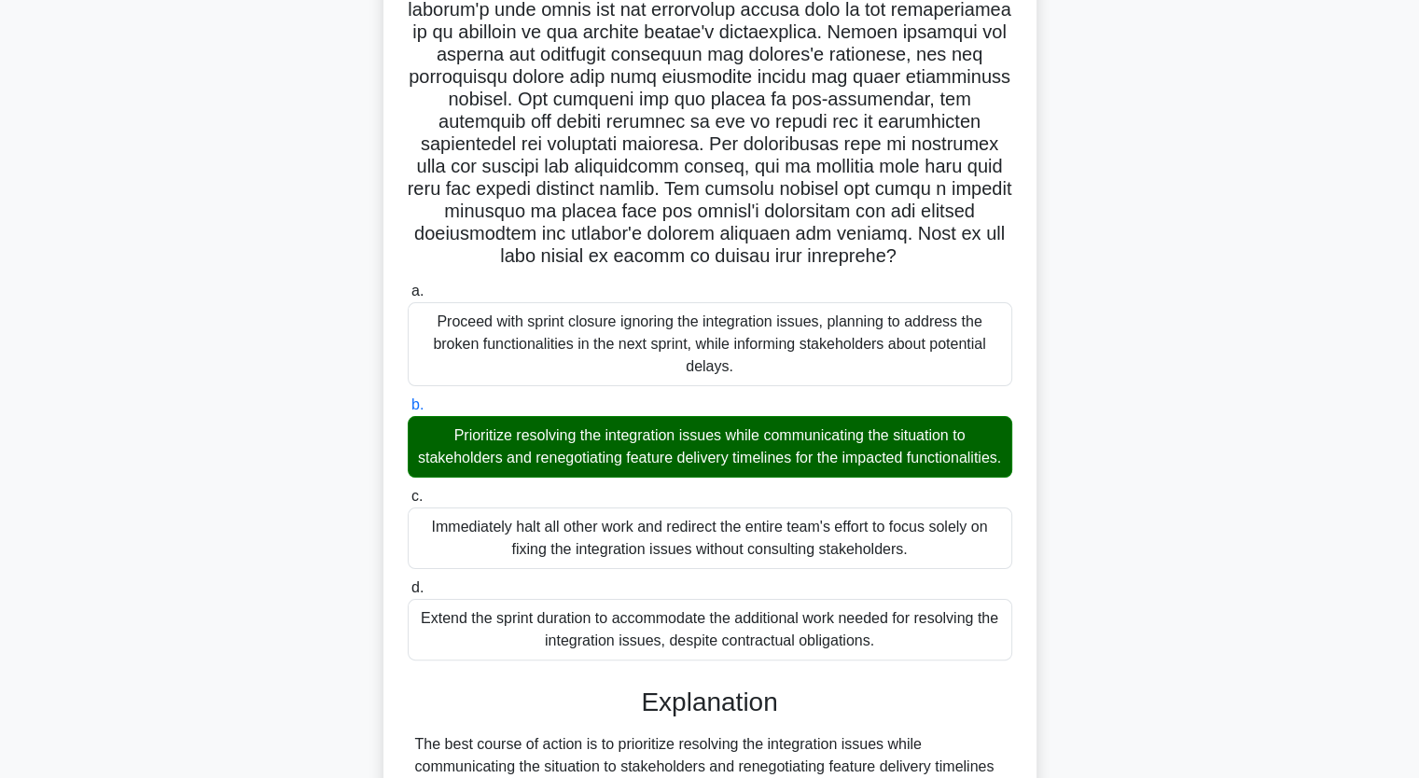
click at [213, 459] on div ".spinner_0XTQ{transform-origin:center;animation:spinner_y6GP .75s linear infini…" at bounding box center [709, 574] width 1231 height 1391
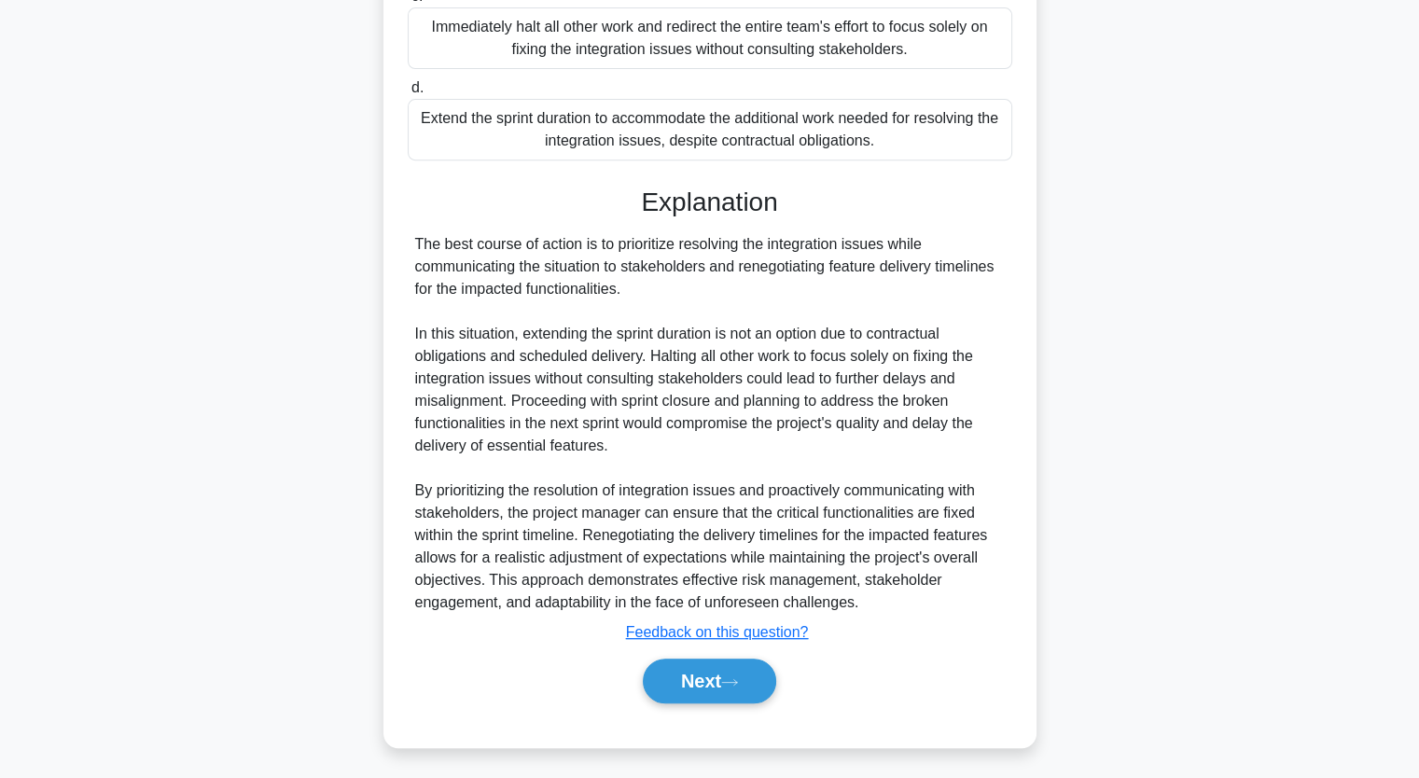
scroll to position [752, 0]
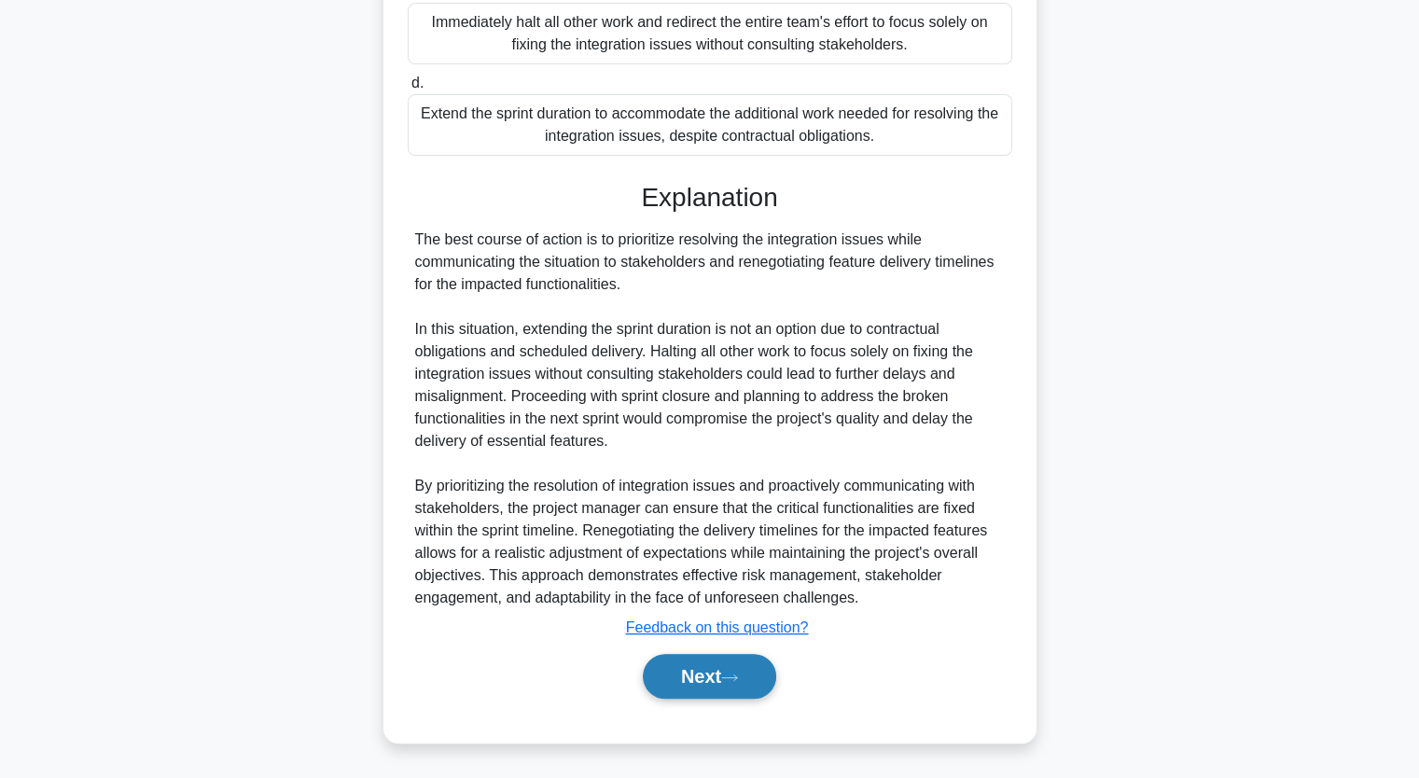
click at [698, 671] on button "Next" at bounding box center [709, 676] width 133 height 45
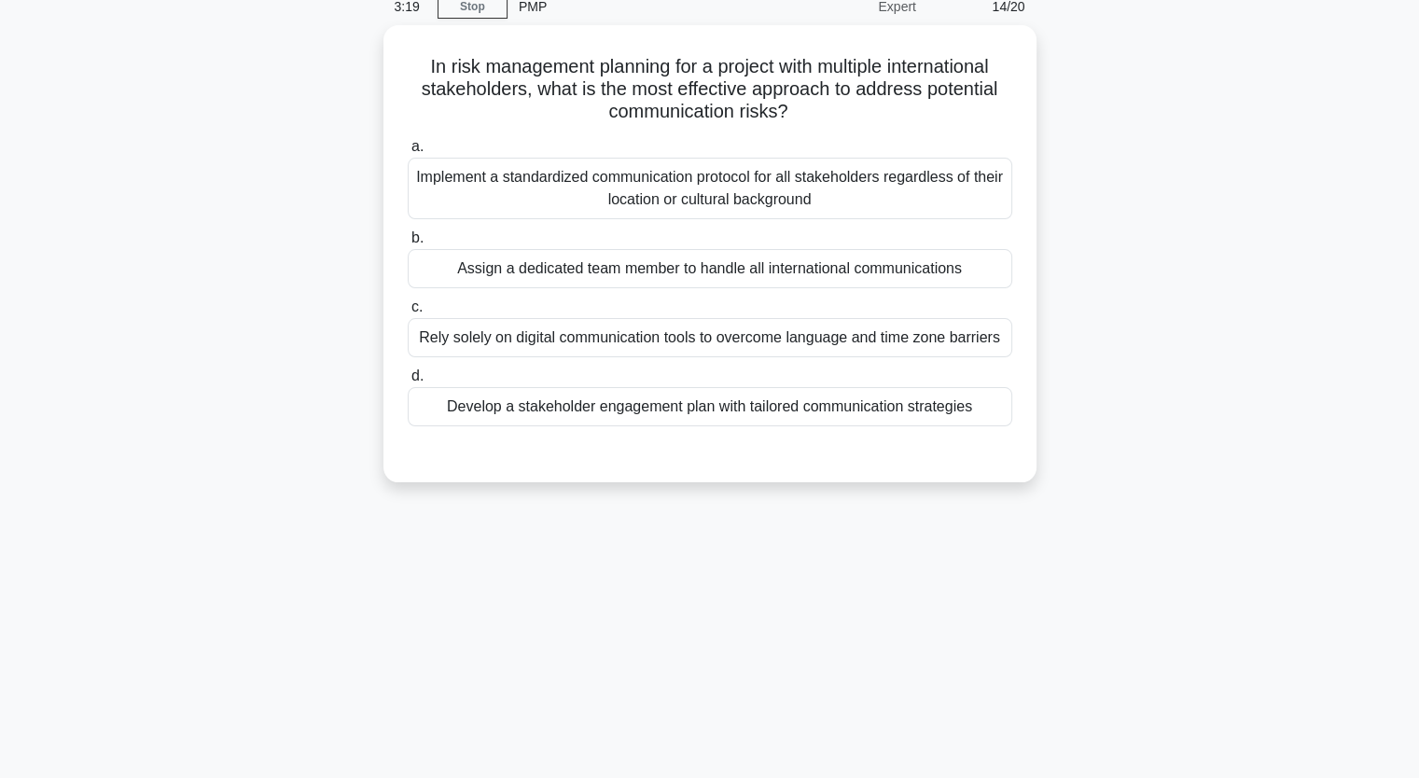
scroll to position [81, 0]
click at [718, 409] on div "Develop a stakeholder engagement plan with tailored communication strategies" at bounding box center [710, 404] width 604 height 39
click at [408, 381] on input "d. Develop a stakeholder engagement plan with tailored communication strategies" at bounding box center [408, 374] width 0 height 12
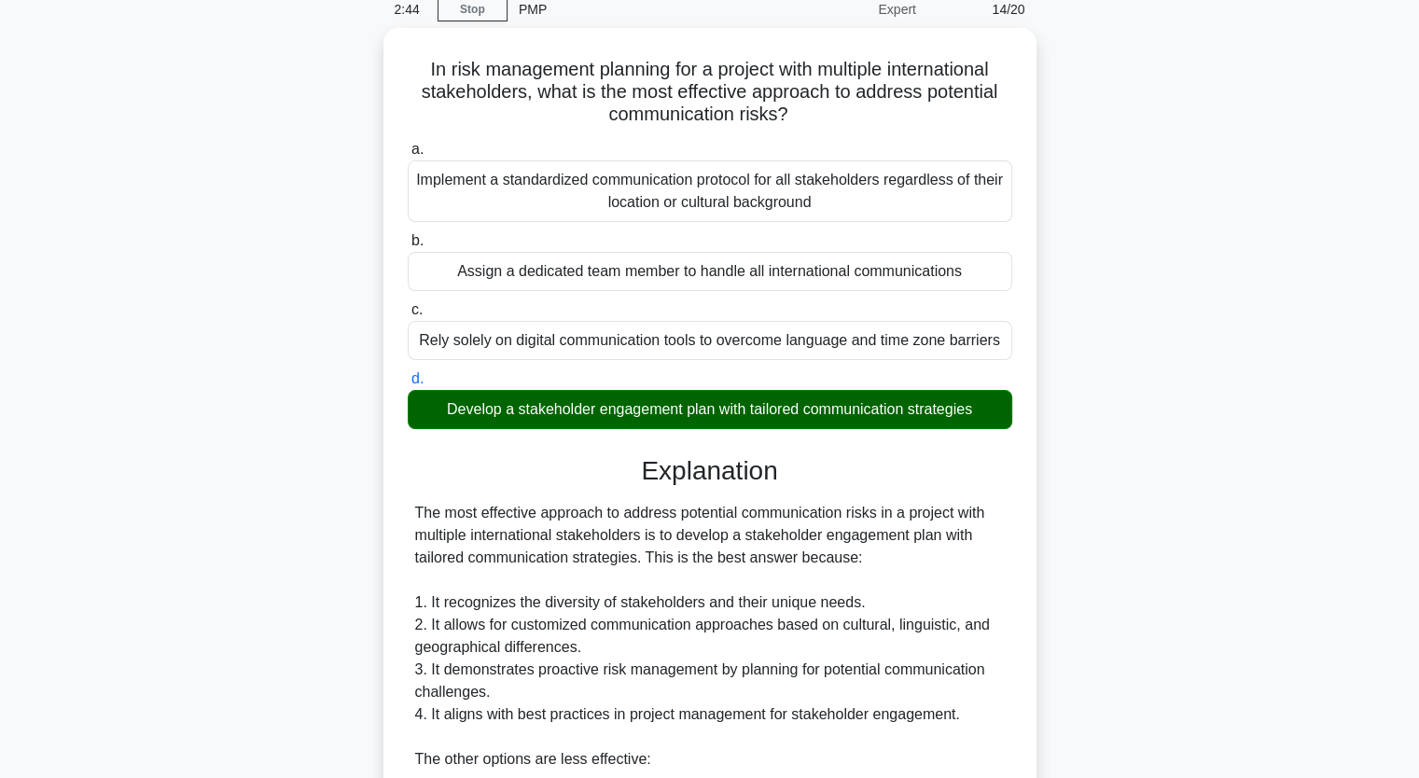
click at [266, 430] on div "In risk management planning for a project with multiple international stakehold…" at bounding box center [709, 678] width 1231 height 1301
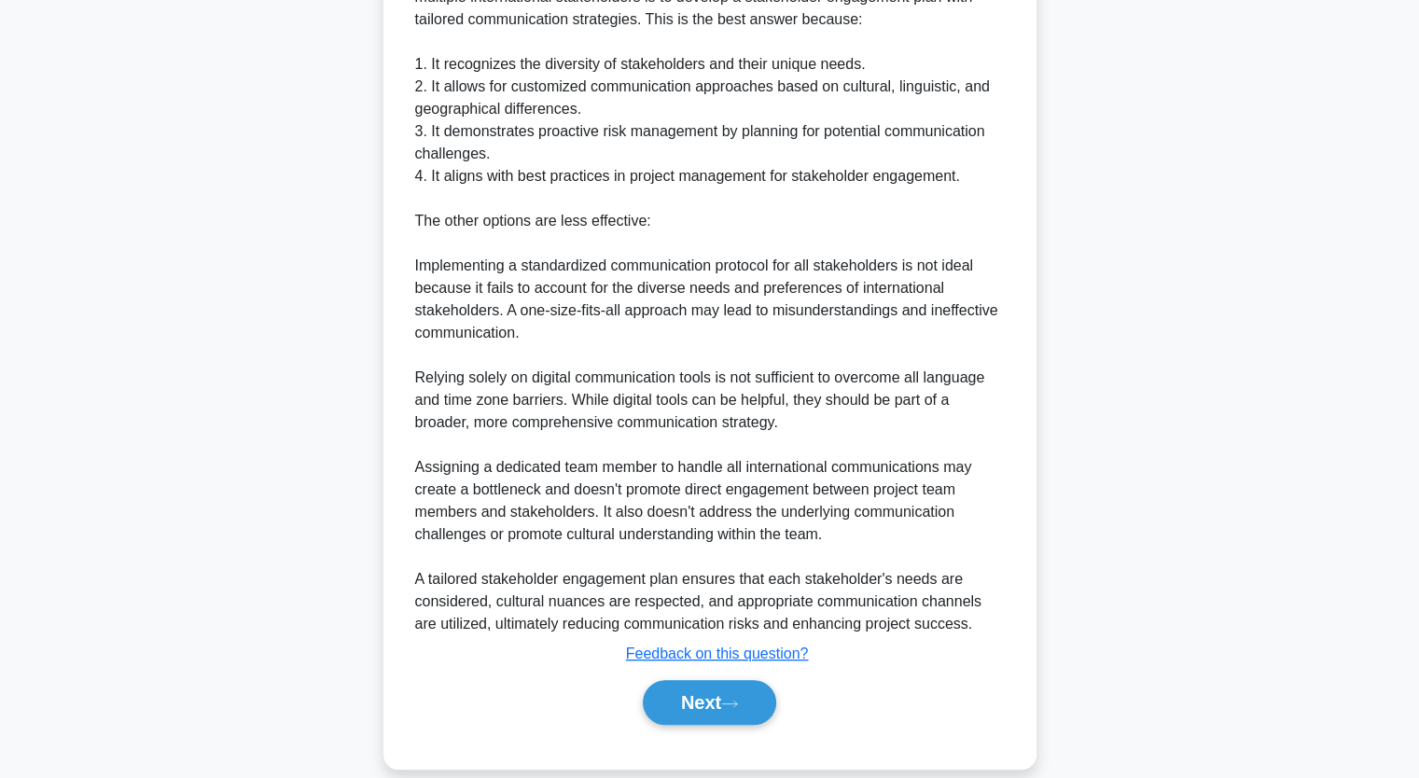
scroll to position [640, 0]
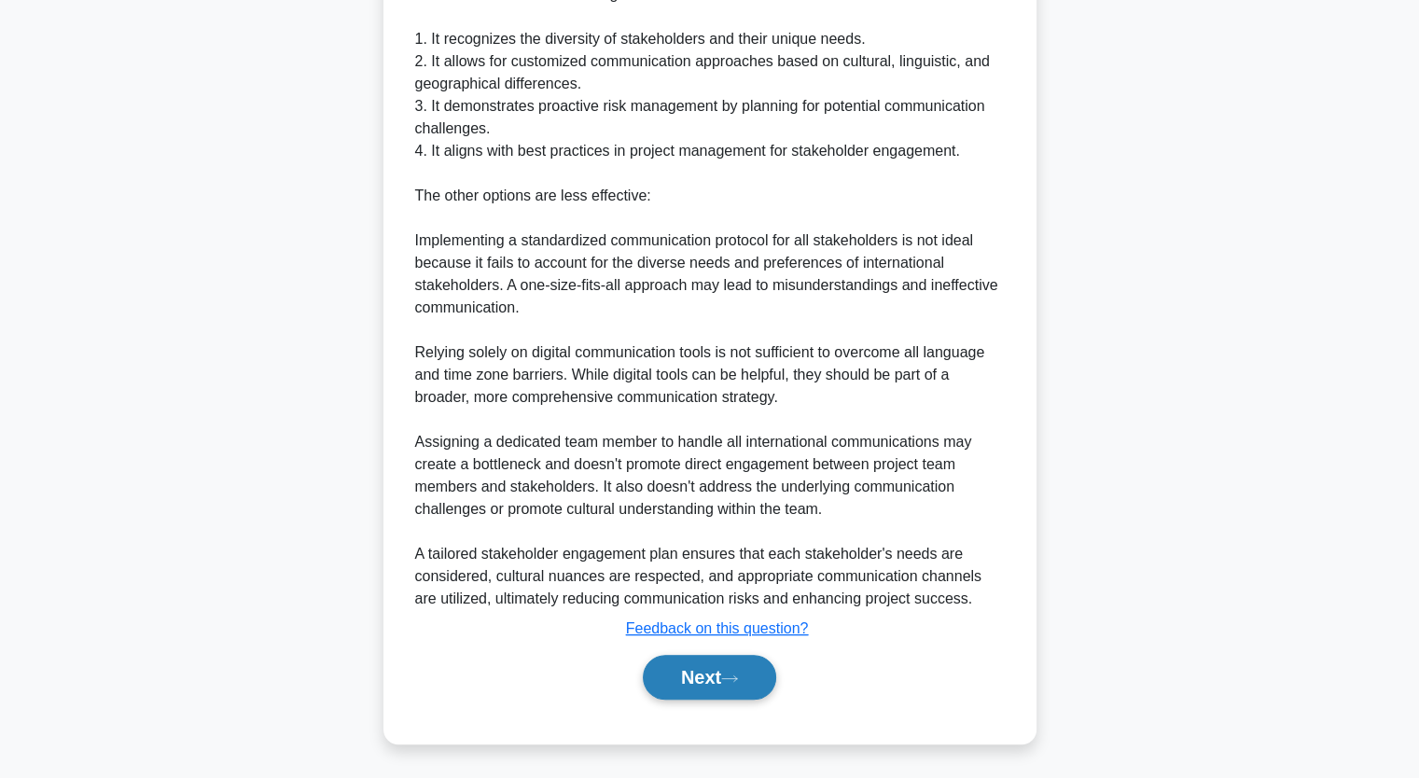
click at [701, 670] on button "Next" at bounding box center [709, 677] width 133 height 45
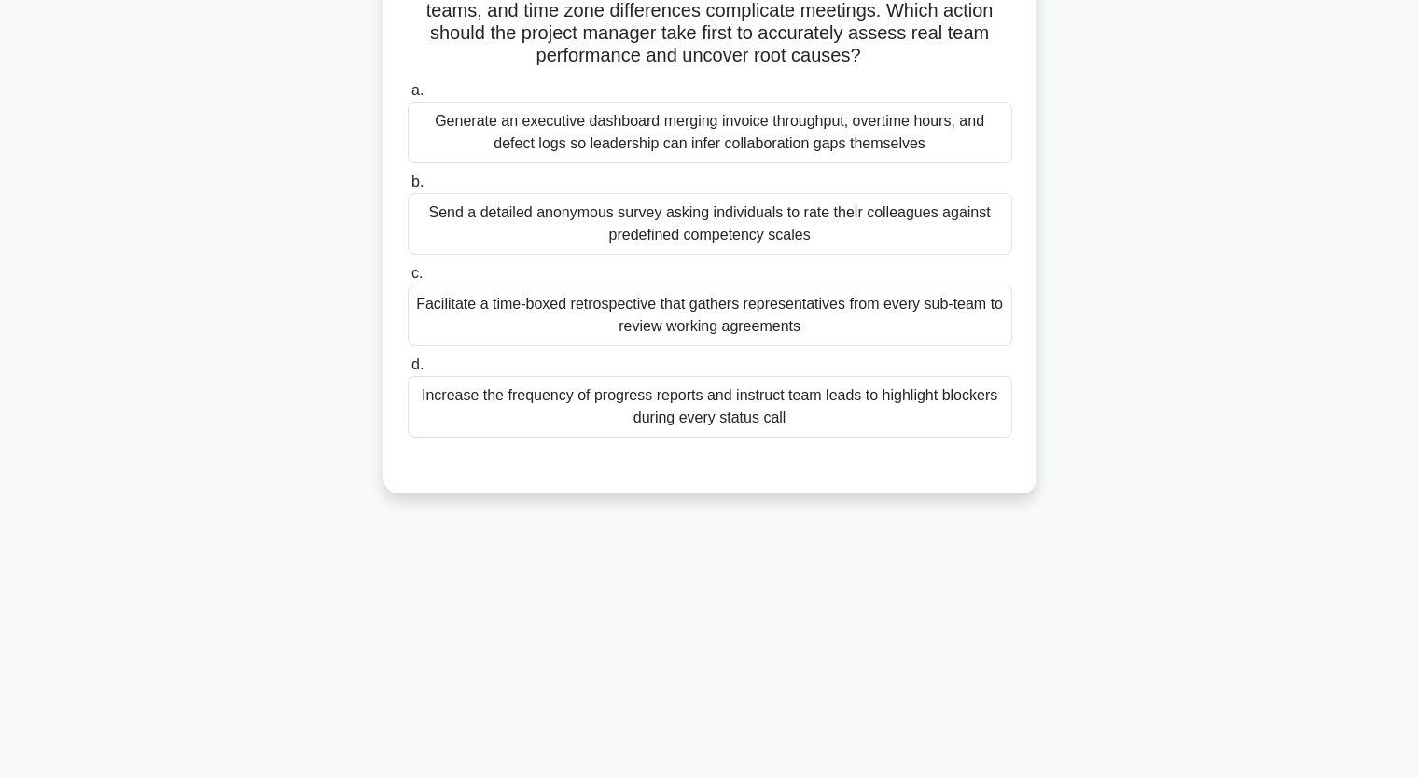
scroll to position [230, 0]
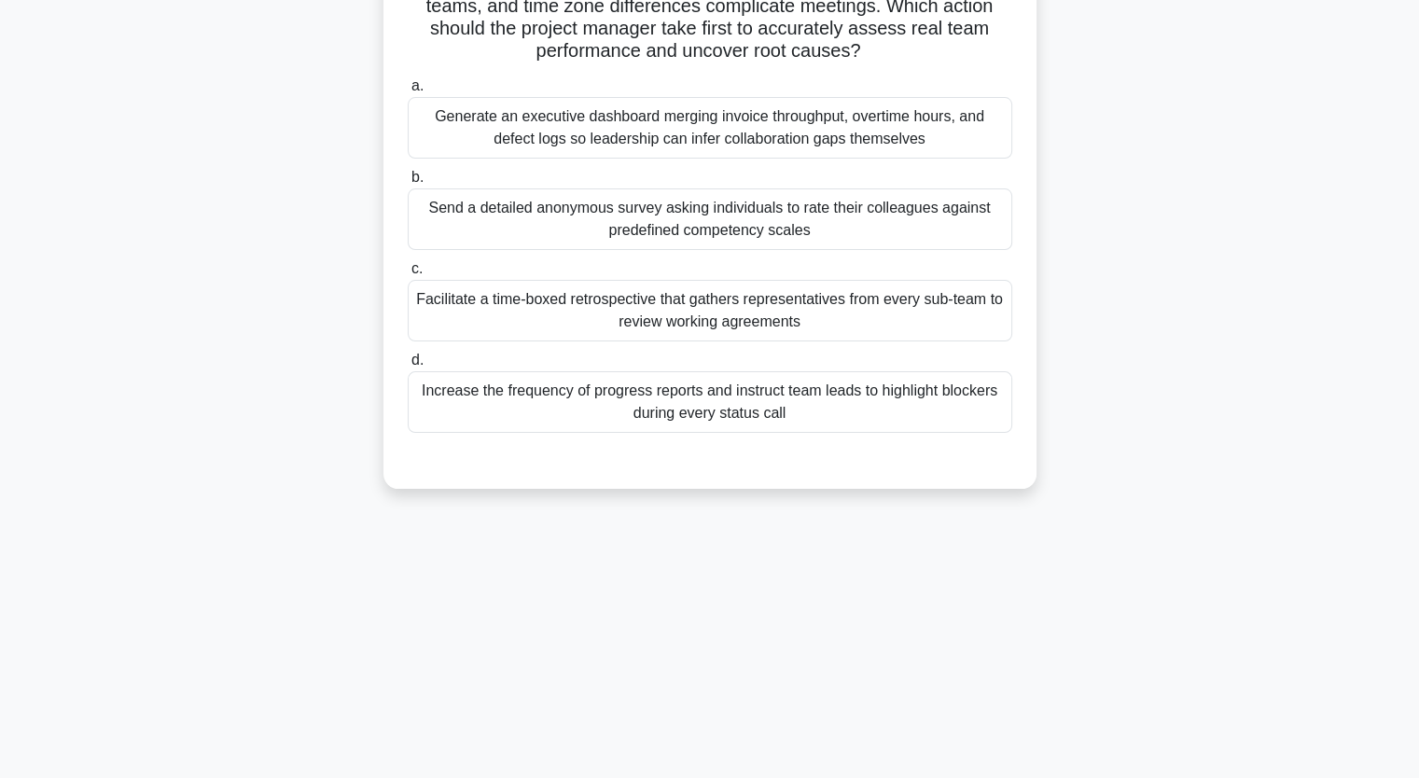
click at [531, 308] on div "Facilitate a time-boxed retrospective that gathers representatives from every s…" at bounding box center [710, 311] width 604 height 62
click at [408, 275] on input "c. Facilitate a time-boxed retrospective that gathers representatives from ever…" at bounding box center [408, 269] width 0 height 12
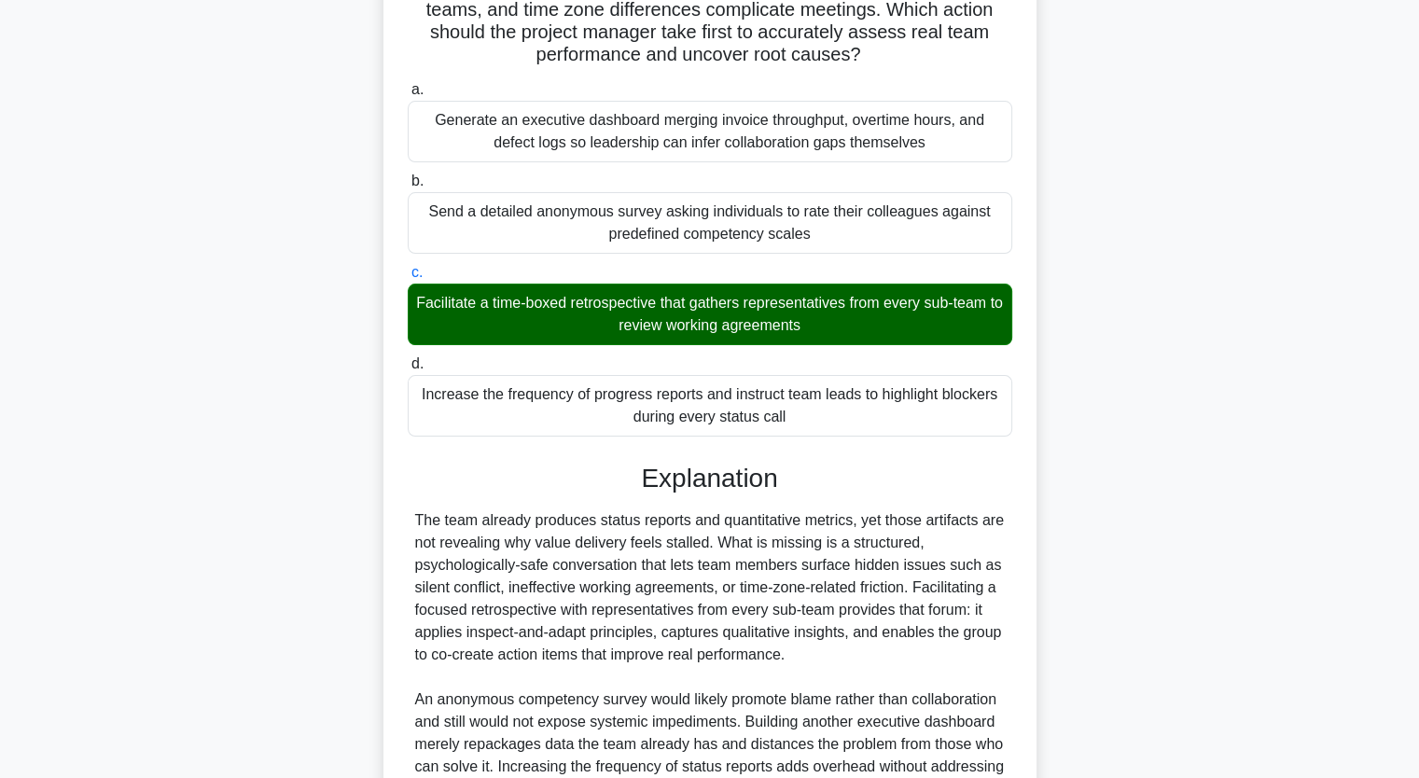
click at [298, 493] on div "During a global supply chain project, the lead notices the cross-functional tea…" at bounding box center [709, 440] width 1231 height 1122
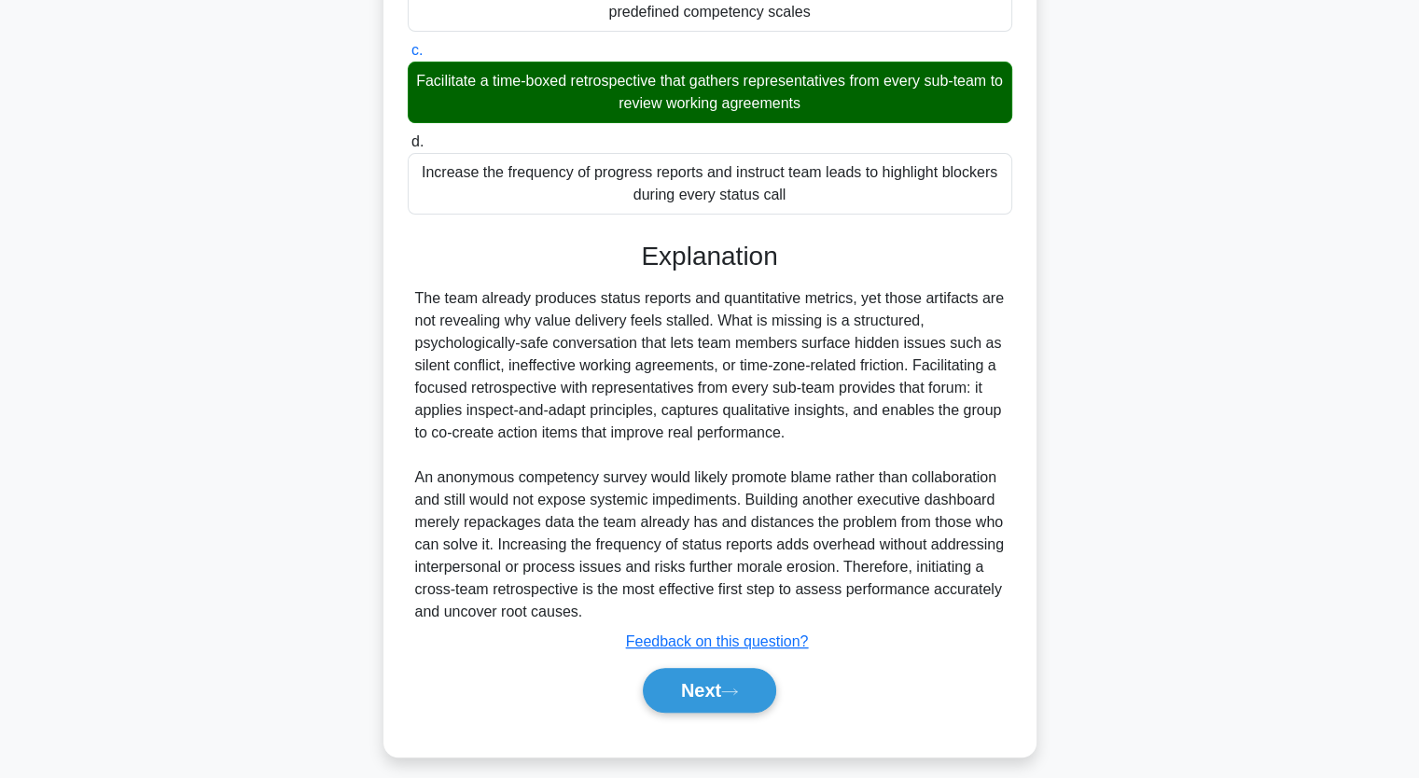
scroll to position [461, 0]
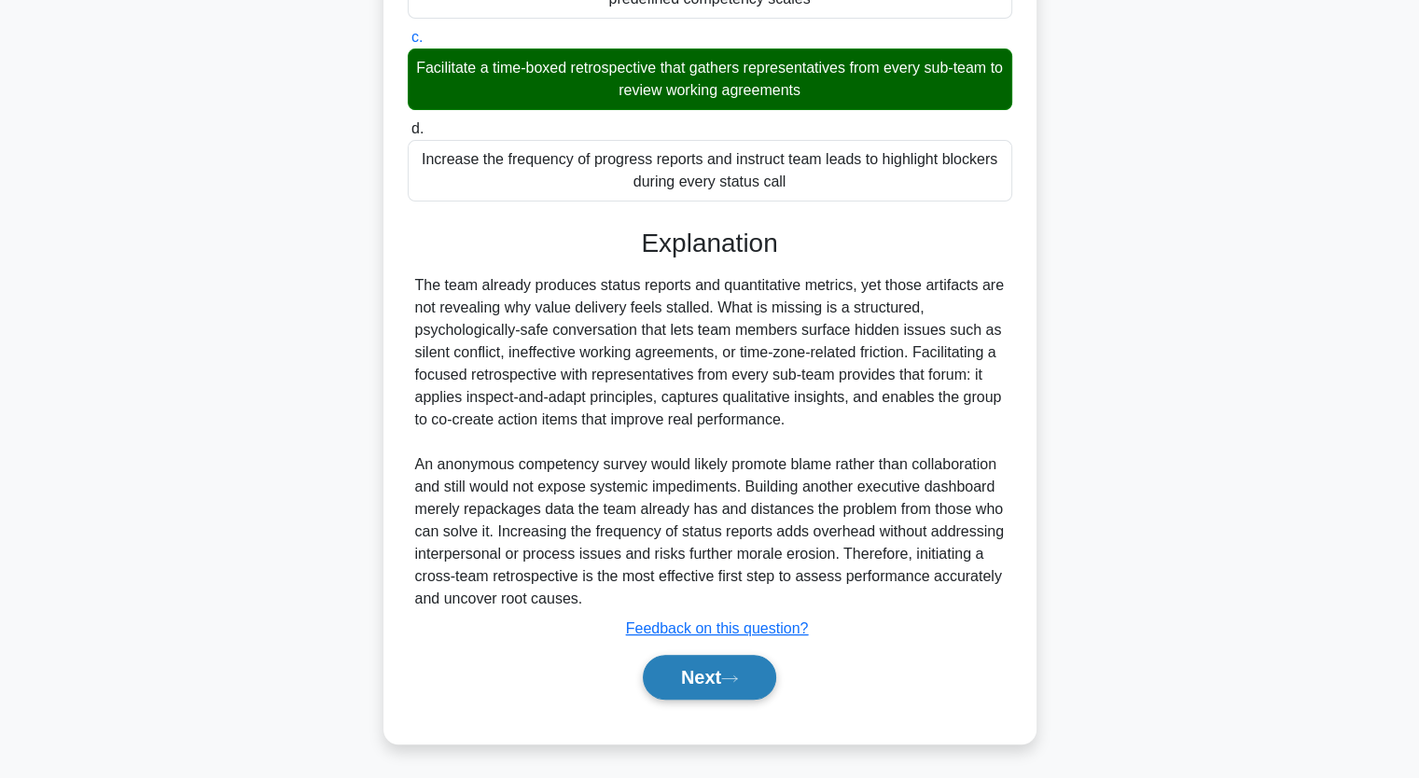
click at [692, 674] on button "Next" at bounding box center [709, 677] width 133 height 45
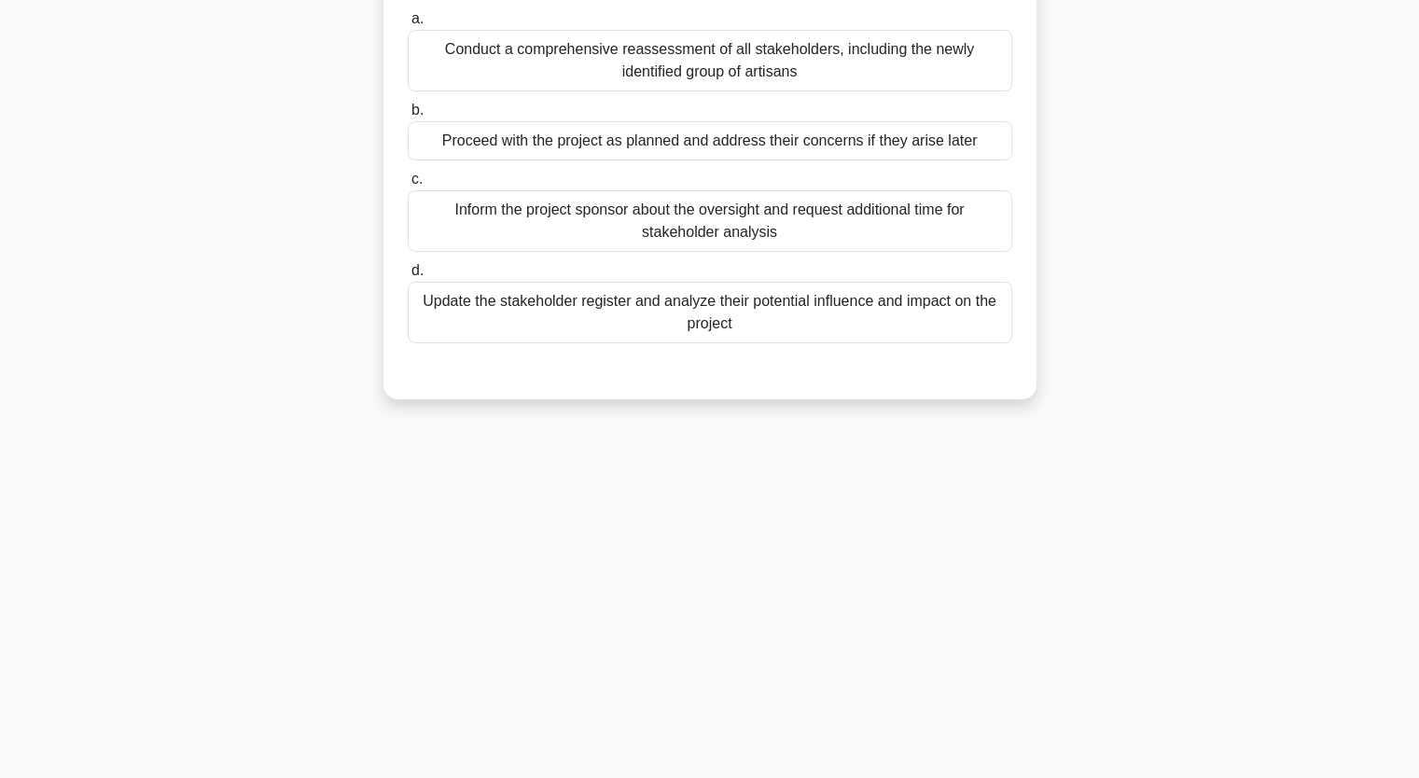
click at [461, 317] on div "Update the stakeholder register and analyze their potential influence and impac…" at bounding box center [710, 313] width 604 height 62
click at [408, 277] on input "d. Update the stakeholder register and analyze their potential influence and im…" at bounding box center [408, 271] width 0 height 12
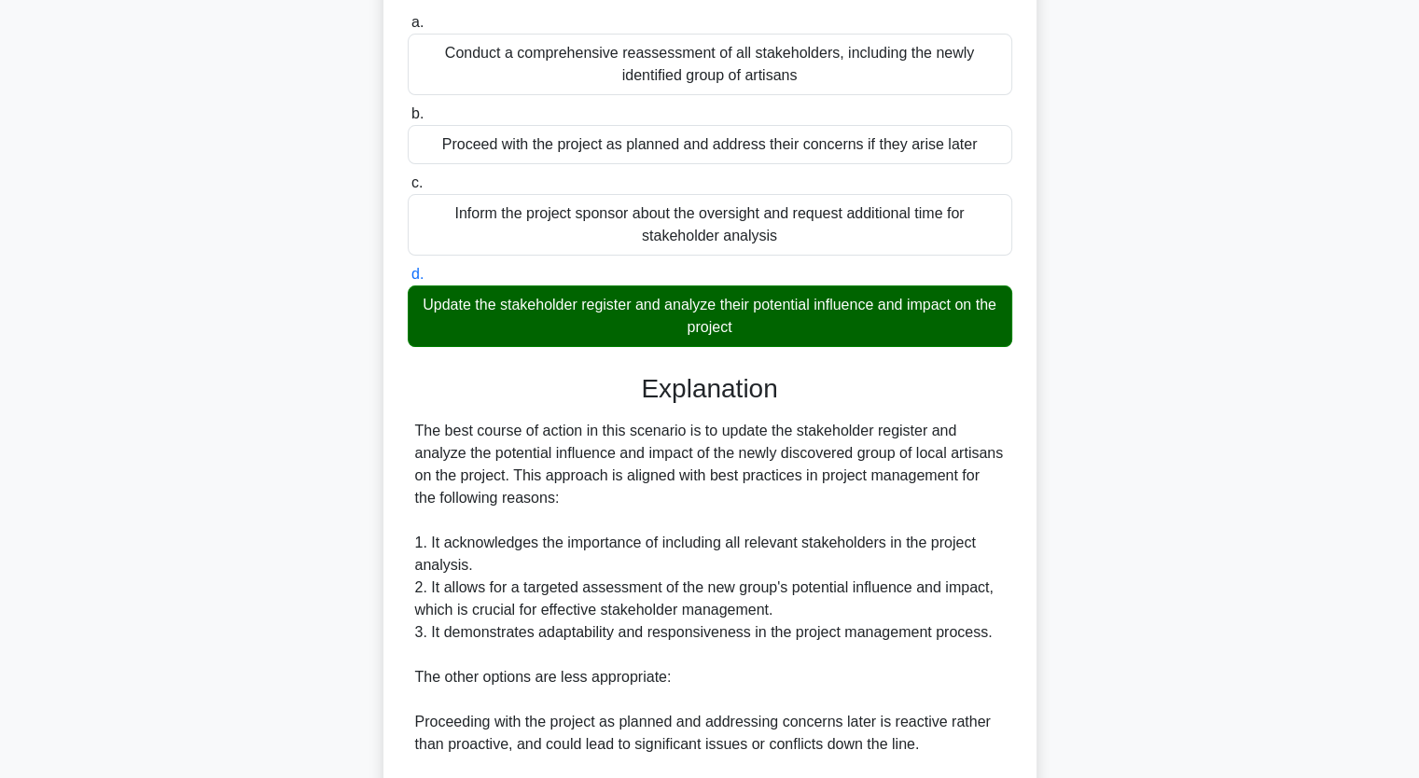
click at [267, 516] on div "During a stakeholder identification process for a large-scale urban development…" at bounding box center [709, 541] width 1231 height 1324
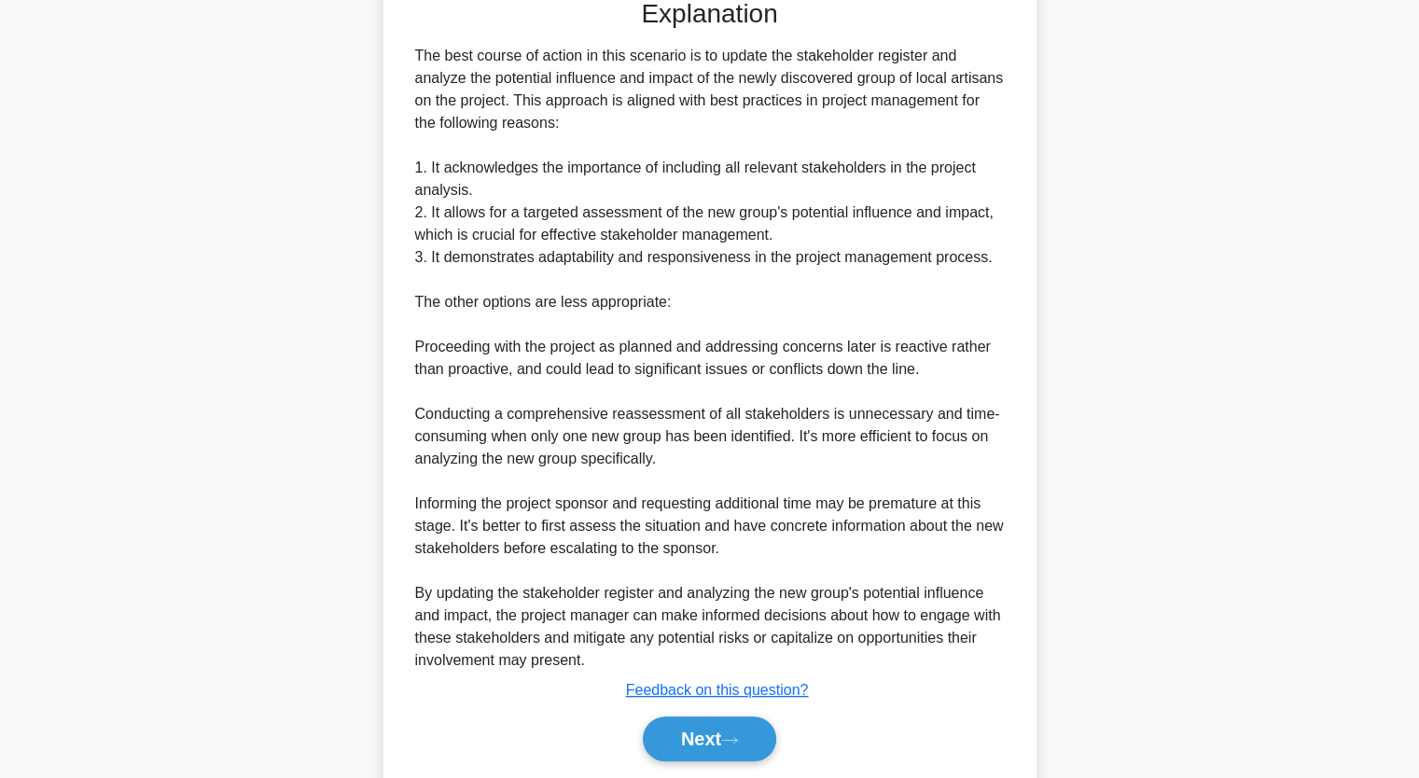
scroll to position [662, 0]
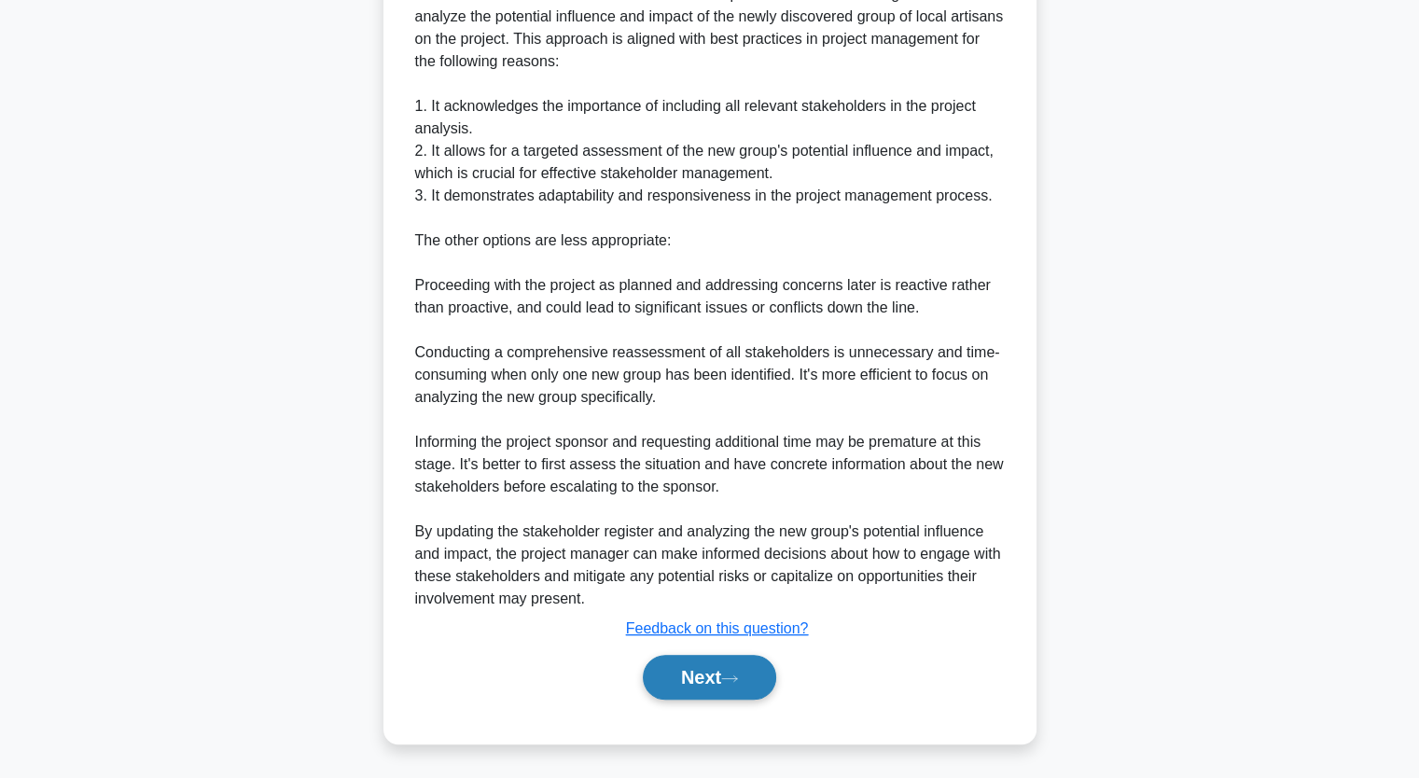
click at [683, 676] on button "Next" at bounding box center [709, 677] width 133 height 45
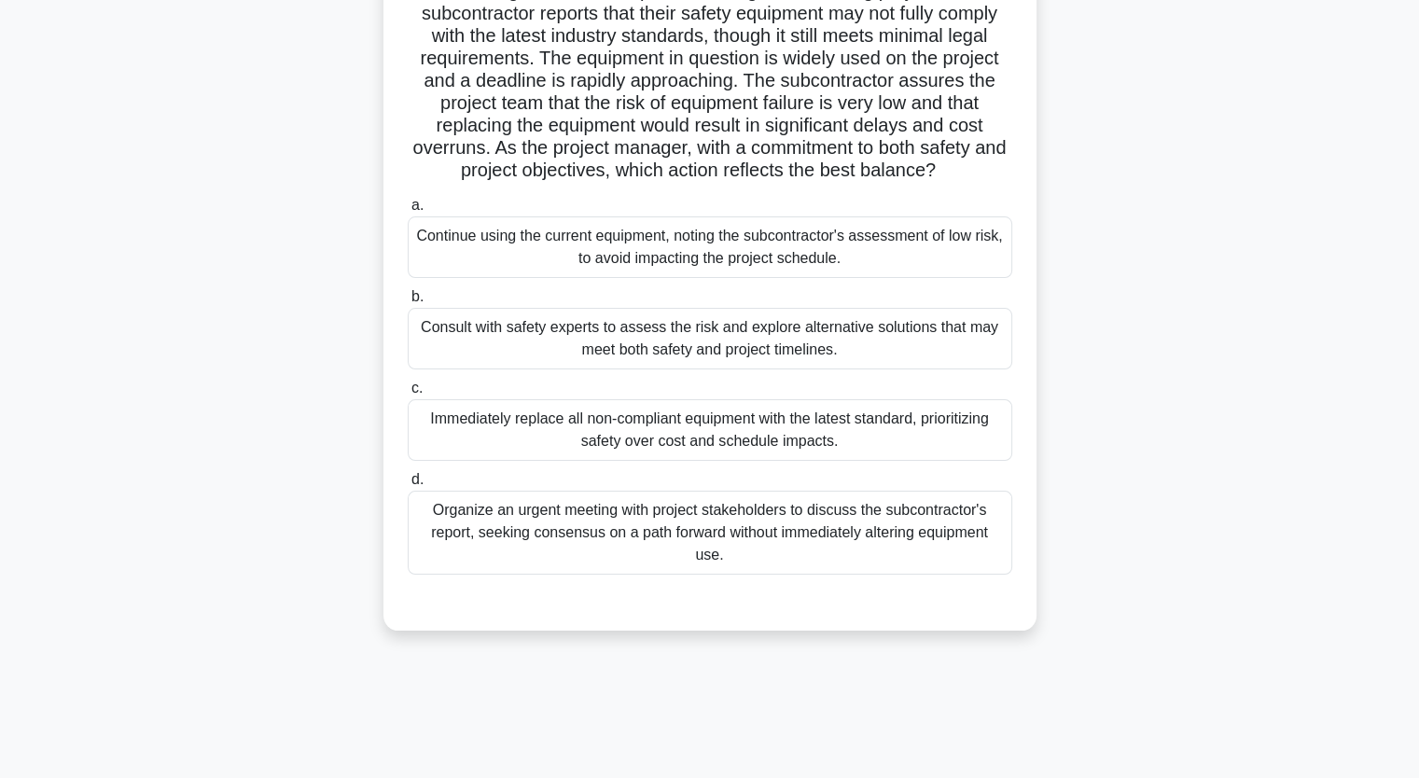
scroll to position [156, 0]
click at [648, 520] on div "Organize an urgent meeting with project stakeholders to discuss the subcontract…" at bounding box center [710, 532] width 604 height 84
click at [408, 485] on input "d. Organize an urgent meeting with project stakeholders to discuss the subcontr…" at bounding box center [408, 479] width 0 height 12
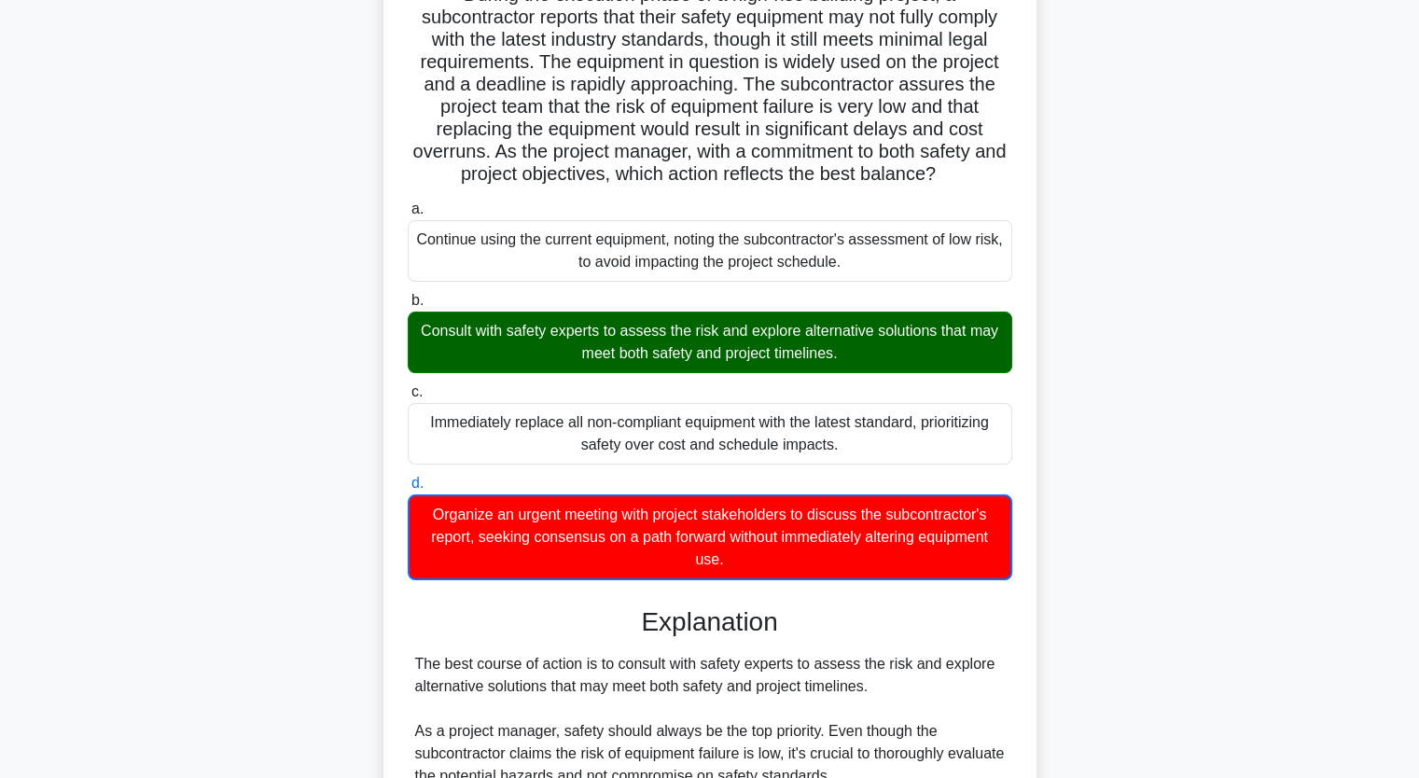
click at [408, 203] on input "a. Continue using the current equipment, noting the subcontractor's assessment …" at bounding box center [408, 209] width 0 height 12
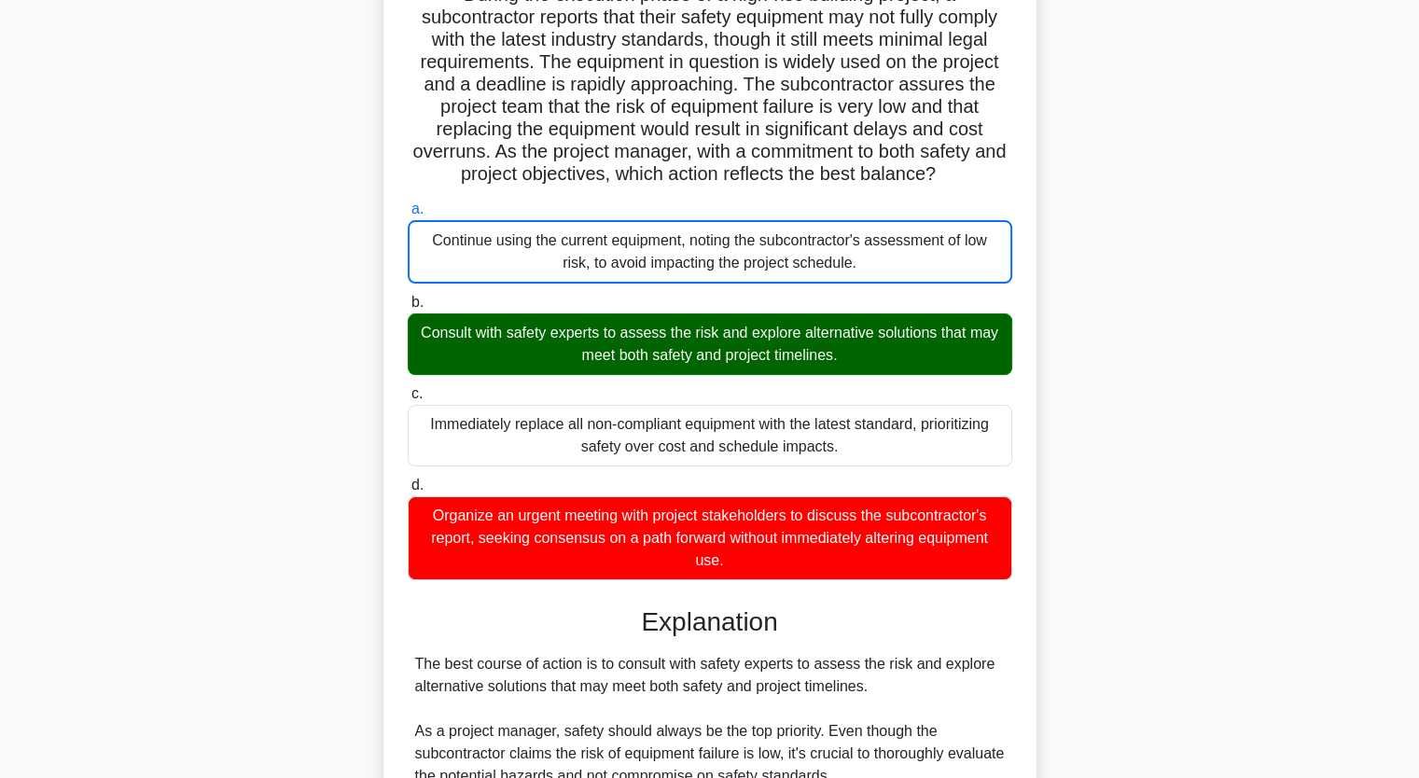
click at [408, 297] on input "b. Consult with safety experts to assess the risk and explore alternative solut…" at bounding box center [408, 303] width 0 height 12
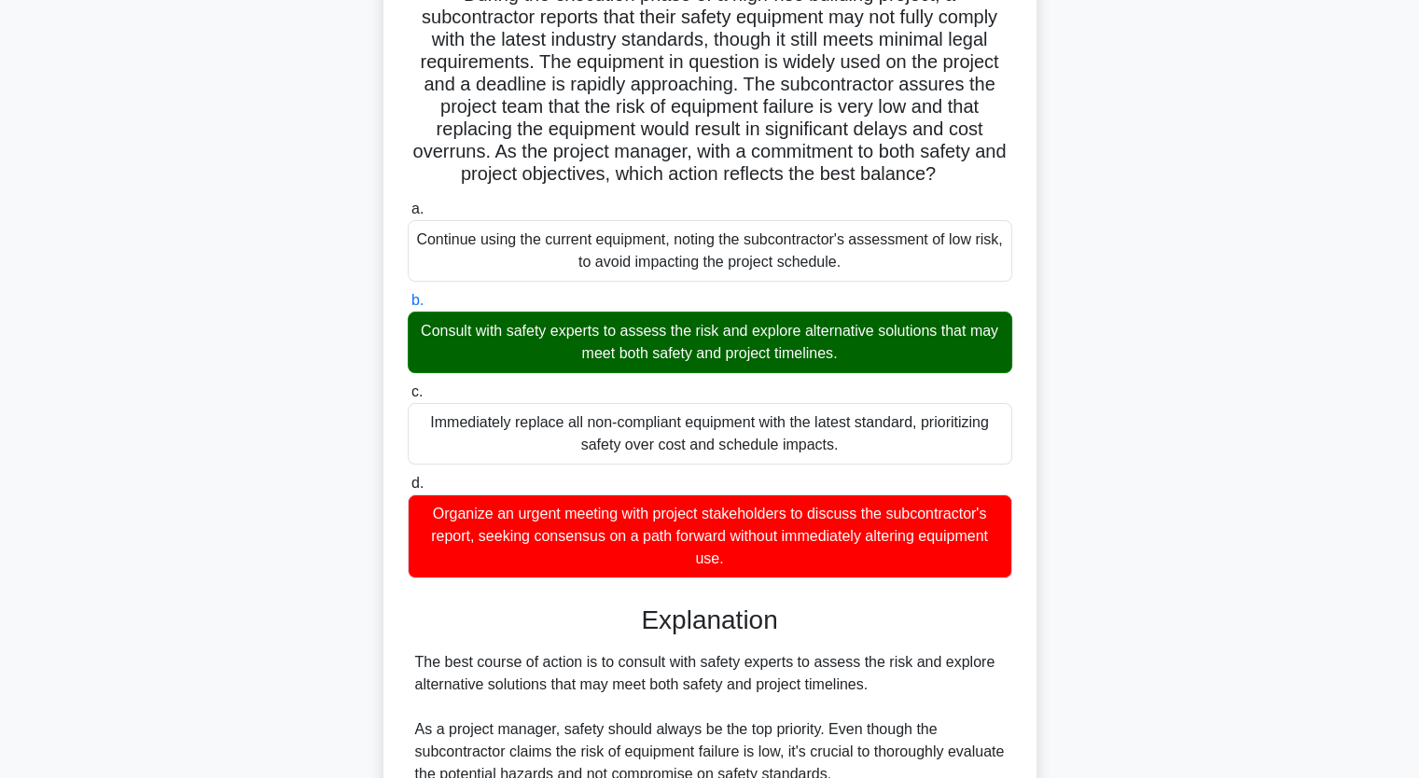
click at [216, 326] on div "During the execution phase of a high-rise building project, a subcontractor rep…" at bounding box center [709, 603] width 1231 height 1301
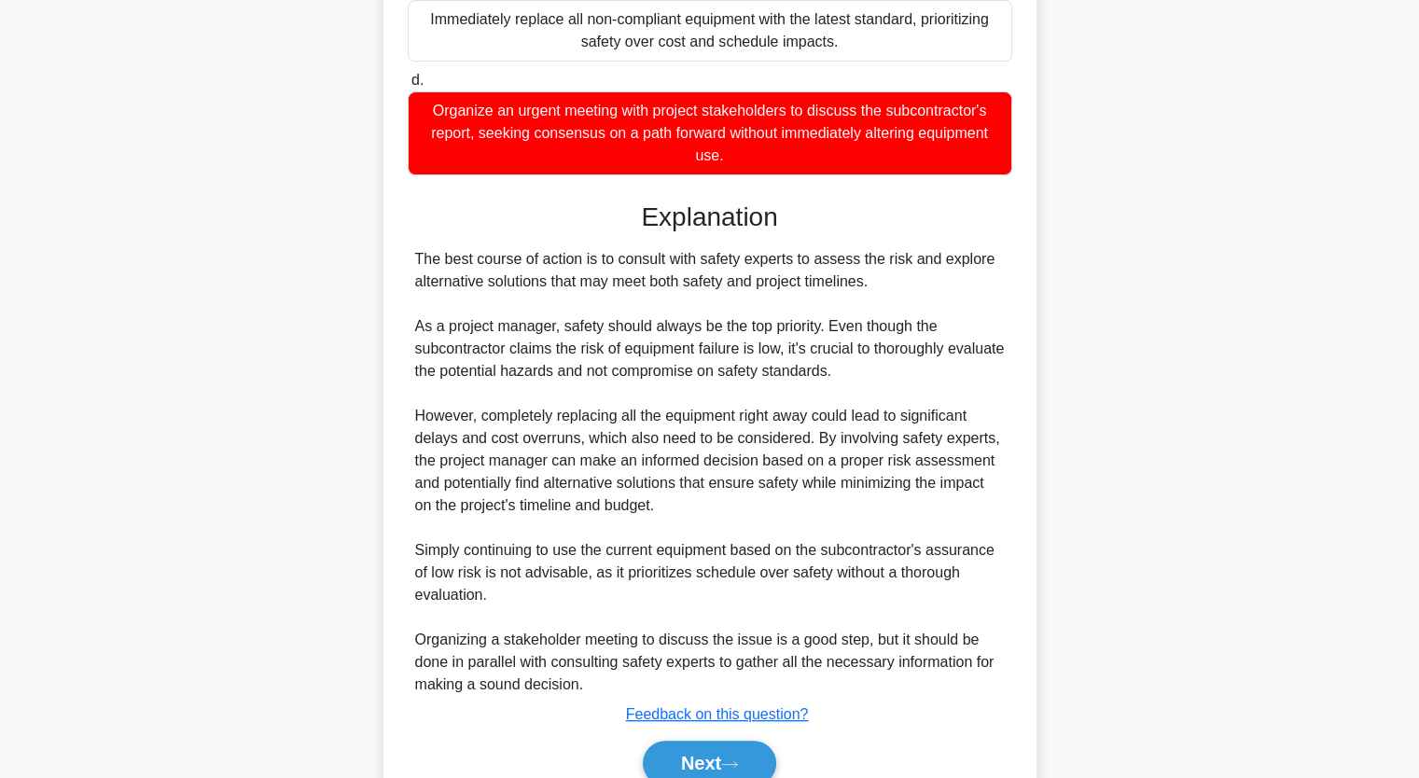
scroll to position [640, 0]
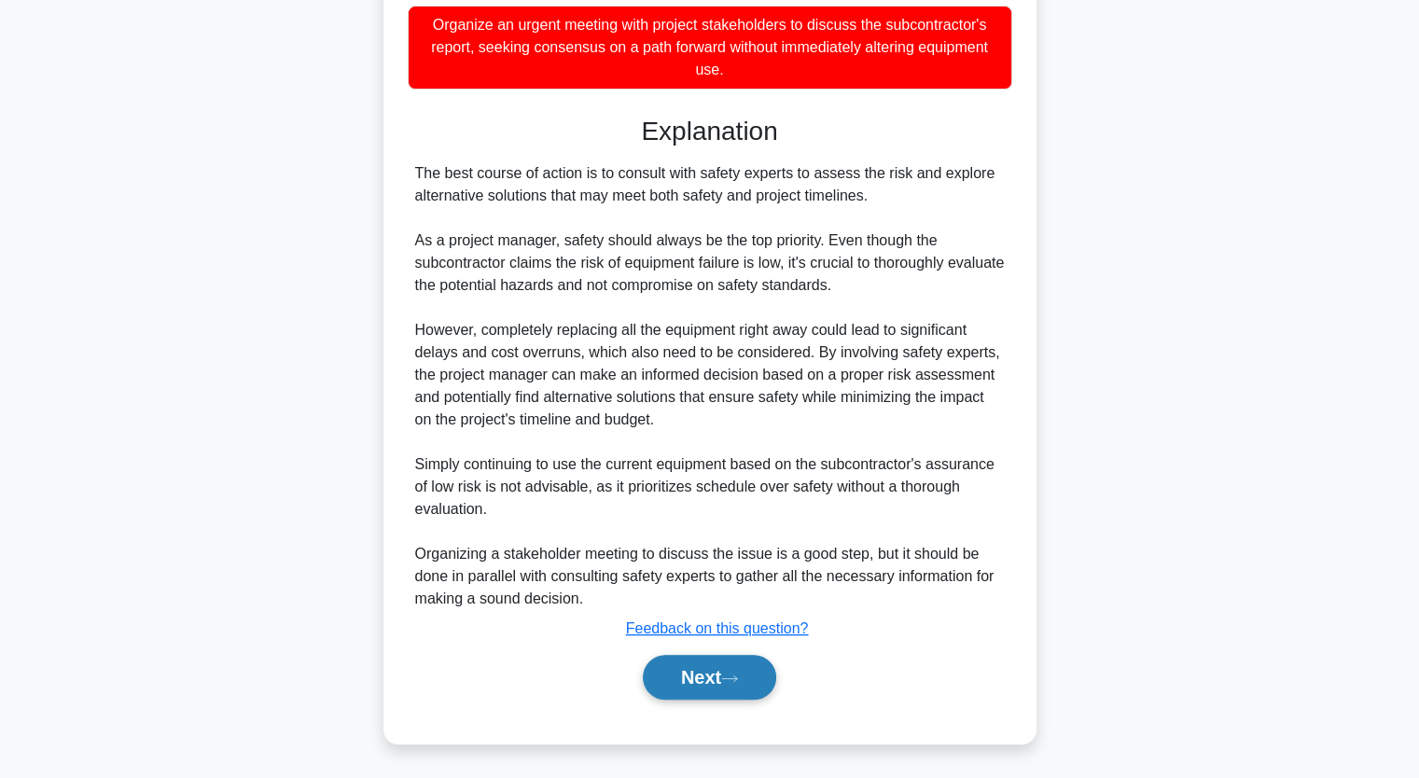
click at [709, 683] on button "Next" at bounding box center [709, 677] width 133 height 45
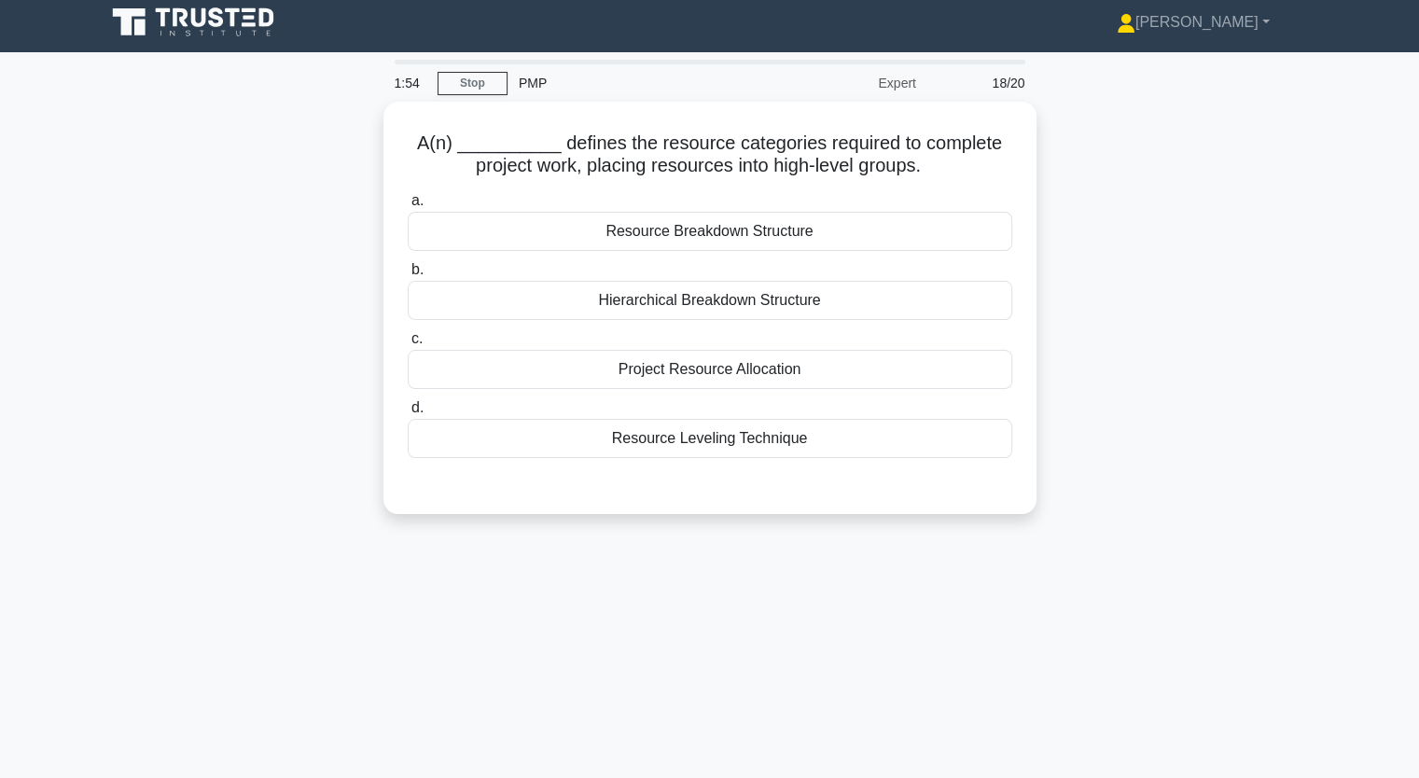
scroll to position [7, 0]
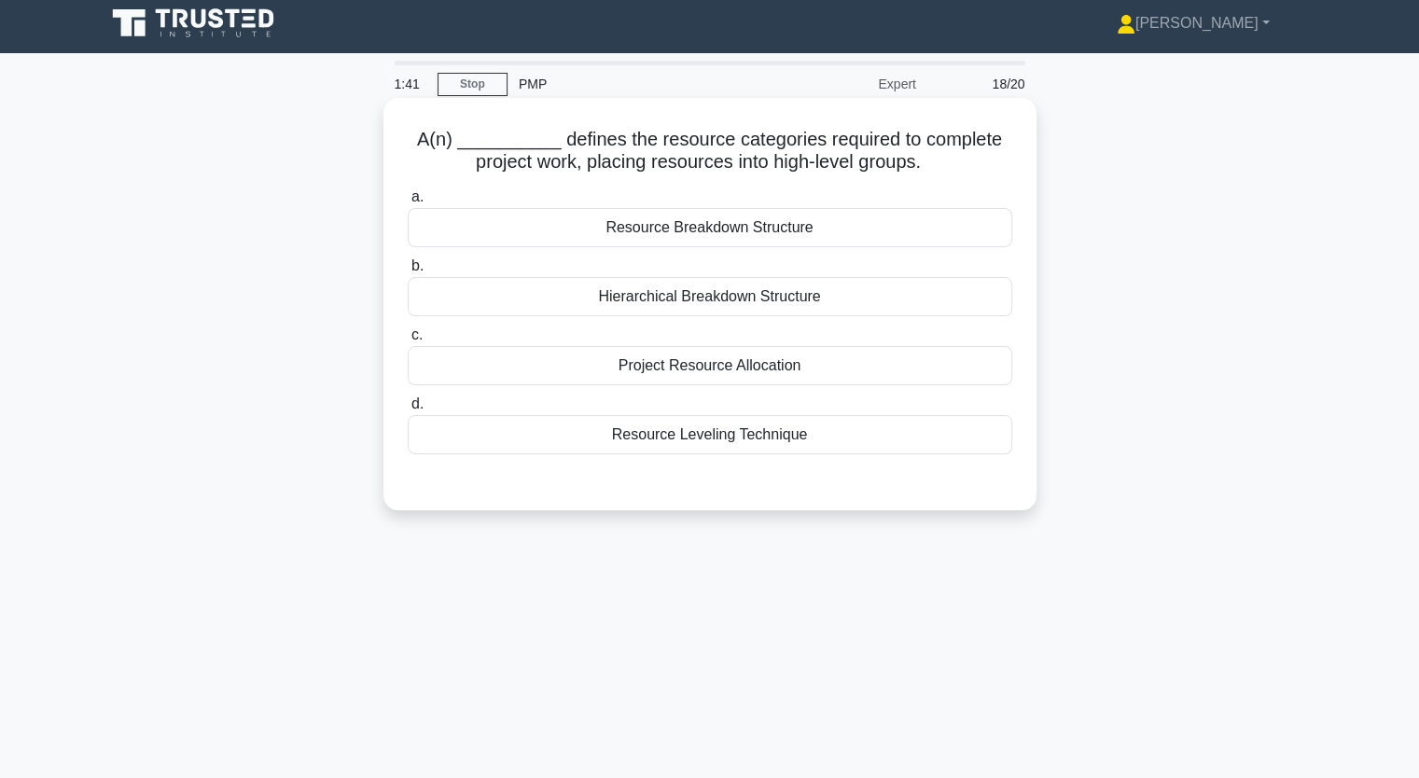
click at [645, 437] on div "Resource Leveling Technique" at bounding box center [710, 434] width 604 height 39
click at [408, 410] on input "d. Resource Leveling Technique" at bounding box center [408, 404] width 0 height 12
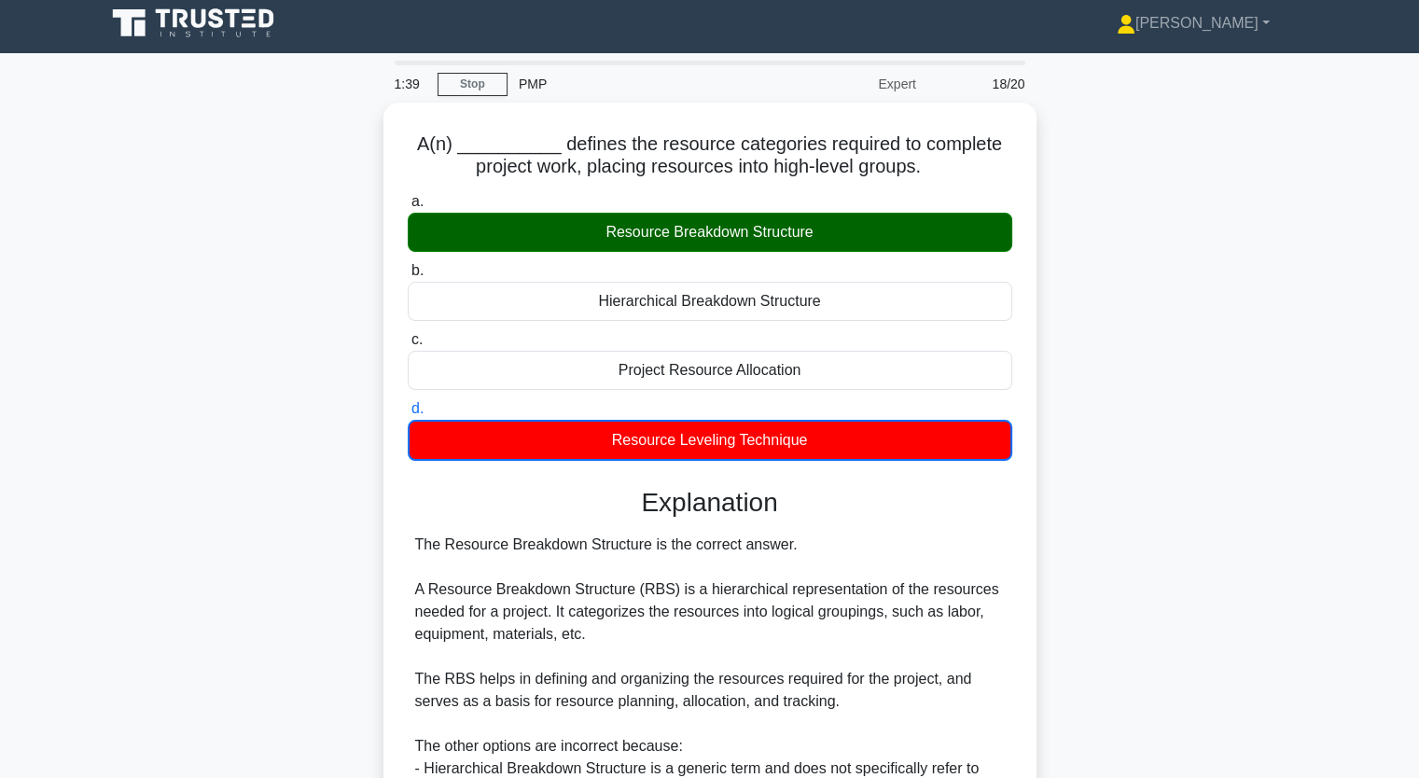
click at [235, 337] on div "A(n) __________ defines the resource categories required to complete project wo…" at bounding box center [709, 575] width 1231 height 945
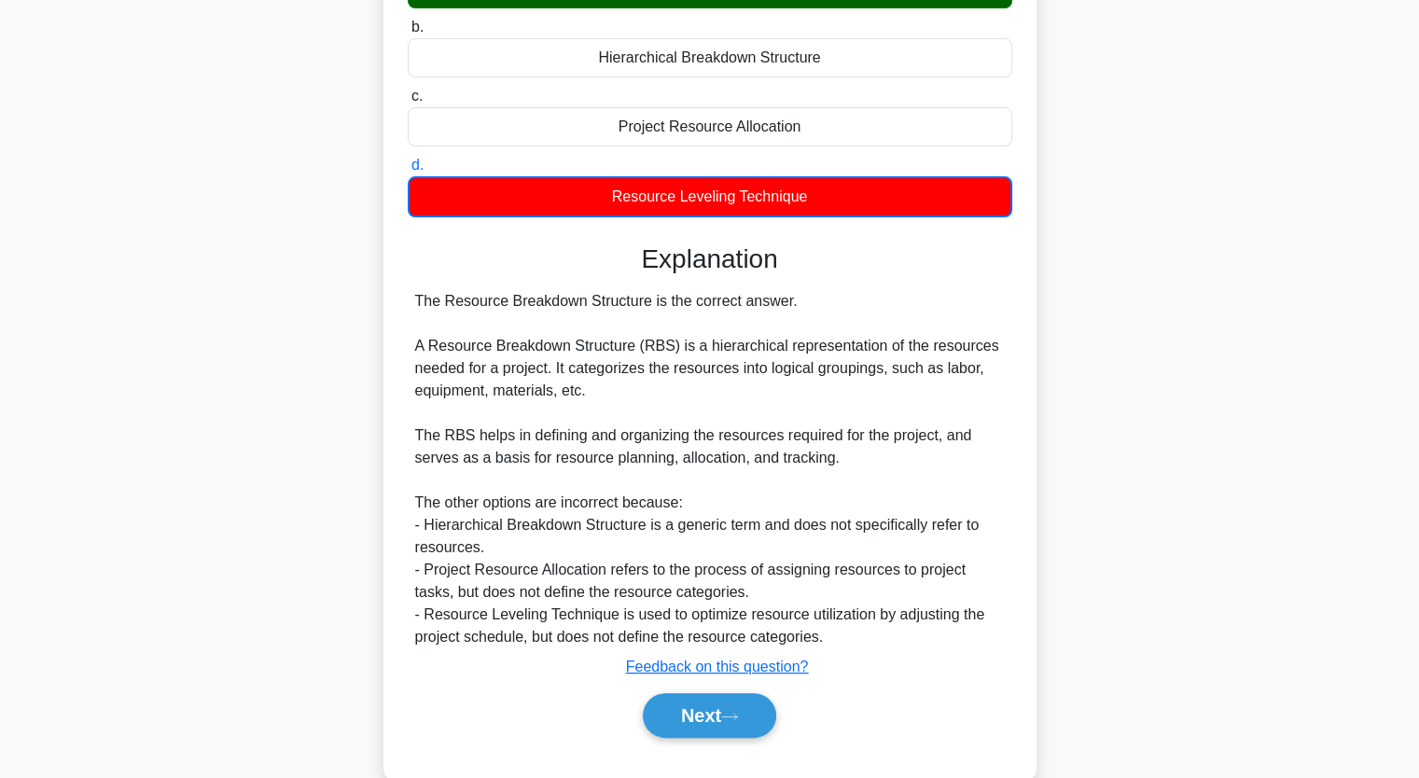
scroll to position [284, 0]
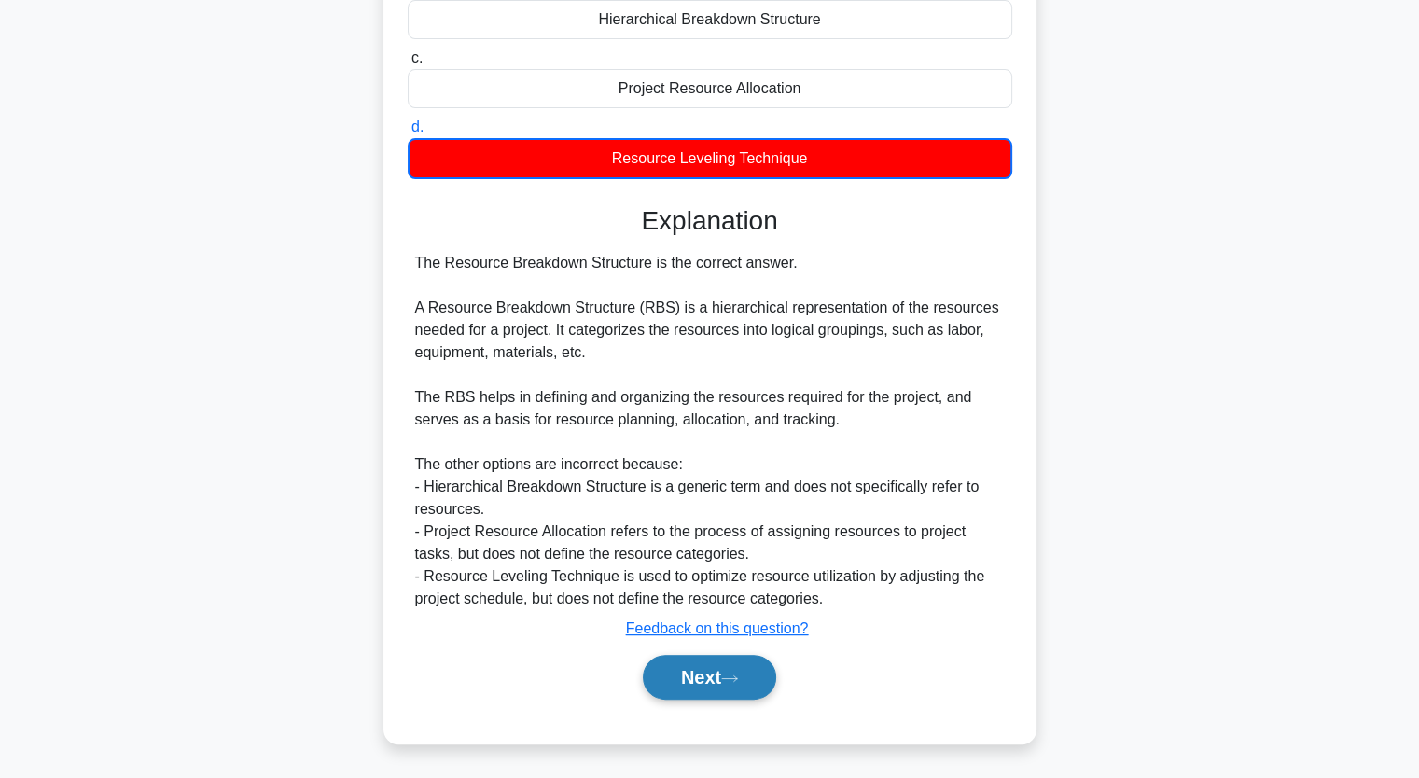
click at [691, 682] on button "Next" at bounding box center [709, 677] width 133 height 45
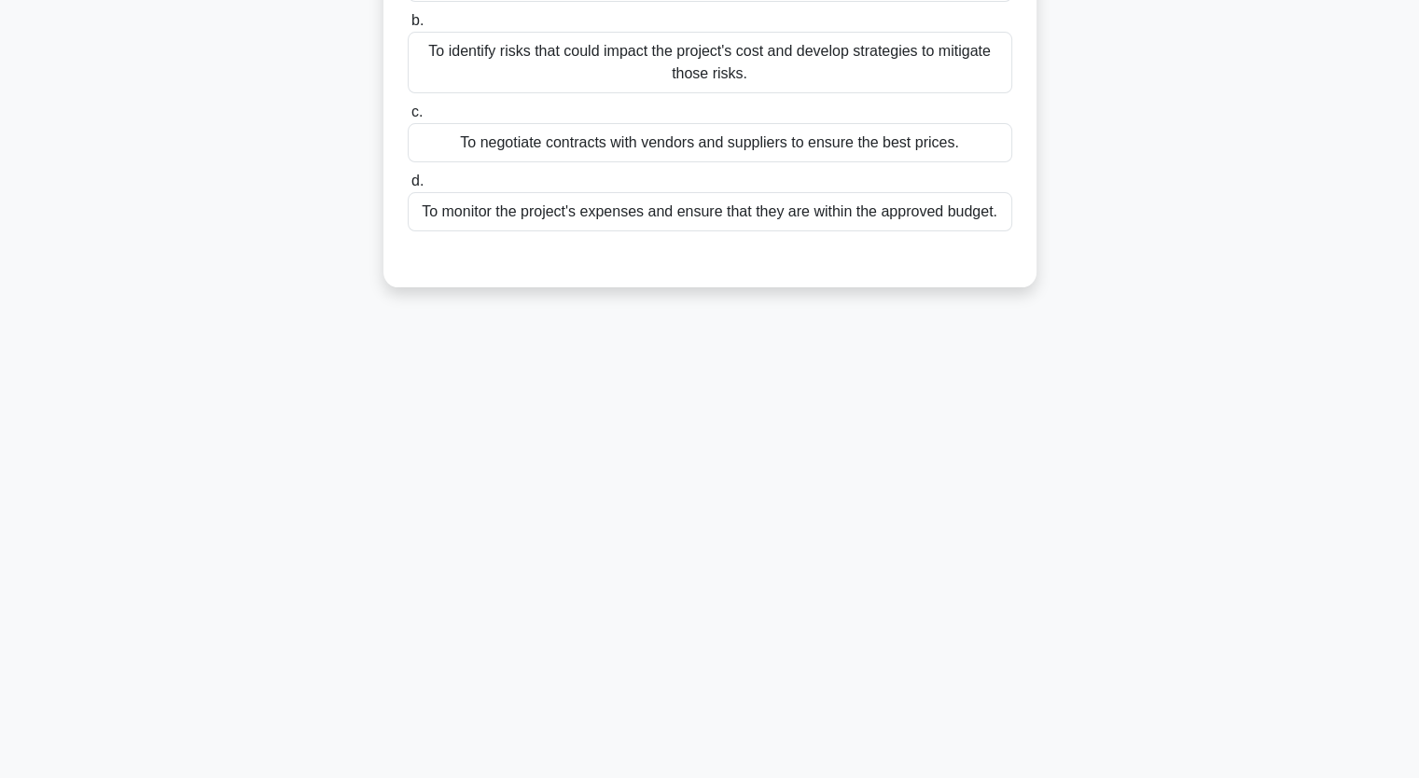
click at [546, 53] on div "To identify risks that could impact the project's cost and develop strategies t…" at bounding box center [710, 63] width 604 height 62
click at [408, 27] on input "b. To identify risks that could impact the project's cost and develop strategie…" at bounding box center [408, 21] width 0 height 12
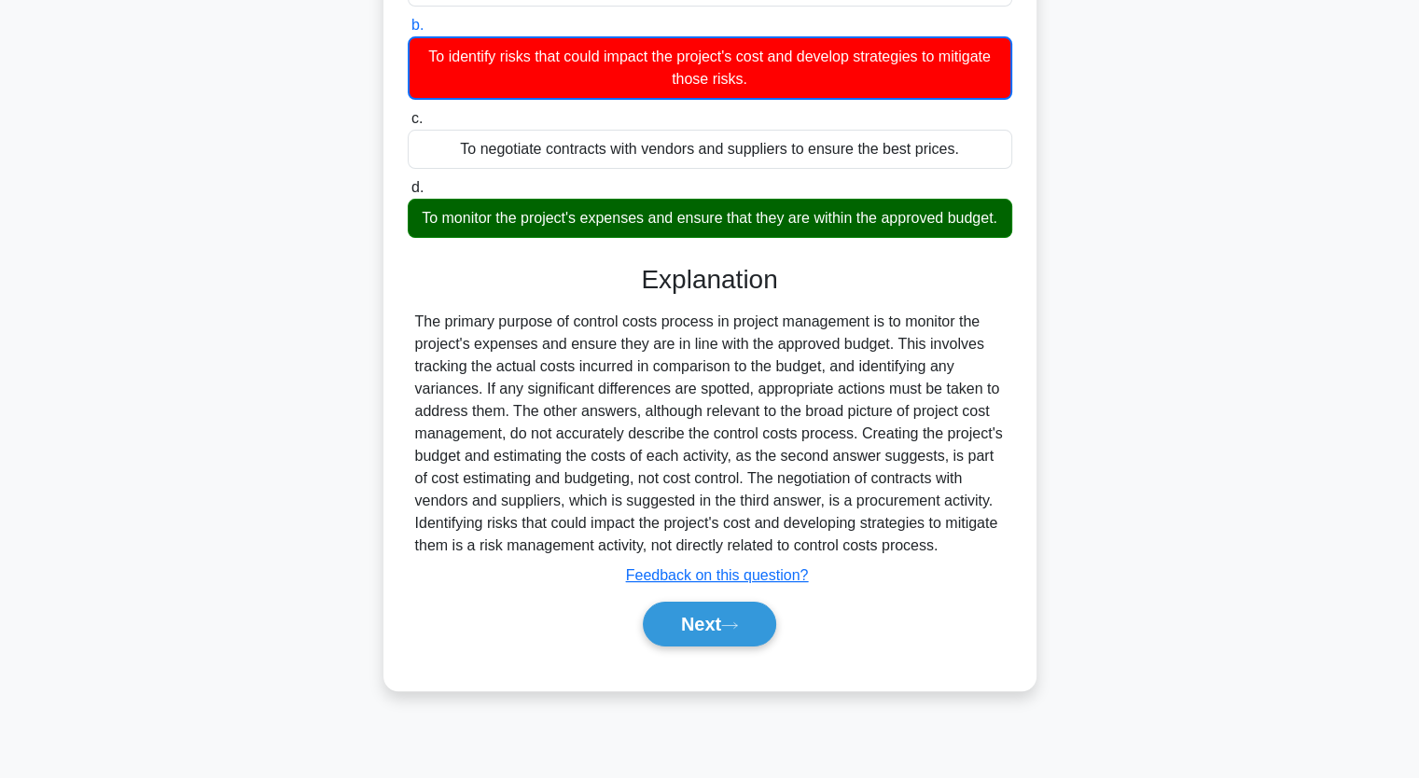
click at [182, 214] on div "What is the purpose of the control costs process? .spinner_0XTQ{transform-origi…" at bounding box center [709, 296] width 1231 height 833
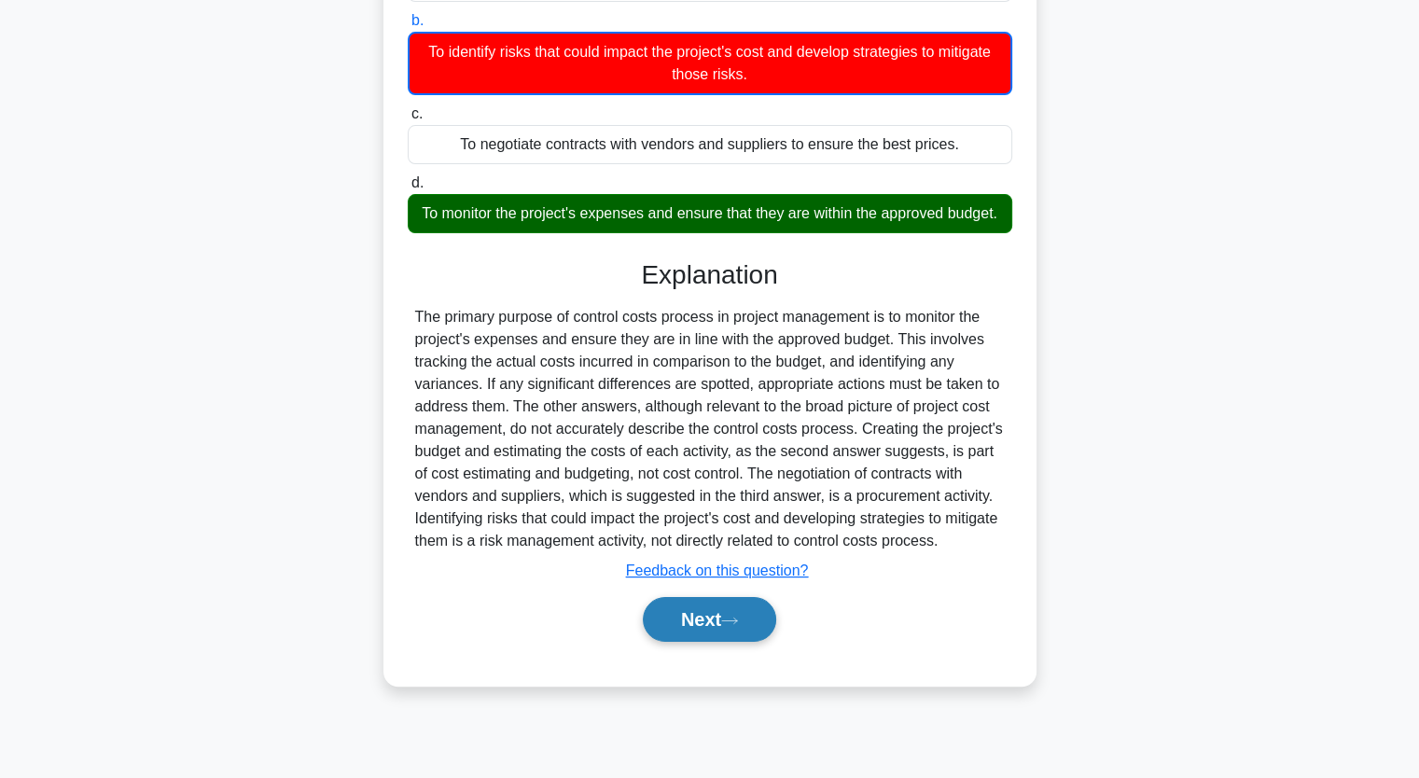
click at [678, 642] on button "Next" at bounding box center [709, 619] width 133 height 45
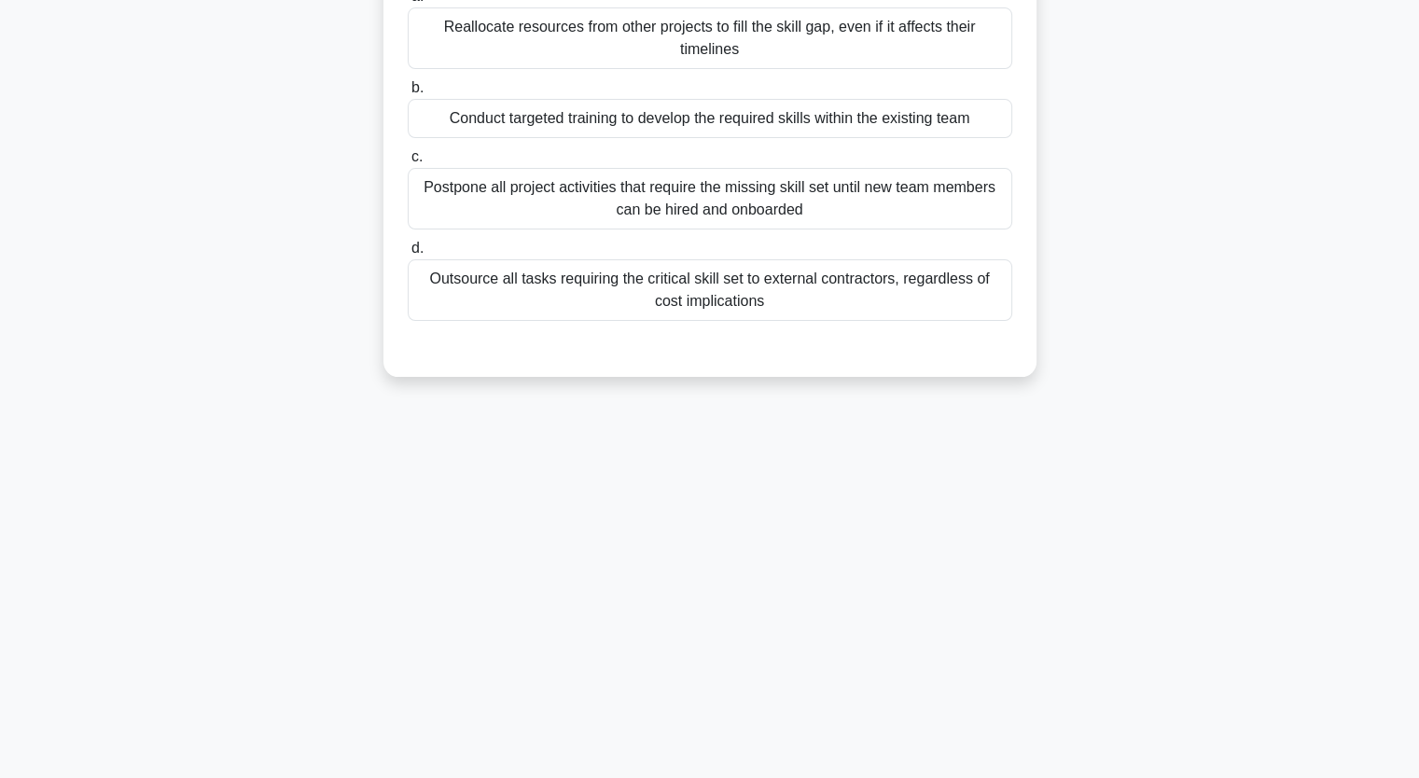
click at [500, 128] on div "Conduct targeted training to develop the required skills within the existing te…" at bounding box center [710, 118] width 604 height 39
click at [408, 94] on input "b. Conduct targeted training to develop the required skills within the existing…" at bounding box center [408, 88] width 0 height 12
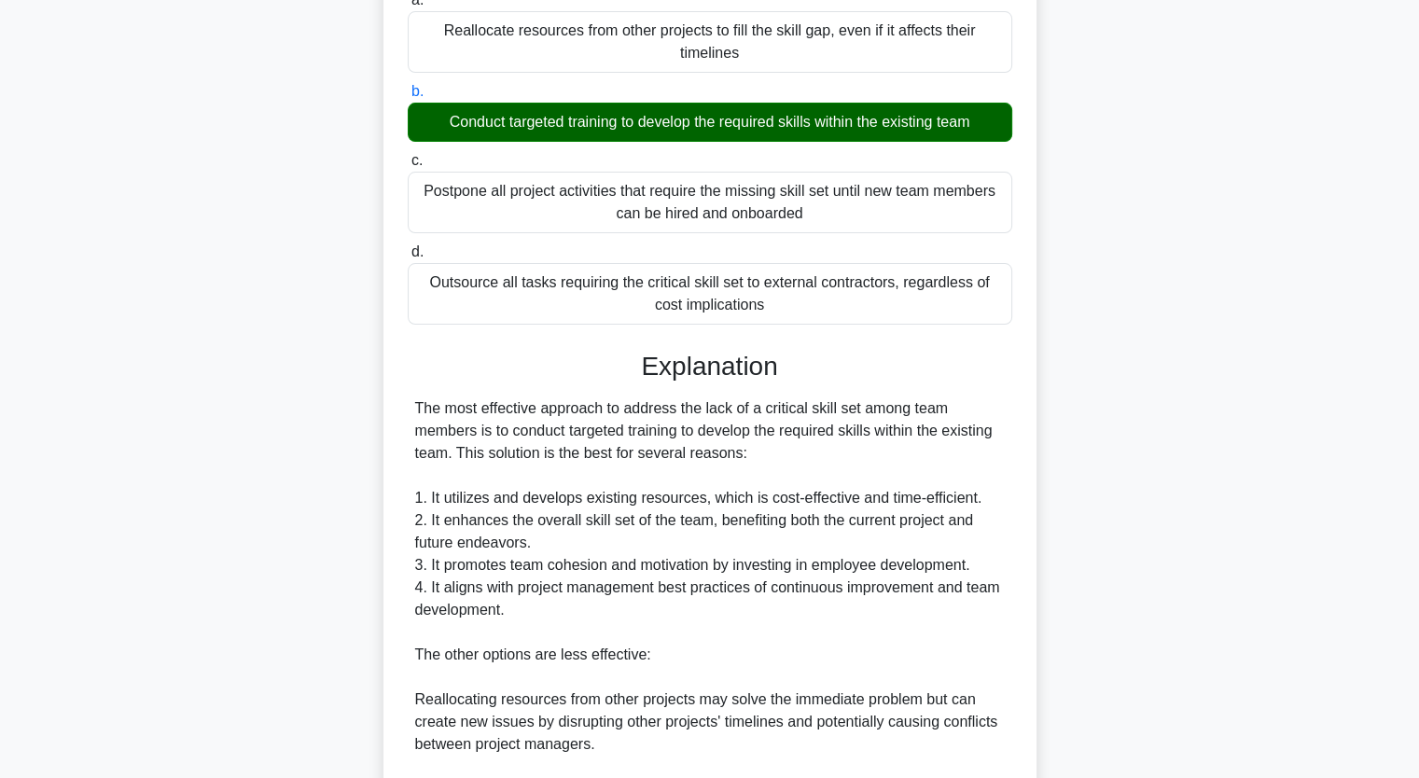
click at [408, 155] on input "c. Postpone all project activities that require the missing skill set until new…" at bounding box center [408, 161] width 0 height 12
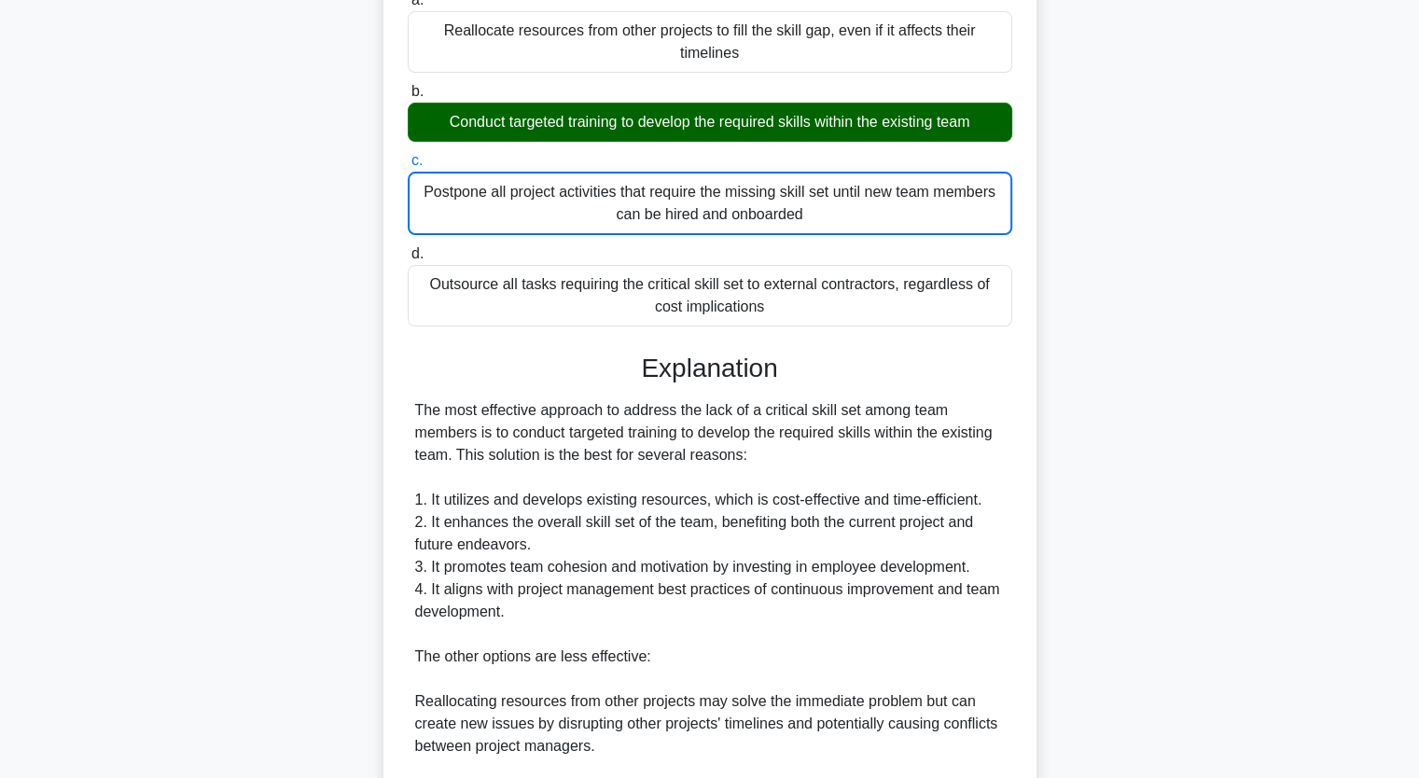
click at [408, 248] on input "d. Outsource all tasks requiring the critical skill set to external contractors…" at bounding box center [408, 254] width 0 height 12
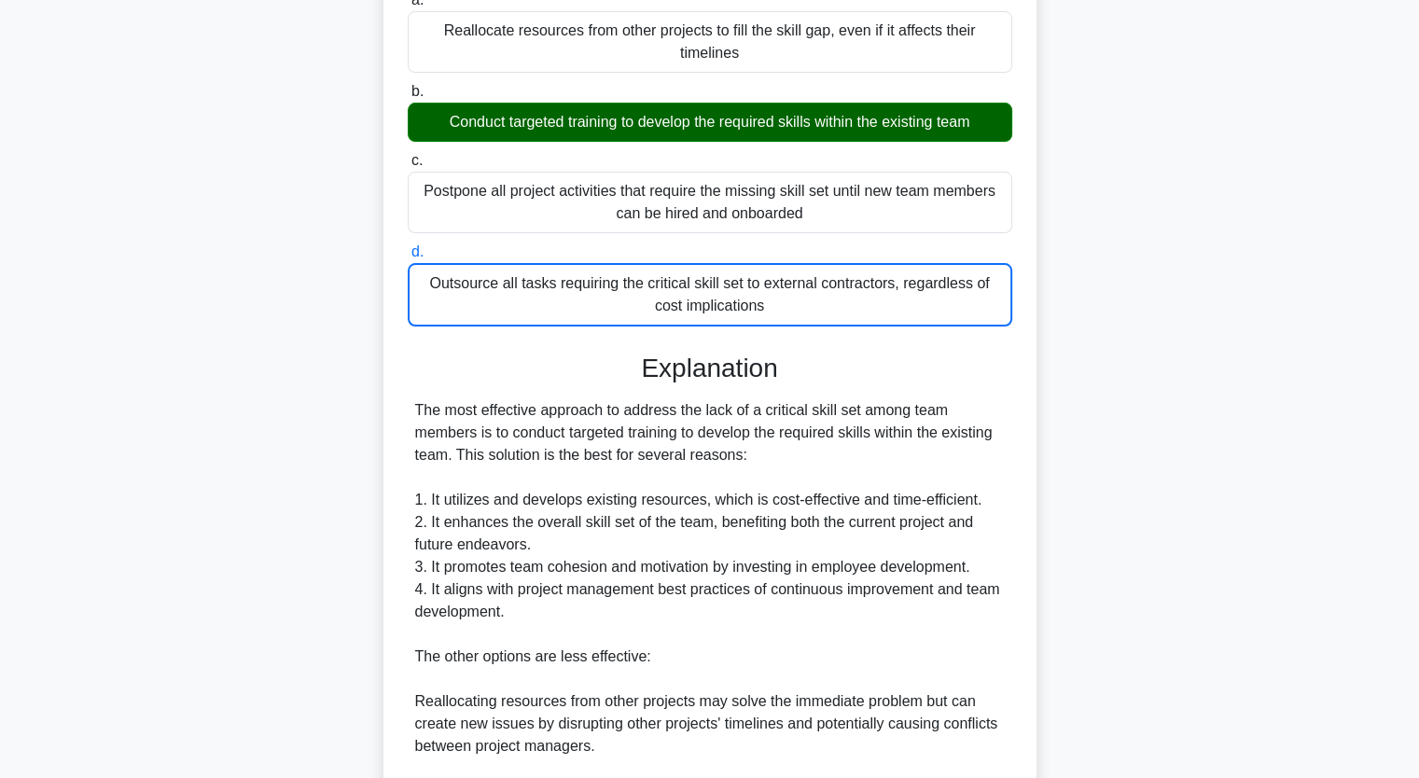
click at [408, 0] on input "a. Reallocate resources from other projects to fill the skill gap, even if it a…" at bounding box center [408, 0] width 0 height 12
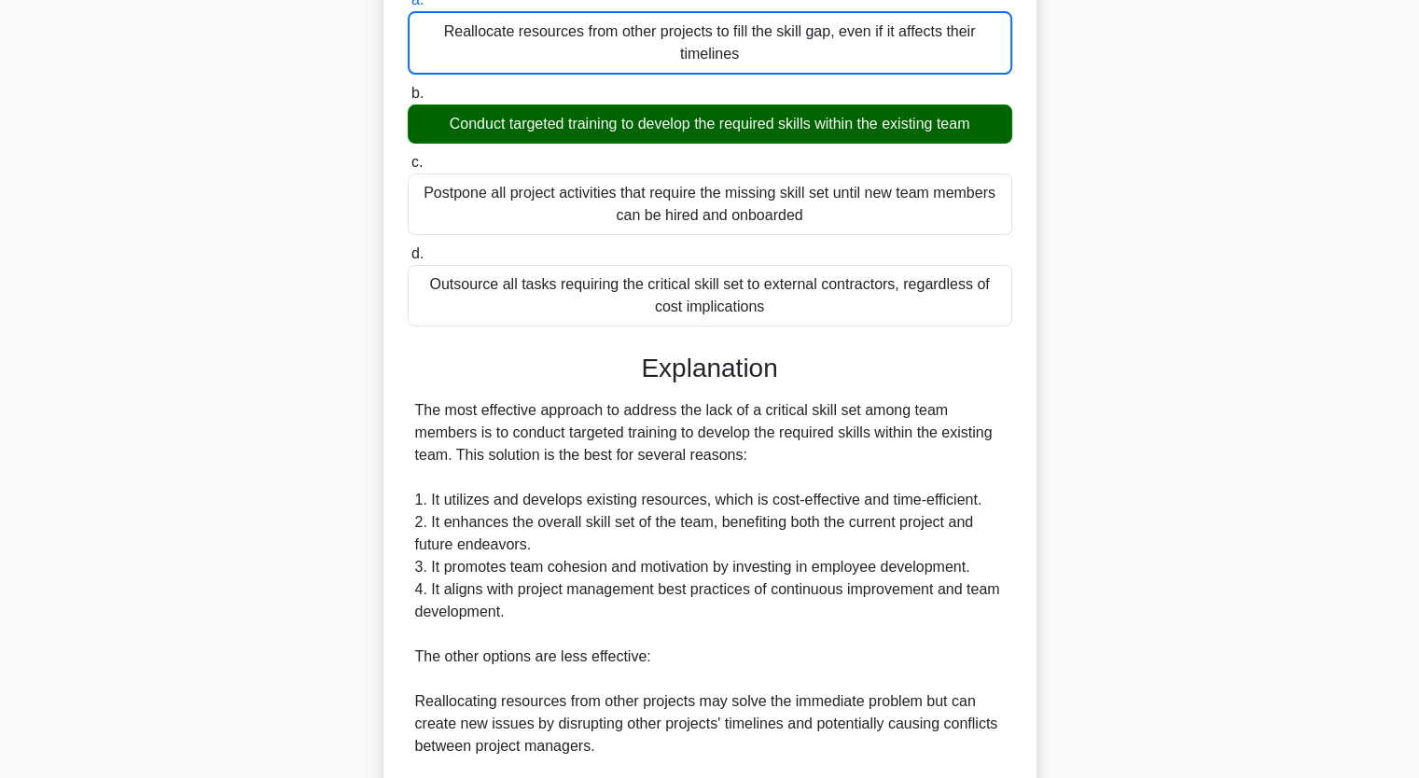
click at [408, 88] on input "b. Conduct targeted training to develop the required skills within the existing…" at bounding box center [408, 94] width 0 height 12
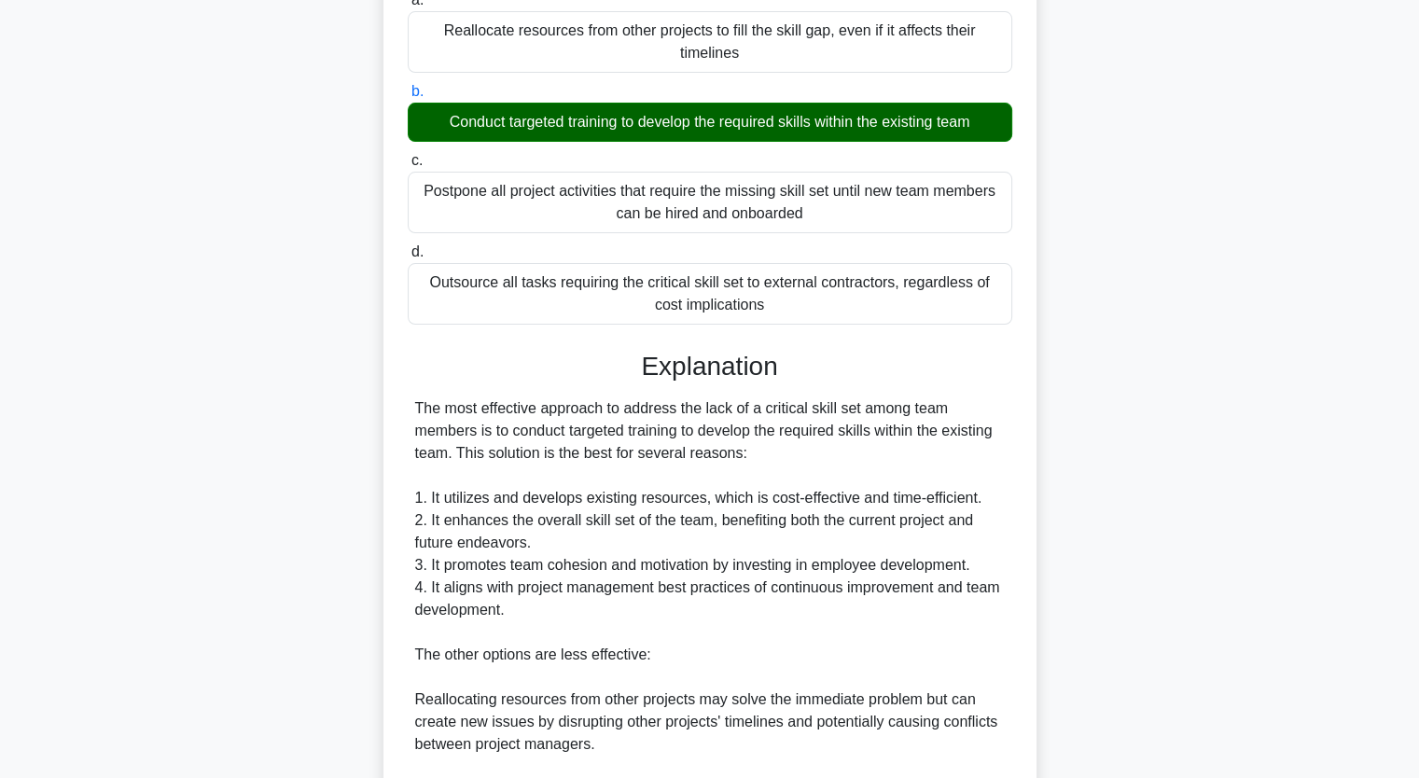
scroll to position [228, 0]
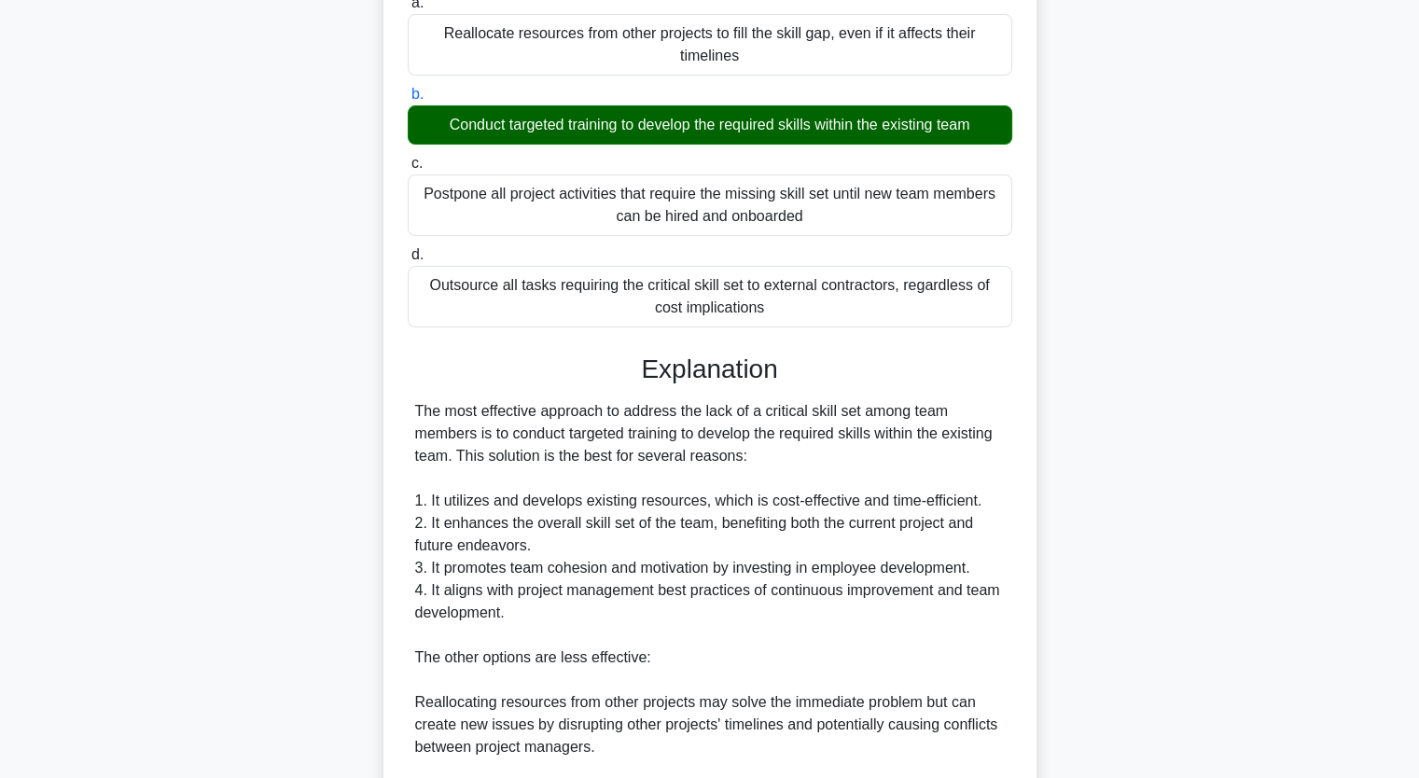
click at [250, 453] on div "During resource aggregation for a project, you discover that a critical skill s…" at bounding box center [709, 532] width 1231 height 1301
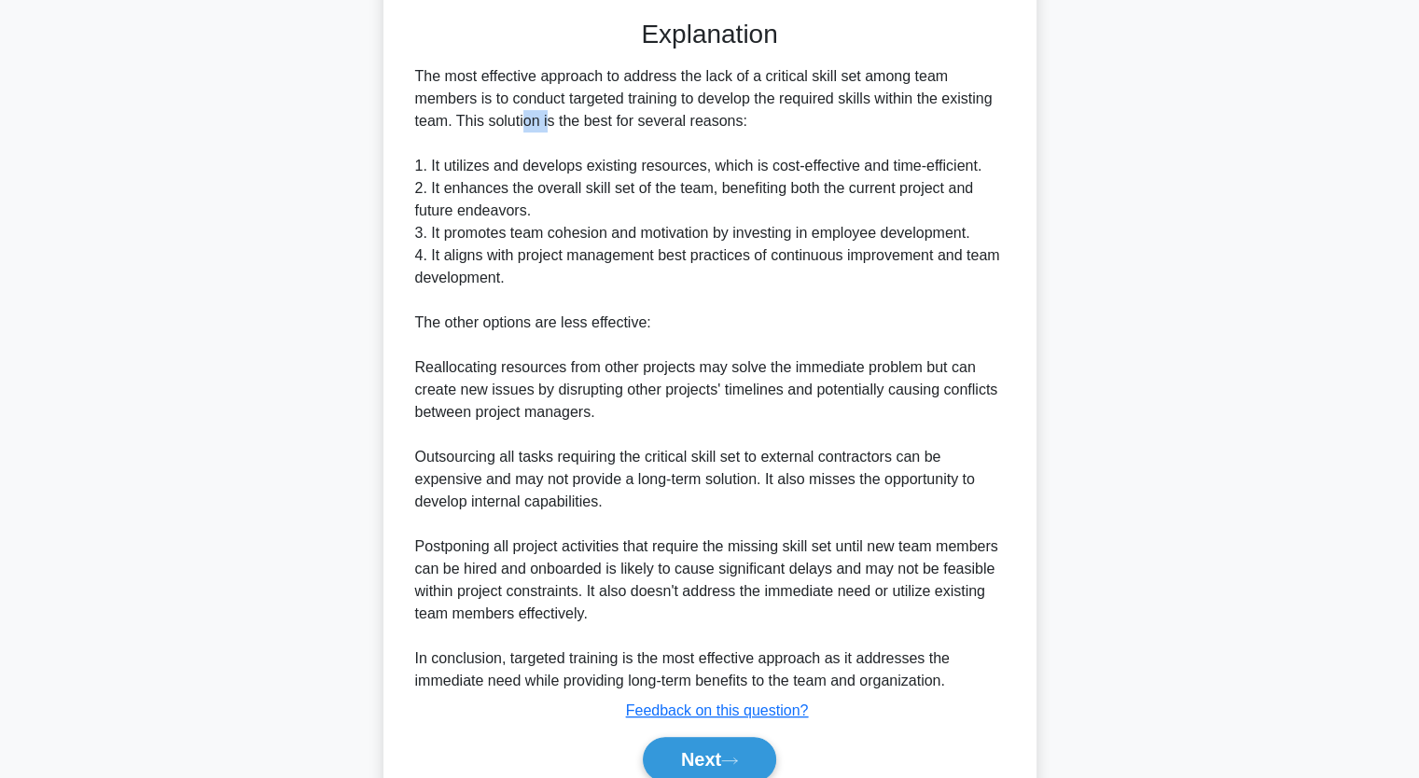
scroll to position [640, 0]
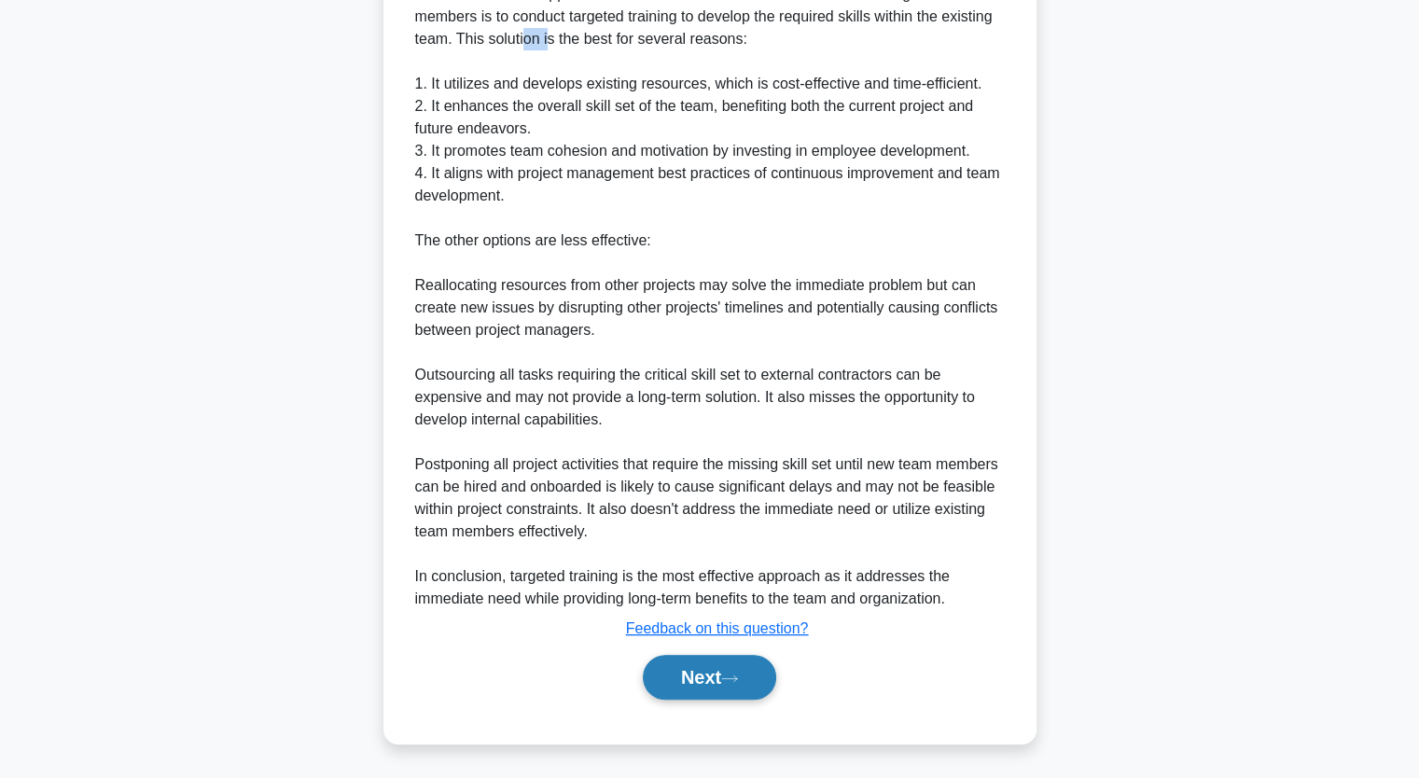
click at [698, 669] on button "Next" at bounding box center [709, 677] width 133 height 45
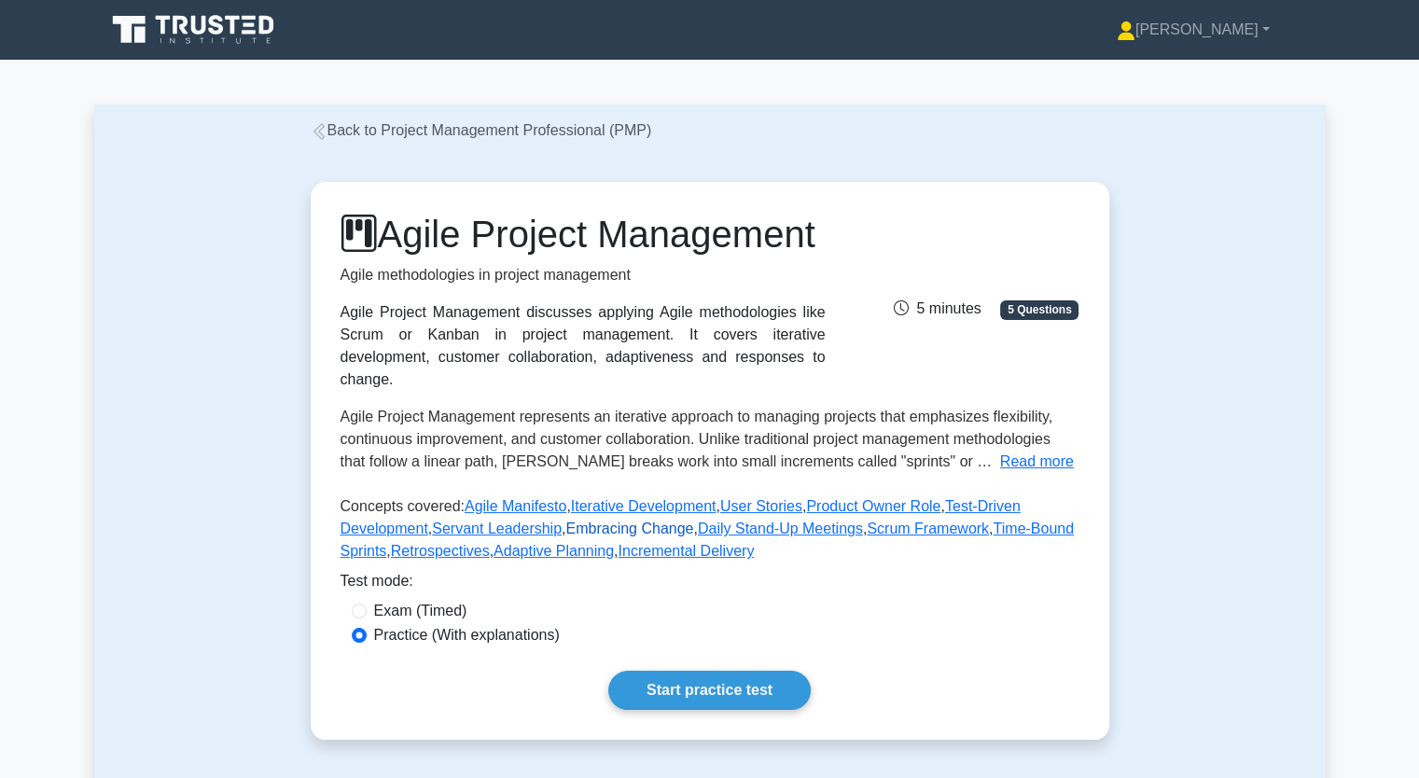
click at [587, 536] on link "Embracing Change" at bounding box center [629, 528] width 128 height 16
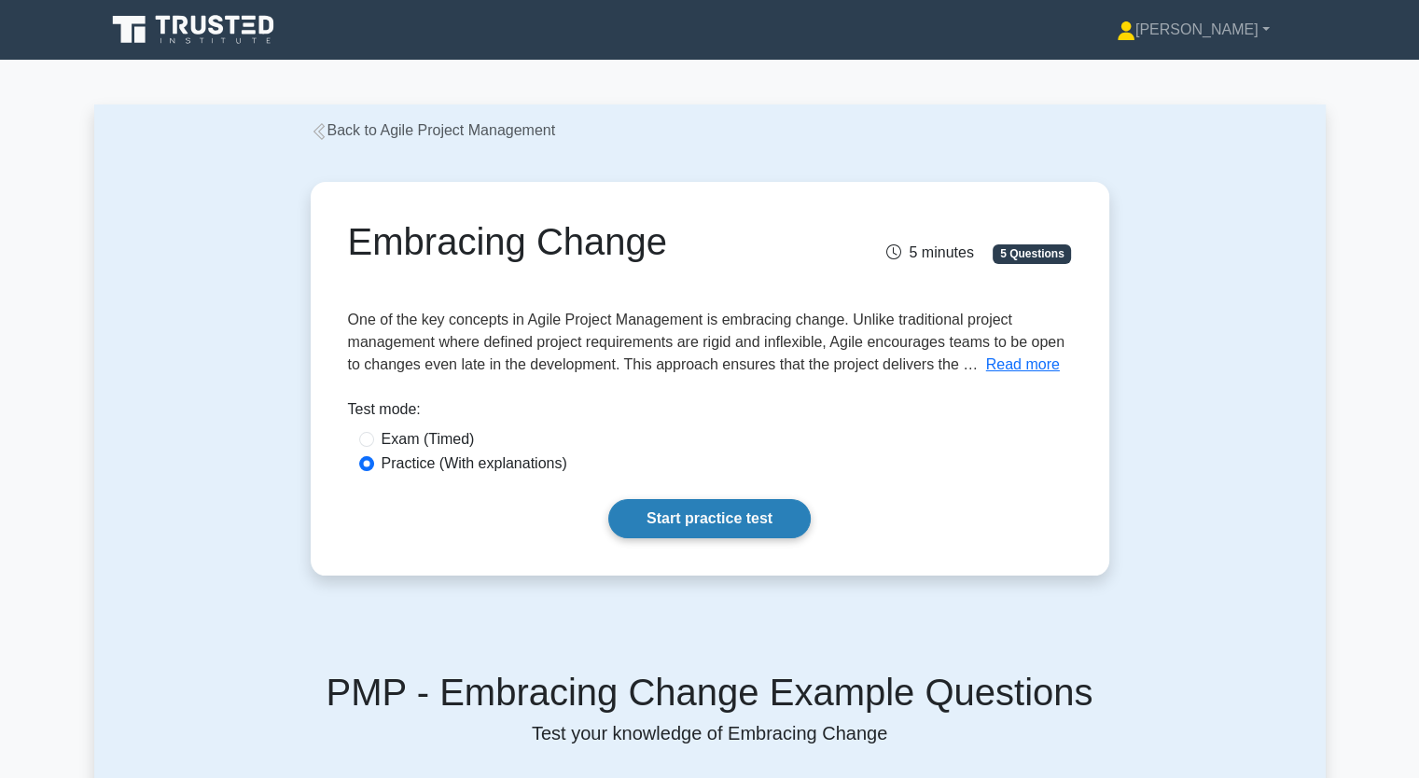
click at [706, 520] on link "Start practice test" at bounding box center [709, 518] width 202 height 39
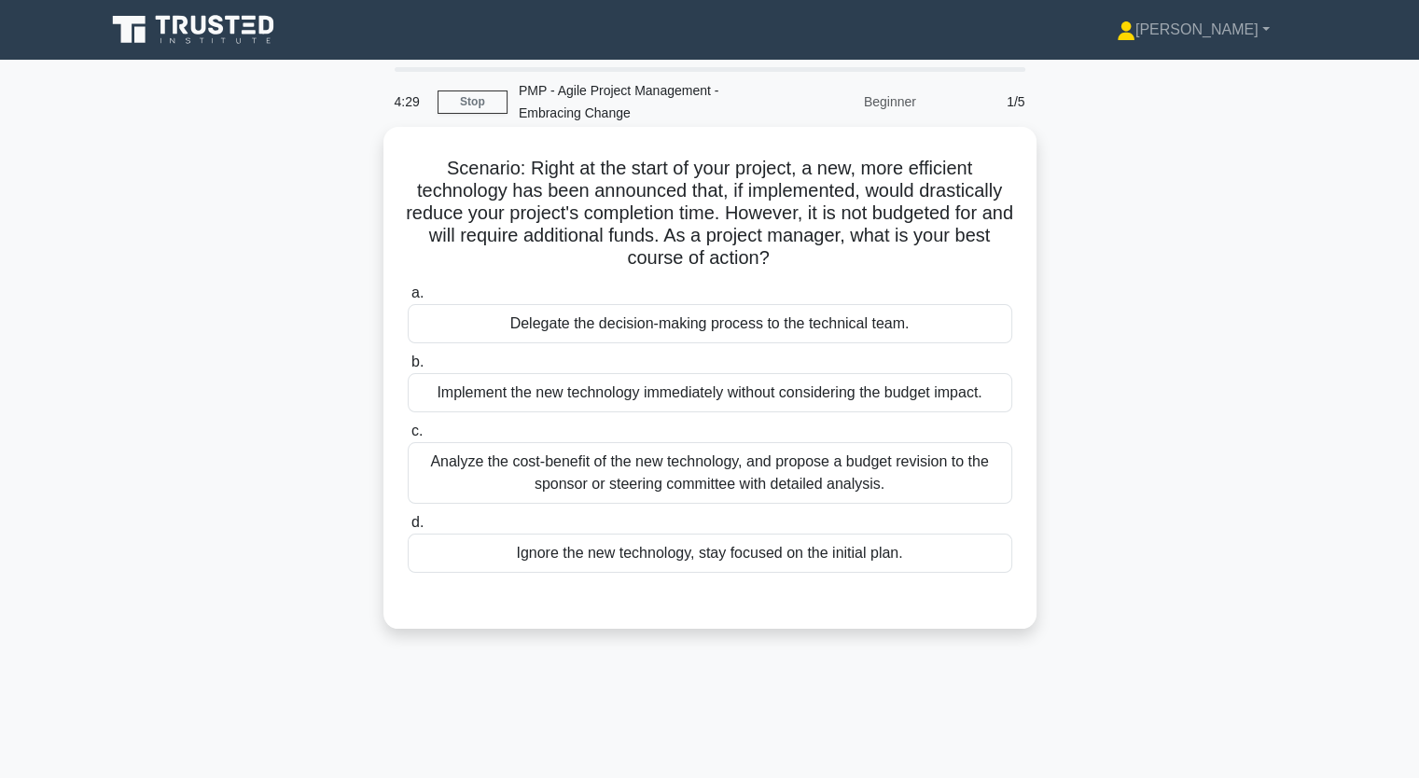
click at [578, 471] on div "Analyze the cost-benefit of the new technology, and propose a budget revision t…" at bounding box center [710, 473] width 604 height 62
click at [408, 437] on input "c. Analyze the cost-benefit of the new technology, and propose a budget revisio…" at bounding box center [408, 431] width 0 height 12
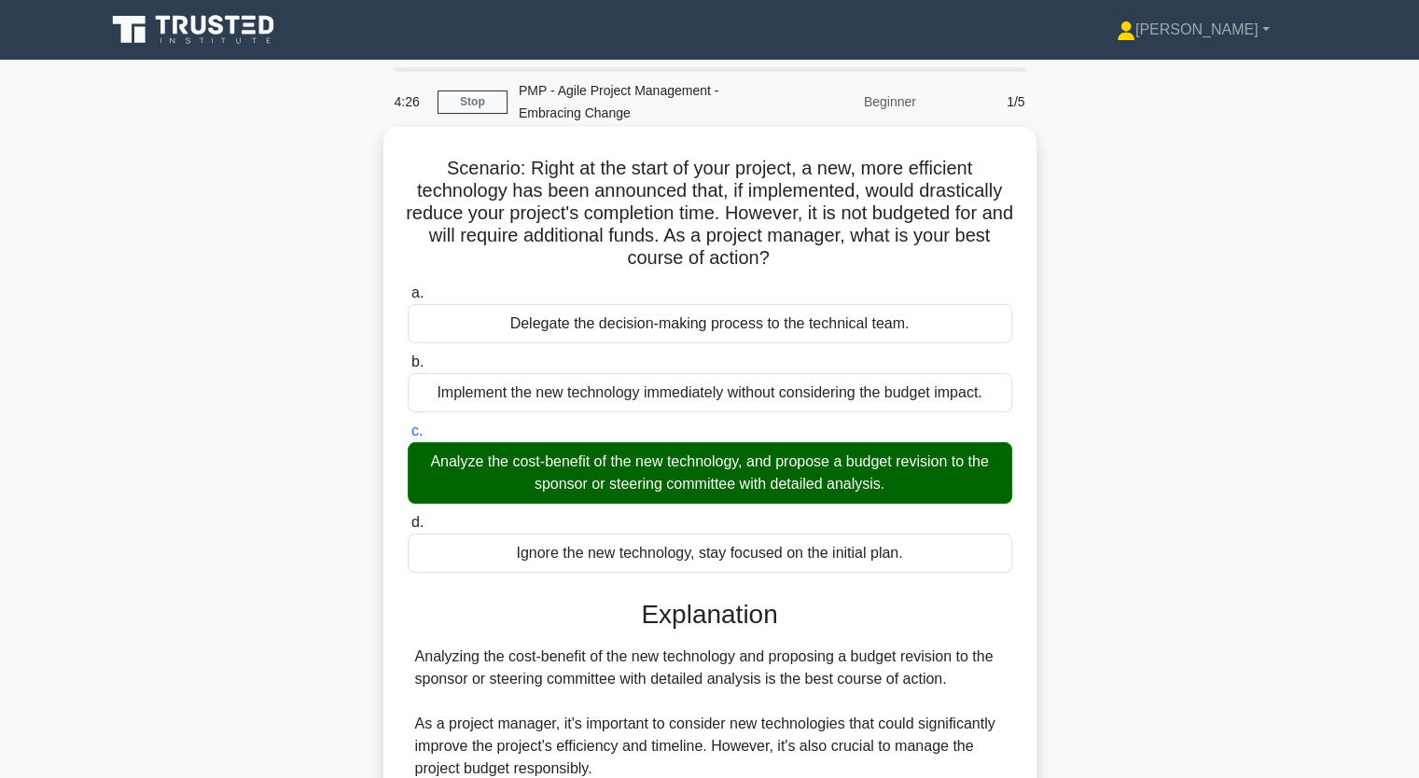
click at [548, 558] on div "Ignore the new technology, stay focused on the initial plan." at bounding box center [710, 553] width 604 height 39
click at [408, 529] on input "d. Ignore the new technology, stay focused on the initial plan." at bounding box center [408, 523] width 0 height 12
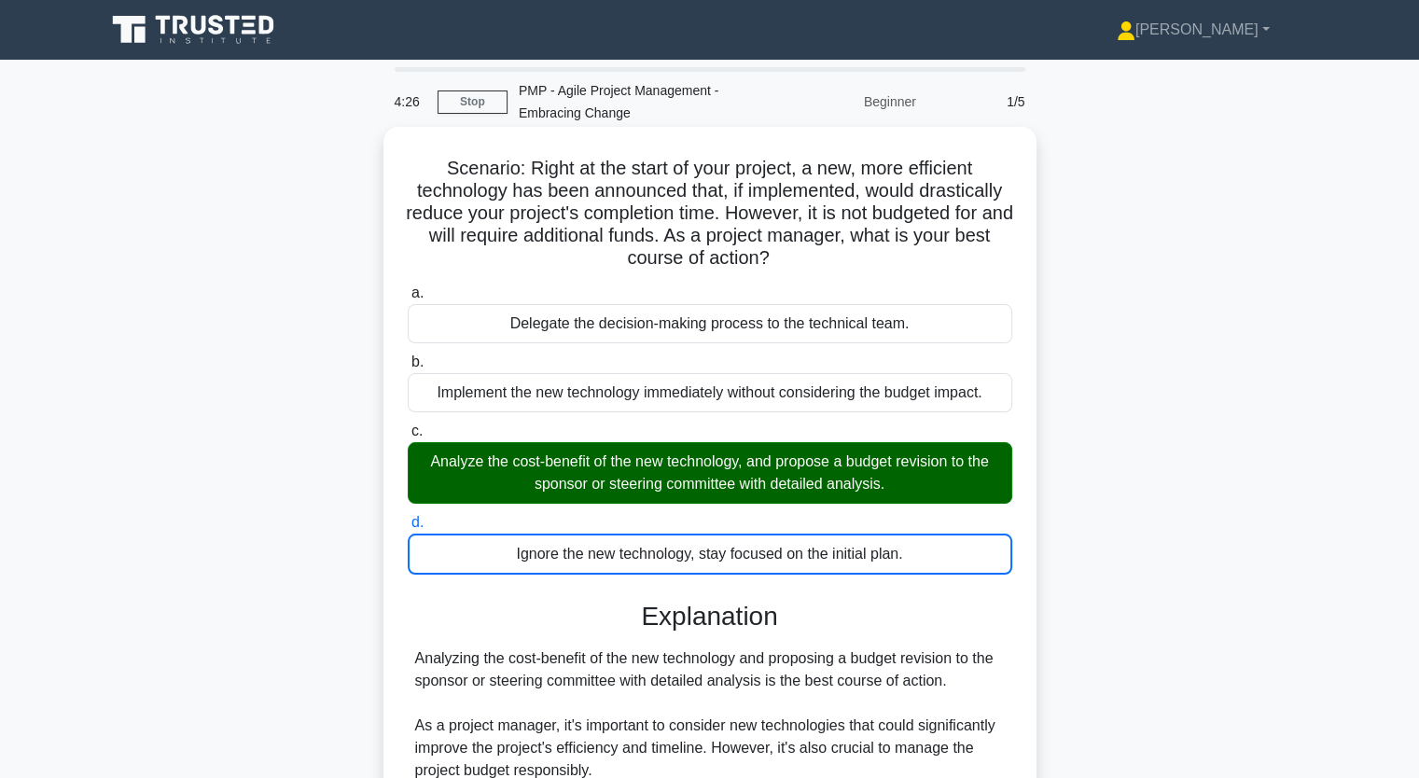
click at [408, 287] on input "a. Delegate the decision-making process to the technical team." at bounding box center [408, 293] width 0 height 12
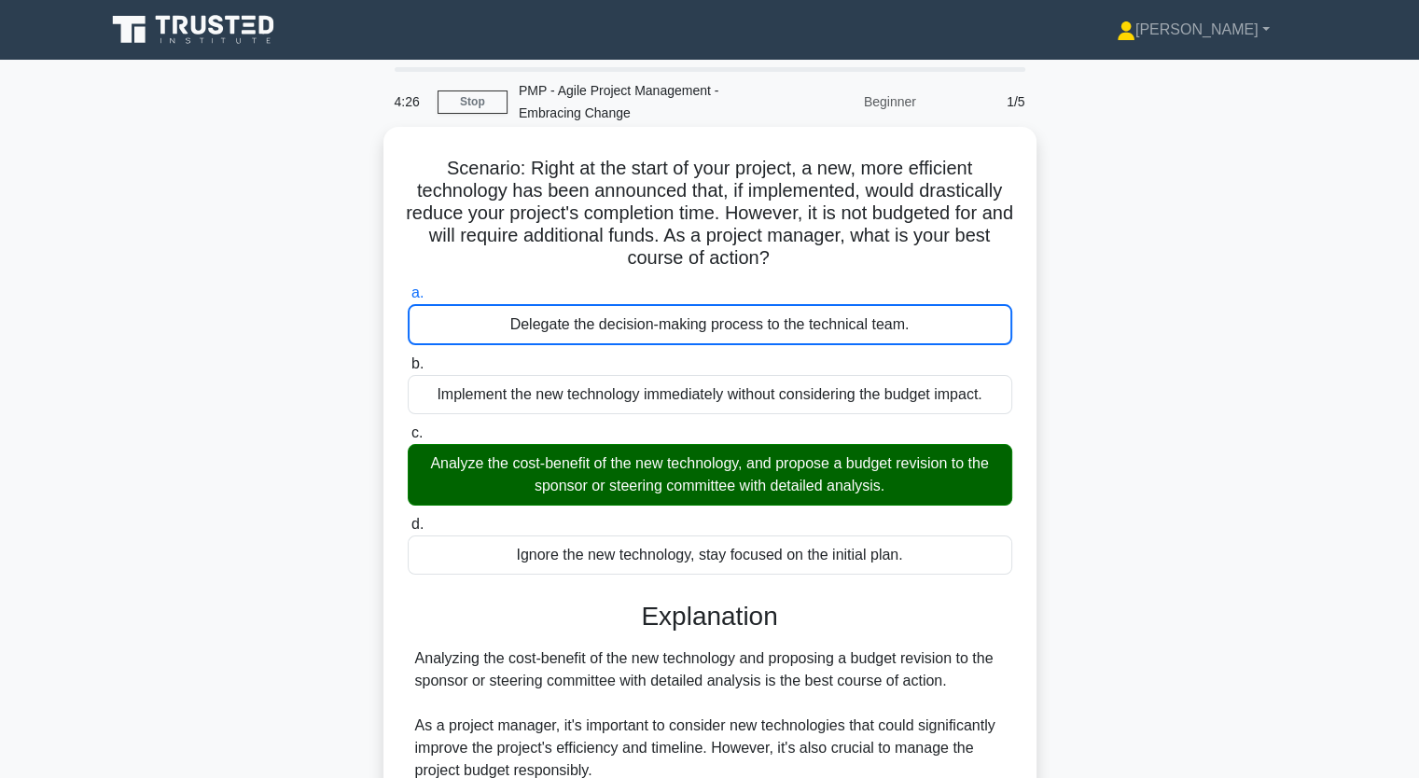
click at [408, 358] on input "b. Implement the new technology immediately without considering the budget impa…" at bounding box center [408, 364] width 0 height 12
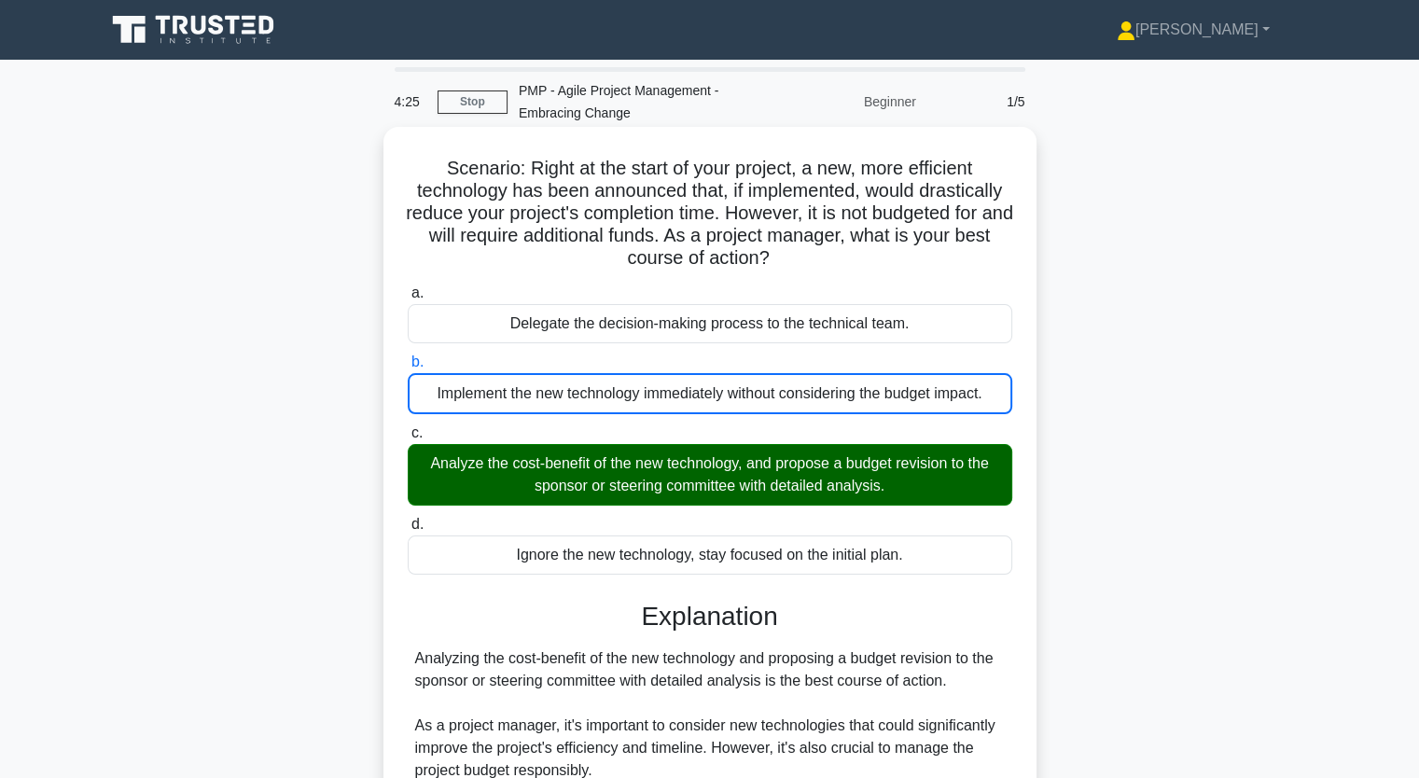
click at [408, 427] on input "c. Analyze the cost-benefit of the new technology, and propose a budget revisio…" at bounding box center [408, 433] width 0 height 12
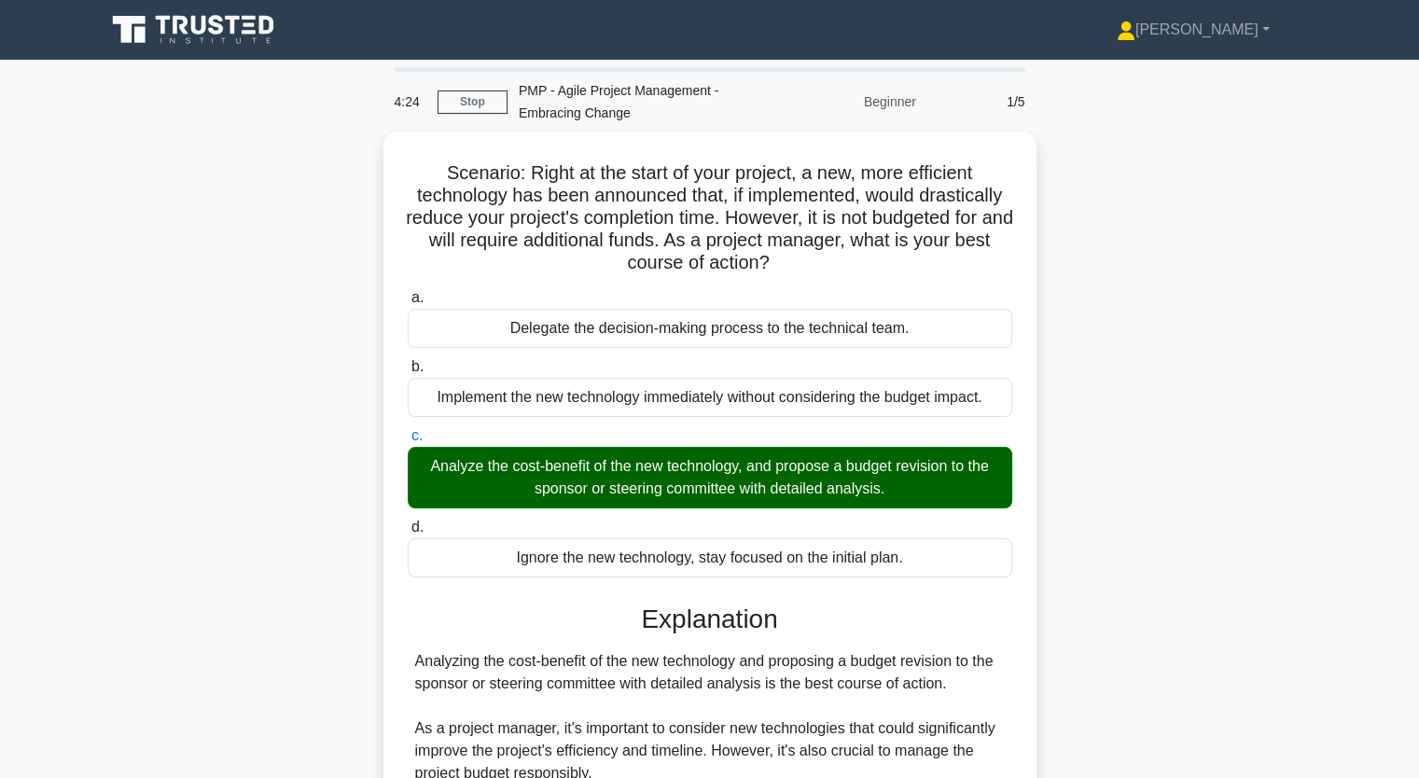
click at [1145, 445] on div "Scenario: Right at the start of your project, a new, more efficient technology …" at bounding box center [709, 648] width 1231 height 1033
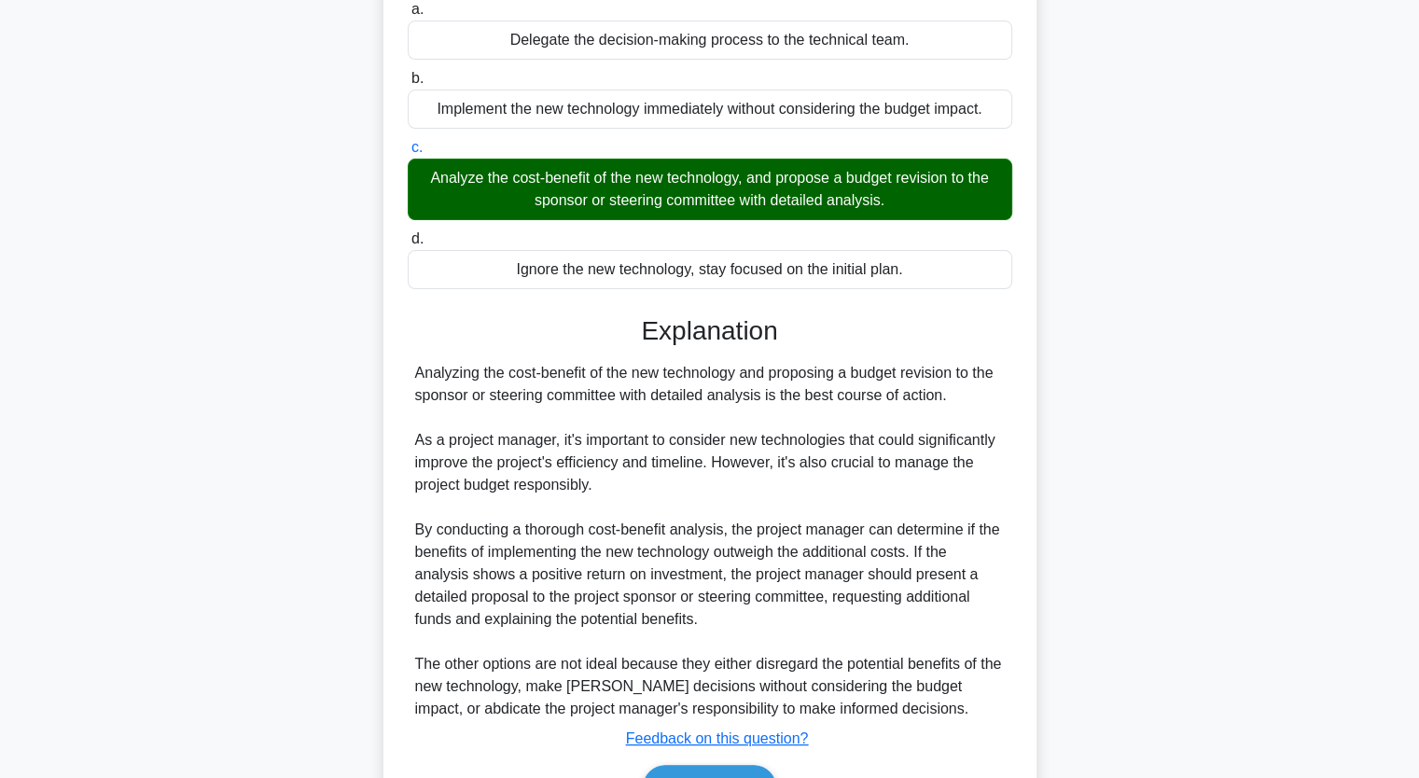
scroll to position [394, 0]
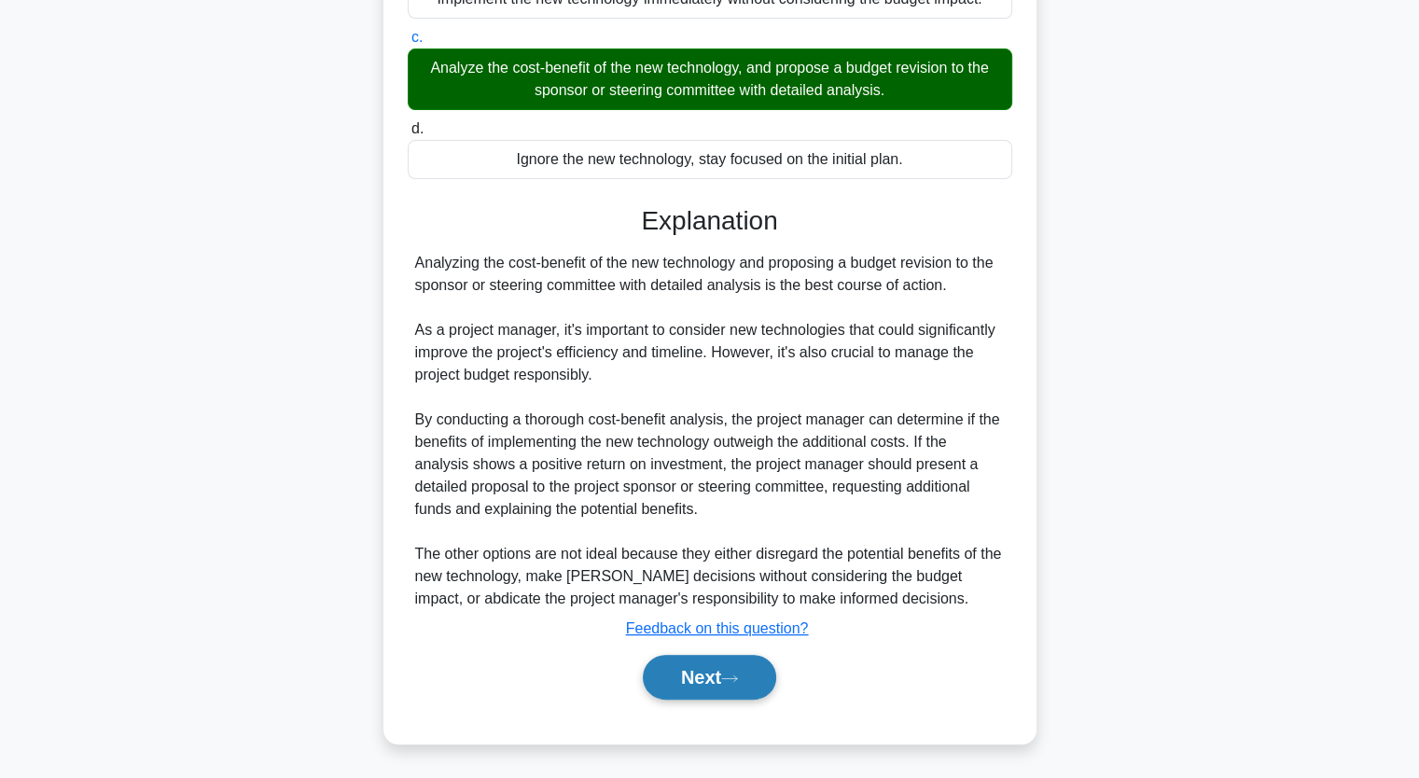
click at [717, 667] on button "Next" at bounding box center [709, 677] width 133 height 45
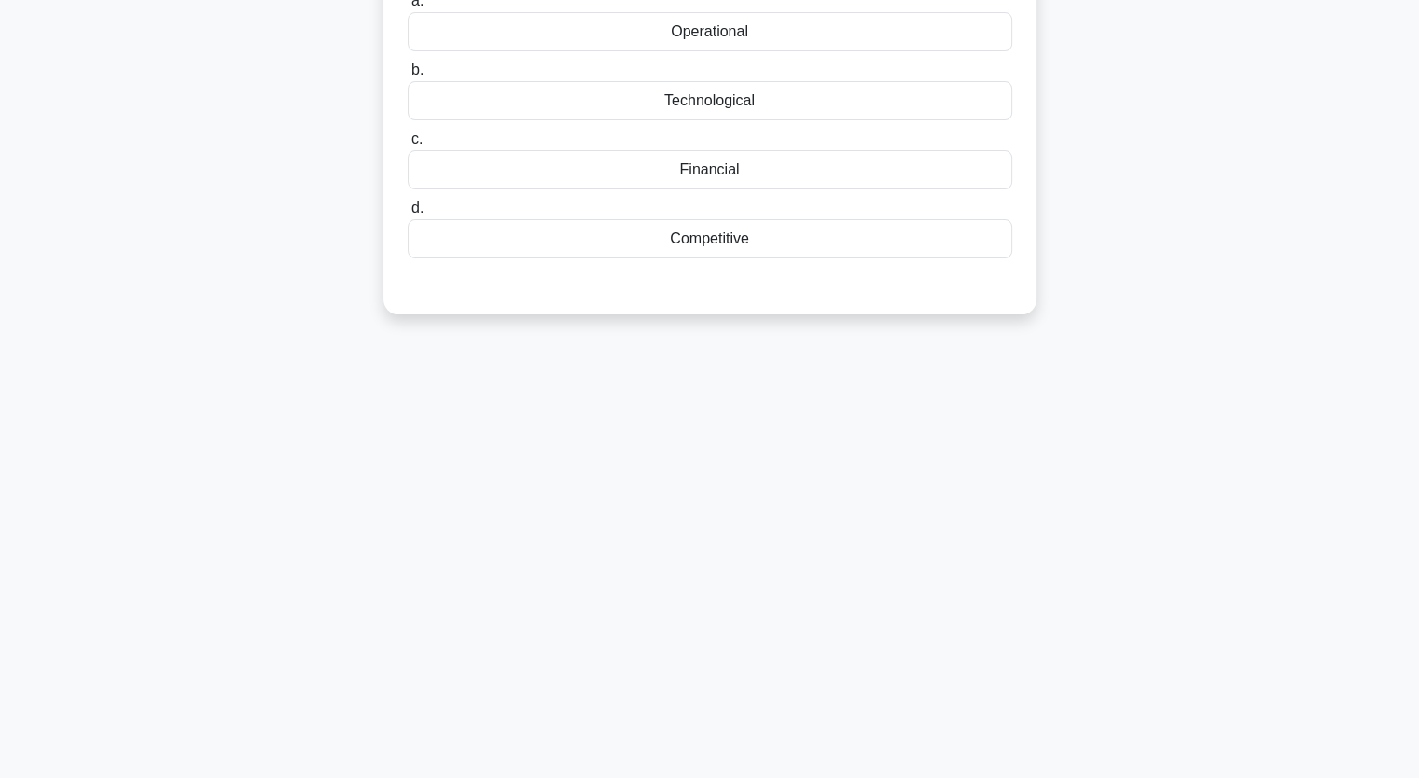
click at [215, 423] on div "4:15 Stop PMP - Agile Project Management - Embracing Change Beginner 2/5 Accord…" at bounding box center [709, 304] width 1231 height 933
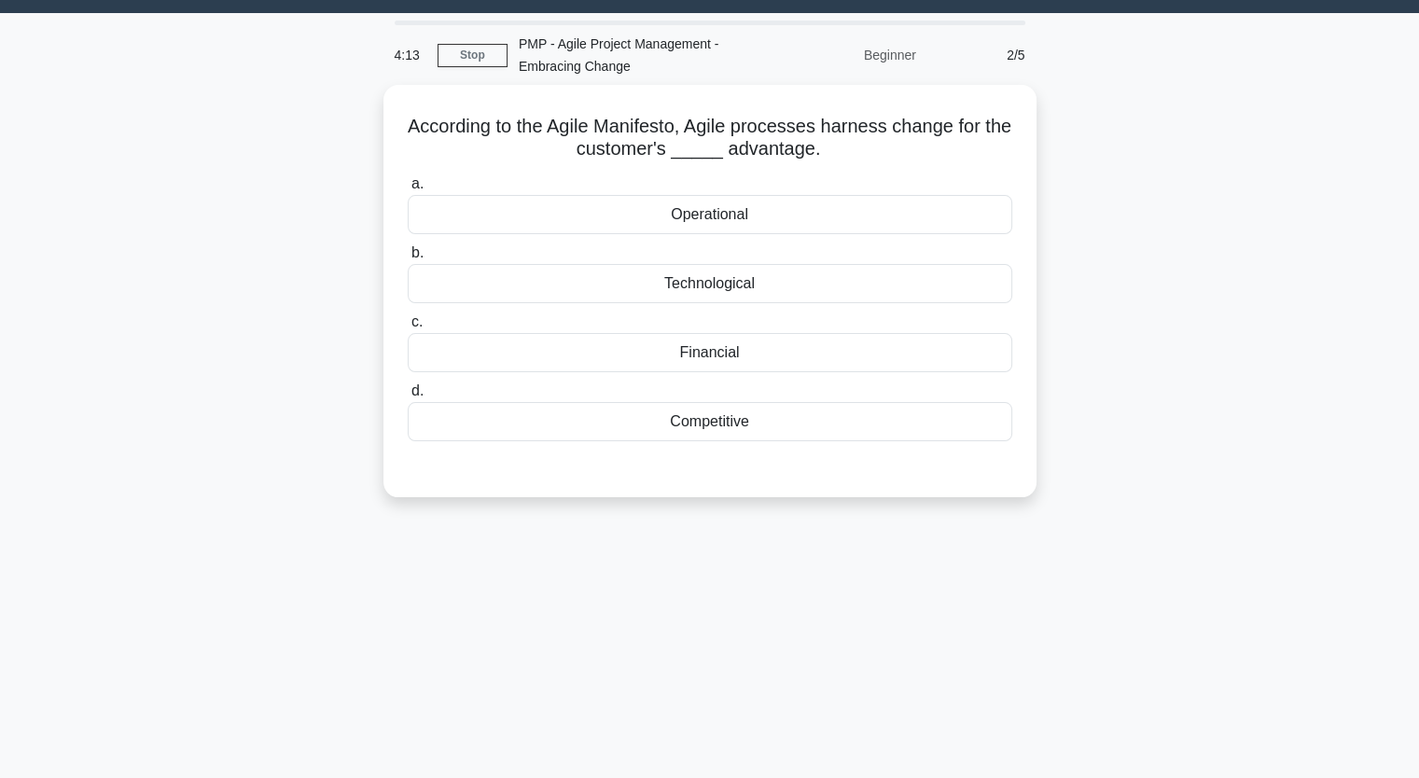
scroll to position [44, 0]
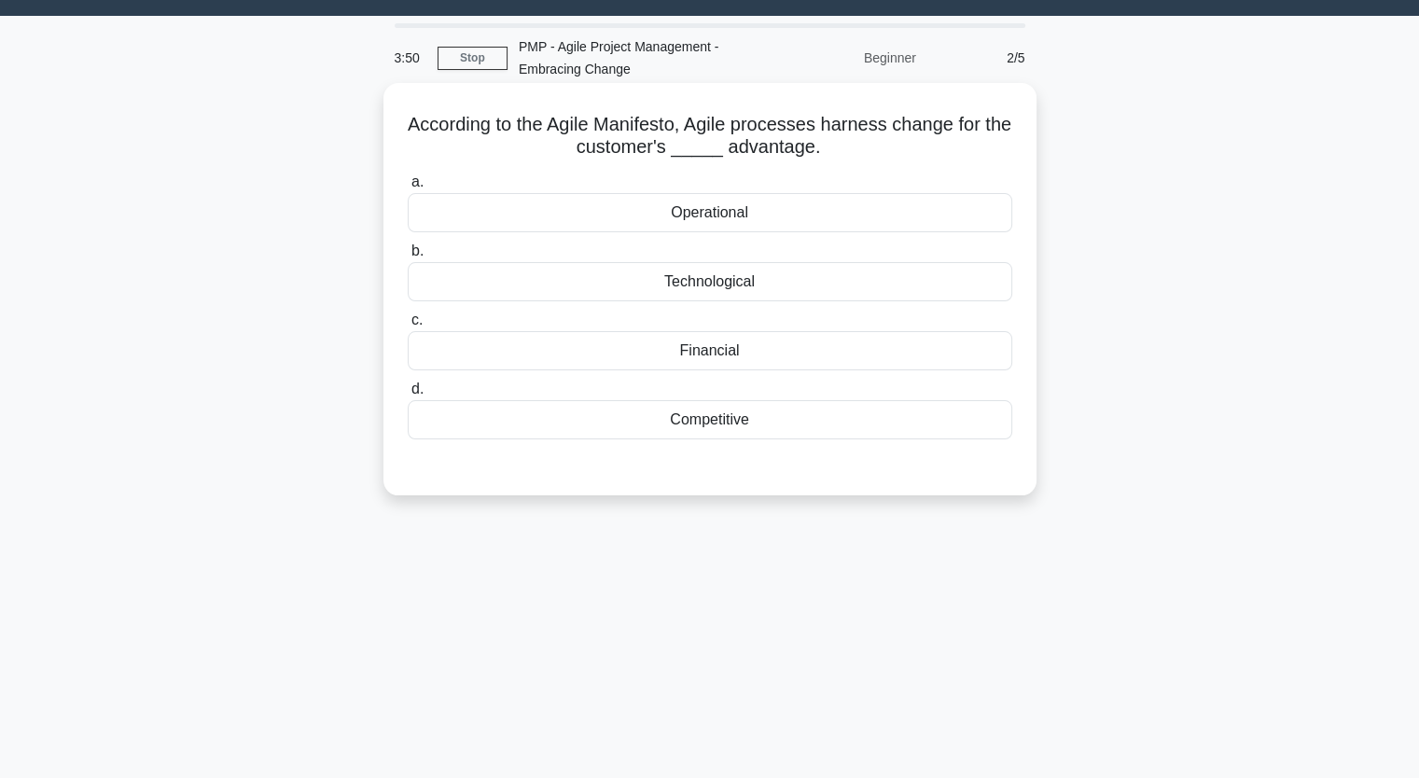
click at [709, 211] on div "Operational" at bounding box center [710, 212] width 604 height 39
click at [408, 188] on input "a. Operational" at bounding box center [408, 182] width 0 height 12
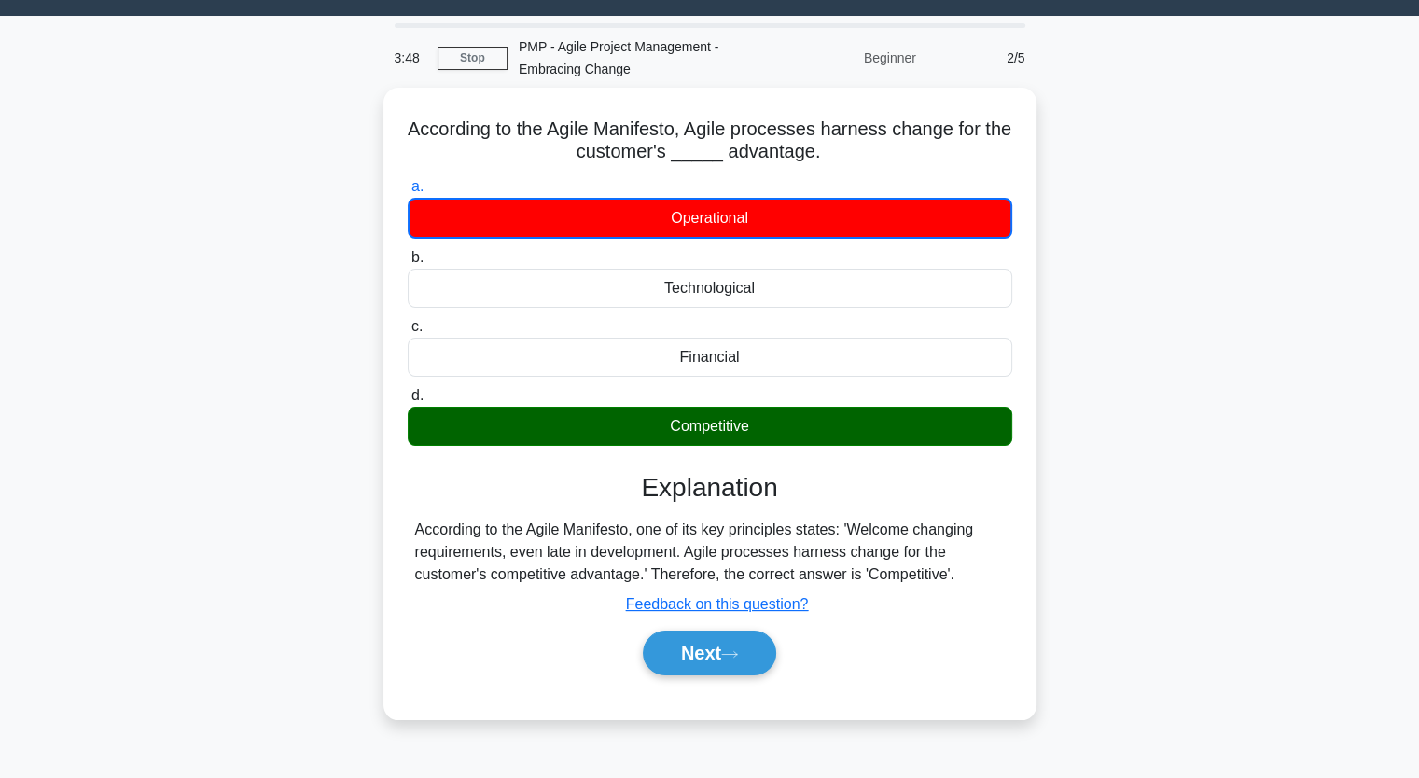
click at [258, 344] on div "According to the Agile Manifesto, Agile processes harness change for the custom…" at bounding box center [709, 415] width 1231 height 654
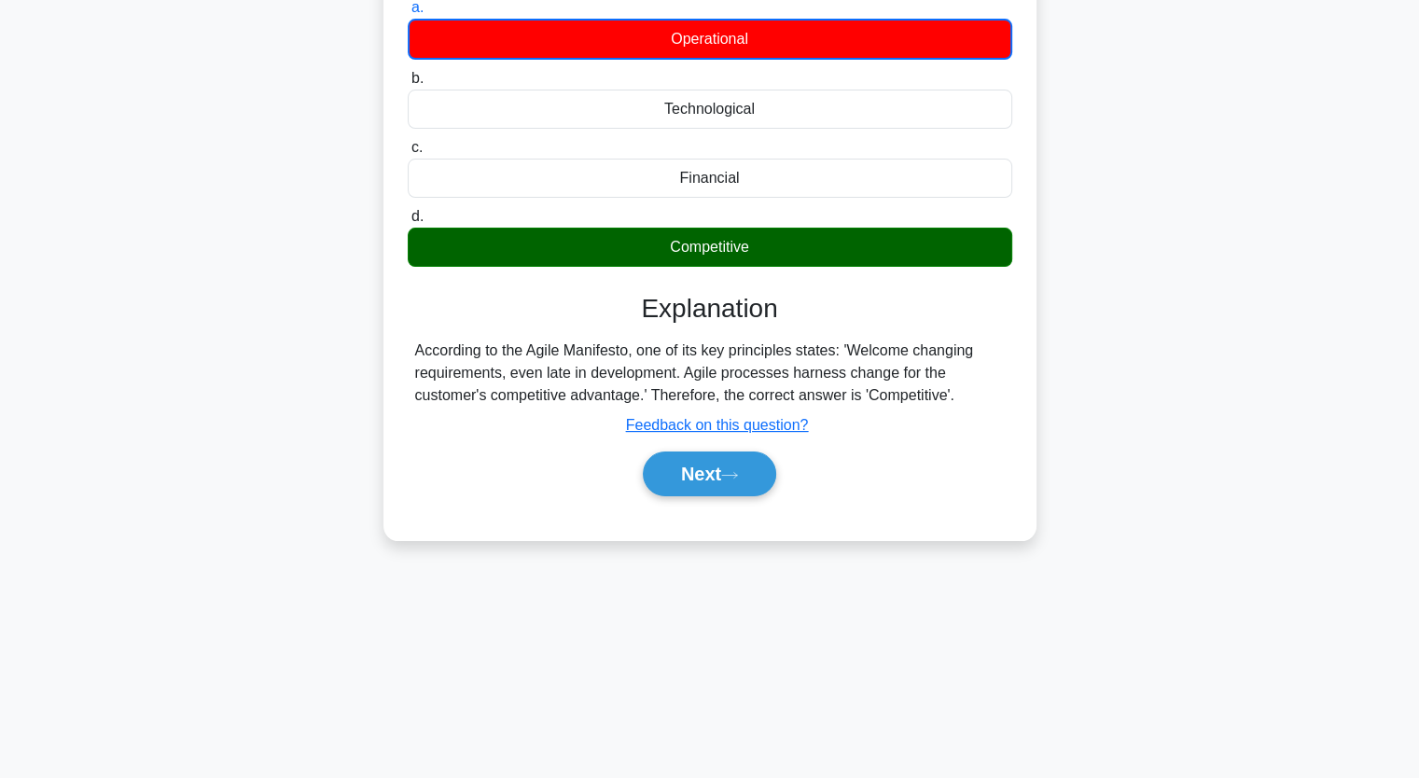
scroll to position [230, 0]
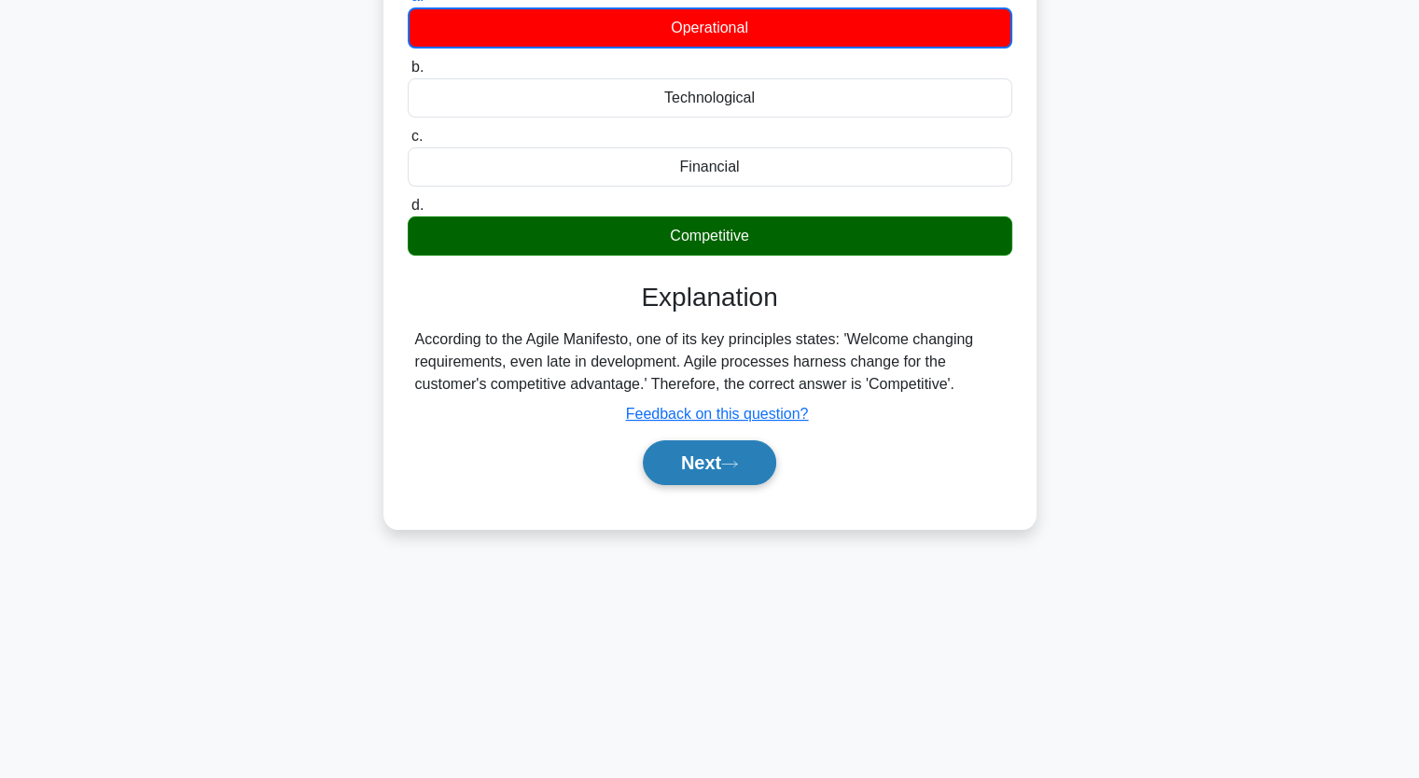
click at [699, 456] on button "Next" at bounding box center [709, 462] width 133 height 45
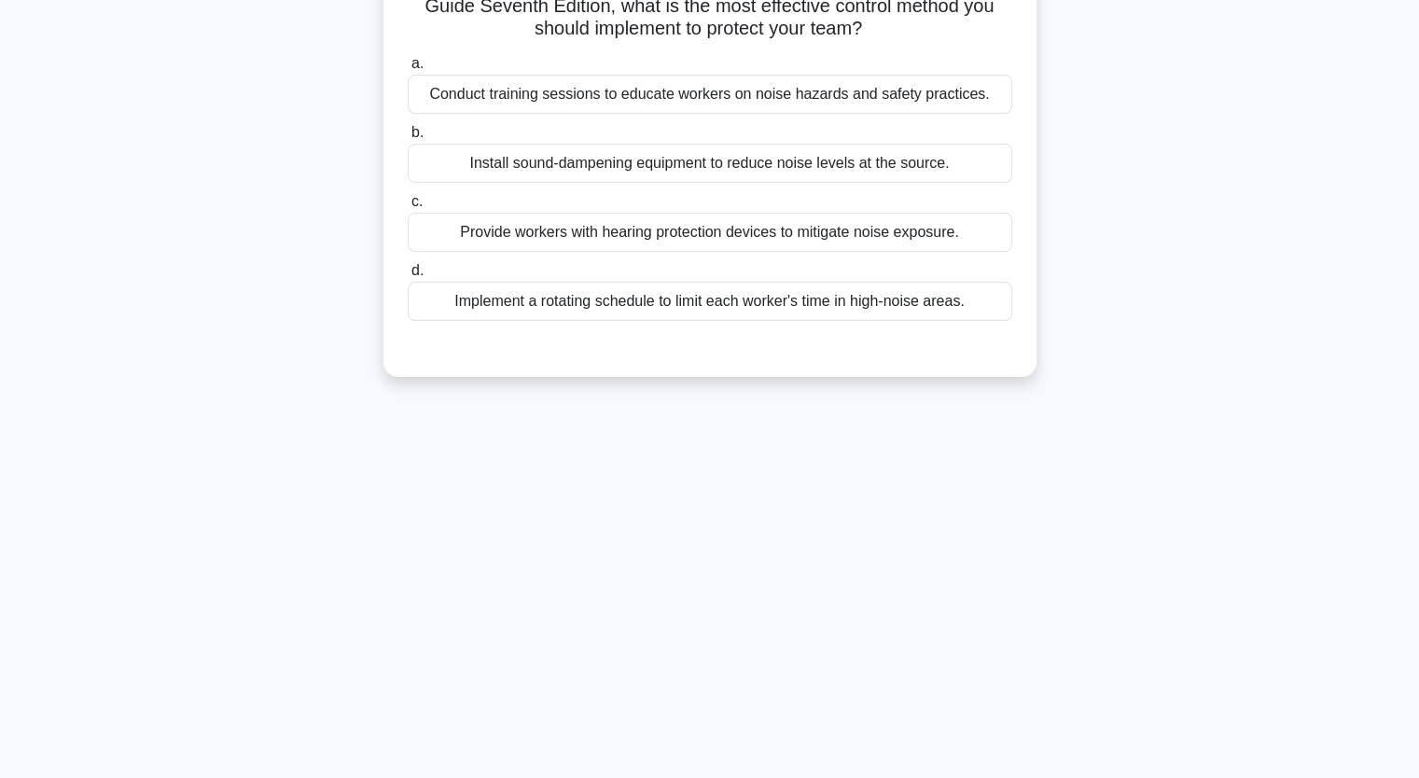
click at [543, 311] on div "Implement a rotating schedule to limit each worker's time in high-noise areas." at bounding box center [710, 301] width 604 height 39
click at [408, 277] on input "d. Implement a rotating schedule to limit each worker's time in high-noise area…" at bounding box center [408, 271] width 0 height 12
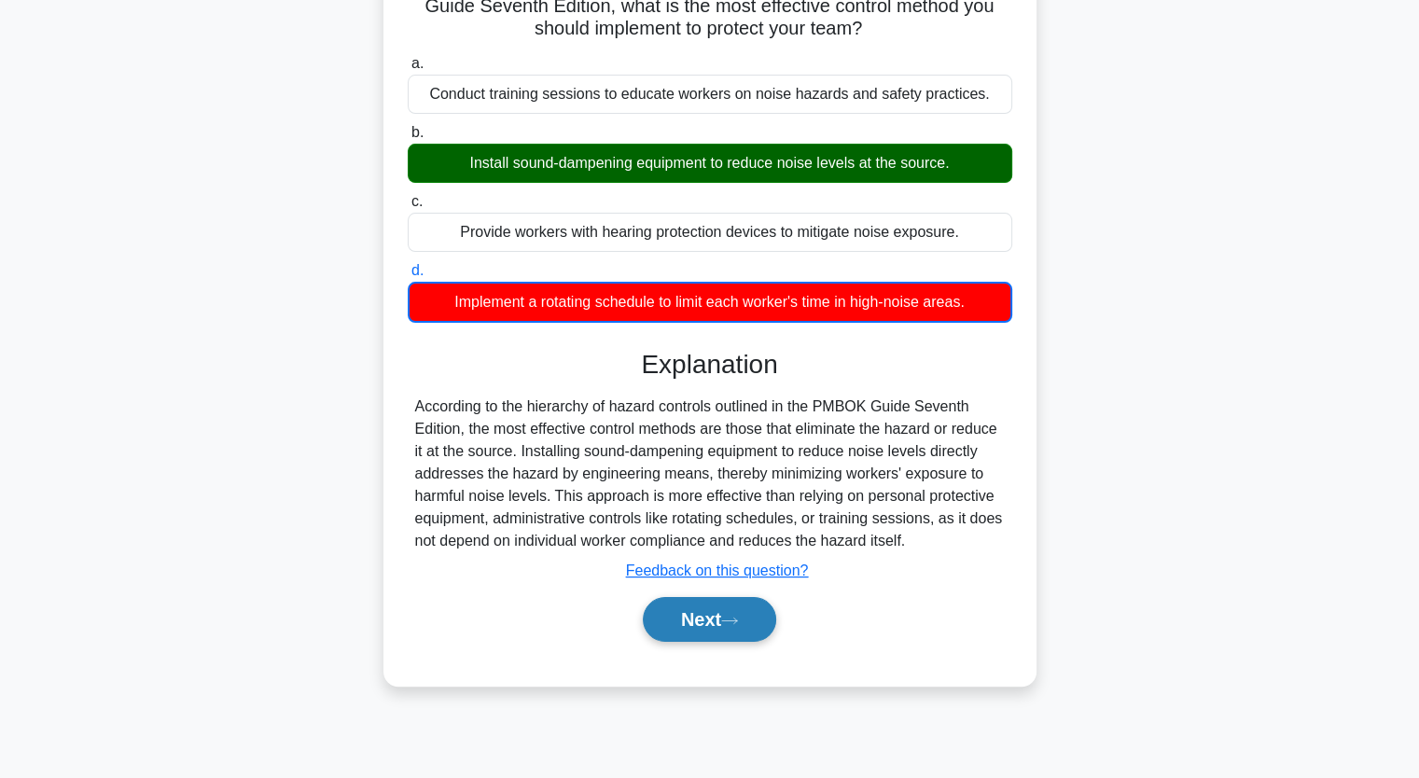
click at [682, 628] on button "Next" at bounding box center [709, 619] width 133 height 45
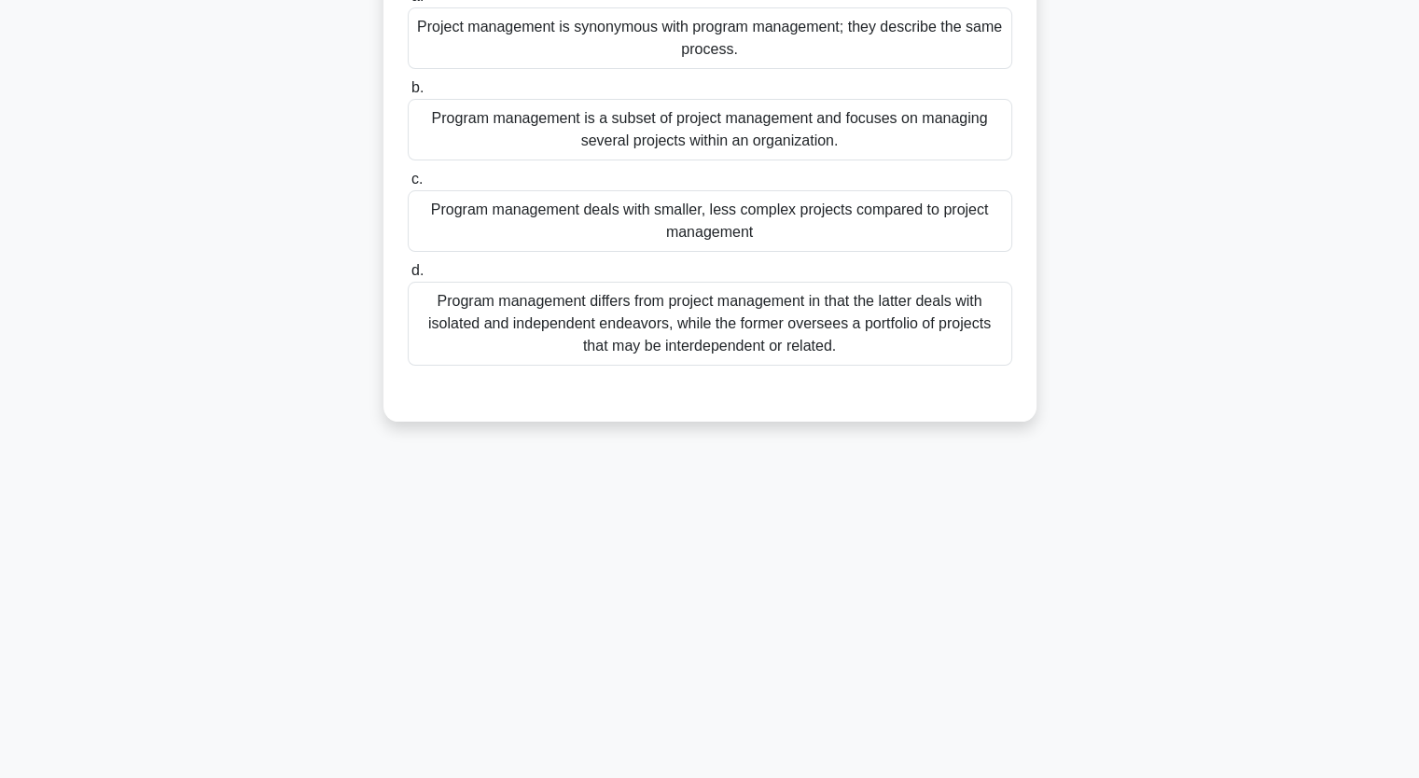
click at [643, 323] on div "Program management differs from project management in that the latter deals wit…" at bounding box center [710, 324] width 604 height 84
click at [408, 277] on input "d. Program management differs from project management in that the latter deals …" at bounding box center [408, 271] width 0 height 12
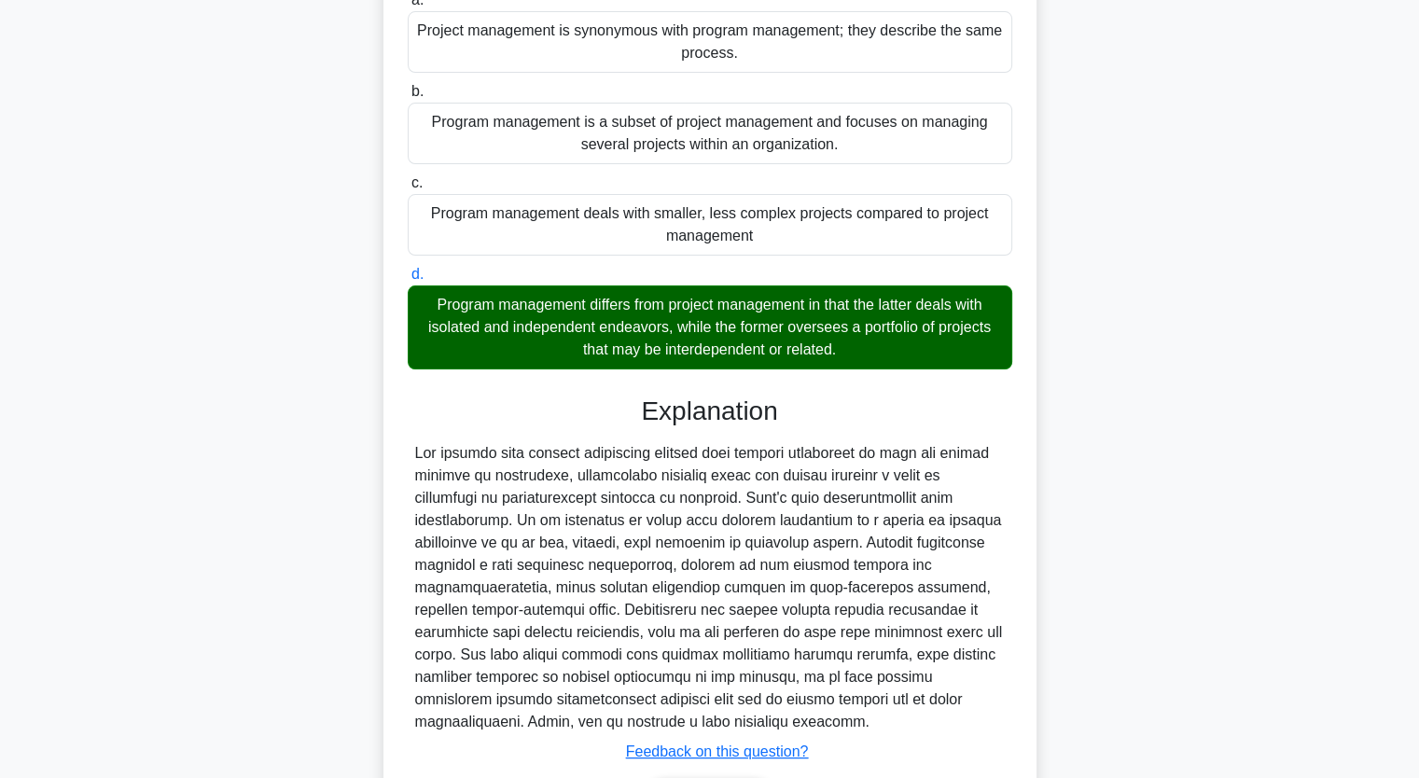
click at [408, 0] on input "a. Project management is synonymous with program management; they describe the …" at bounding box center [408, 0] width 0 height 12
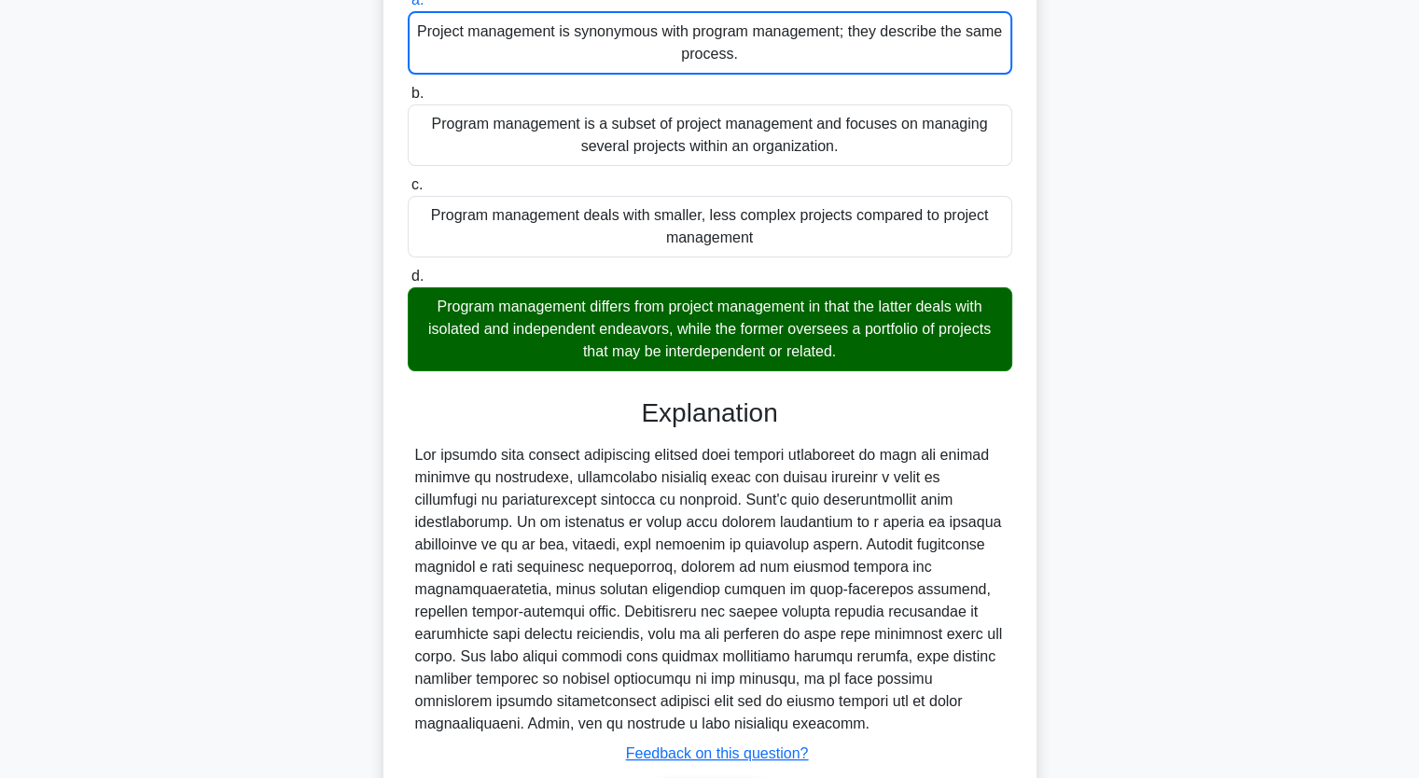
scroll to position [228, 0]
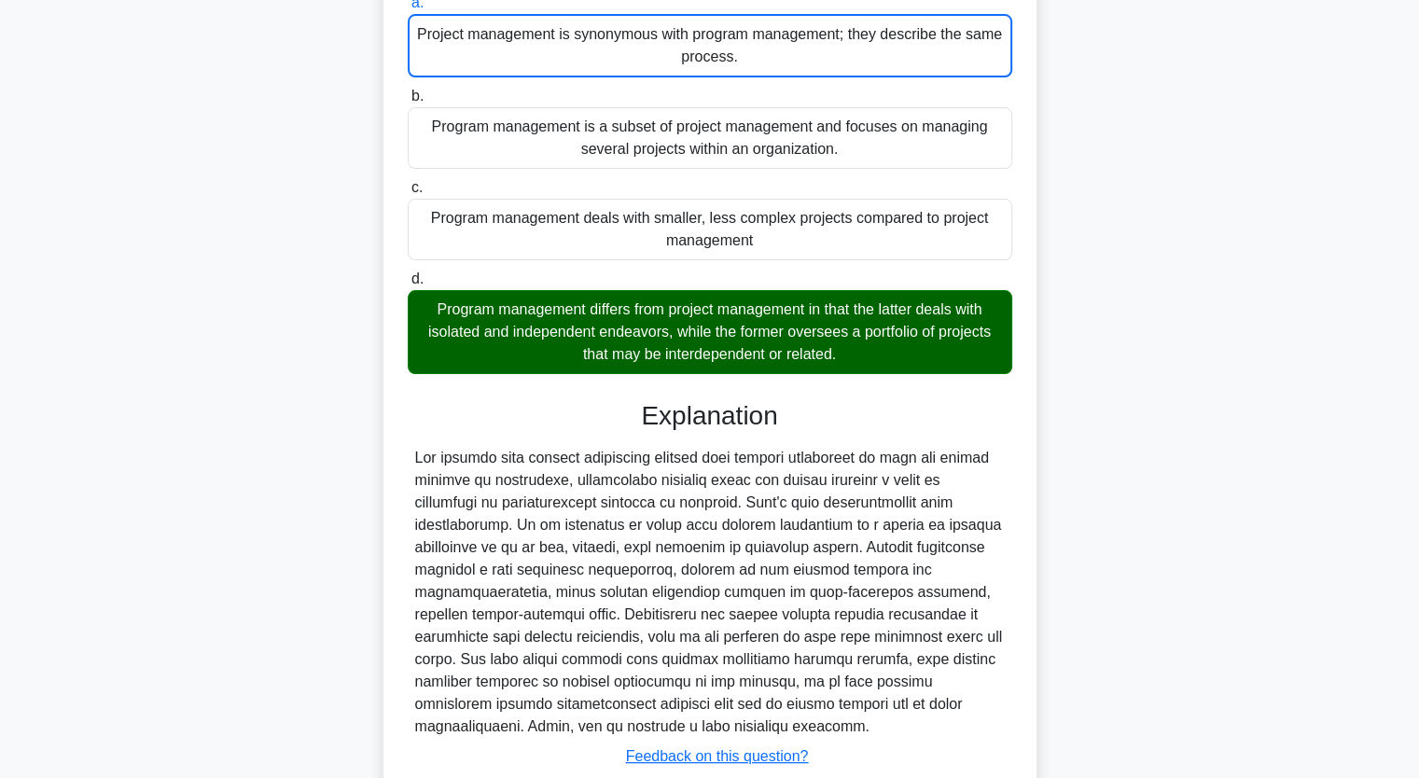
click at [313, 461] on div "What is the difference between Program Management and Project Management in pro…" at bounding box center [709, 399] width 1231 height 990
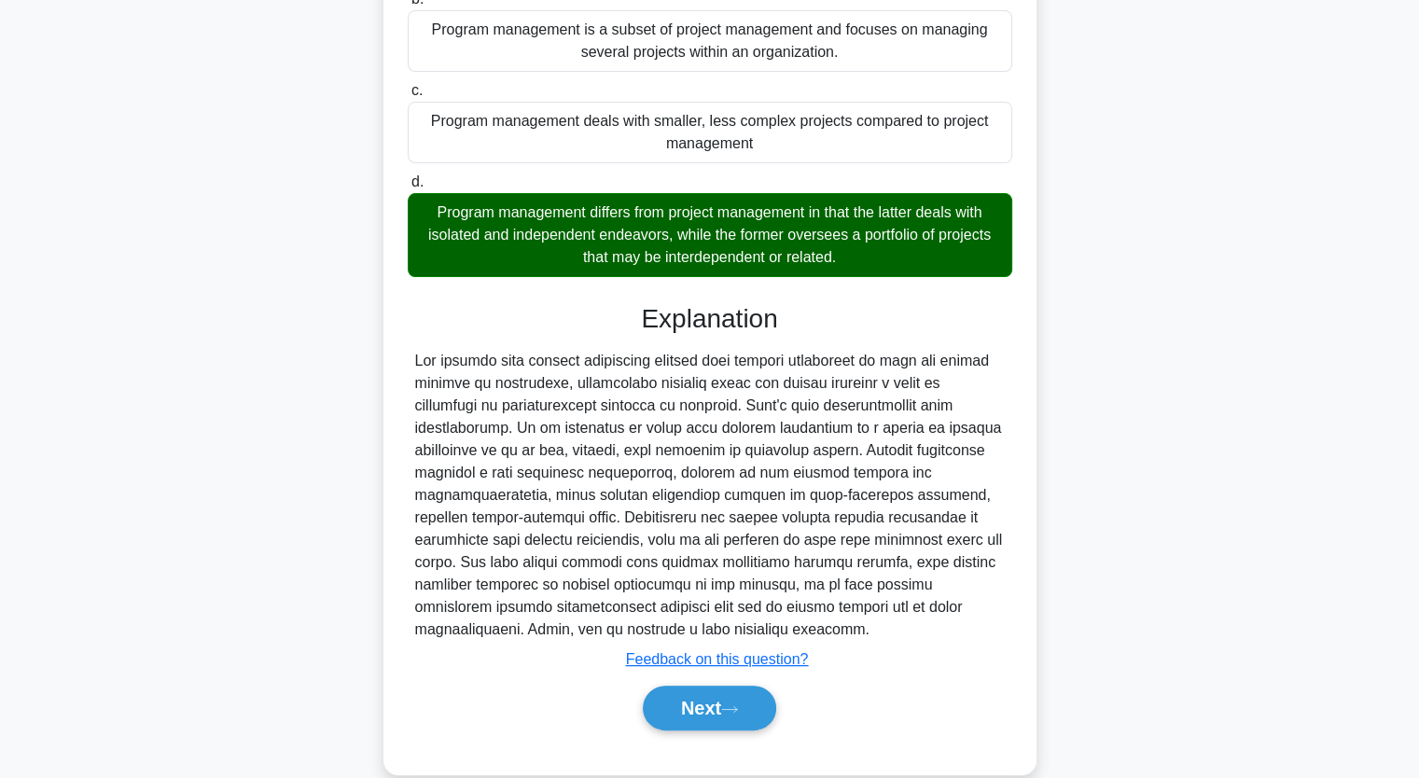
scroll to position [351, 0]
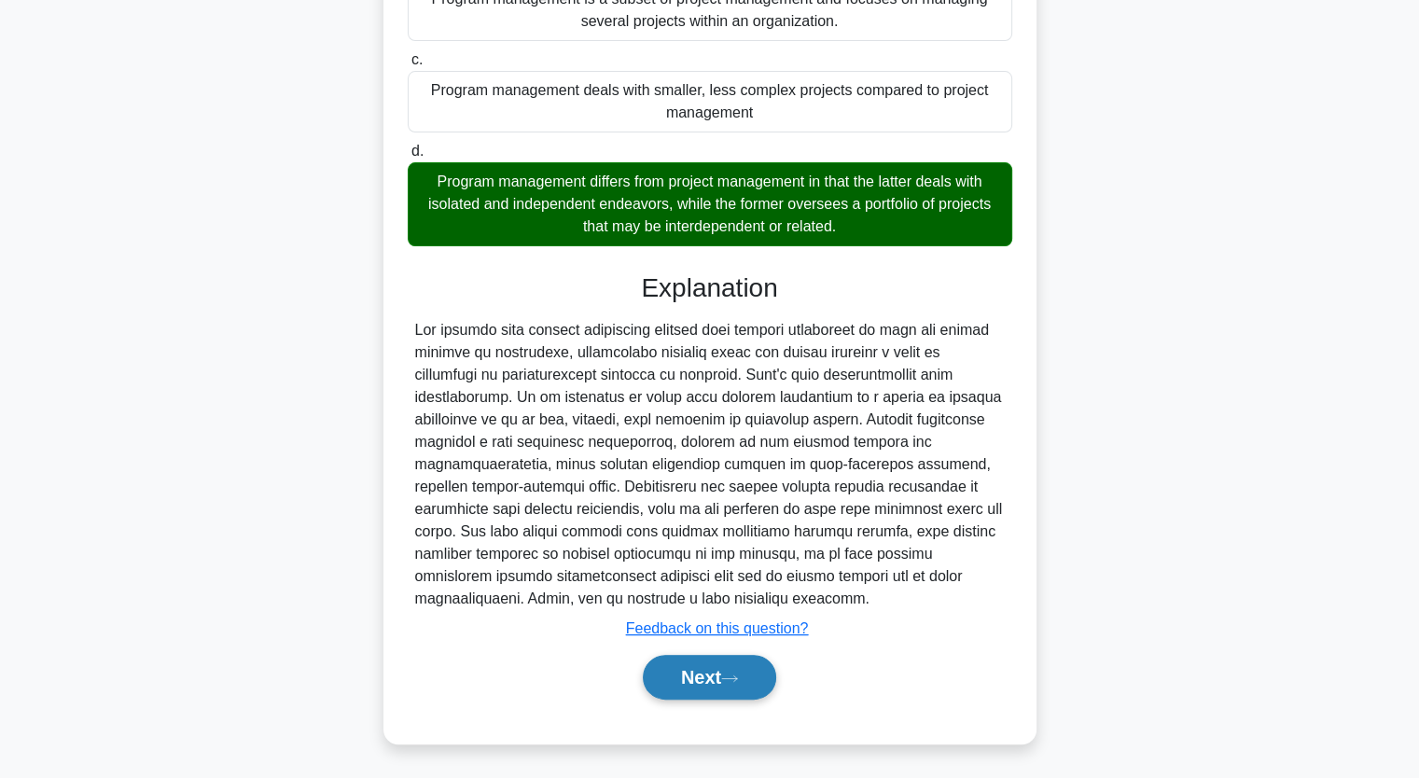
click at [698, 680] on button "Next" at bounding box center [709, 677] width 133 height 45
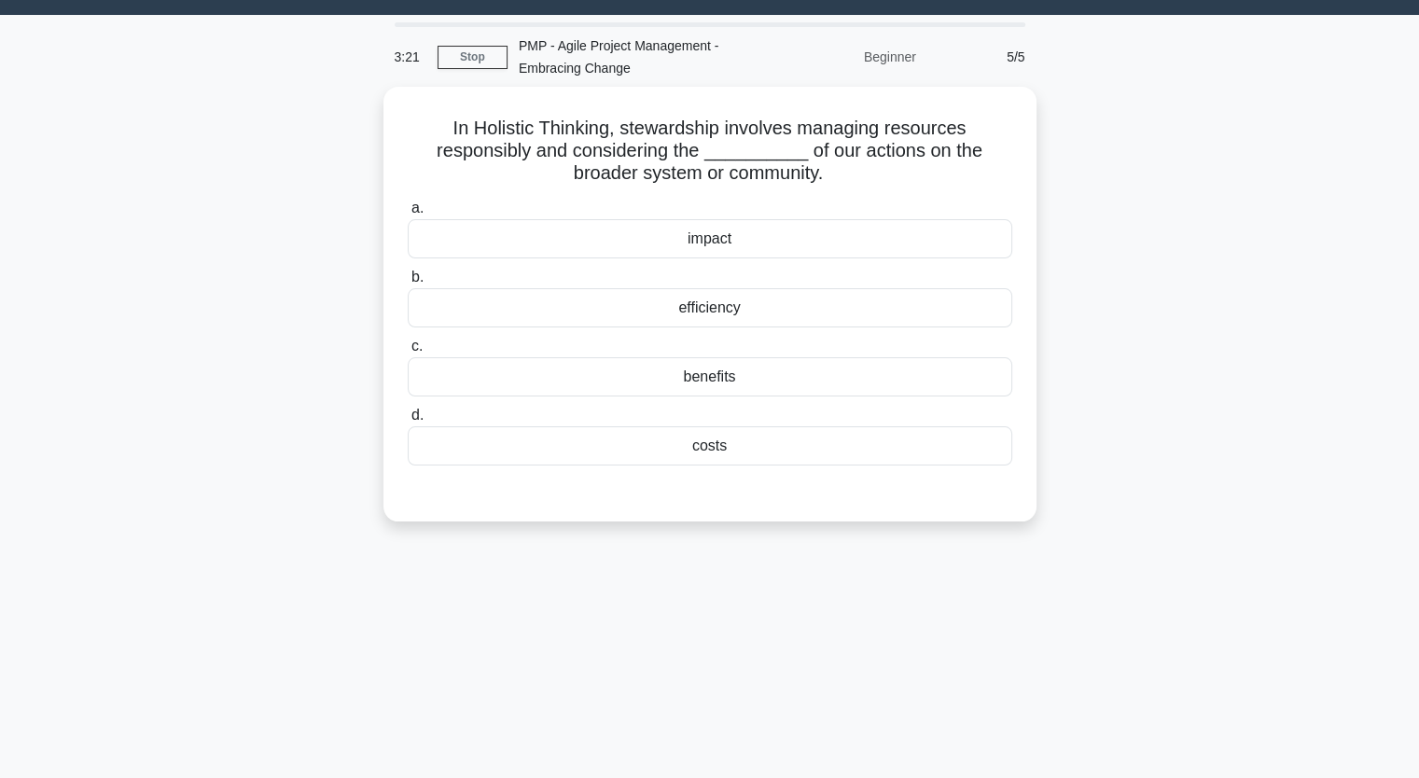
scroll to position [44, 0]
click at [716, 303] on div "efficiency" at bounding box center [710, 303] width 604 height 39
click at [408, 280] on input "b. efficiency" at bounding box center [408, 274] width 0 height 12
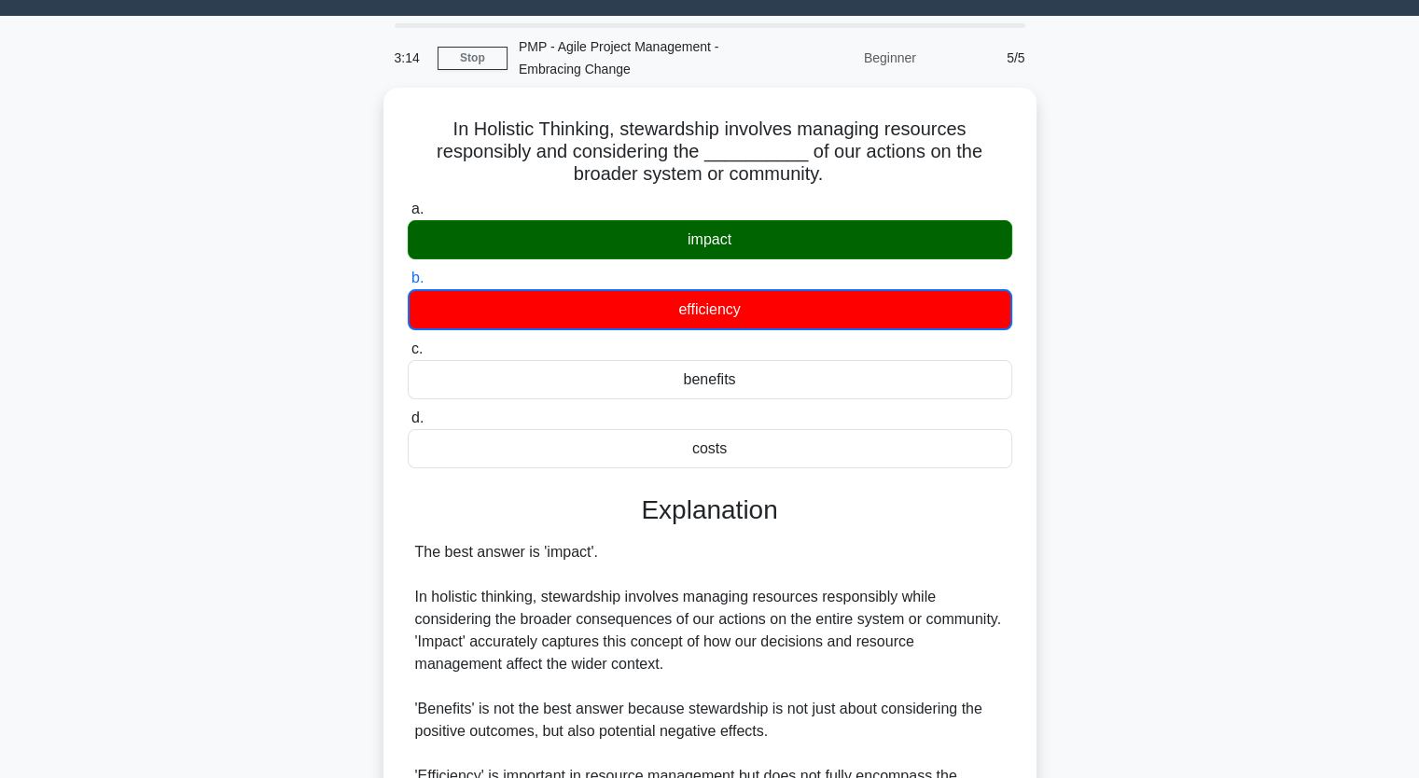
click at [1151, 439] on div "In Holistic Thinking, stewardship involves managing resources responsibly and c…" at bounding box center [709, 560] width 1231 height 945
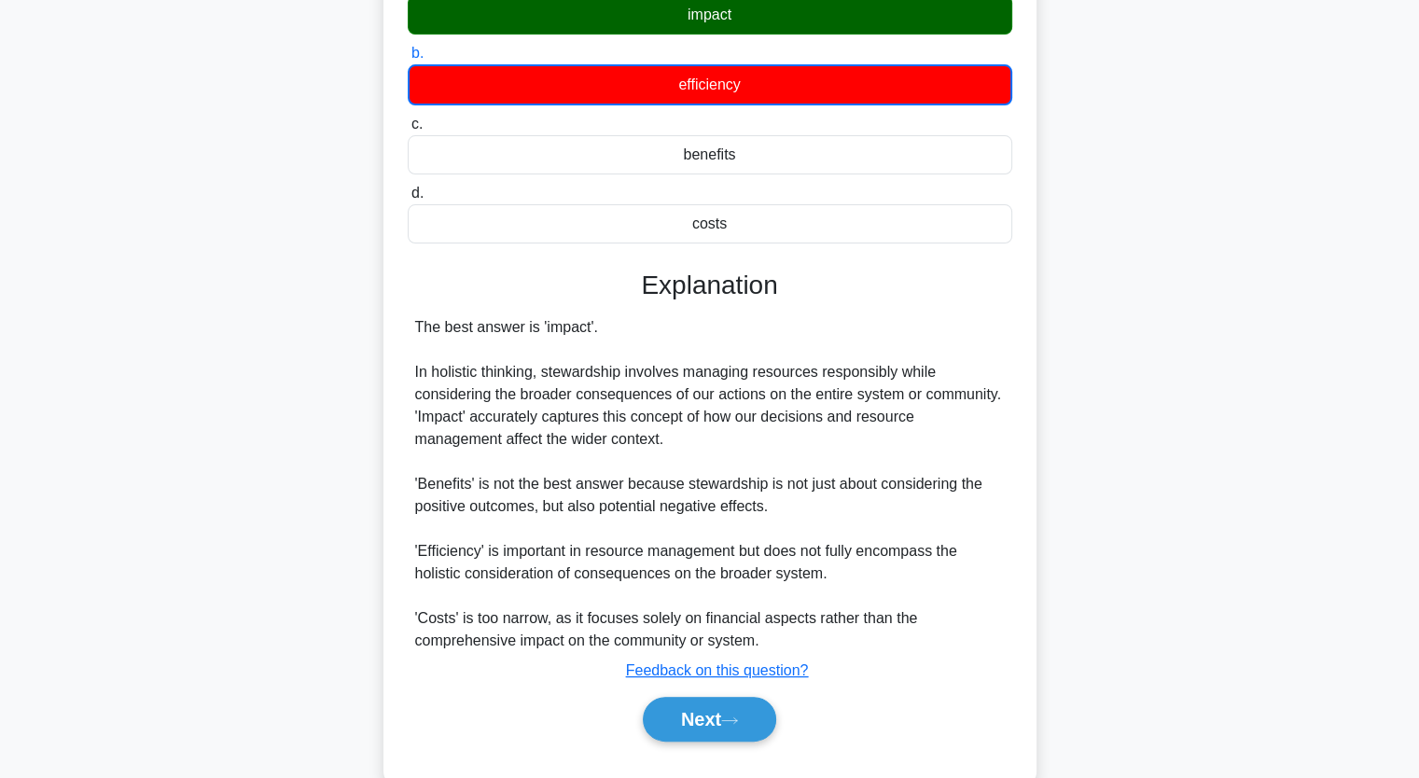
scroll to position [306, 0]
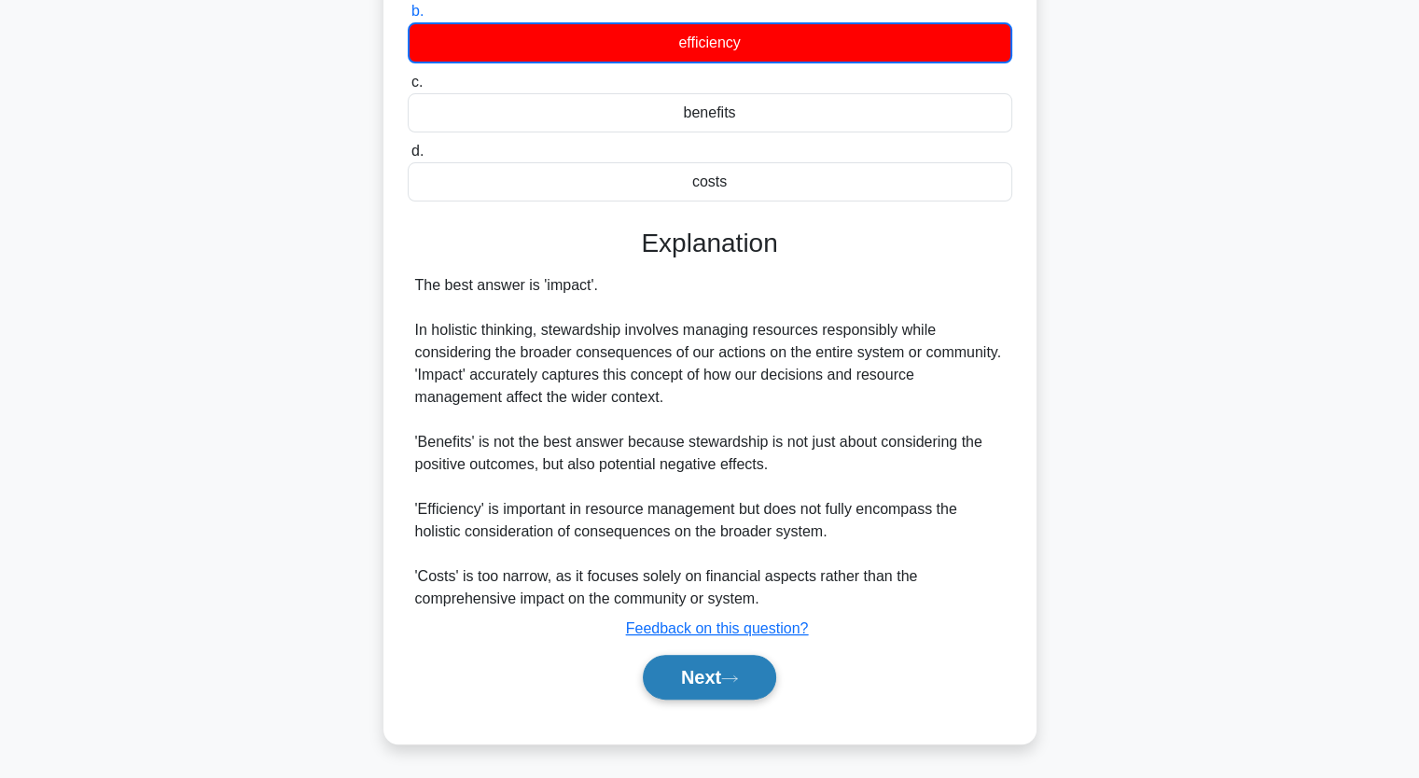
click at [715, 669] on button "Next" at bounding box center [709, 677] width 133 height 45
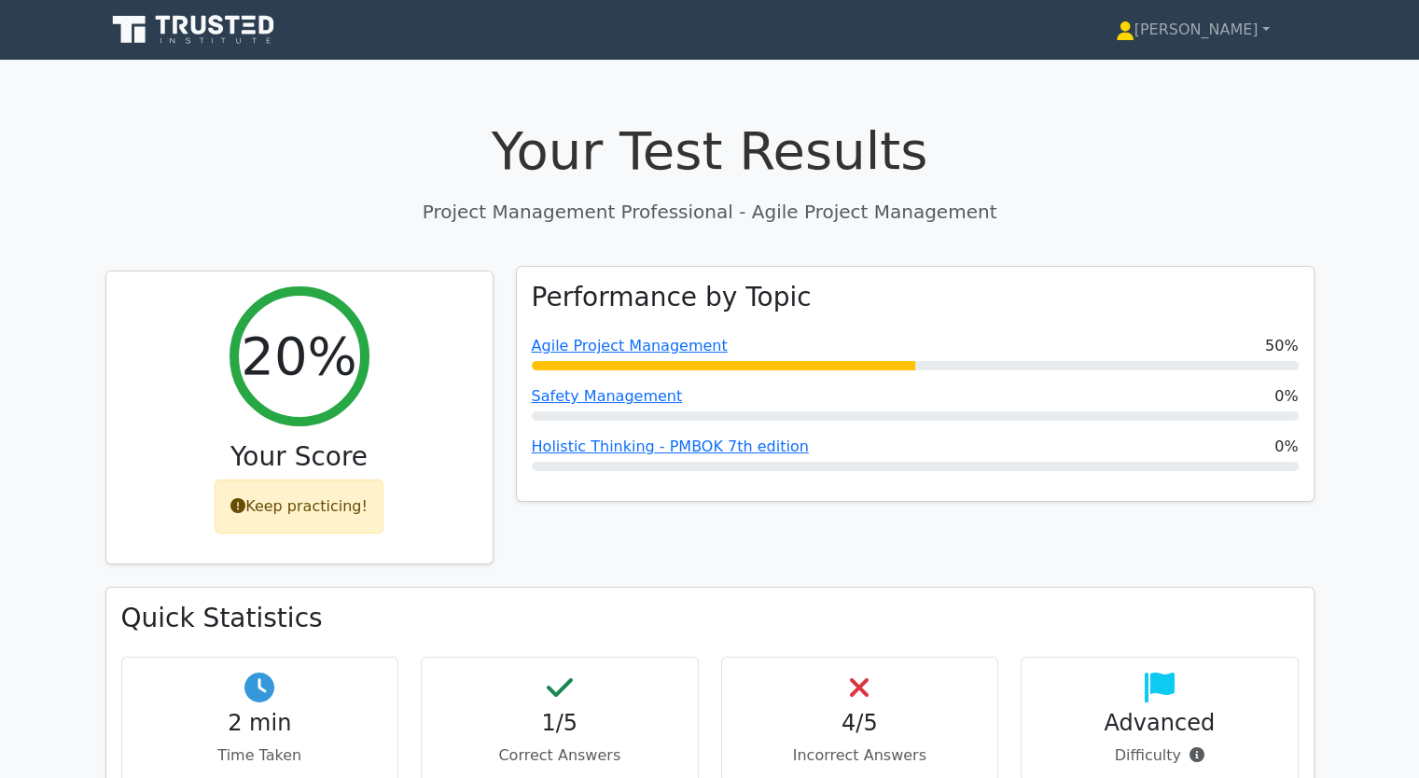
click at [595, 408] on span "Safety Management" at bounding box center [607, 396] width 151 height 22
click at [599, 393] on link "Safety Management" at bounding box center [607, 396] width 151 height 18
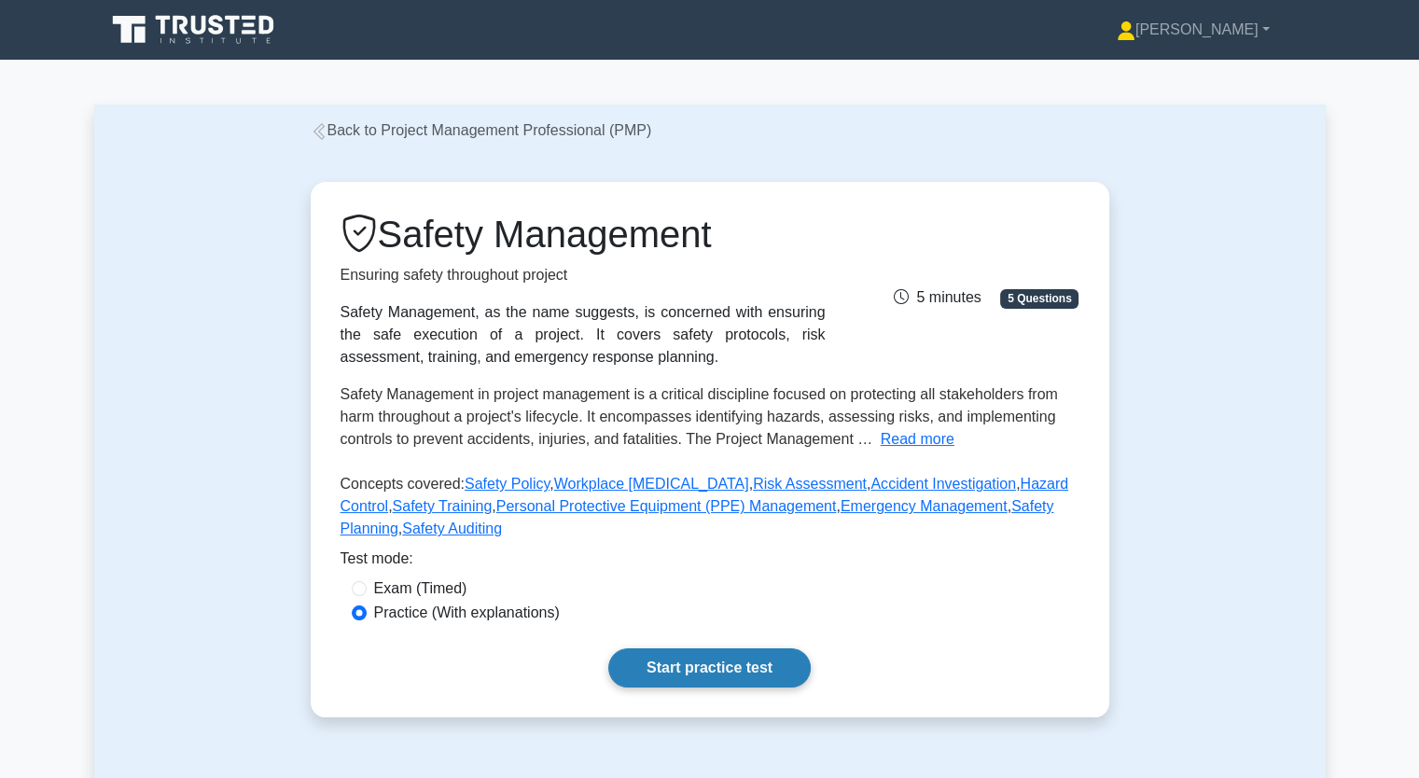
click at [675, 672] on link "Start practice test" at bounding box center [709, 667] width 202 height 39
